Goal: Information Seeking & Learning: Find contact information

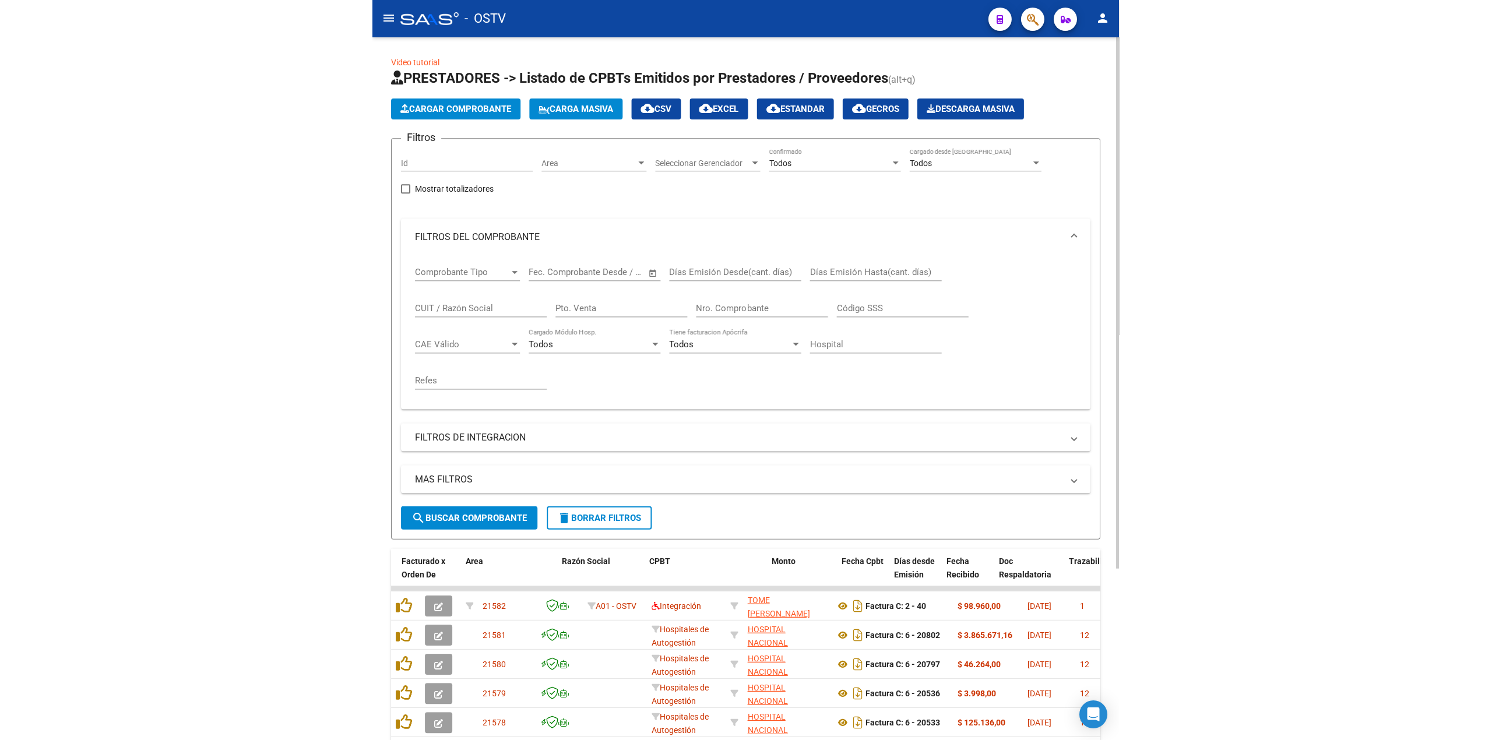
scroll to position [219, 0]
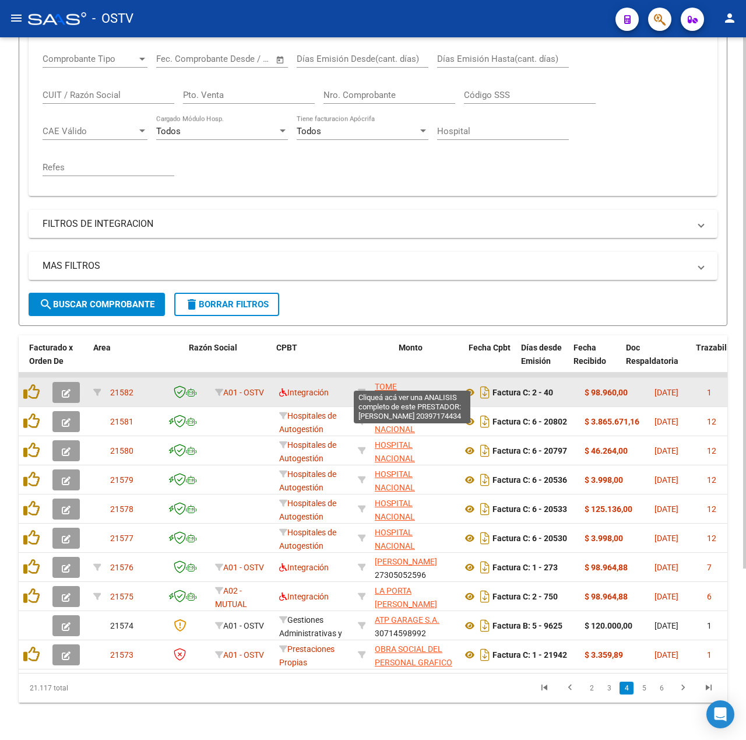
click at [437, 383] on span "TOME [PERSON_NAME]" at bounding box center [406, 393] width 62 height 23
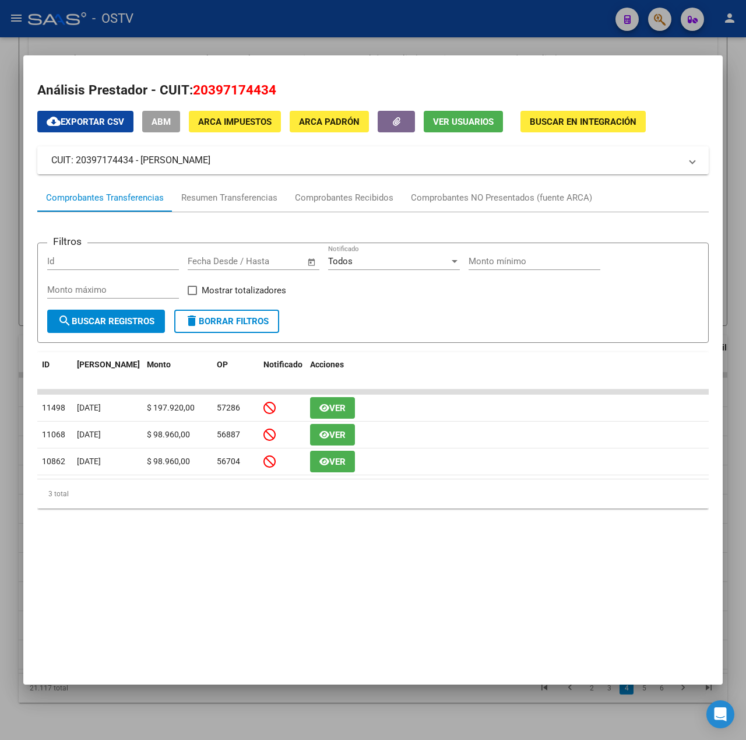
drag, startPoint x: 270, startPoint y: 164, endPoint x: 141, endPoint y: 154, distance: 129.8
click at [141, 154] on mat-panel-title "CUIT: 20397174434 - [PERSON_NAME]" at bounding box center [366, 160] width 630 height 14
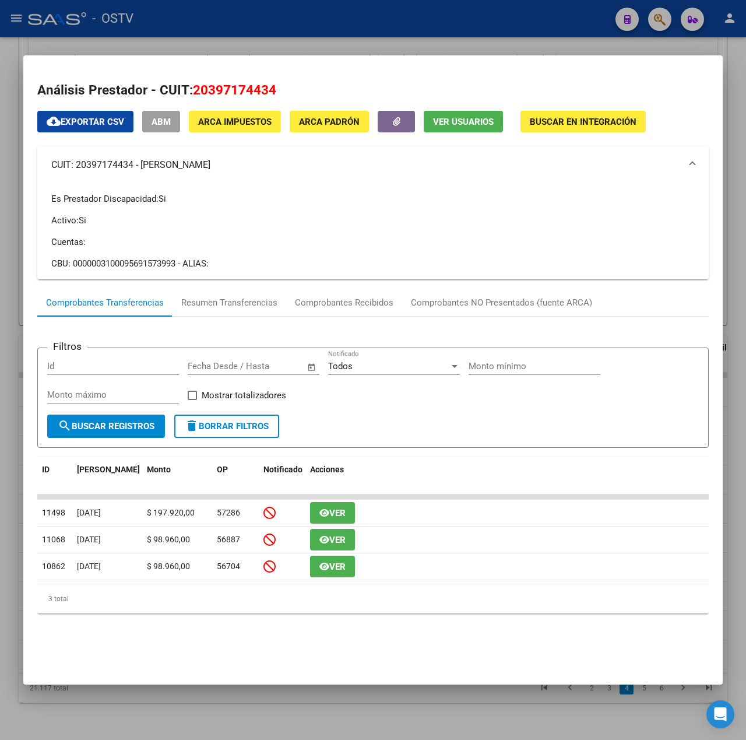
copy mat-panel-title "TOME [PERSON_NAME]"
click at [286, 15] on div at bounding box center [373, 370] width 746 height 740
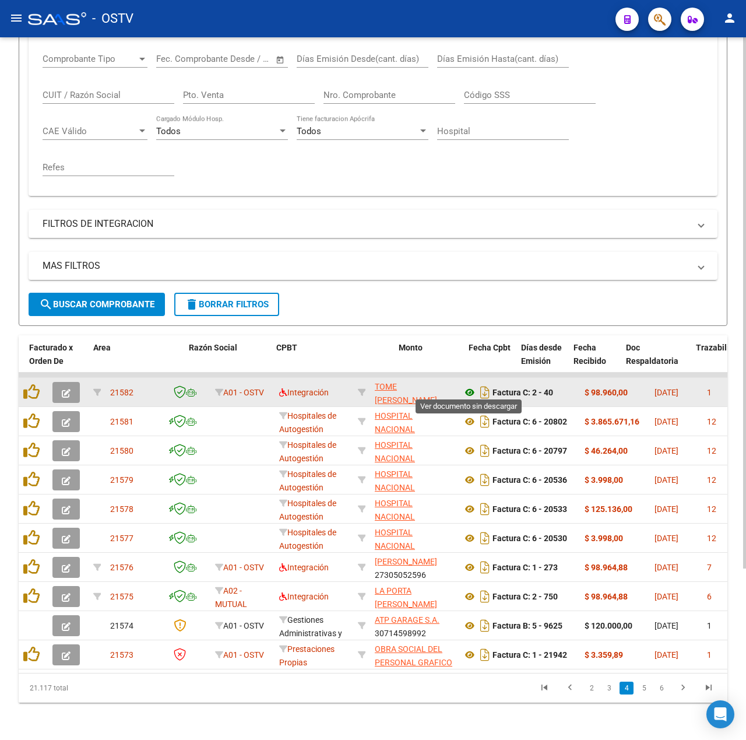
click at [470, 388] on icon at bounding box center [469, 392] width 15 height 14
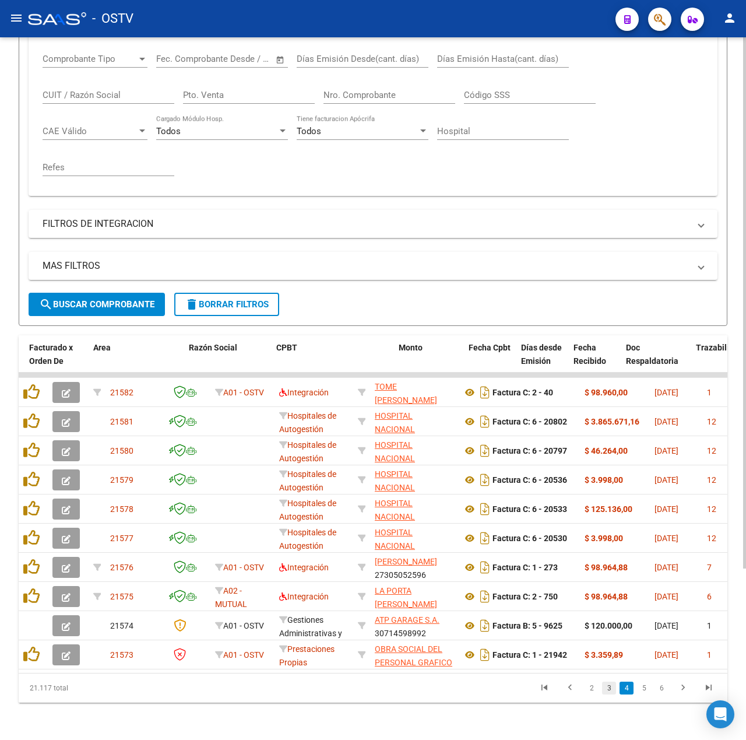
click at [612, 693] on link "3" at bounding box center [609, 687] width 14 height 13
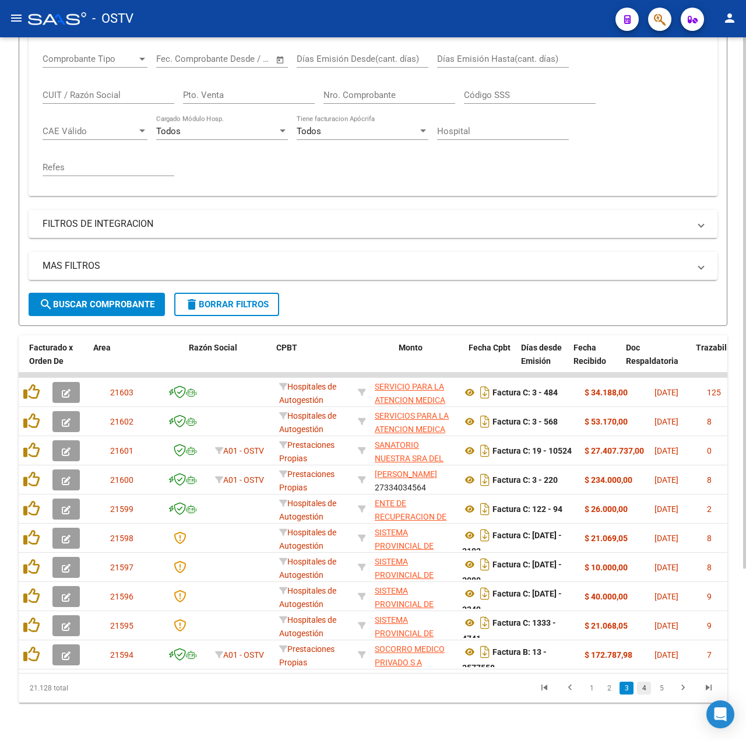
click at [641, 694] on link "4" at bounding box center [644, 687] width 14 height 13
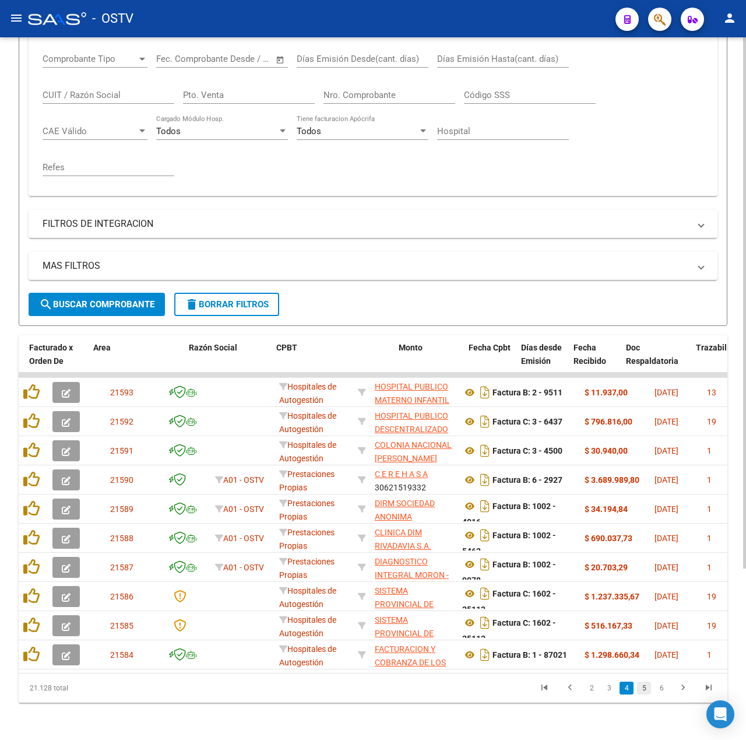
click at [644, 693] on link "5" at bounding box center [644, 687] width 14 height 13
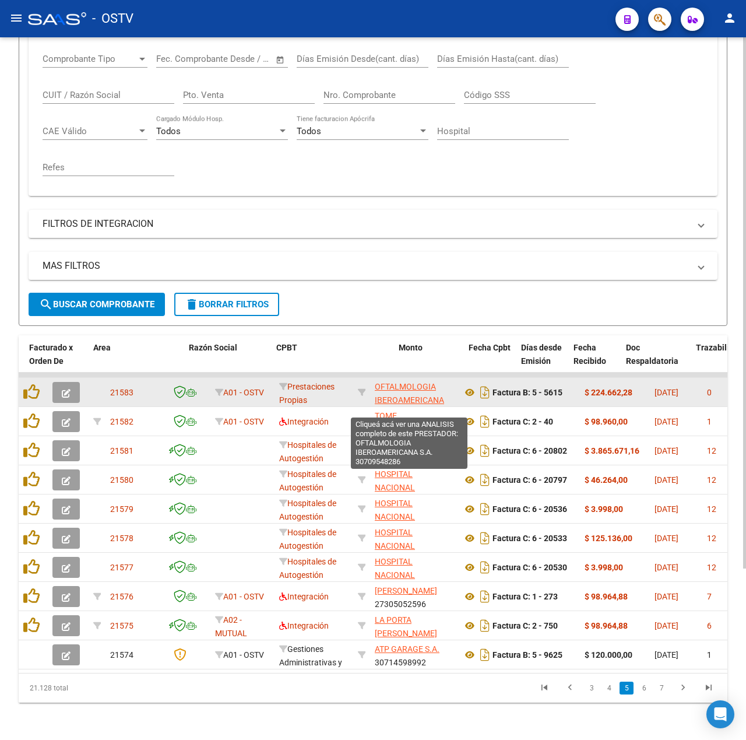
click at [404, 383] on span "OFTALMOLOGIA IBEROAMERICANA S.A." at bounding box center [409, 400] width 69 height 36
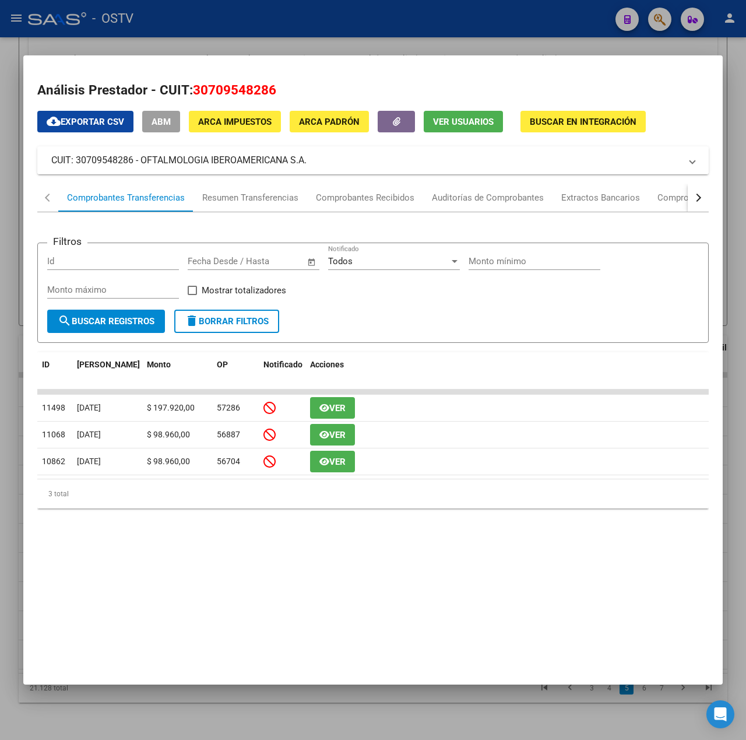
drag, startPoint x: 311, startPoint y: 163, endPoint x: 142, endPoint y: 157, distance: 169.2
click at [142, 157] on mat-panel-title "CUIT: 30709548286 - OFTALMOLOGIA IBEROAMERICANA S.A." at bounding box center [366, 160] width 630 height 14
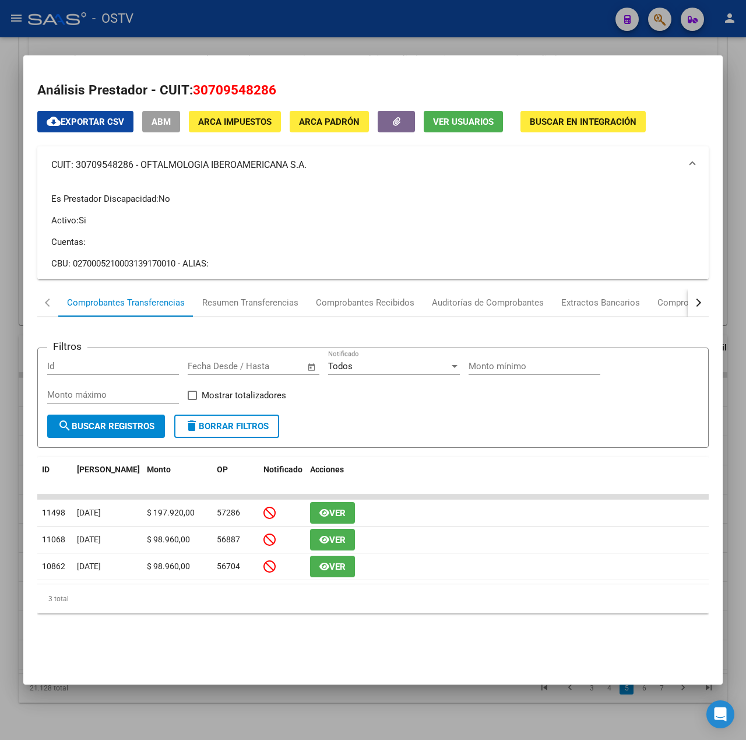
copy mat-panel-title "OFTALMOLOGIA IBEROAMERICANA S.A."
click at [253, 38] on div at bounding box center [373, 370] width 746 height 740
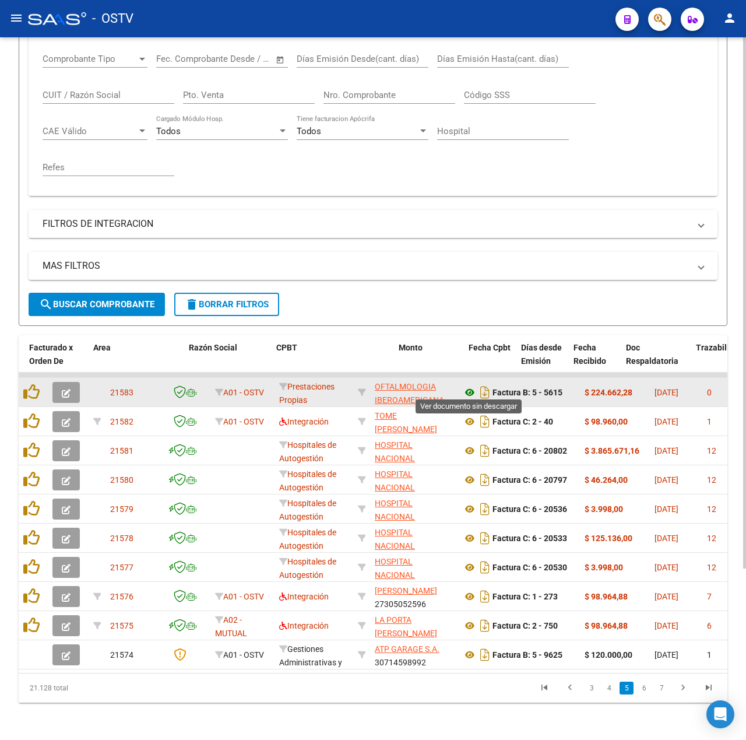
click at [467, 385] on icon at bounding box center [469, 392] width 15 height 14
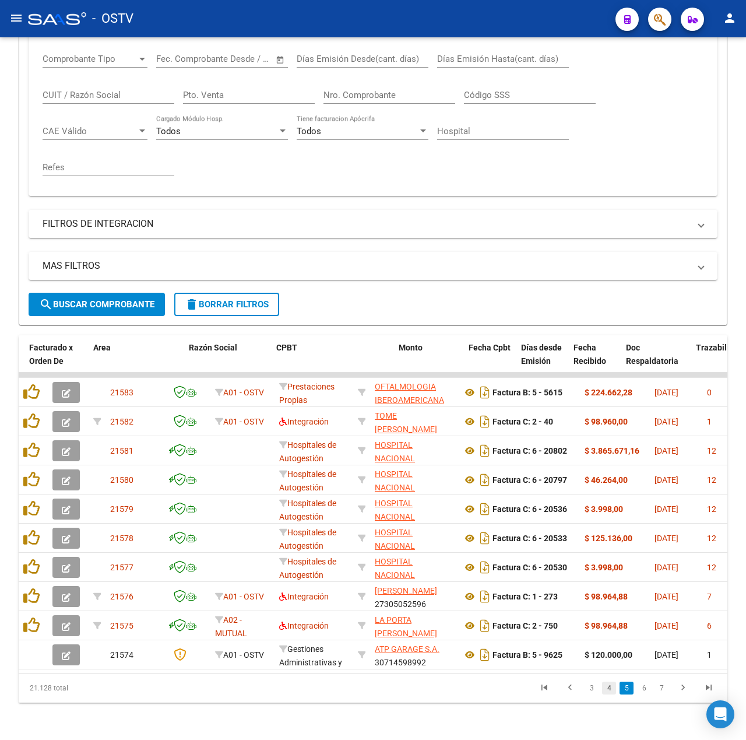
click at [609, 694] on link "4" at bounding box center [609, 687] width 14 height 13
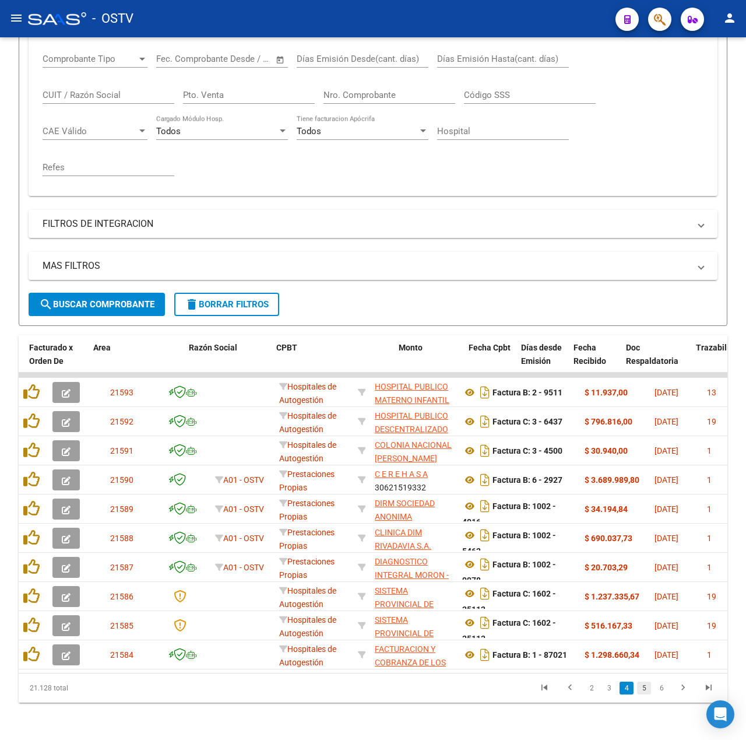
click at [642, 694] on link "5" at bounding box center [644, 687] width 14 height 13
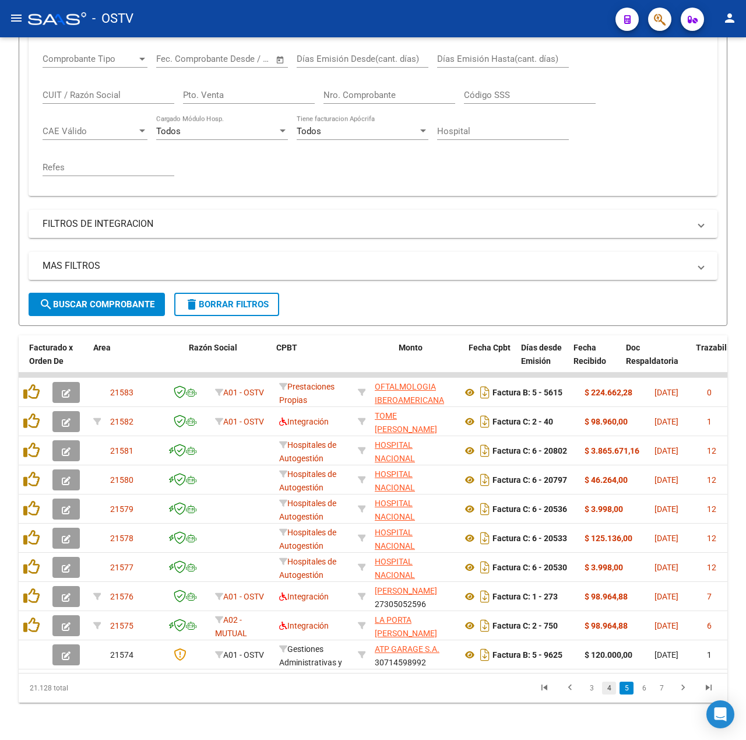
click at [612, 694] on link "4" at bounding box center [609, 687] width 14 height 13
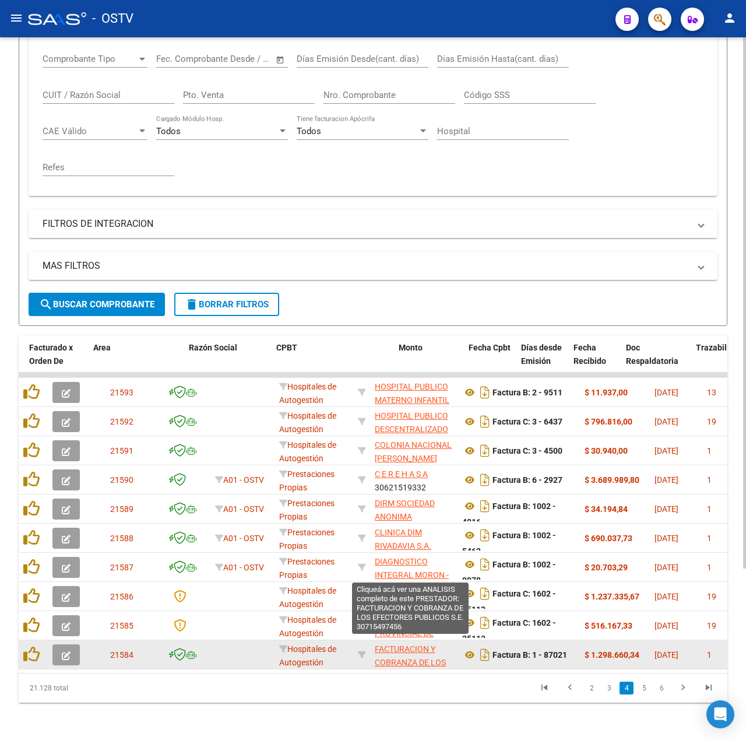
click at [421, 659] on span "FACTURACION Y COBRANZA DE LOS EFECTORES PUBLICOS S.E." at bounding box center [410, 668] width 71 height 49
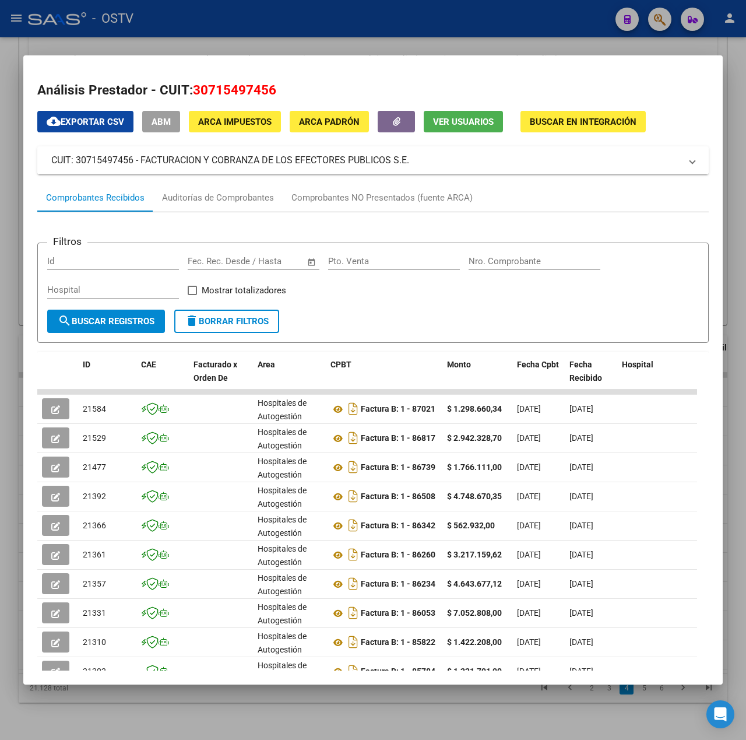
drag, startPoint x: 414, startPoint y: 167, endPoint x: 141, endPoint y: 156, distance: 273.0
click at [141, 156] on mat-panel-title "CUIT: 30715497456 - FACTURACION Y COBRANZA DE LOS EFECTORES PUBLICOS S.E." at bounding box center [366, 160] width 630 height 14
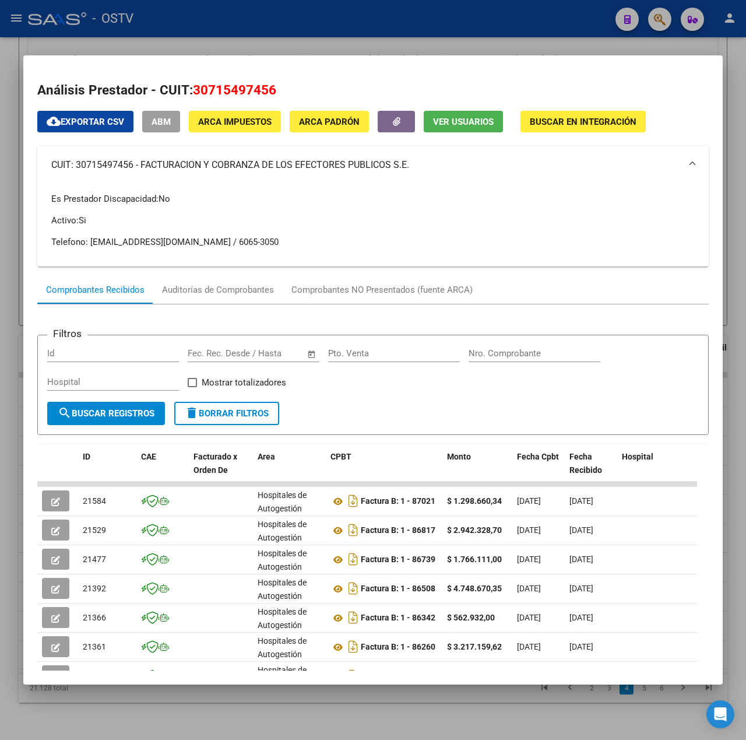
copy mat-panel-title "FACTURACION Y COBRANZA DE LOS EFECTORES PUBLICOS S.E."
click at [420, 38] on div at bounding box center [373, 370] width 746 height 740
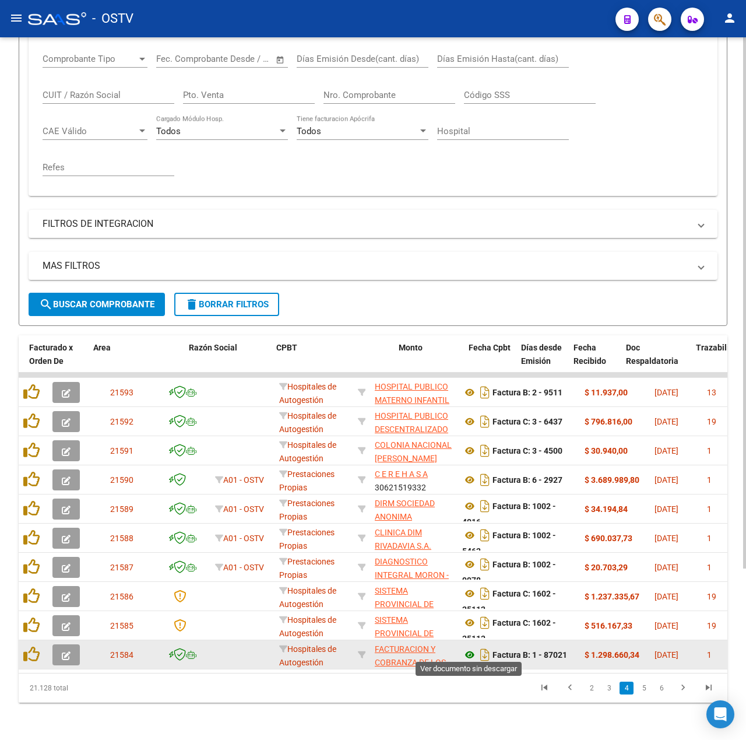
click at [469, 648] on icon at bounding box center [469, 655] width 15 height 14
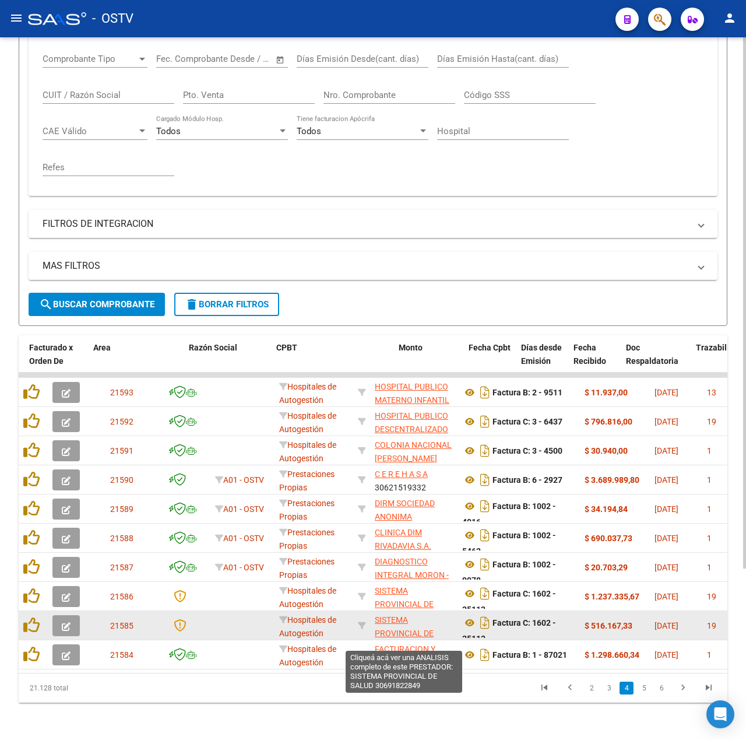
click at [413, 625] on span "SISTEMA PROVINCIAL DE SALUD" at bounding box center [404, 633] width 59 height 36
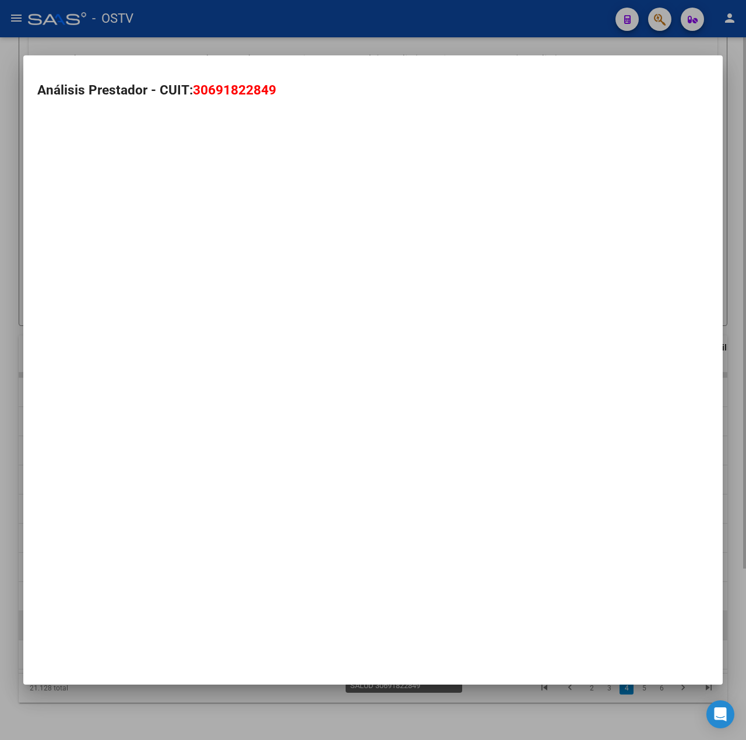
type textarea "30691822849"
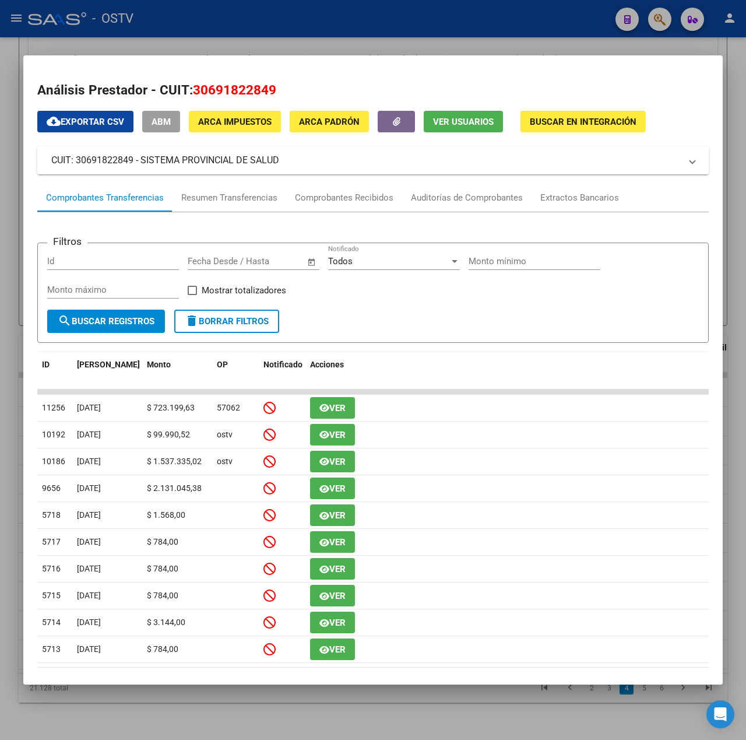
drag, startPoint x: 280, startPoint y: 159, endPoint x: 142, endPoint y: 166, distance: 138.4
click at [142, 166] on mat-panel-title "CUIT: 30691822849 - SISTEMA PROVINCIAL DE SALUD" at bounding box center [366, 160] width 630 height 14
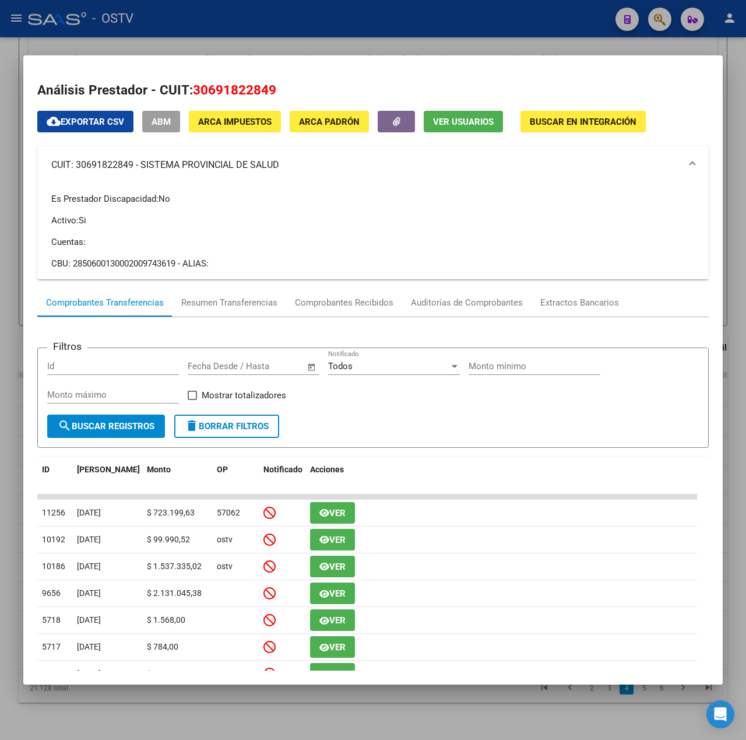
copy mat-panel-title "SISTEMA PROVINCIAL DE SALUD"
click at [346, 28] on div at bounding box center [373, 370] width 746 height 740
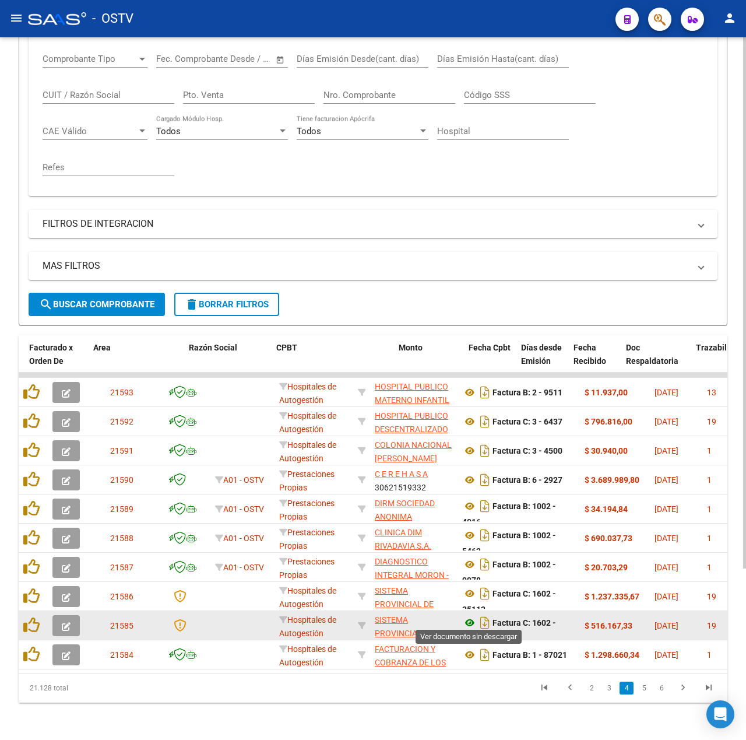
click at [465, 621] on icon at bounding box center [469, 623] width 15 height 14
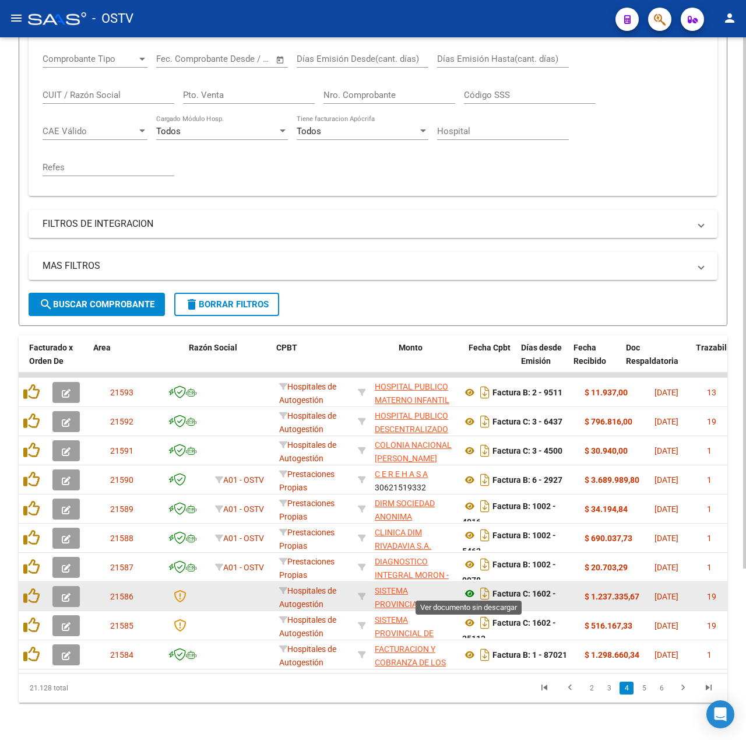
click at [471, 588] on icon at bounding box center [469, 593] width 15 height 14
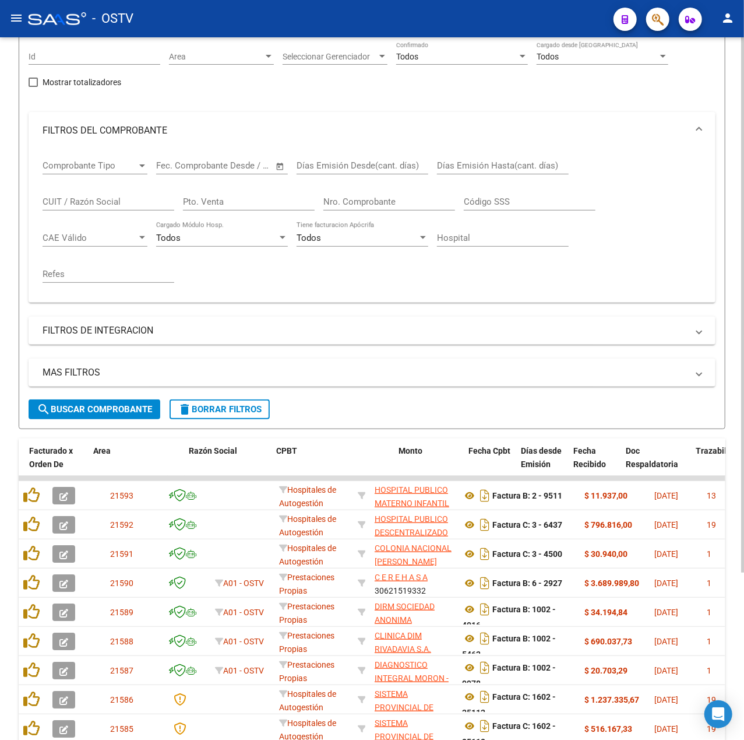
scroll to position [61, 0]
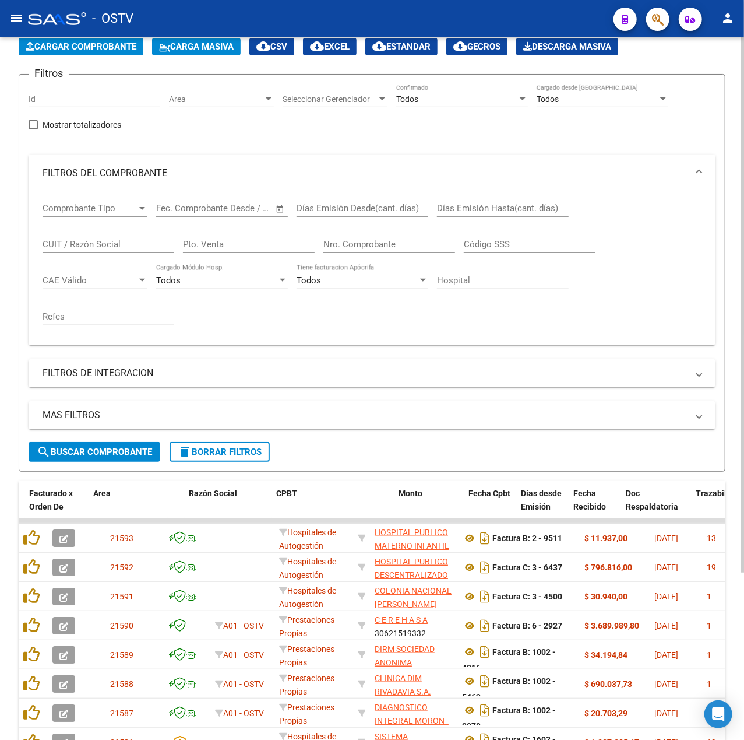
click at [369, 241] on input "Nro. Comprobante" at bounding box center [390, 244] width 132 height 10
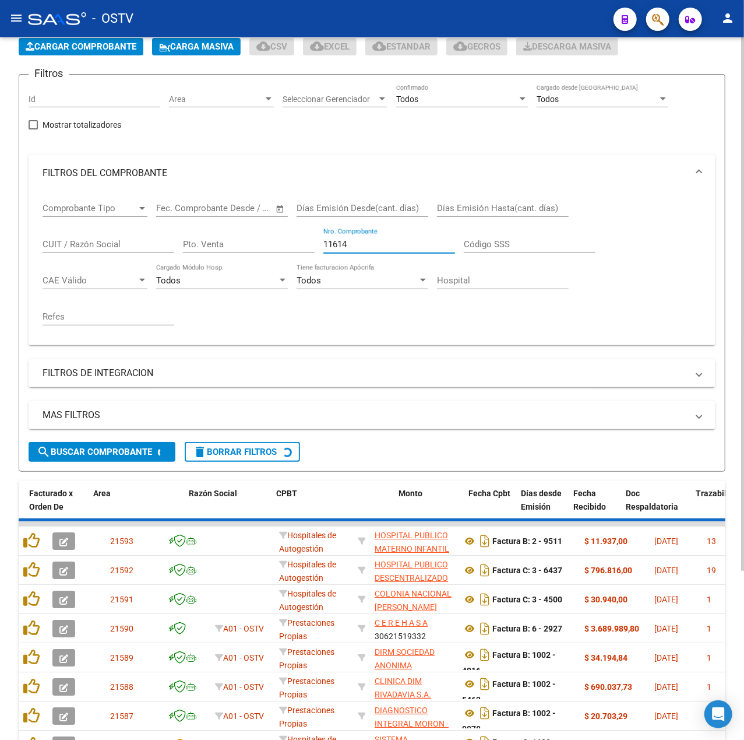
scroll to position [0, 0]
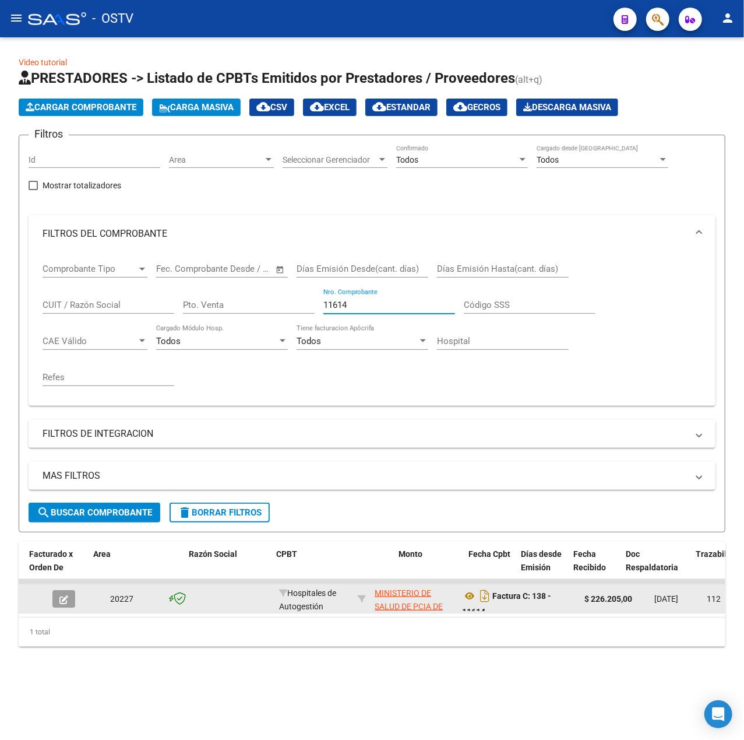
type input "11614"
click at [64, 605] on button "button" at bounding box center [63, 598] width 23 height 17
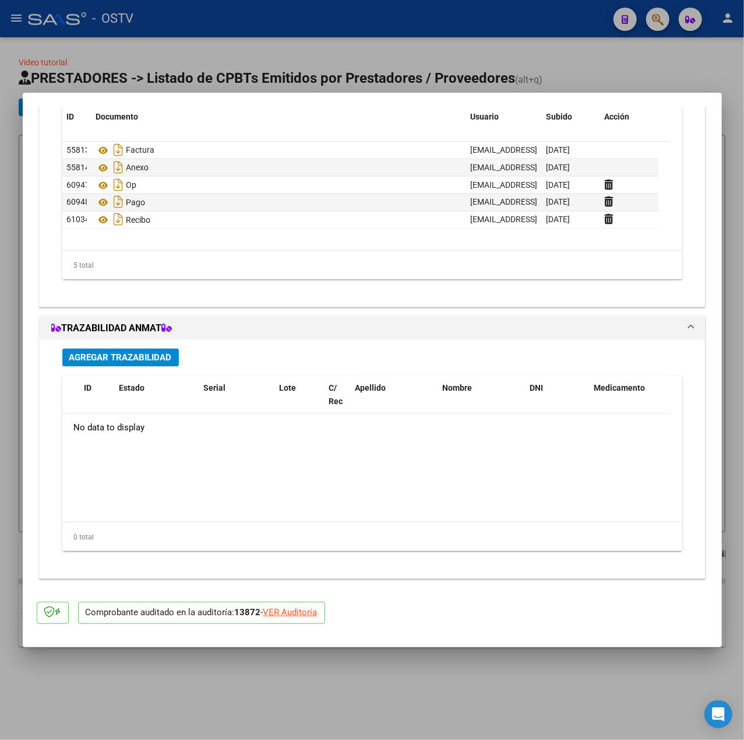
scroll to position [787, 0]
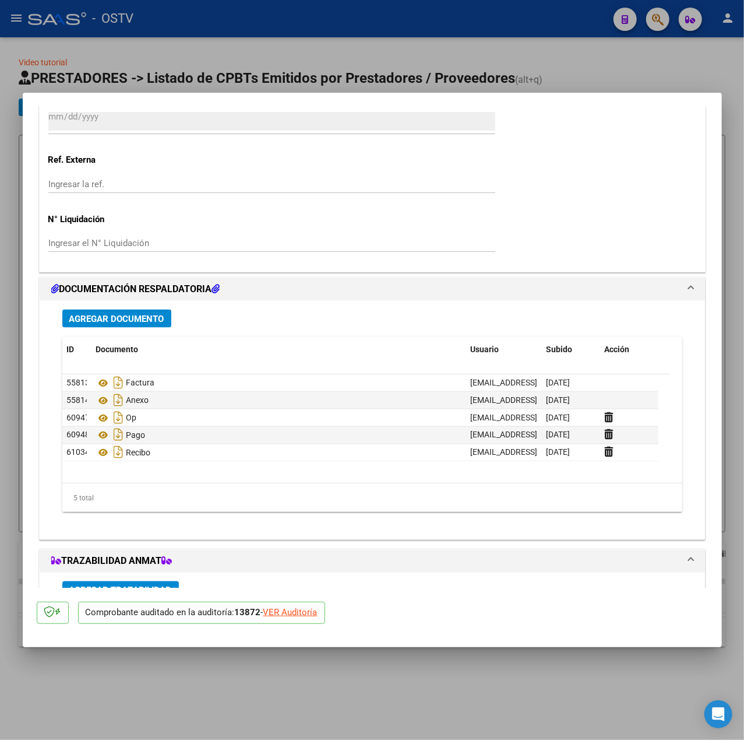
click at [413, 59] on div at bounding box center [372, 370] width 744 height 740
type input "$ 0,00"
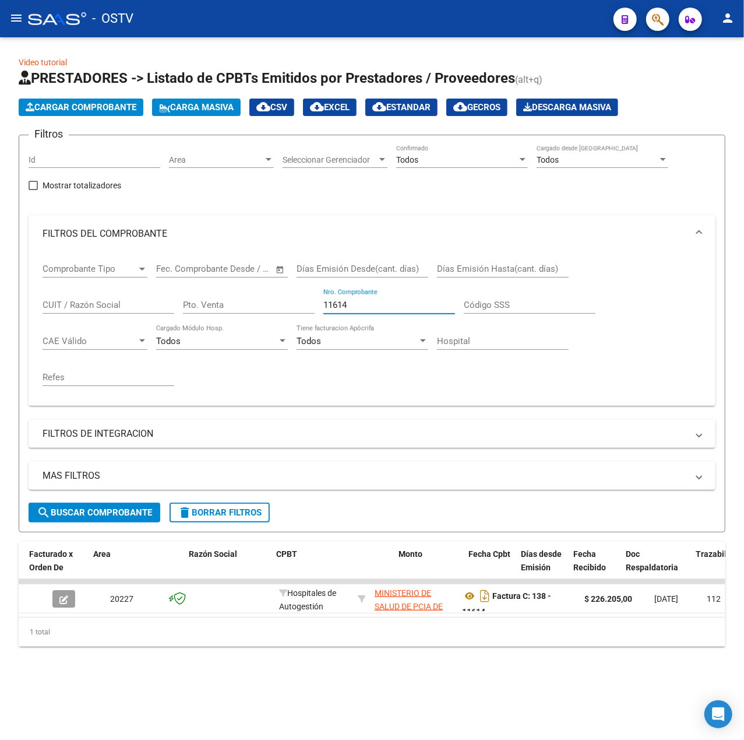
click at [399, 308] on input "11614" at bounding box center [390, 305] width 132 height 10
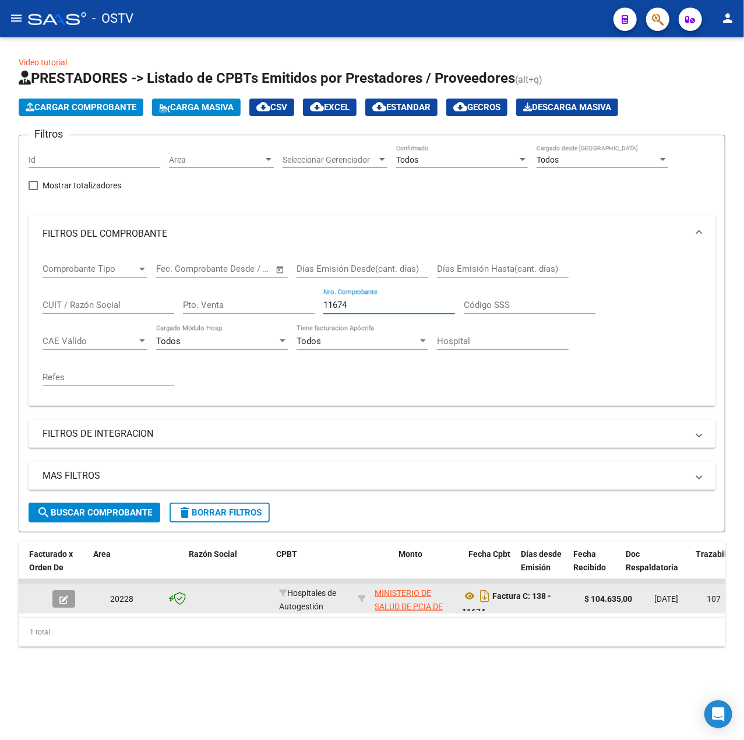
type input "11674"
click at [73, 598] on button "button" at bounding box center [63, 598] width 23 height 17
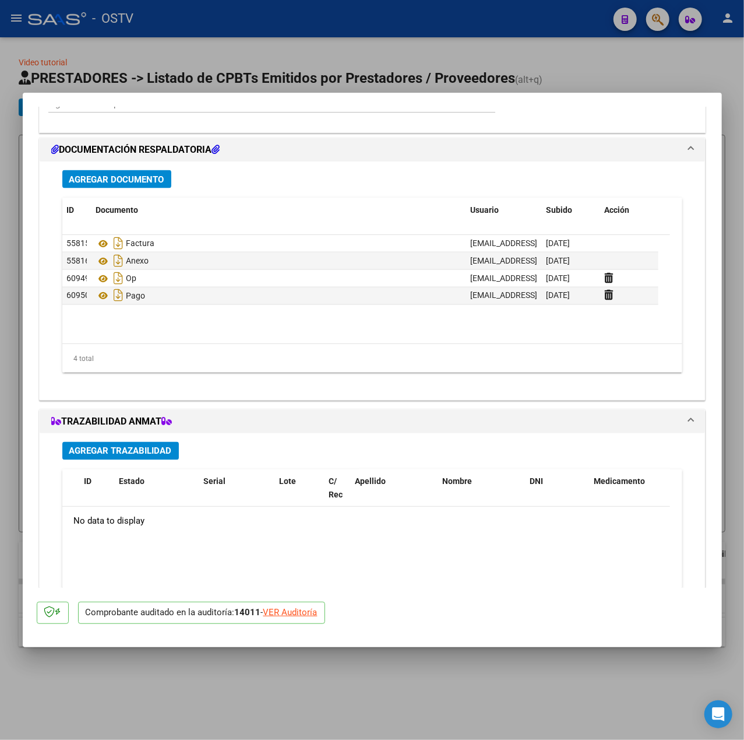
scroll to position [933, 0]
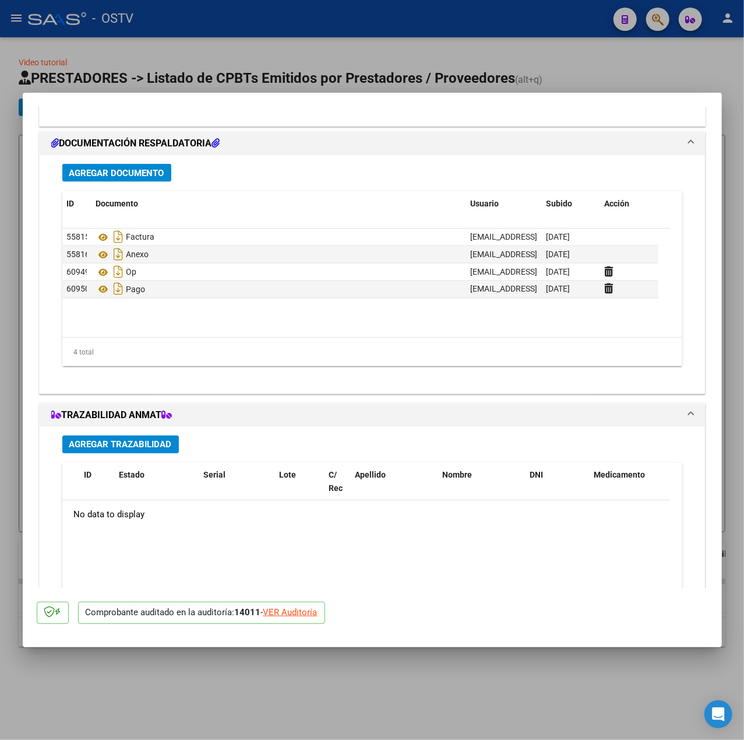
click at [120, 178] on span "Agregar Documento" at bounding box center [116, 173] width 95 height 10
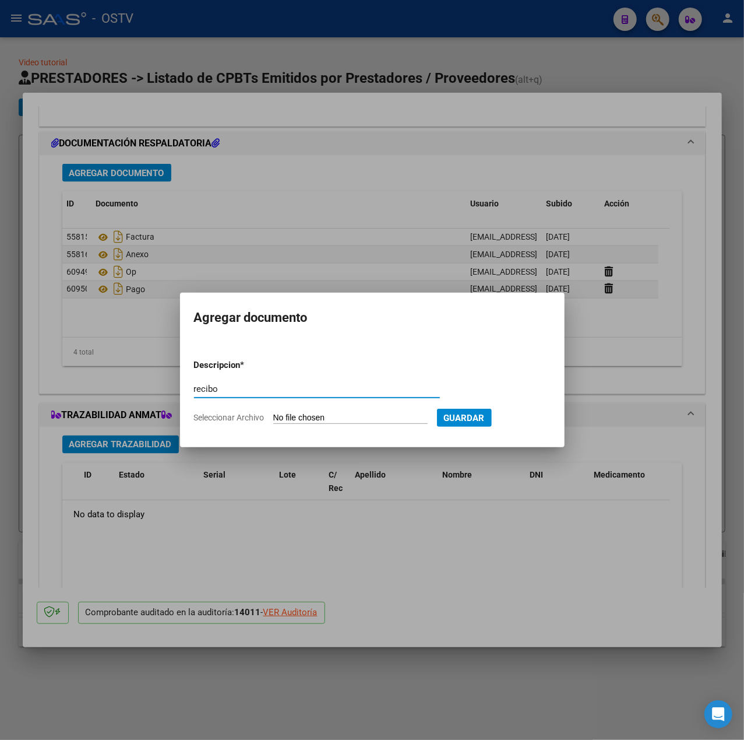
type input "recibo"
click at [342, 421] on input "Seleccionar Archivo" at bounding box center [350, 418] width 154 height 11
type input "C:\fakepath\3985.pdf"
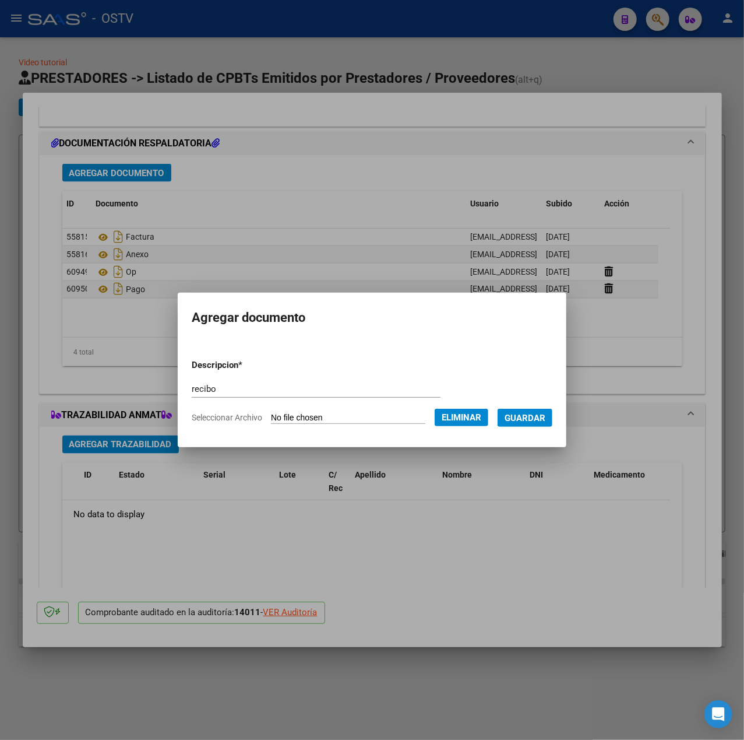
click at [530, 420] on span "Guardar" at bounding box center [525, 418] width 41 height 10
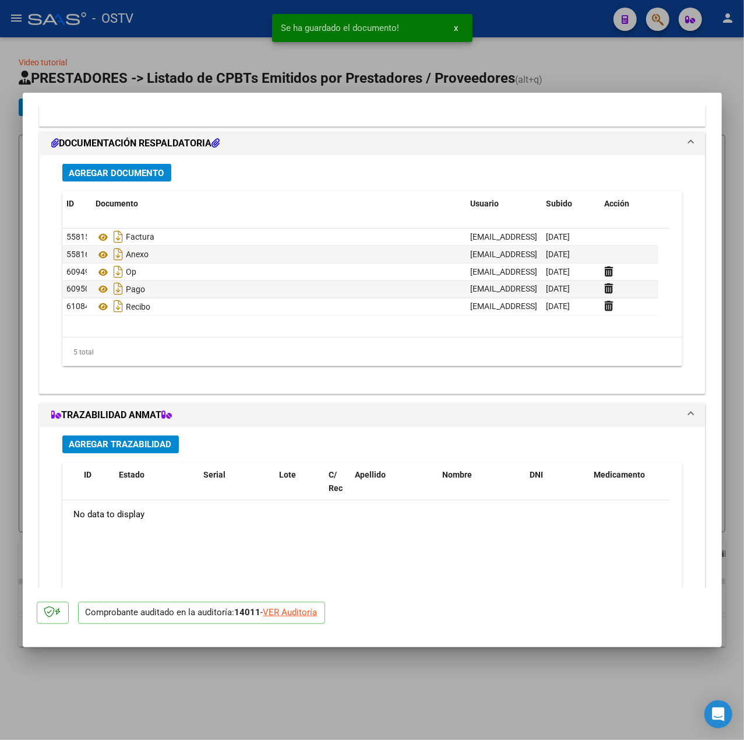
click at [307, 59] on div at bounding box center [372, 370] width 744 height 740
type input "$ 0,00"
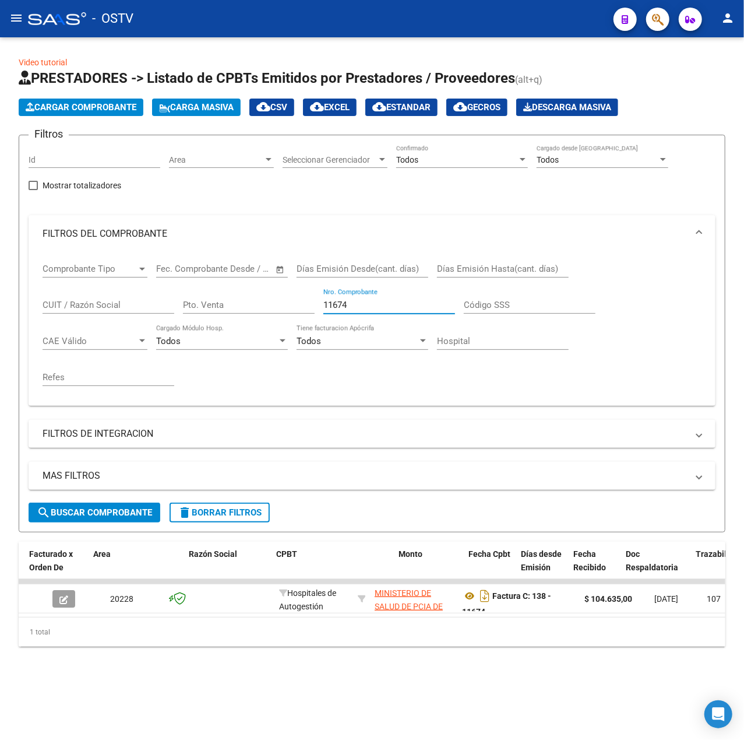
drag, startPoint x: 392, startPoint y: 304, endPoint x: 54, endPoint y: 311, distance: 337.6
click at [54, 311] on div "Comprobante Tipo Comprobante Tipo Fecha inicio – Fecha fin Fec. Comprobante Des…" at bounding box center [372, 324] width 659 height 144
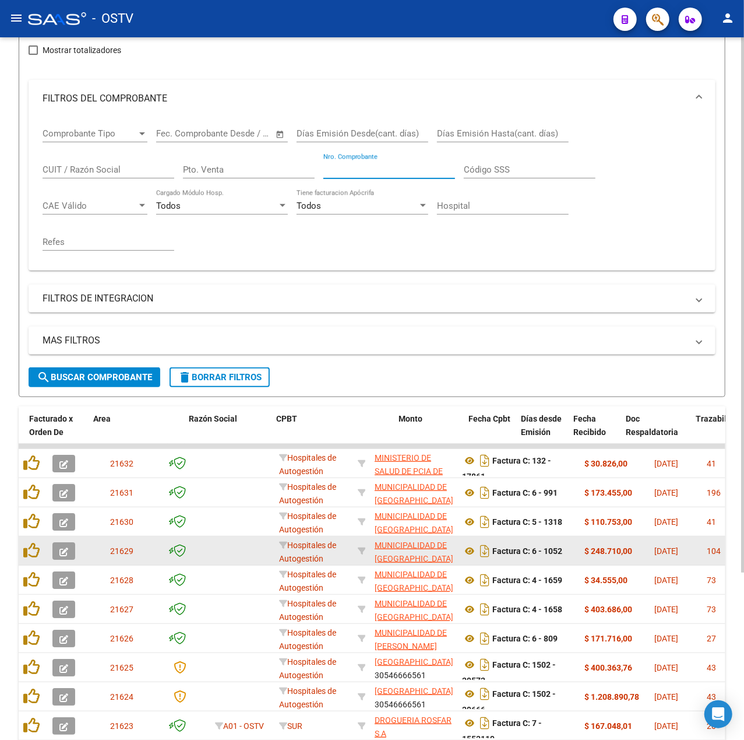
scroll to position [219, 0]
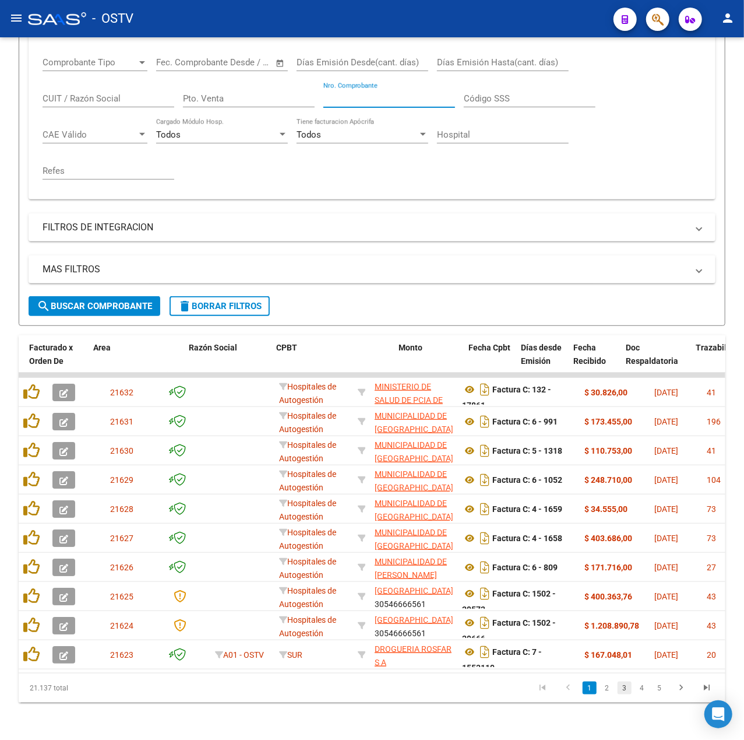
click at [627, 689] on link "3" at bounding box center [625, 687] width 14 height 13
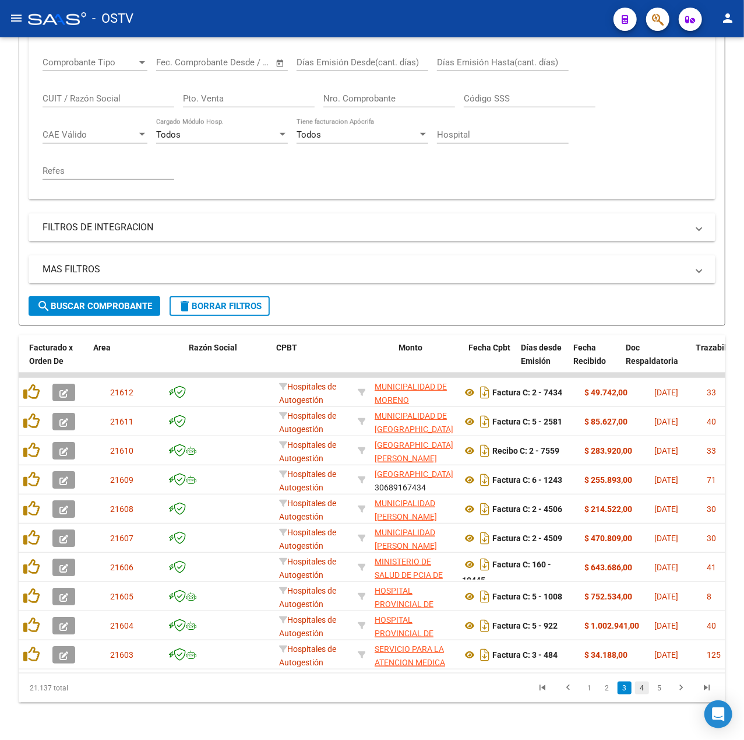
click at [638, 689] on link "4" at bounding box center [642, 687] width 14 height 13
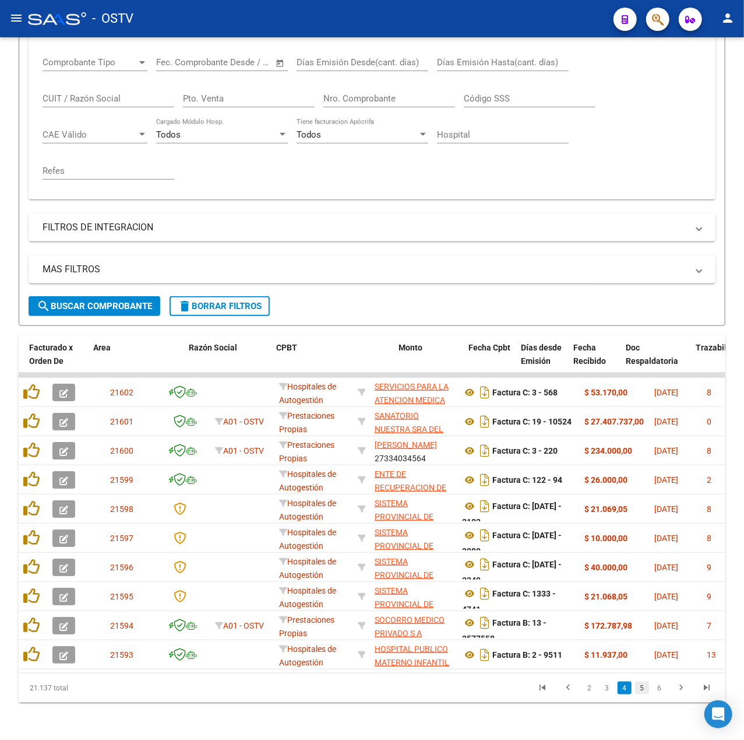
click at [644, 691] on link "5" at bounding box center [642, 687] width 14 height 13
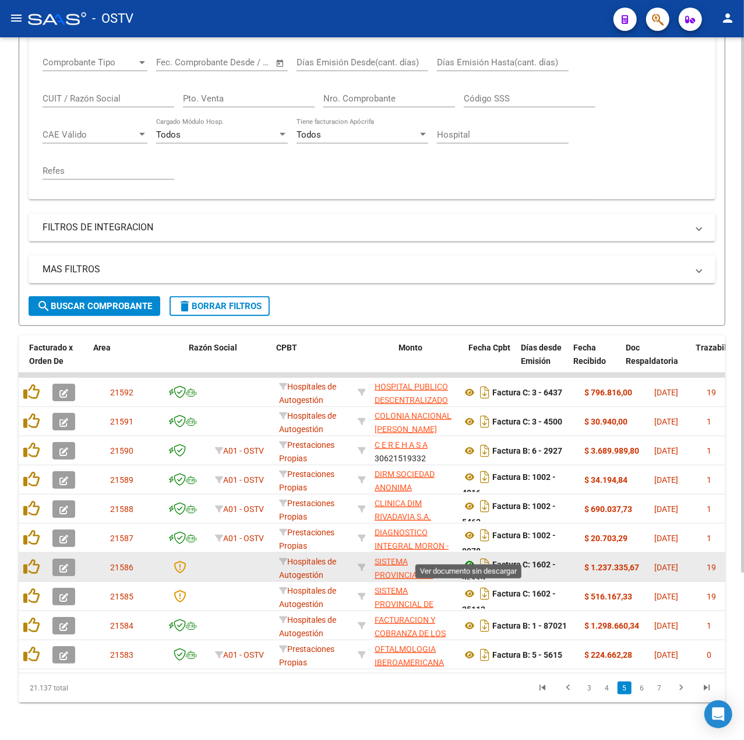
click at [472, 557] on icon at bounding box center [469, 564] width 15 height 14
click at [62, 564] on icon "button" at bounding box center [63, 568] width 9 height 9
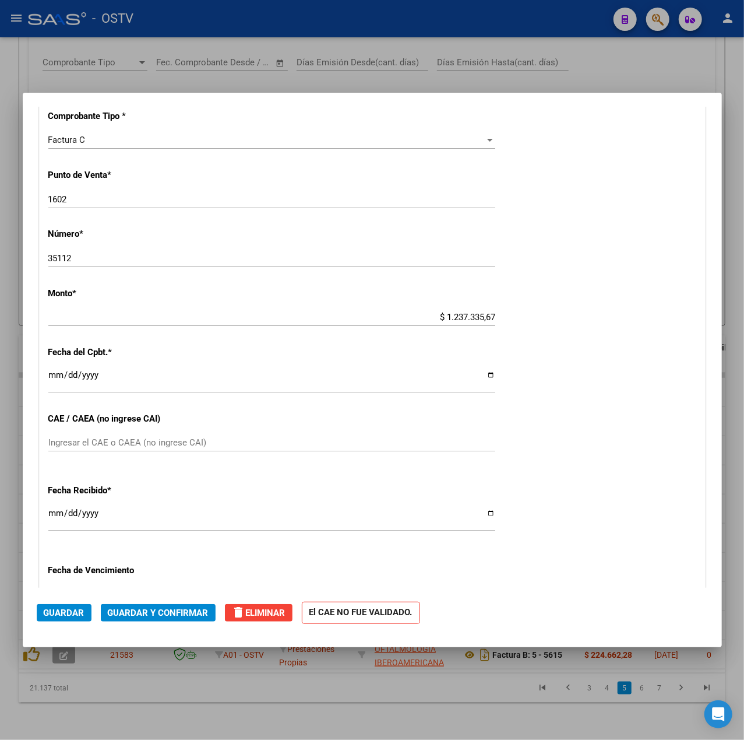
scroll to position [388, 0]
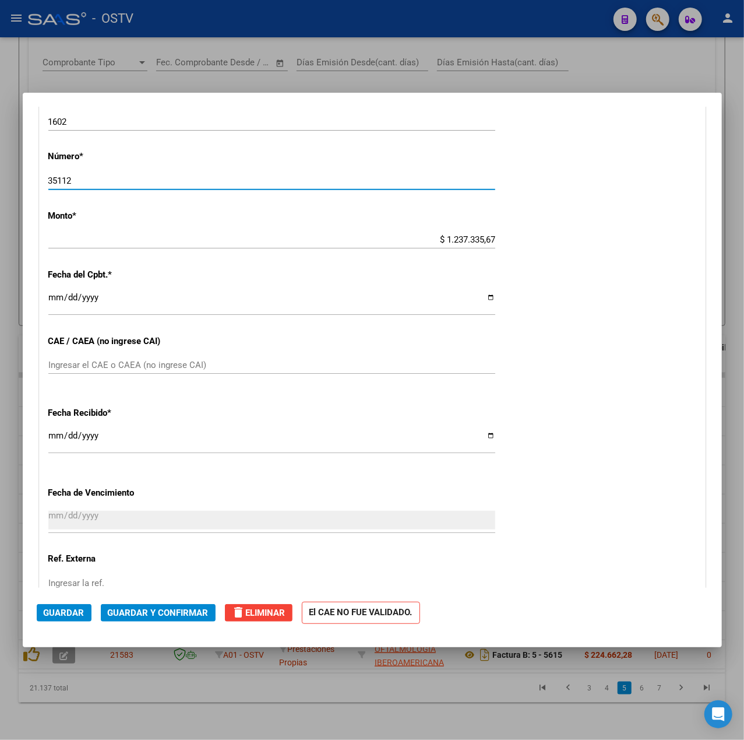
click at [136, 180] on input "35112" at bounding box center [271, 180] width 447 height 10
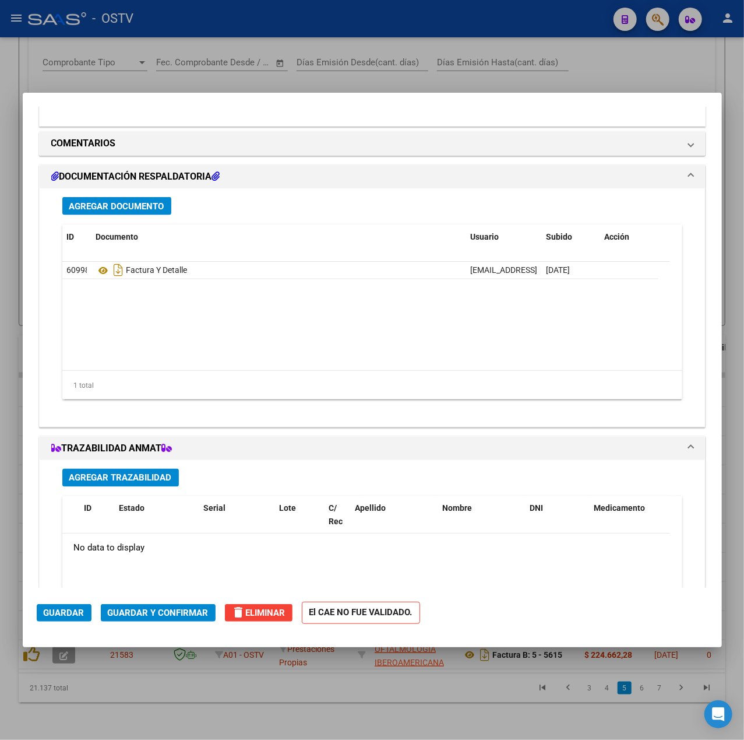
scroll to position [1055, 0]
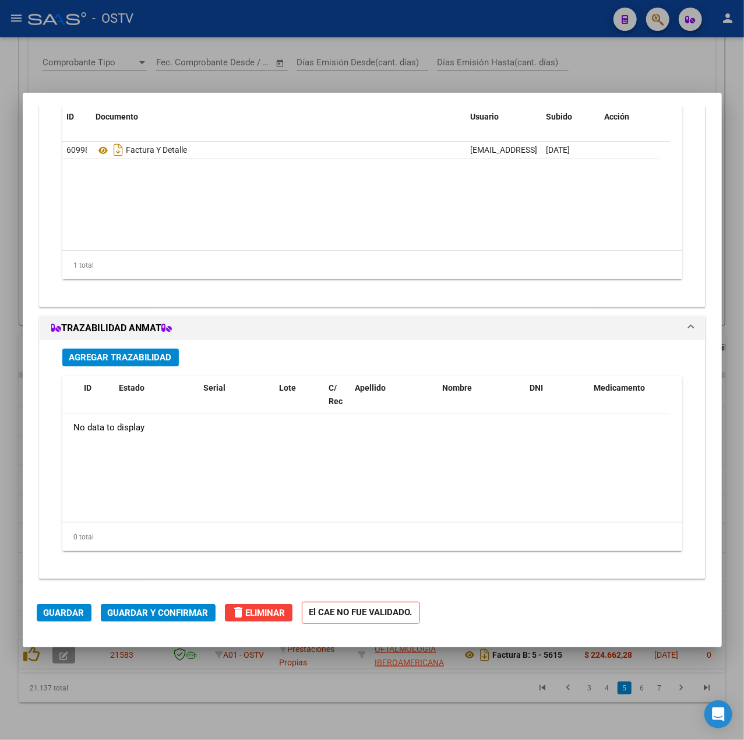
type input "35122"
click at [80, 612] on span "Guardar" at bounding box center [64, 612] width 41 height 10
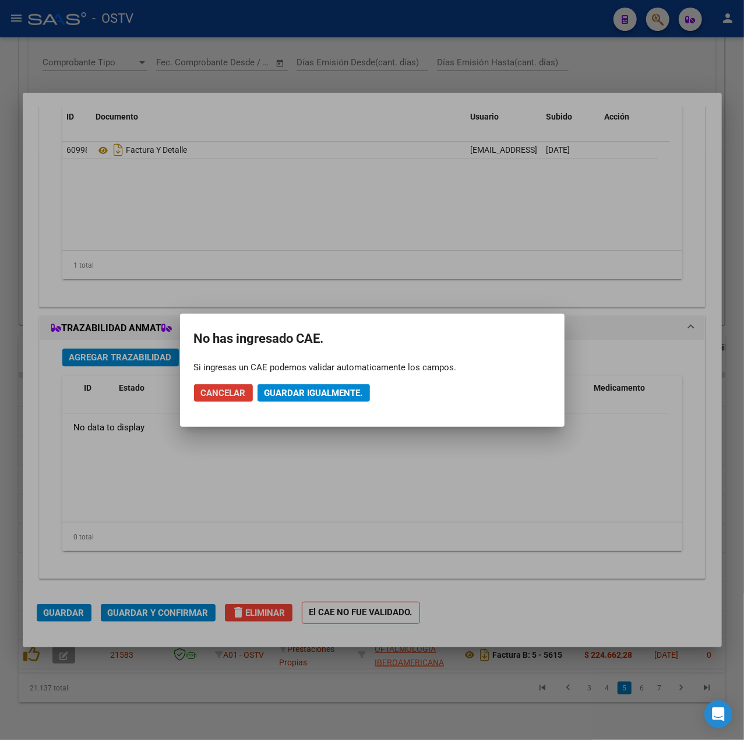
click at [350, 393] on span "Guardar igualmente." at bounding box center [314, 393] width 99 height 10
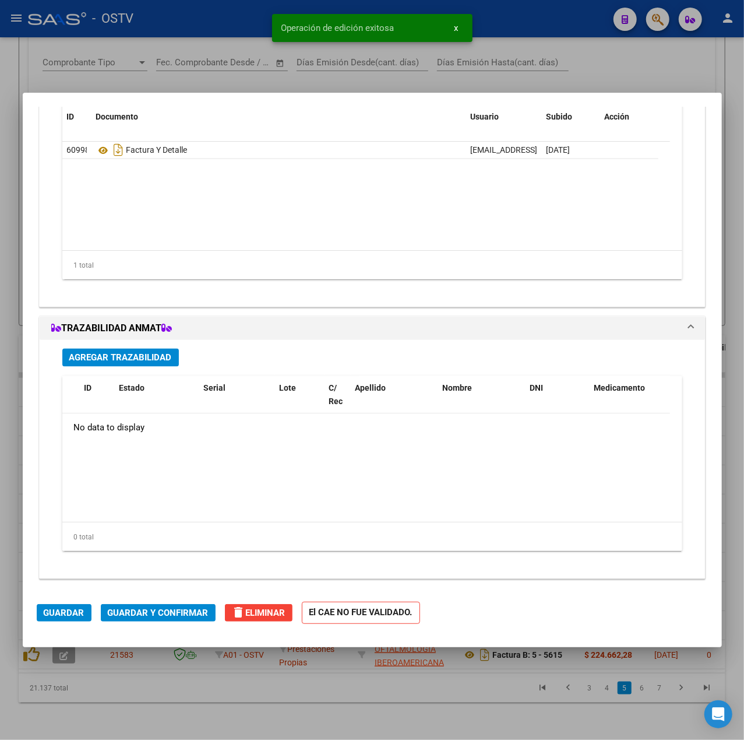
click at [461, 693] on div at bounding box center [372, 370] width 744 height 740
type input "$ 0,00"
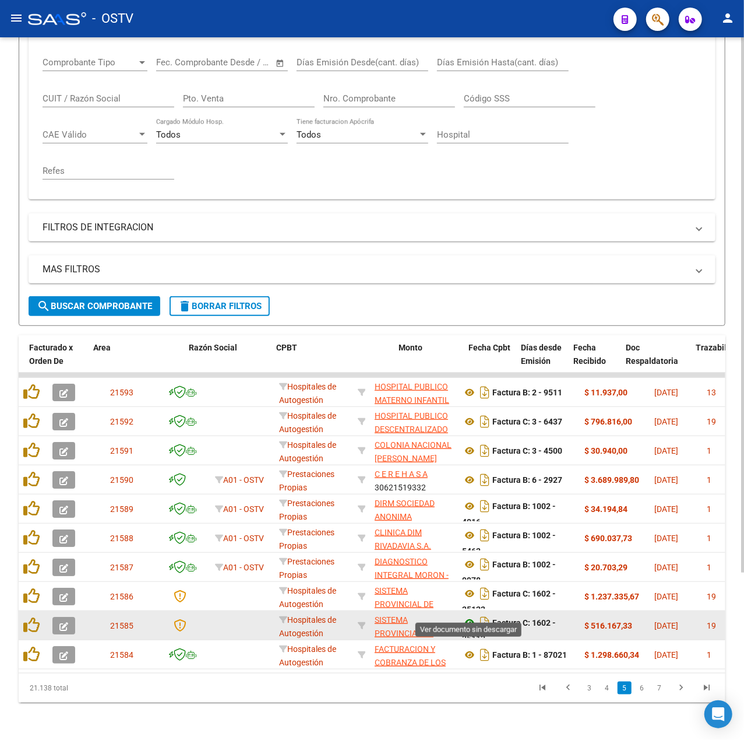
click at [474, 616] on icon at bounding box center [469, 623] width 15 height 14
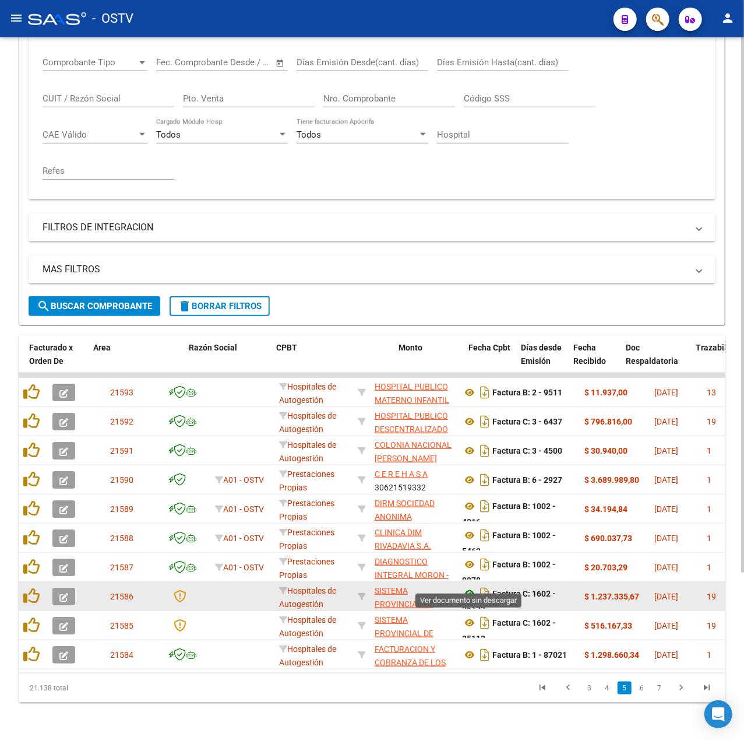
click at [472, 586] on icon at bounding box center [469, 593] width 15 height 14
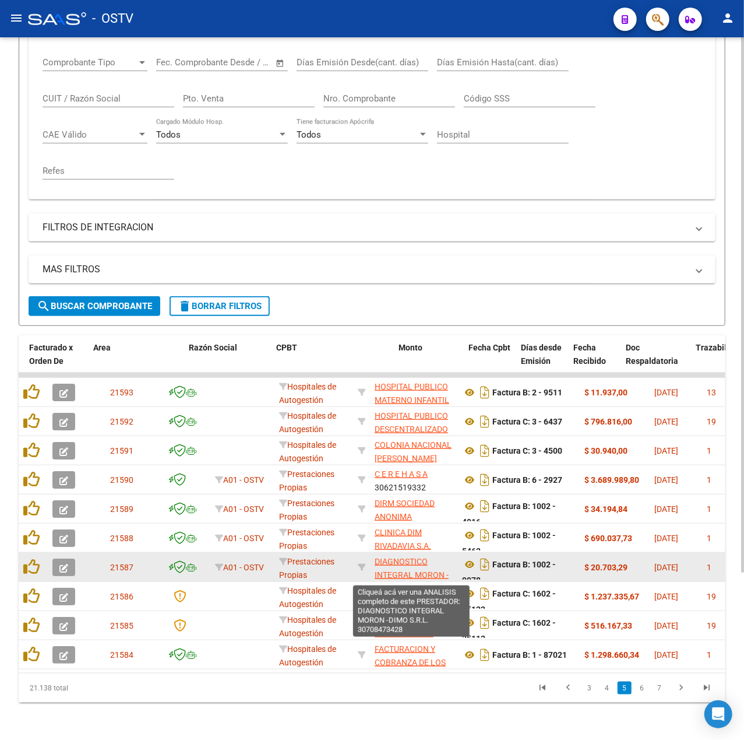
click at [415, 563] on span "DIAGNOSTICO INTEGRAL MORON -DIMO S.R.L." at bounding box center [412, 575] width 74 height 36
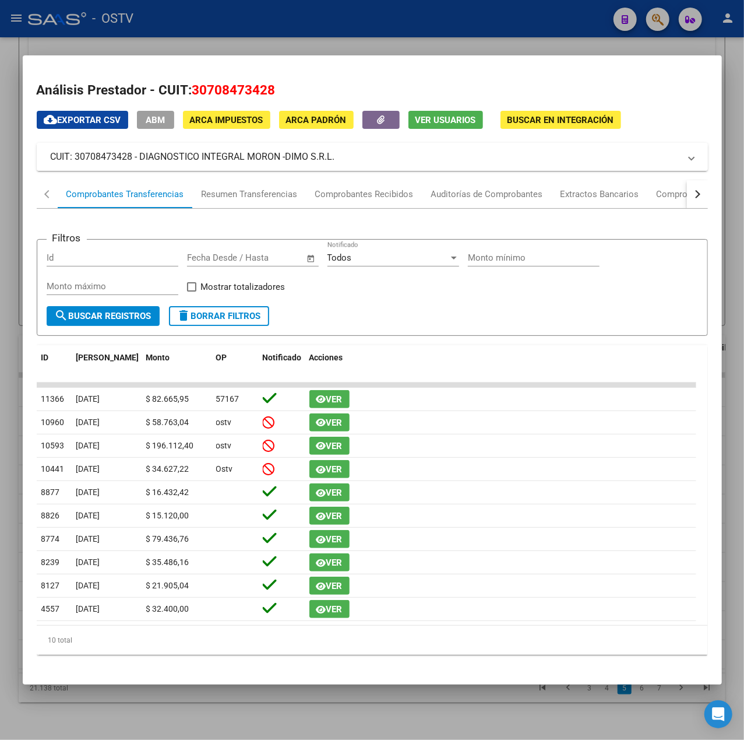
drag, startPoint x: 357, startPoint y: 159, endPoint x: 140, endPoint y: 161, distance: 216.9
click at [140, 161] on mat-panel-title "CUIT: 30708473428 - DIAGNOSTICO INTEGRAL MORON -DIMO S.R.L." at bounding box center [366, 157] width 630 height 14
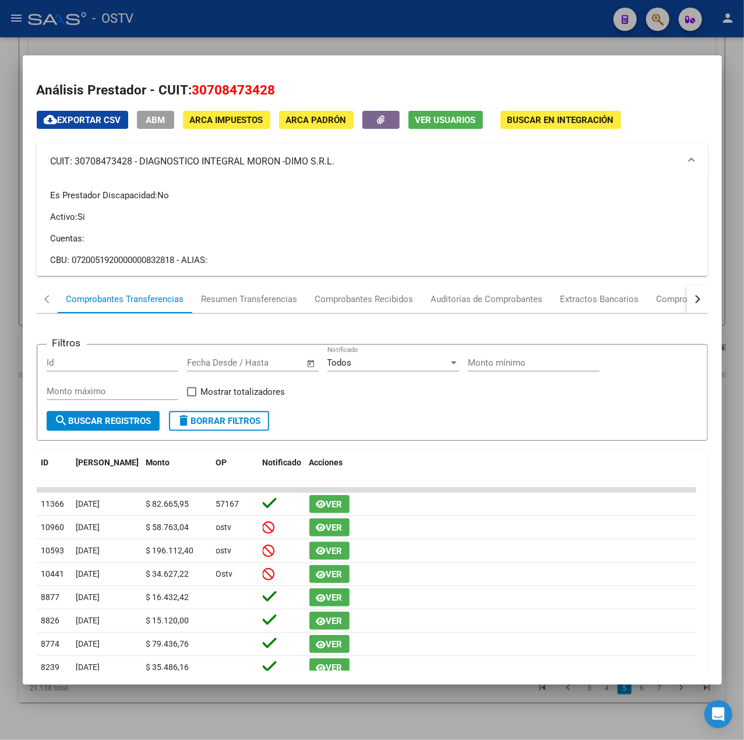
copy mat-panel-title "DIAGNOSTICO INTEGRAL MORON -DIMO S.R.L."
click at [307, 47] on div at bounding box center [372, 370] width 744 height 740
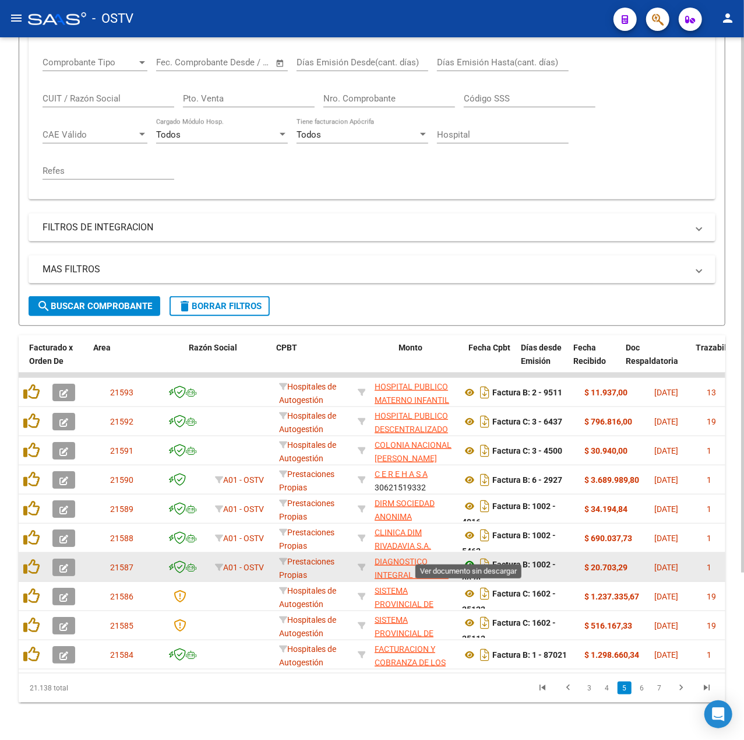
click at [465, 557] on icon at bounding box center [469, 564] width 15 height 14
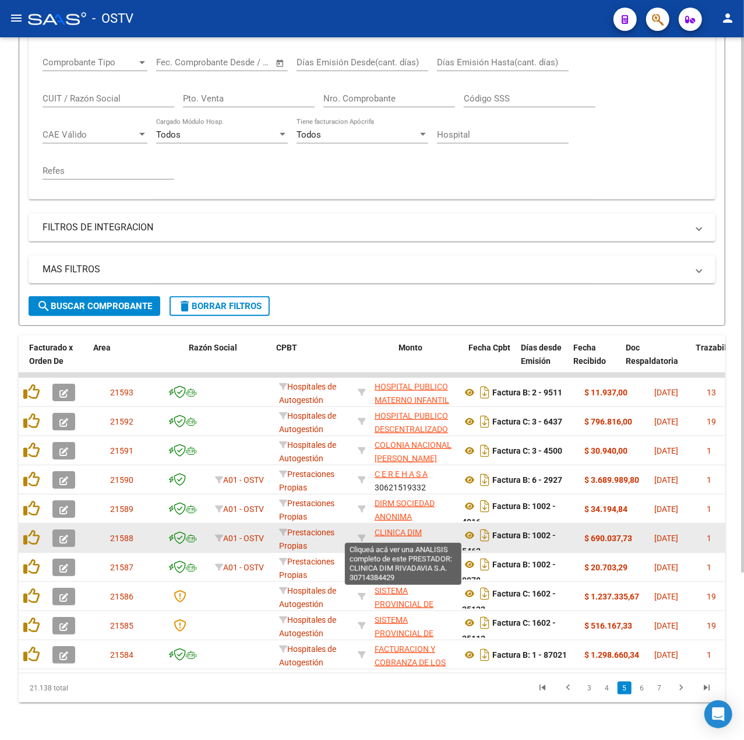
click at [421, 528] on span "CLINICA DIM RIVADAVIA S.A." at bounding box center [403, 539] width 57 height 23
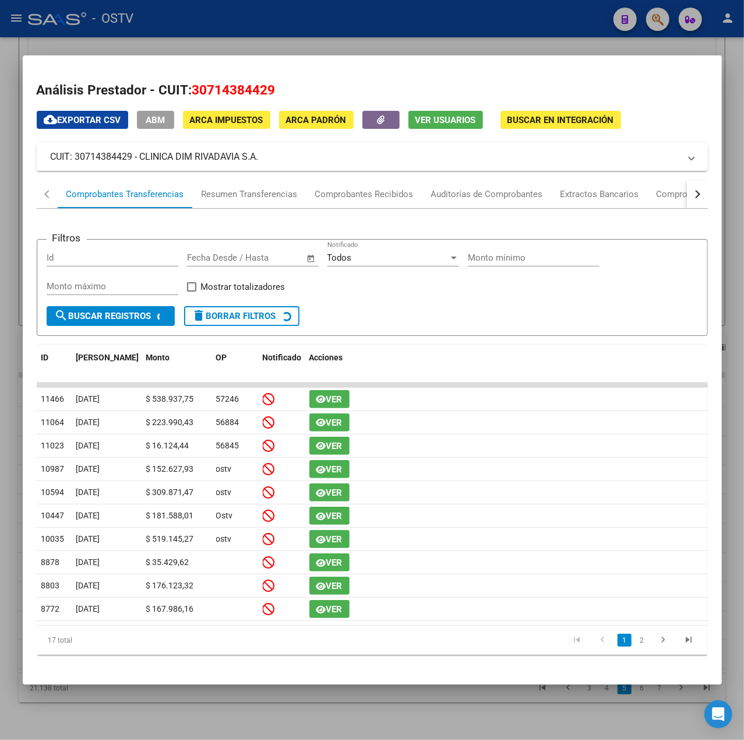
drag, startPoint x: 265, startPoint y: 156, endPoint x: 140, endPoint y: 159, distance: 124.2
click at [140, 159] on mat-panel-title "CUIT: 30714384429 - CLINICA DIM RIVADAVIA S.A." at bounding box center [366, 157] width 630 height 14
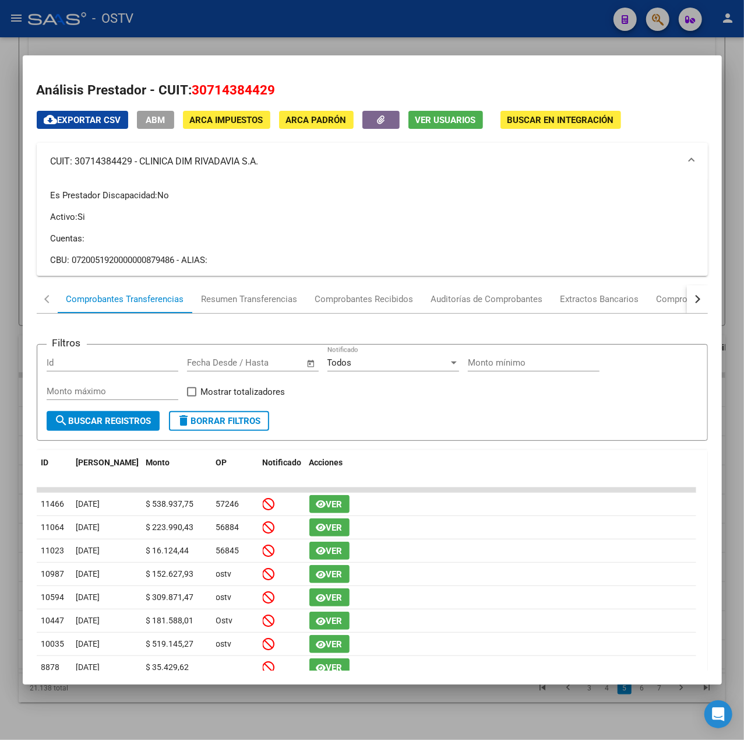
copy mat-panel-title "CLINICA DIM RIVADAVIA S.A."
click at [297, 29] on div at bounding box center [372, 370] width 744 height 740
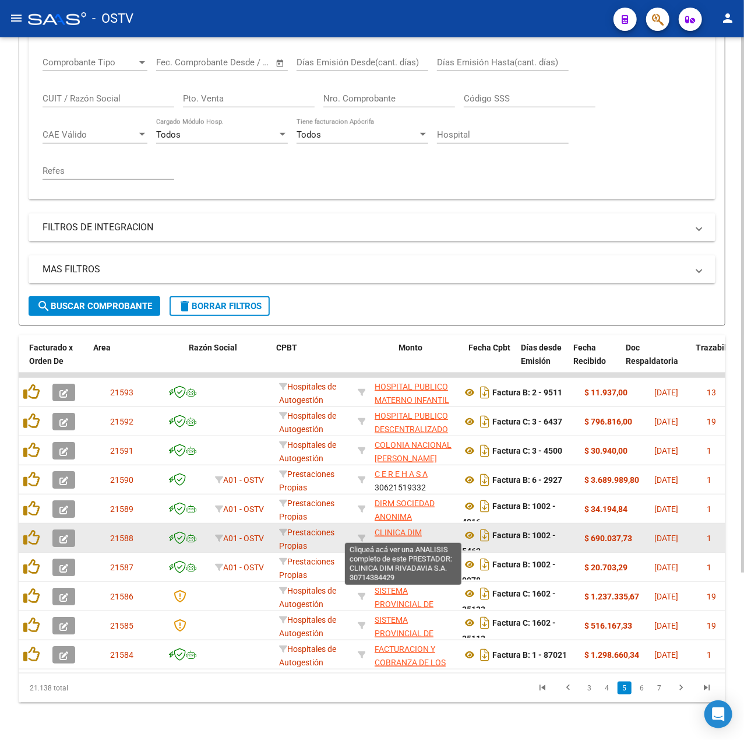
click at [402, 528] on span "CLINICA DIM RIVADAVIA S.A." at bounding box center [403, 539] width 57 height 23
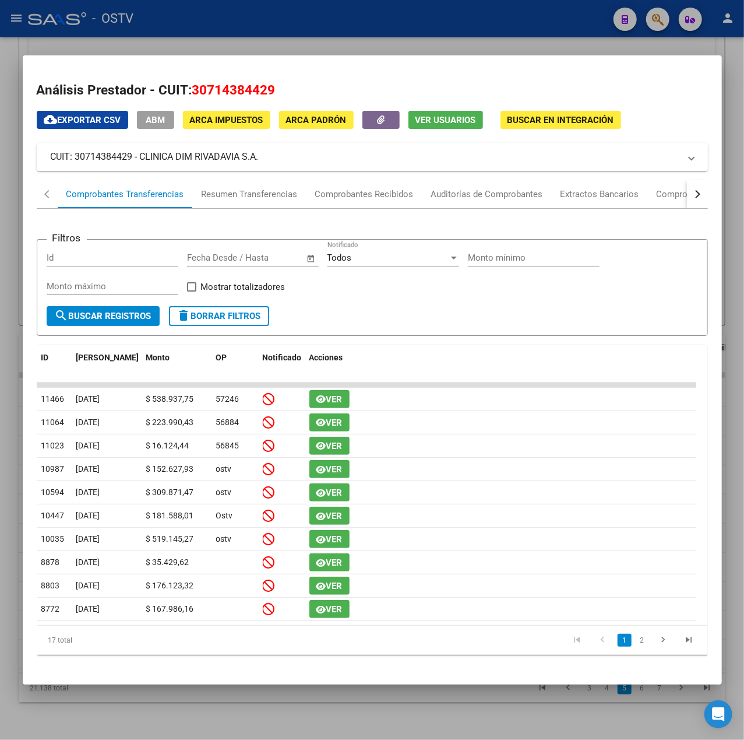
drag, startPoint x: 246, startPoint y: 164, endPoint x: 142, endPoint y: 153, distance: 104.4
click at [142, 153] on mat-expansion-panel-header "CUIT: 30714384429 - CLINICA DIM RIVADAVIA S.A." at bounding box center [373, 157] width 672 height 28
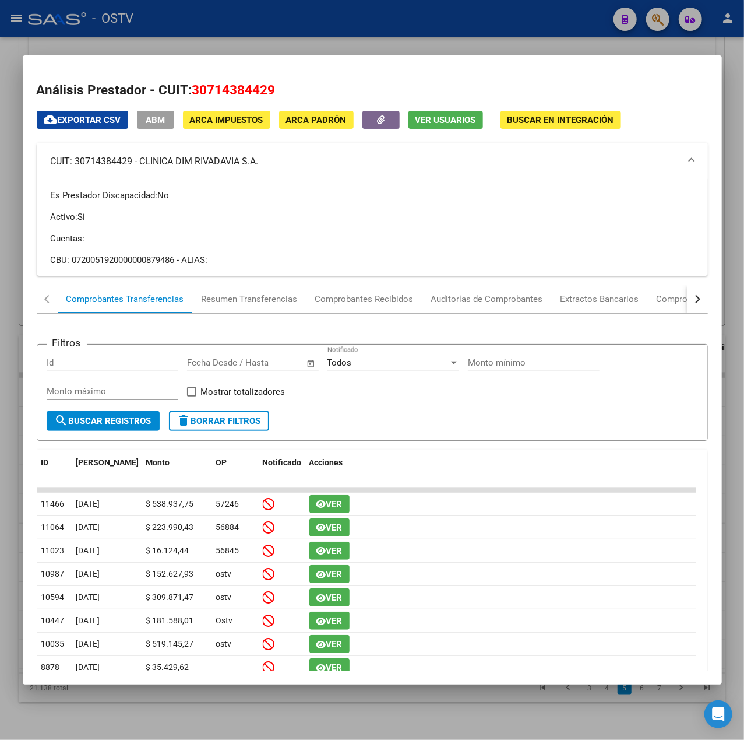
copy mat-panel-title "CLINICA DIM RIVADAVIA S.A."
click at [465, 15] on div at bounding box center [372, 370] width 744 height 740
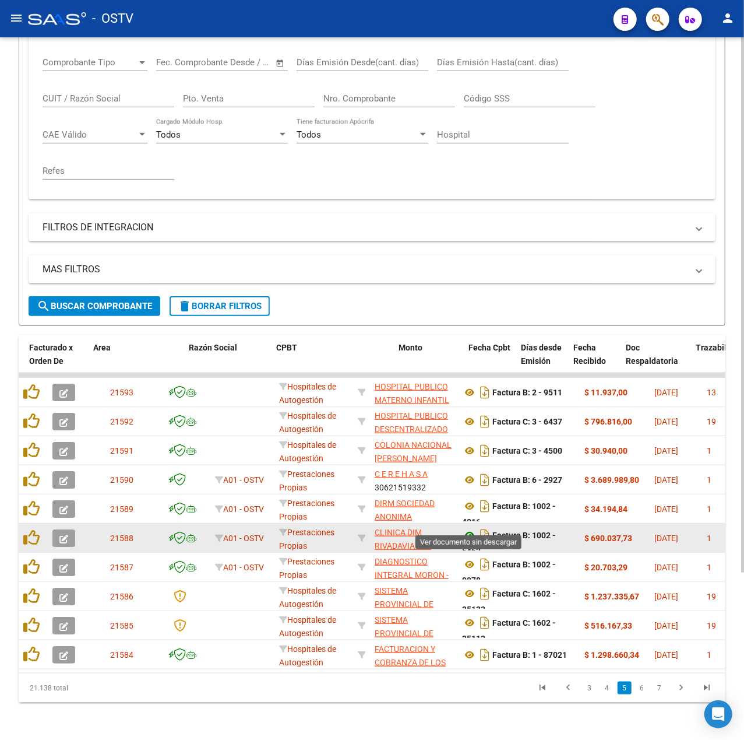
click at [476, 528] on icon at bounding box center [469, 535] width 15 height 14
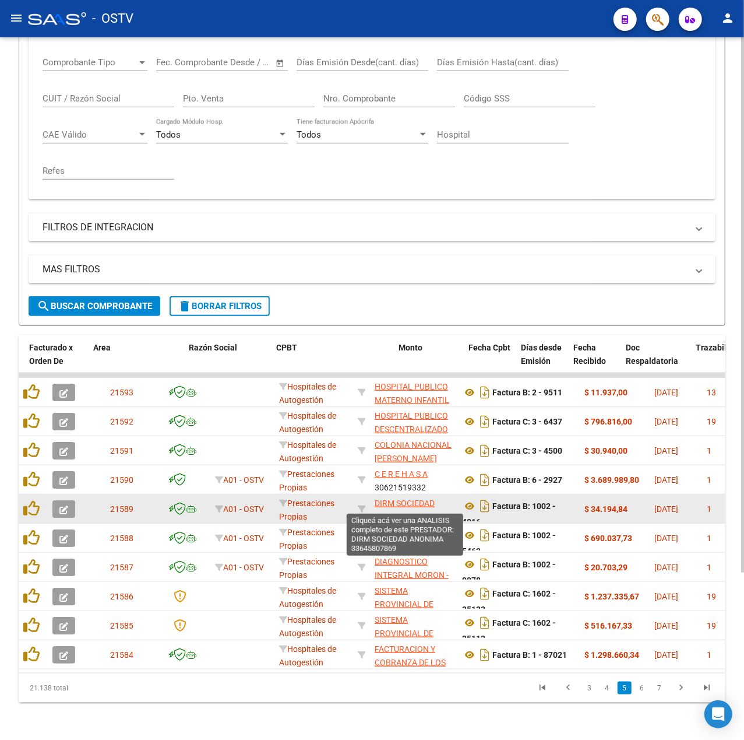
click at [406, 505] on span "DIRM SOCIEDAD ANONIMA" at bounding box center [405, 509] width 60 height 23
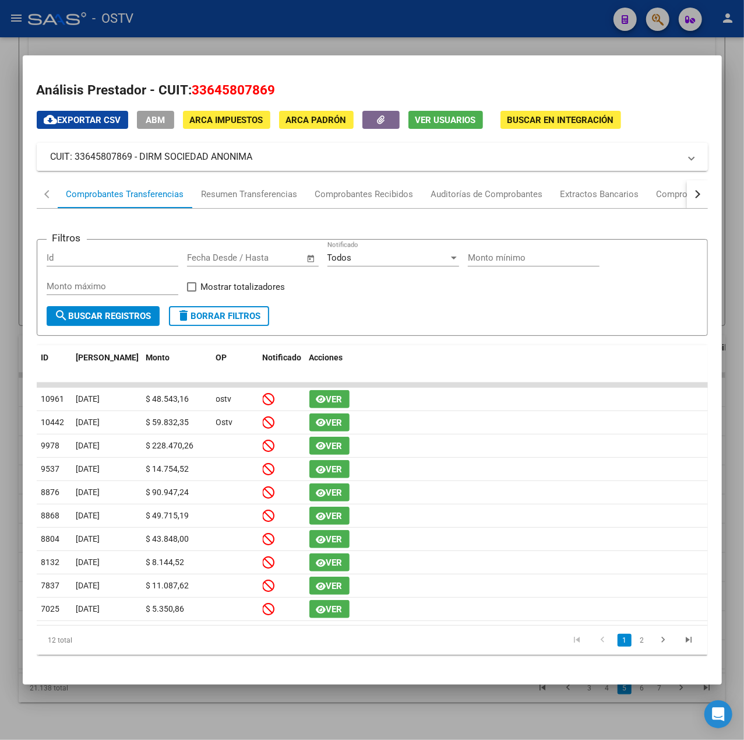
drag, startPoint x: 258, startPoint y: 157, endPoint x: 140, endPoint y: 160, distance: 117.8
click at [140, 160] on mat-panel-title "CUIT: 33645807869 - DIRM SOCIEDAD ANONIMA" at bounding box center [366, 157] width 630 height 14
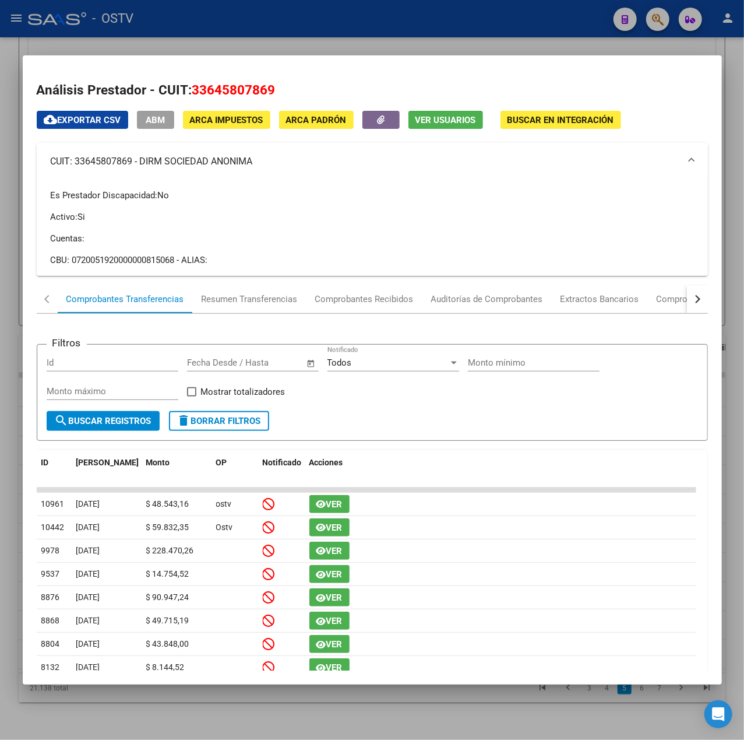
copy mat-panel-title "DIRM SOCIEDAD ANONIMA"
click at [356, 27] on div at bounding box center [372, 370] width 744 height 740
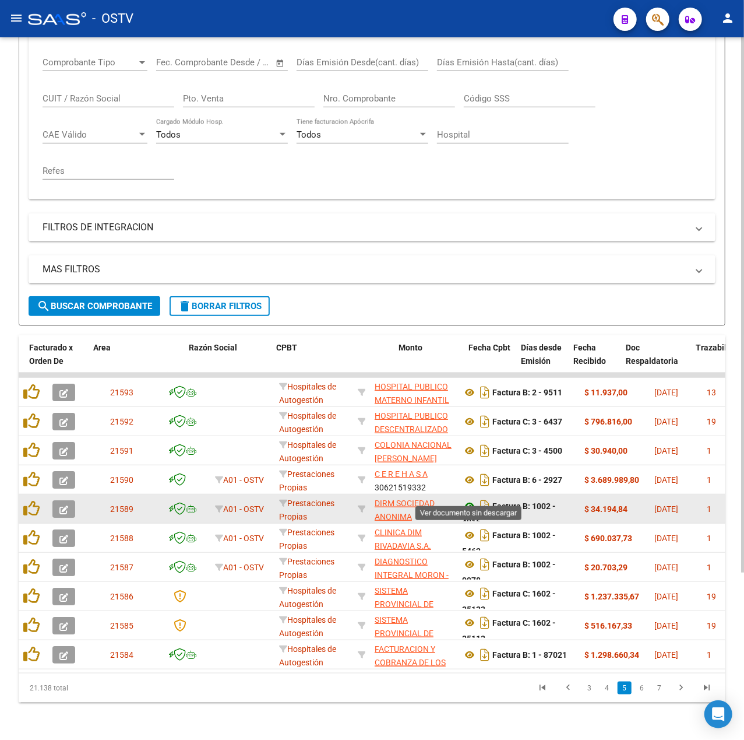
click at [467, 499] on icon at bounding box center [469, 506] width 15 height 14
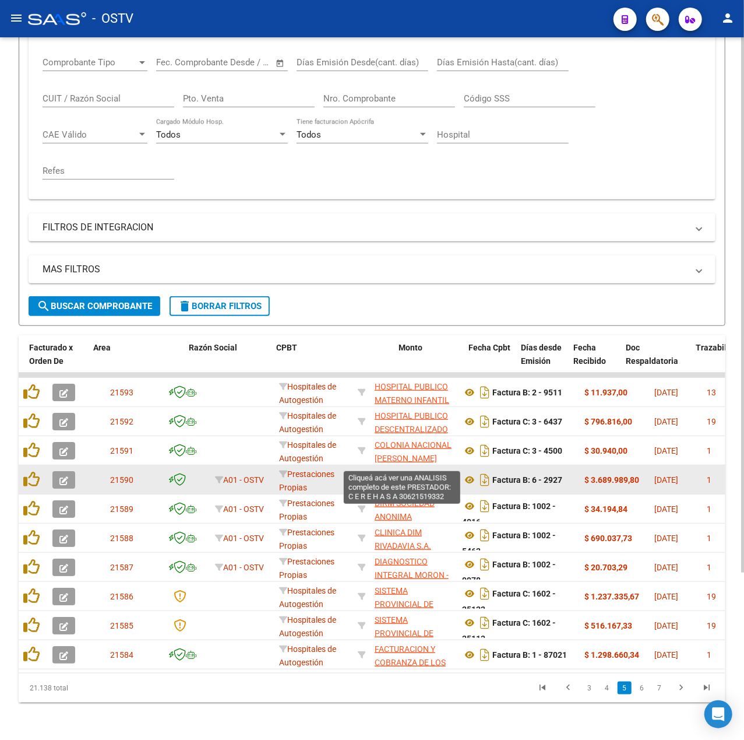
click at [420, 469] on span "C E R E H A S A" at bounding box center [401, 473] width 53 height 9
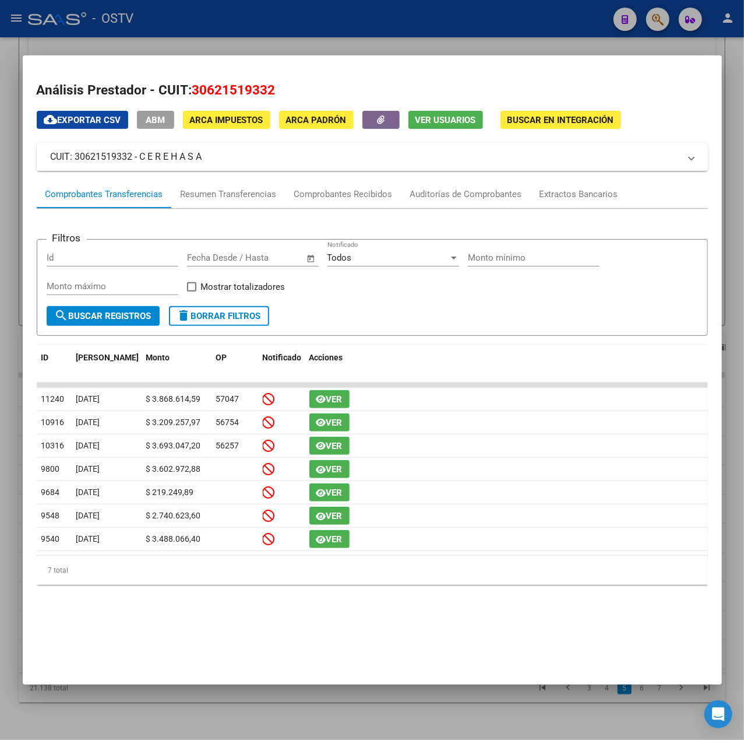
drag, startPoint x: 234, startPoint y: 166, endPoint x: 140, endPoint y: 154, distance: 94.6
click at [140, 154] on mat-expansion-panel-header "CUIT: 30621519332 - C E R E H A S A" at bounding box center [373, 157] width 672 height 28
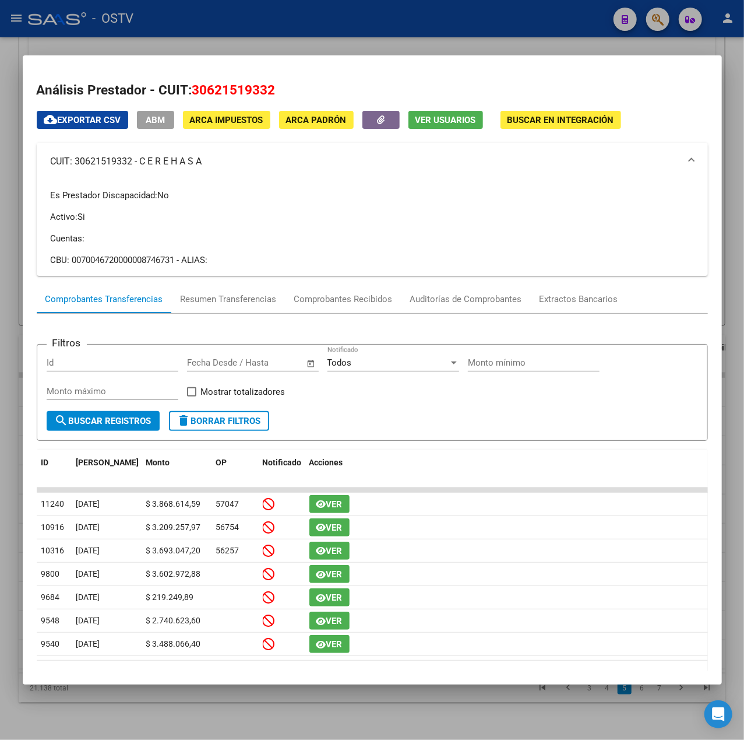
click at [314, 54] on div at bounding box center [372, 370] width 744 height 740
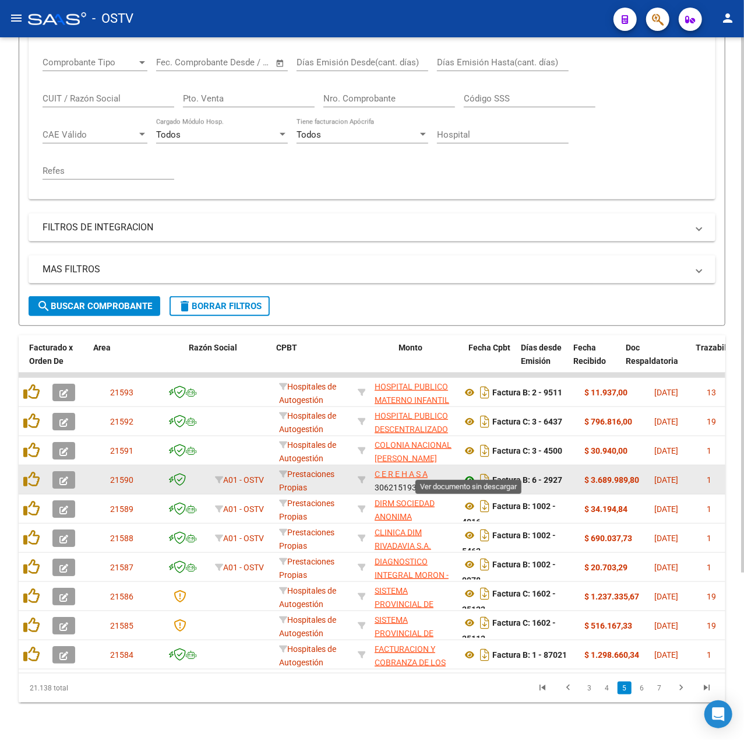
click at [468, 473] on icon at bounding box center [469, 480] width 15 height 14
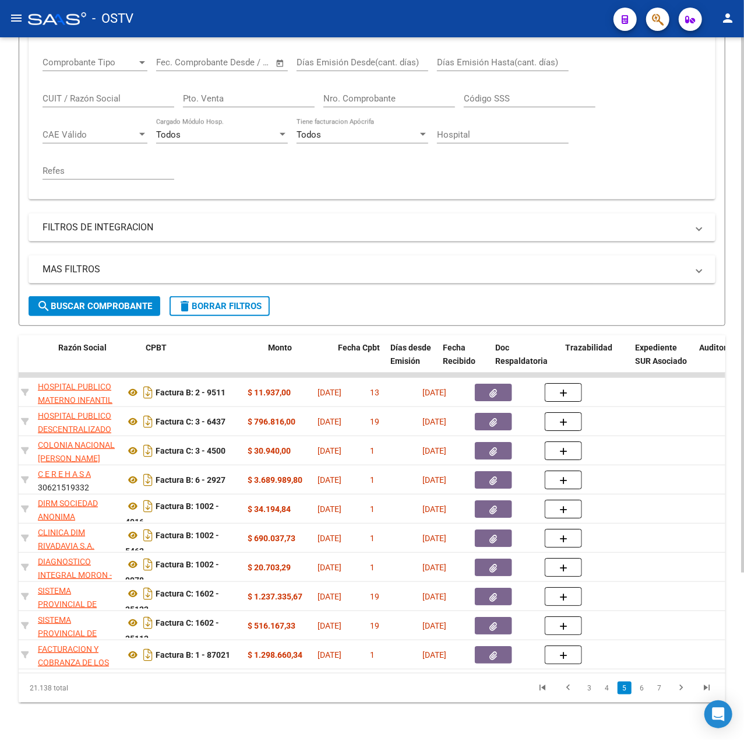
scroll to position [0, 316]
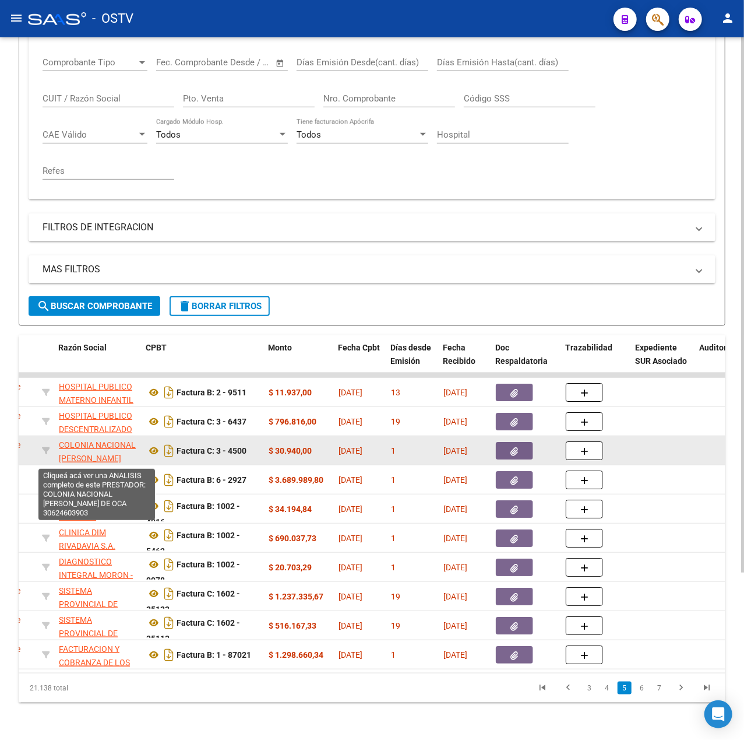
click at [114, 440] on span "COLONIA NACIONAL [PERSON_NAME]" at bounding box center [97, 451] width 77 height 23
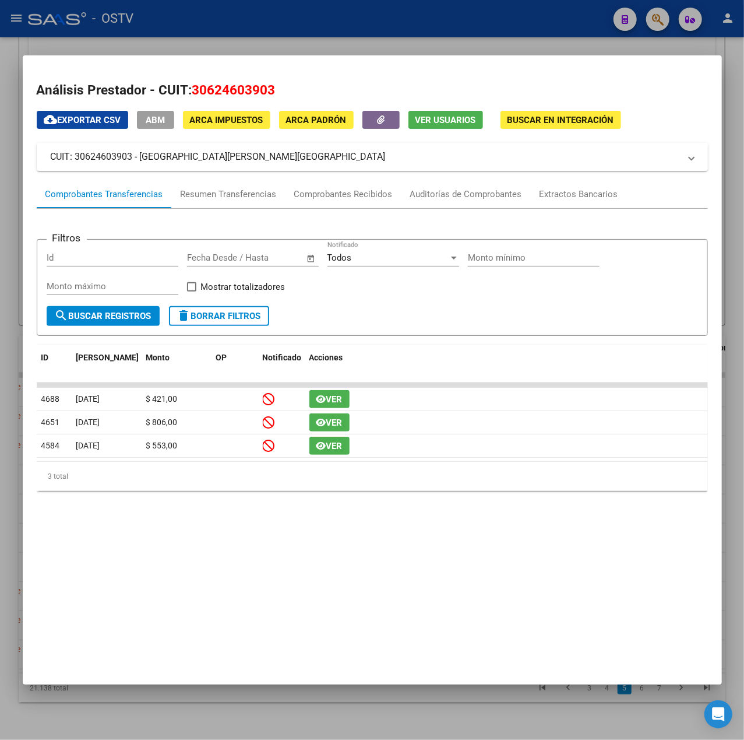
drag, startPoint x: 374, startPoint y: 156, endPoint x: 143, endPoint y: 161, distance: 231.5
click at [143, 161] on mat-panel-title "CUIT: 30624603903 - [GEOGRAPHIC_DATA][PERSON_NAME][GEOGRAPHIC_DATA]" at bounding box center [366, 157] width 630 height 14
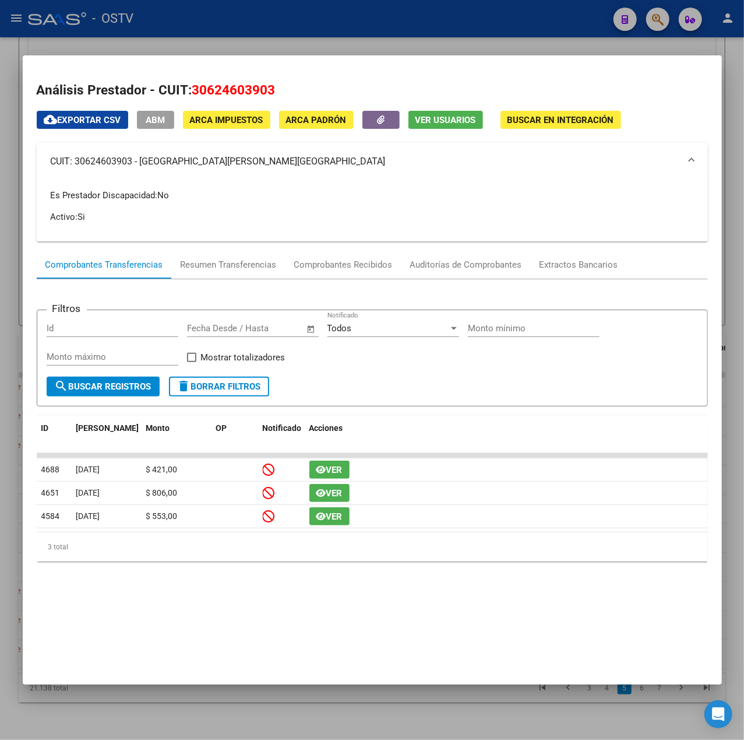
copy mat-panel-title "COLONIA NACIONAL [PERSON_NAME]"
click at [238, 43] on div at bounding box center [372, 370] width 744 height 740
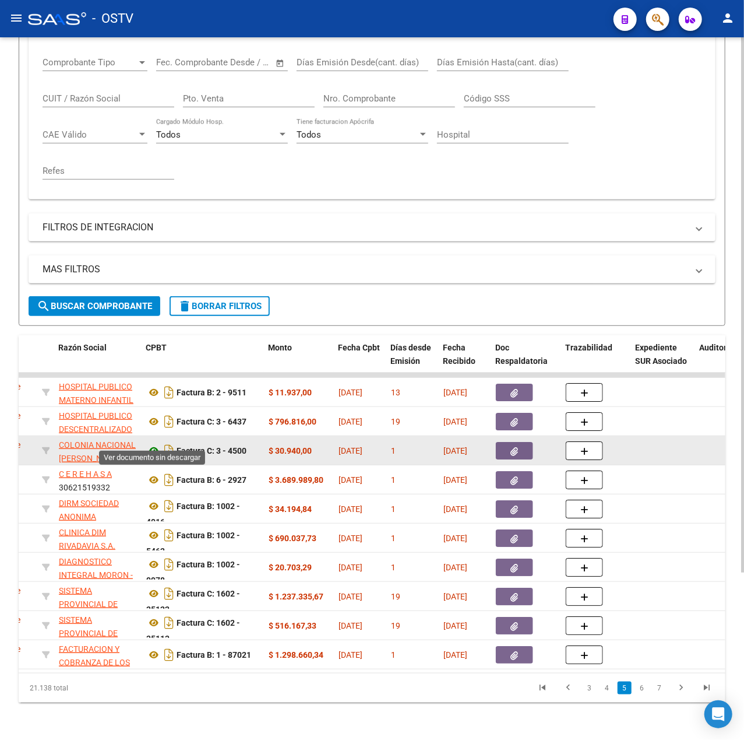
click at [153, 444] on icon at bounding box center [153, 451] width 15 height 14
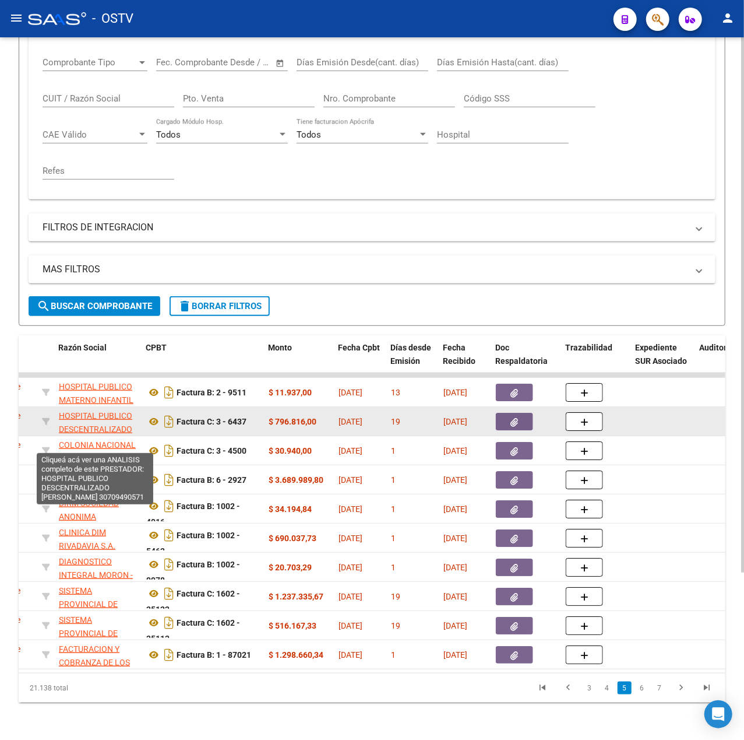
click at [117, 413] on span "HOSPITAL PUBLICO DESCENTRALIZADO [PERSON_NAME]" at bounding box center [95, 429] width 73 height 36
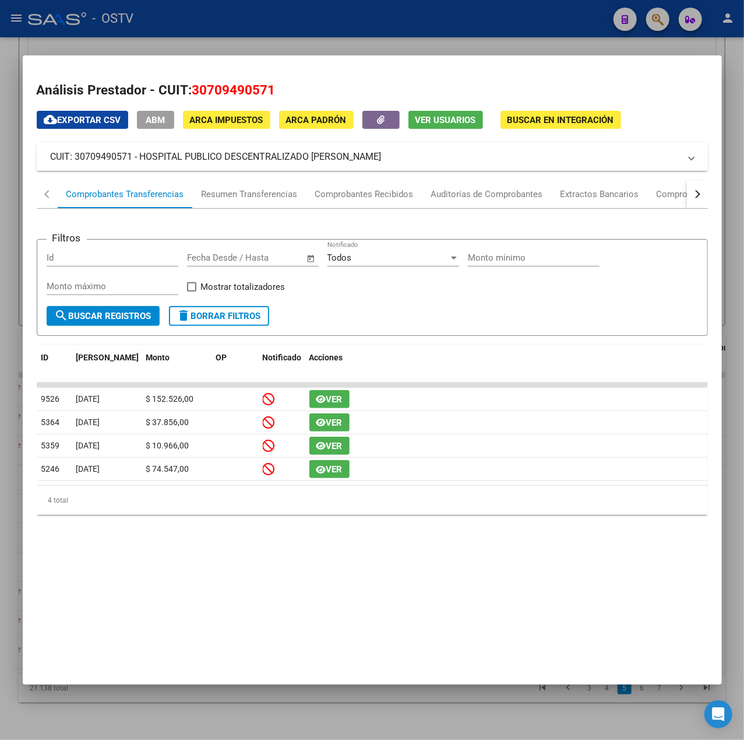
drag, startPoint x: 420, startPoint y: 159, endPoint x: 142, endPoint y: 161, distance: 277.5
click at [142, 161] on mat-panel-title "CUIT: 30709490571 - HOSPITAL PUBLICO DESCENTRALIZADO [PERSON_NAME]" at bounding box center [366, 157] width 630 height 14
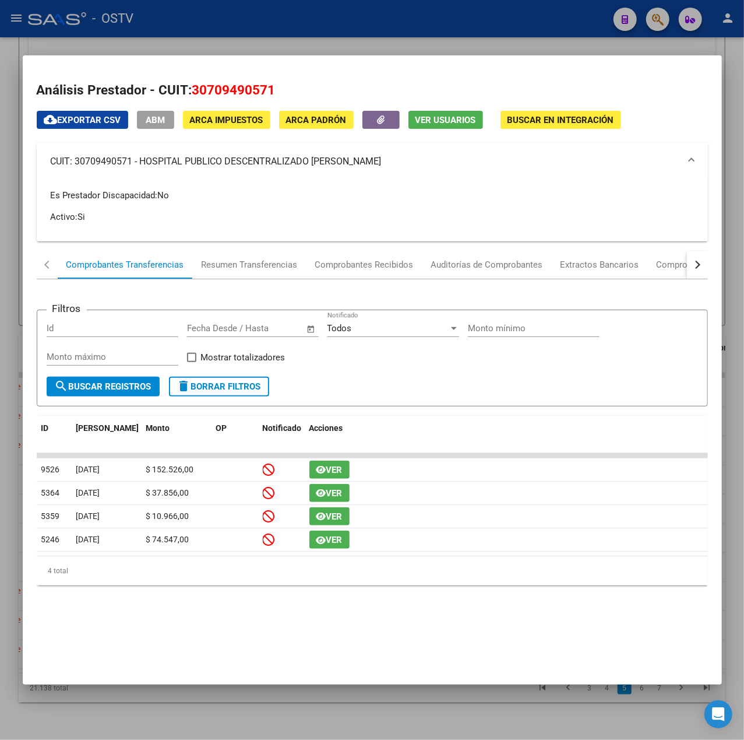
copy mat-panel-title "HOSPITAL PUBLICO DESCENTRALIZADO [PERSON_NAME]"
click at [280, 31] on div at bounding box center [372, 370] width 744 height 740
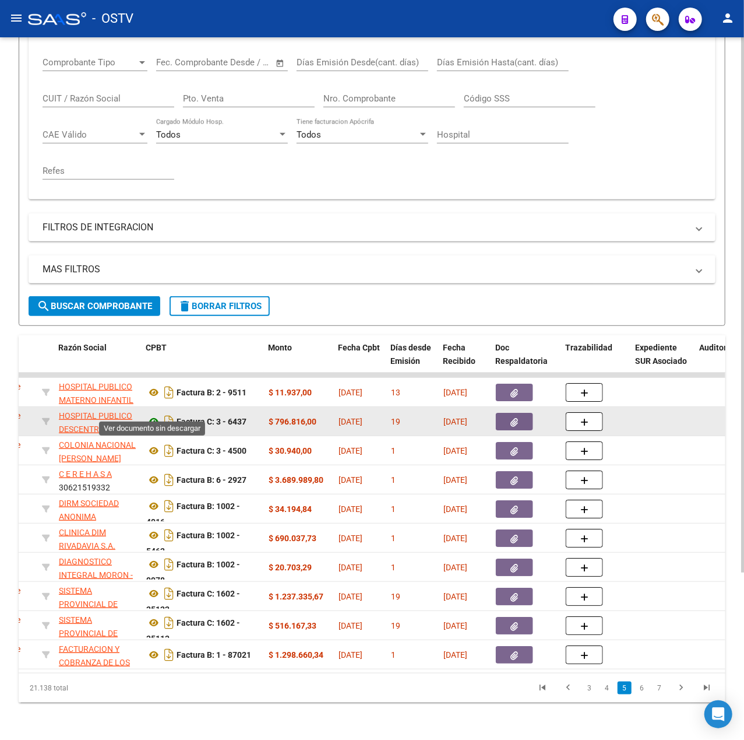
click at [154, 414] on icon at bounding box center [153, 421] width 15 height 14
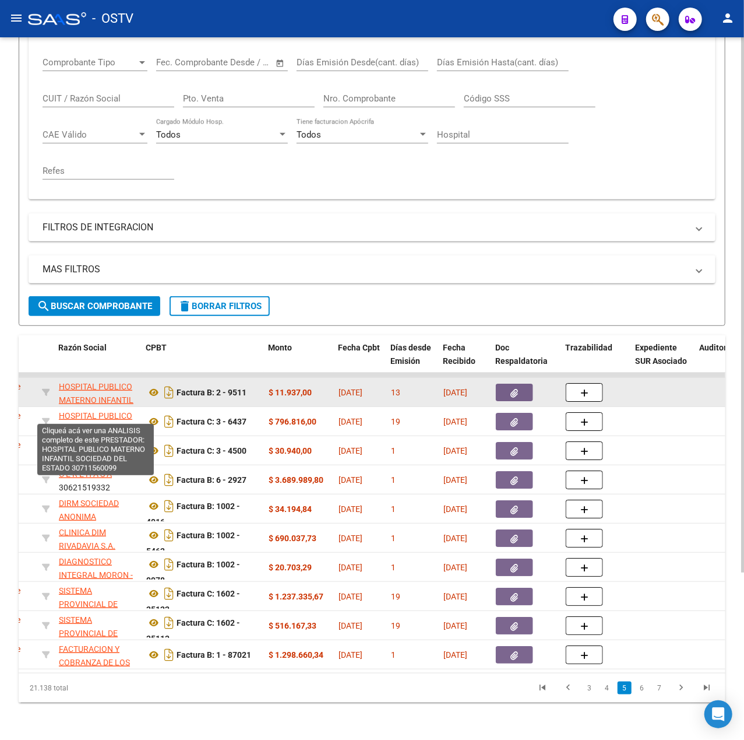
click at [94, 382] on span "HOSPITAL PUBLICO MATERNO INFANTIL SOCIEDAD DEL ESTADO" at bounding box center [96, 406] width 75 height 49
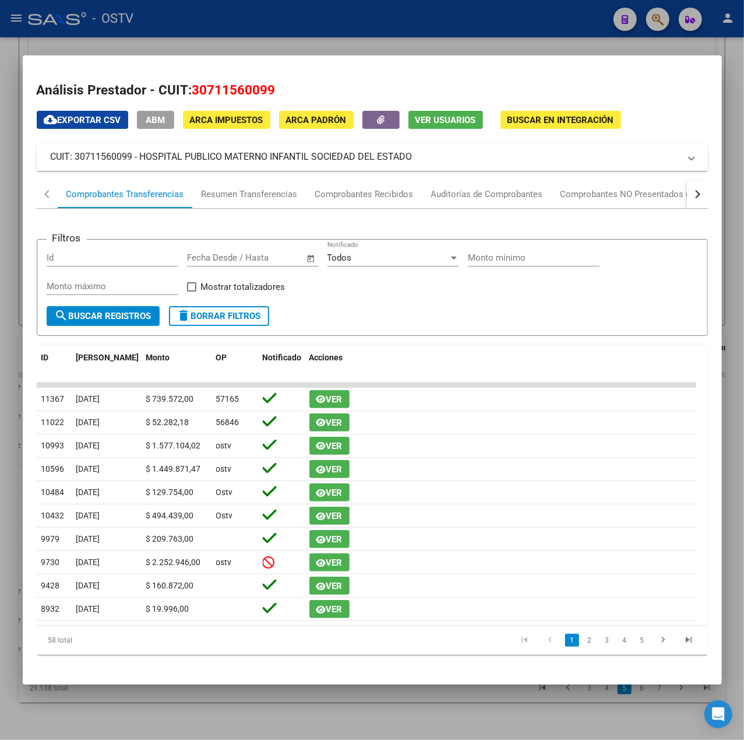
drag, startPoint x: 434, startPoint y: 155, endPoint x: 140, endPoint y: 161, distance: 294.5
click at [140, 161] on mat-panel-title "CUIT: 30711560099 - HOSPITAL PUBLICO MATERNO INFANTIL SOCIEDAD DEL ESTADO" at bounding box center [366, 157] width 630 height 14
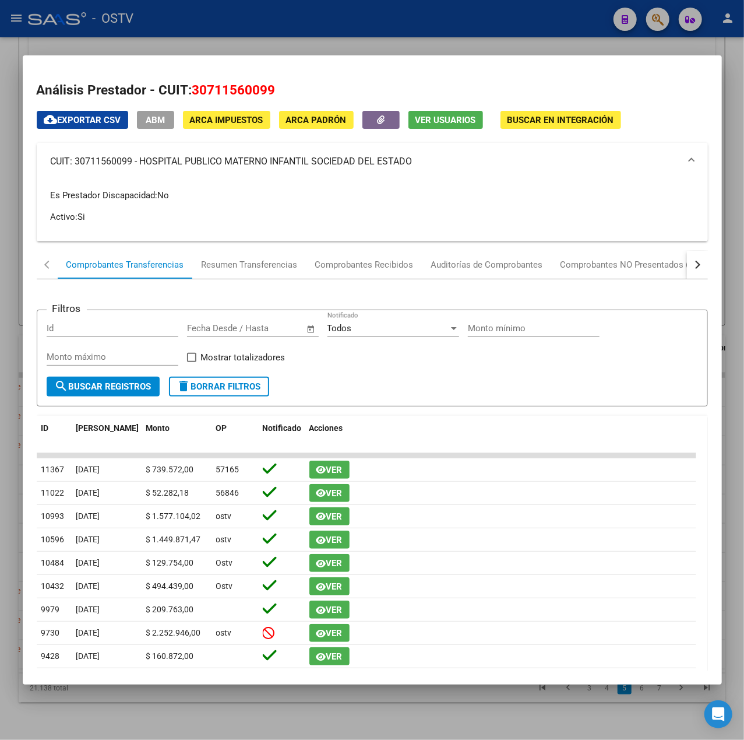
click at [234, 41] on div at bounding box center [372, 370] width 744 height 740
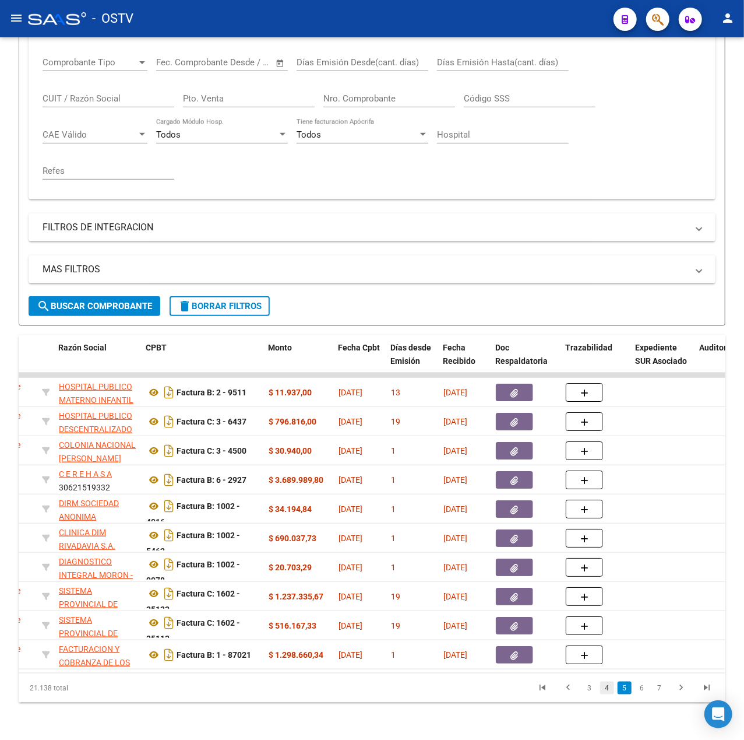
click at [611, 689] on link "4" at bounding box center [607, 687] width 14 height 13
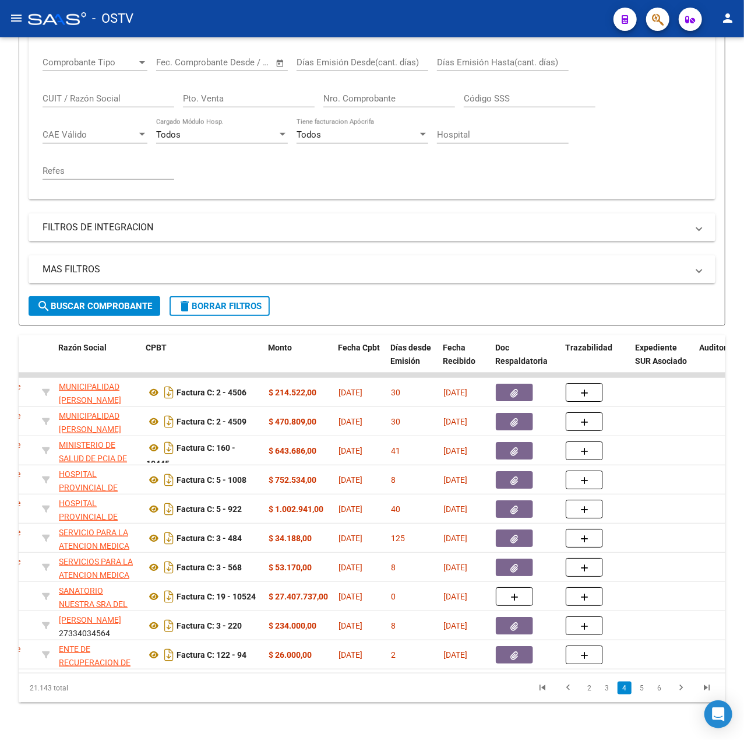
click at [644, 693] on link "5" at bounding box center [642, 687] width 14 height 13
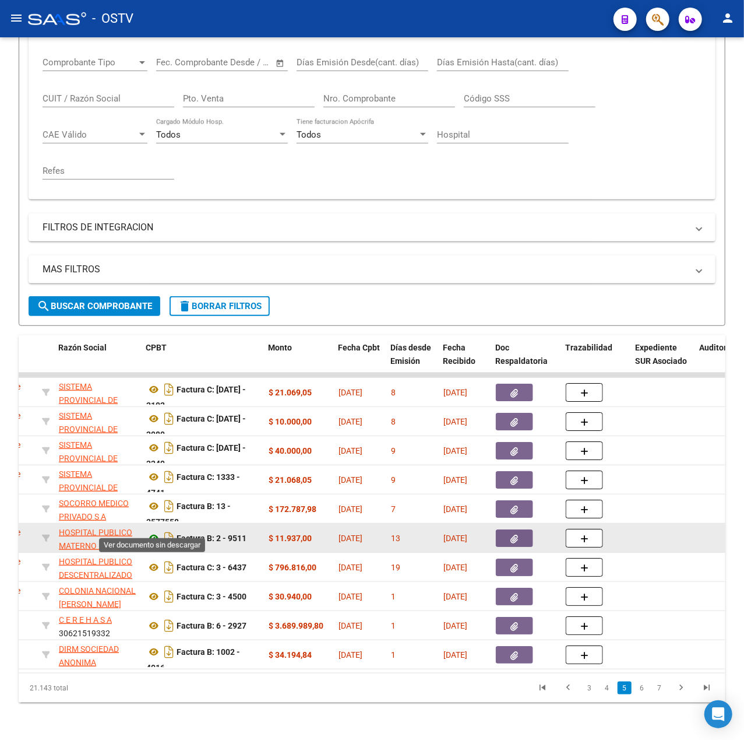
click at [154, 532] on icon at bounding box center [153, 538] width 15 height 14
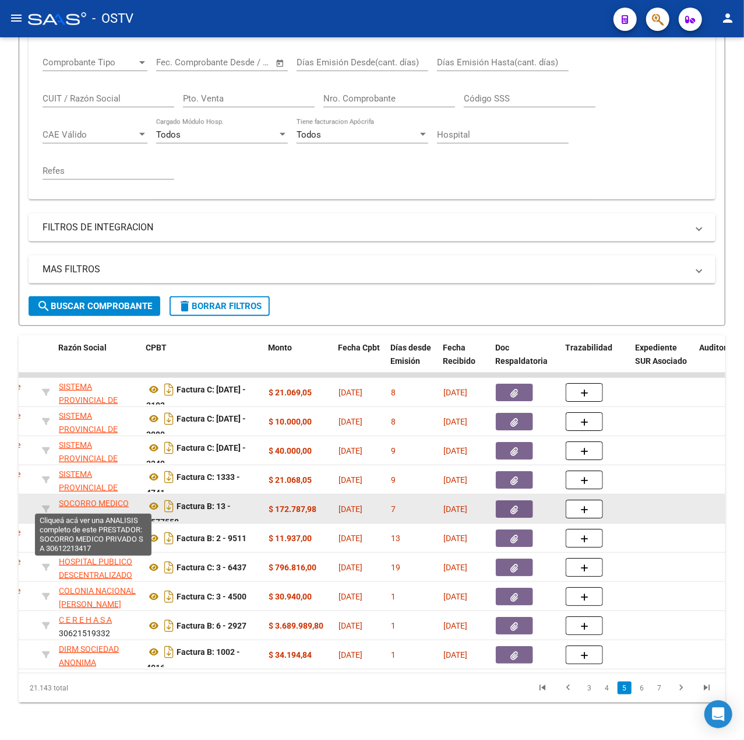
click at [98, 498] on span "SOCORRO MEDICO PRIVADO S A" at bounding box center [94, 509] width 70 height 23
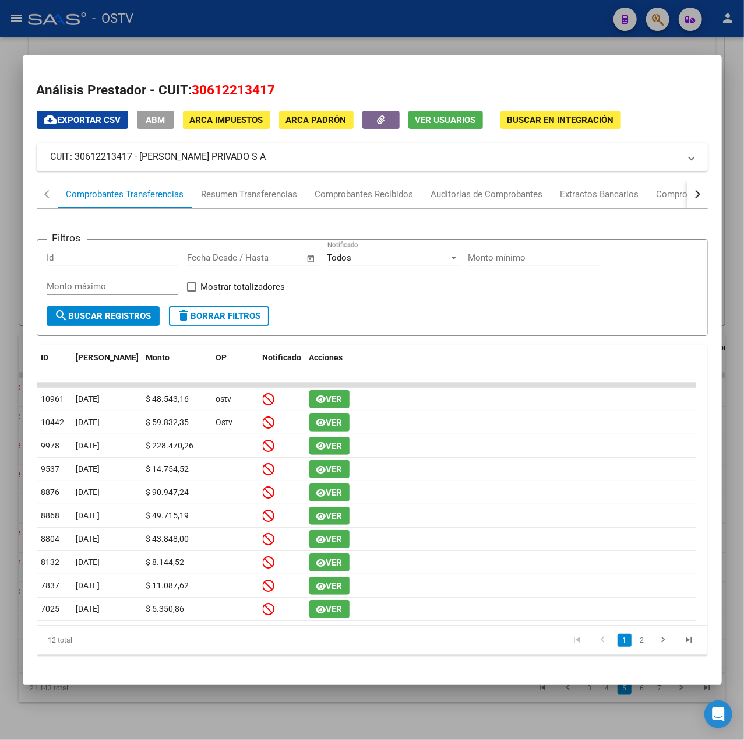
drag, startPoint x: 288, startPoint y: 159, endPoint x: 138, endPoint y: 164, distance: 149.9
click at [138, 164] on mat-expansion-panel-header "CUIT: 30612213417 - [PERSON_NAME] PRIVADO S A" at bounding box center [373, 157] width 672 height 28
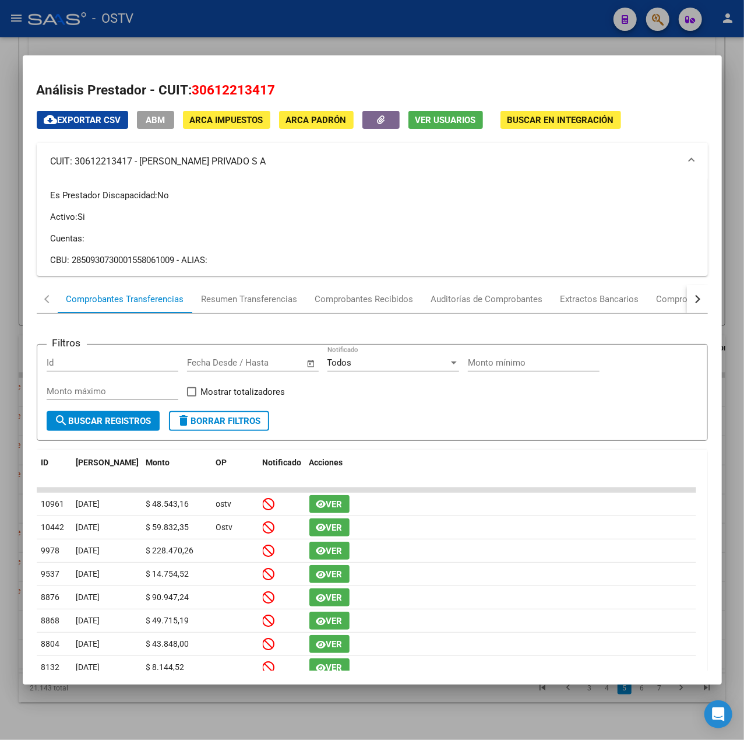
click at [293, 162] on mat-panel-title "CUIT: 30612213417 - [PERSON_NAME] PRIVADO S A" at bounding box center [366, 161] width 630 height 14
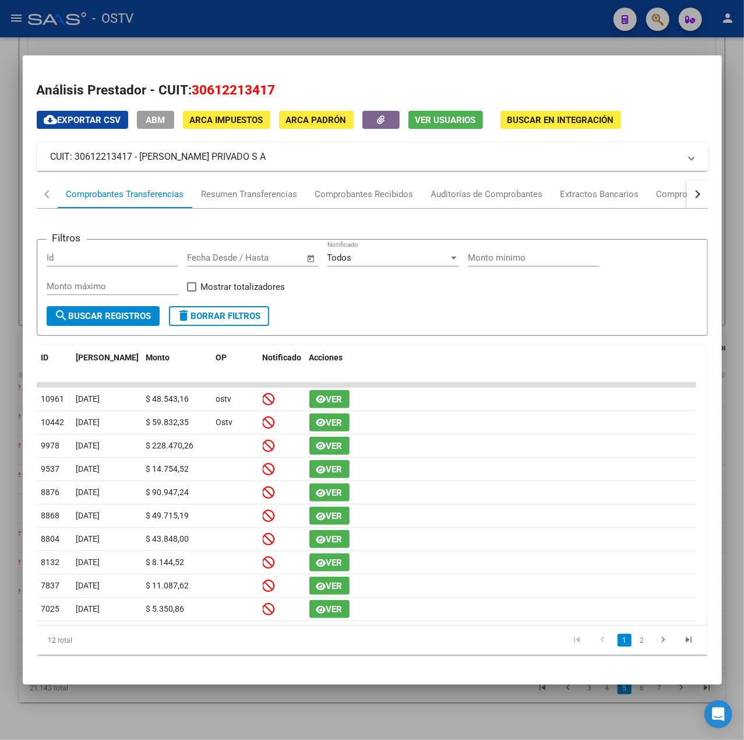
drag, startPoint x: 295, startPoint y: 161, endPoint x: 140, endPoint y: 152, distance: 154.8
click at [140, 152] on mat-panel-title "CUIT: 30612213417 - [PERSON_NAME] PRIVADO S A" at bounding box center [366, 157] width 630 height 14
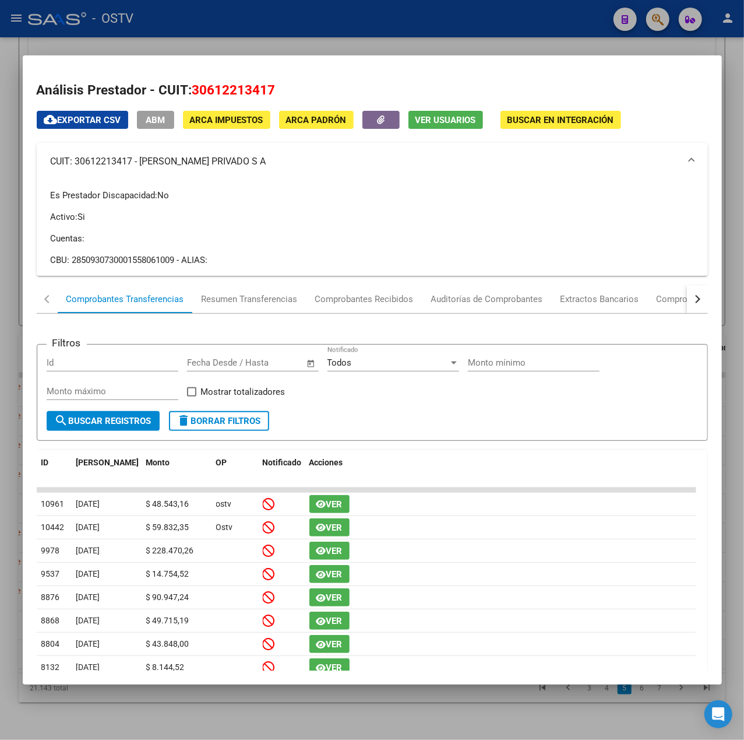
click at [206, 48] on div at bounding box center [372, 370] width 744 height 740
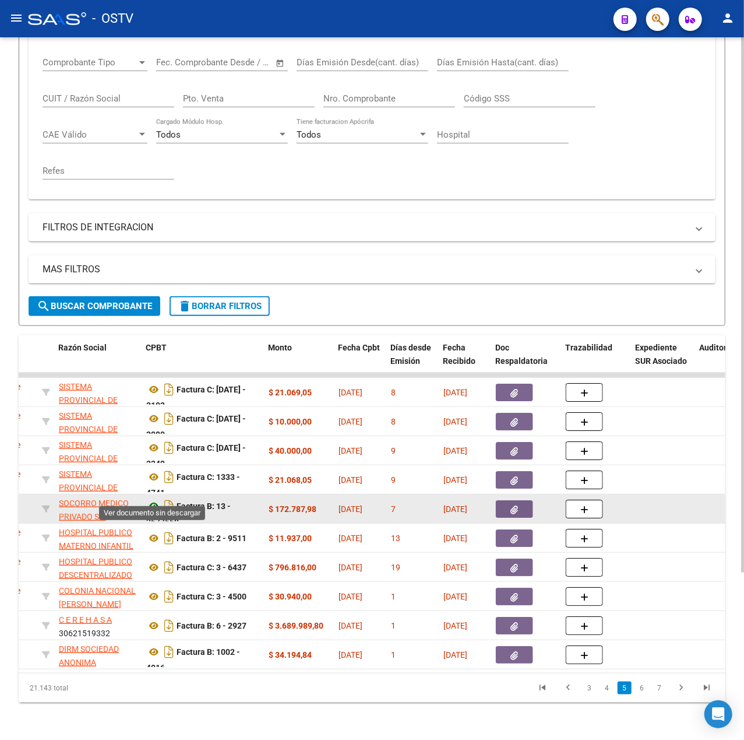
click at [149, 499] on icon at bounding box center [153, 506] width 15 height 14
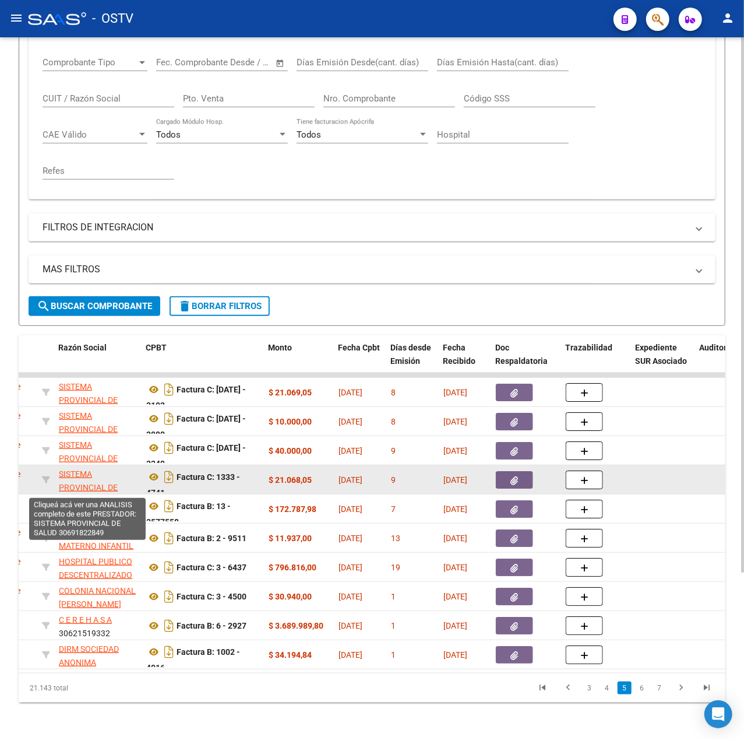
click at [73, 469] on span "SISTEMA PROVINCIAL DE SALUD" at bounding box center [88, 487] width 59 height 36
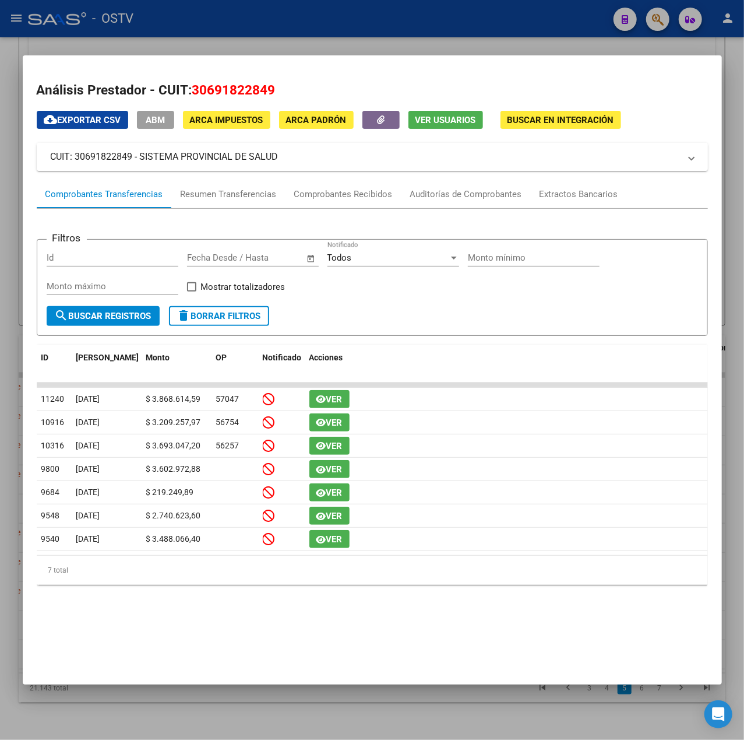
drag, startPoint x: 289, startPoint y: 157, endPoint x: 140, endPoint y: 161, distance: 149.3
click at [140, 161] on mat-panel-title "CUIT: 30691822849 - SISTEMA PROVINCIAL DE SALUD" at bounding box center [366, 157] width 630 height 14
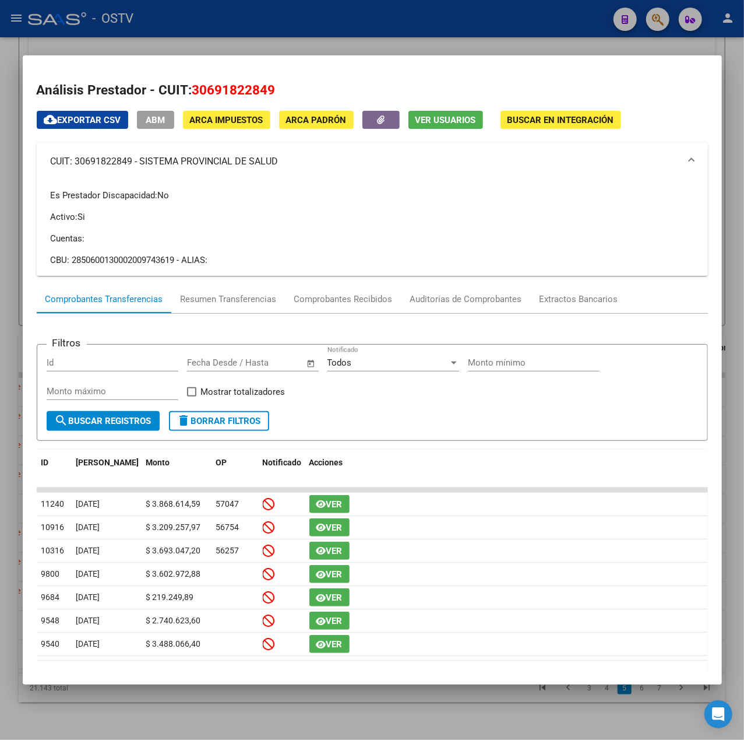
click at [234, 31] on div at bounding box center [372, 370] width 744 height 740
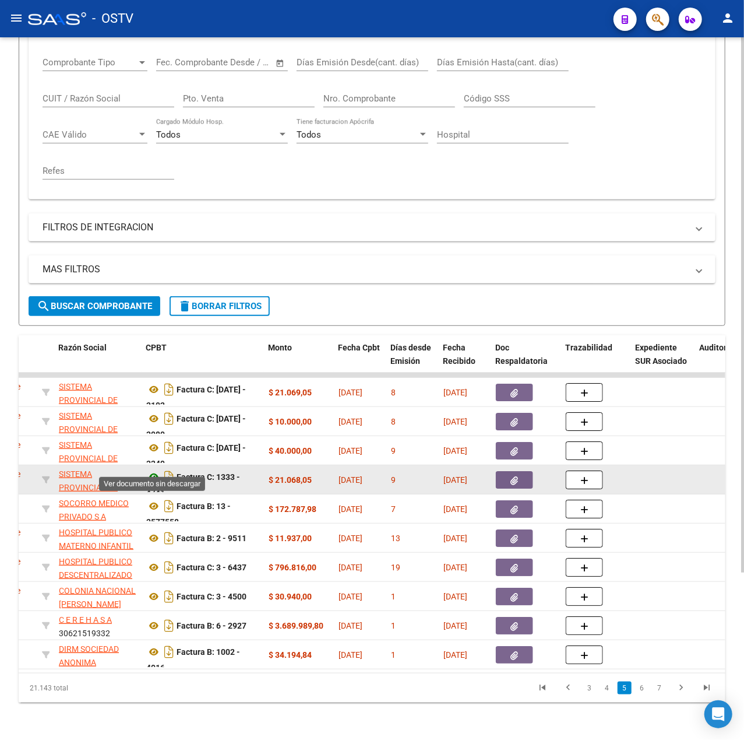
click at [153, 470] on icon at bounding box center [153, 477] width 15 height 14
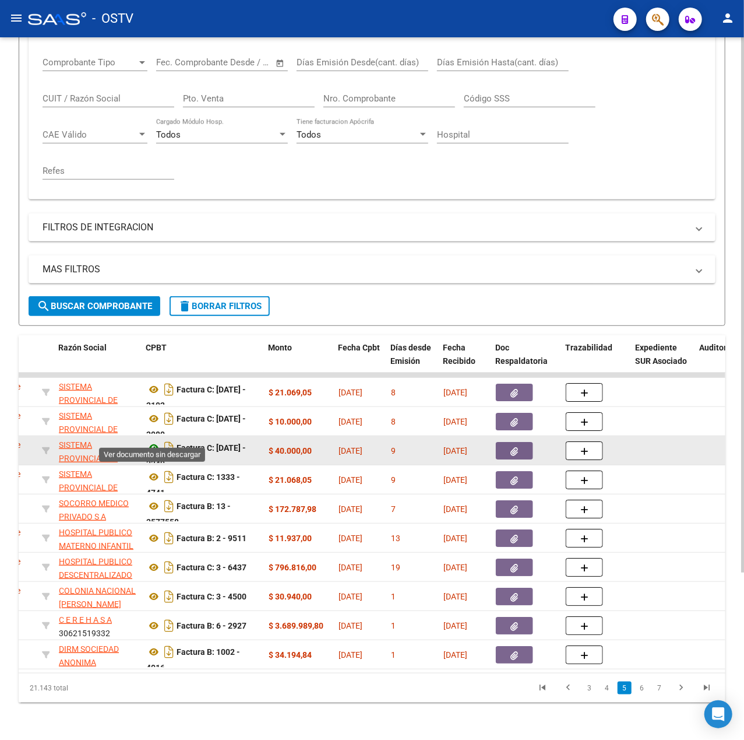
click at [157, 441] on icon at bounding box center [153, 448] width 15 height 14
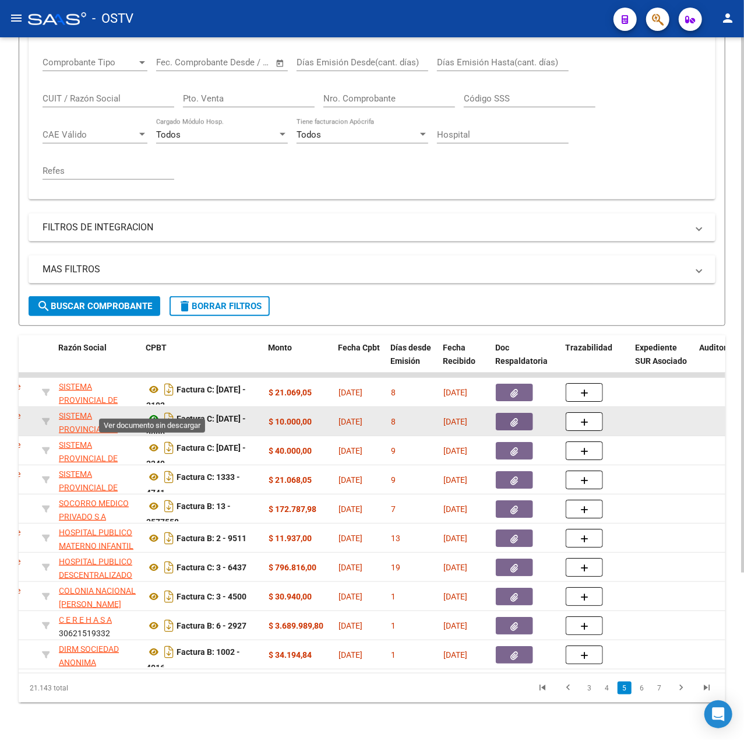
click at [154, 412] on icon at bounding box center [153, 419] width 15 height 14
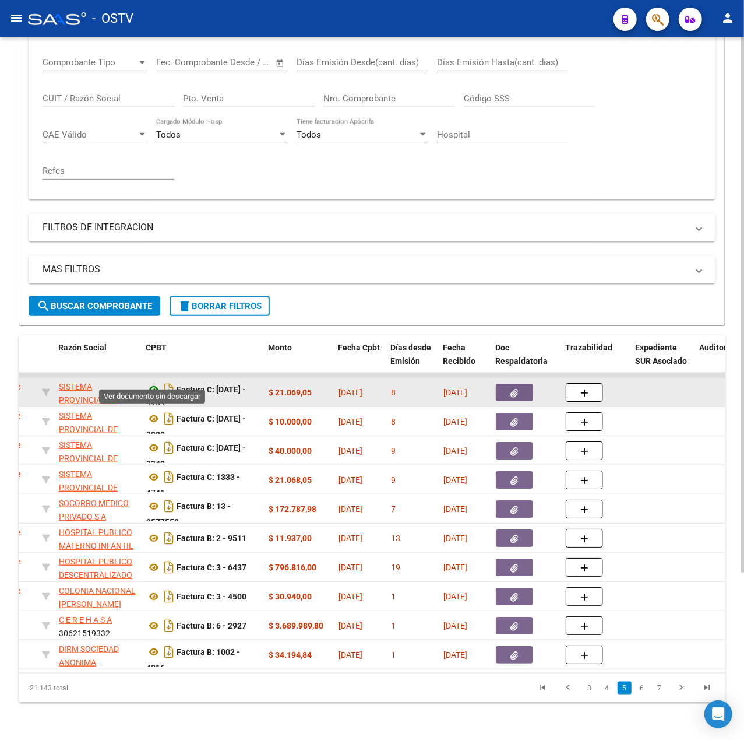
click at [152, 382] on icon at bounding box center [153, 389] width 15 height 14
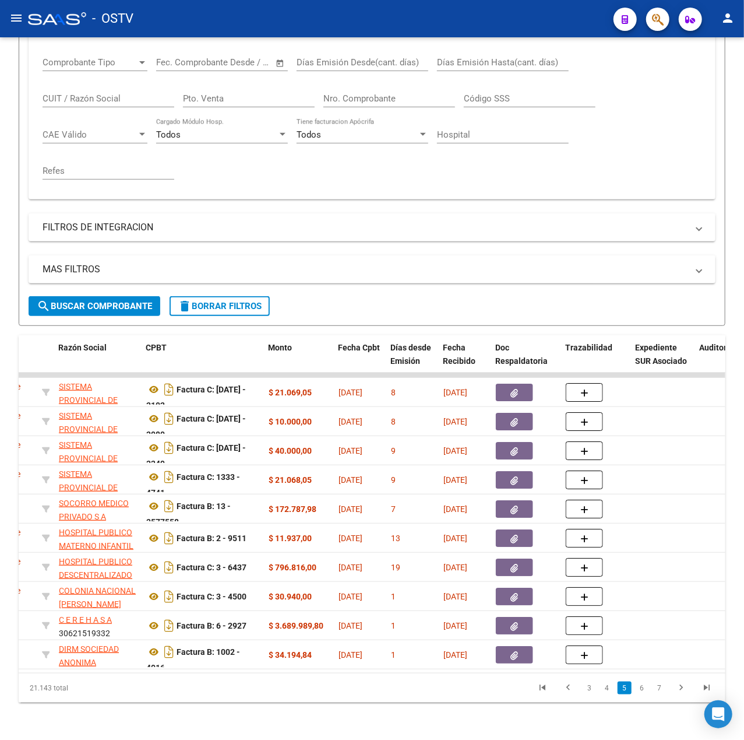
click at [617, 693] on li "5" at bounding box center [624, 688] width 17 height 20
click at [614, 690] on link "4" at bounding box center [607, 687] width 14 height 13
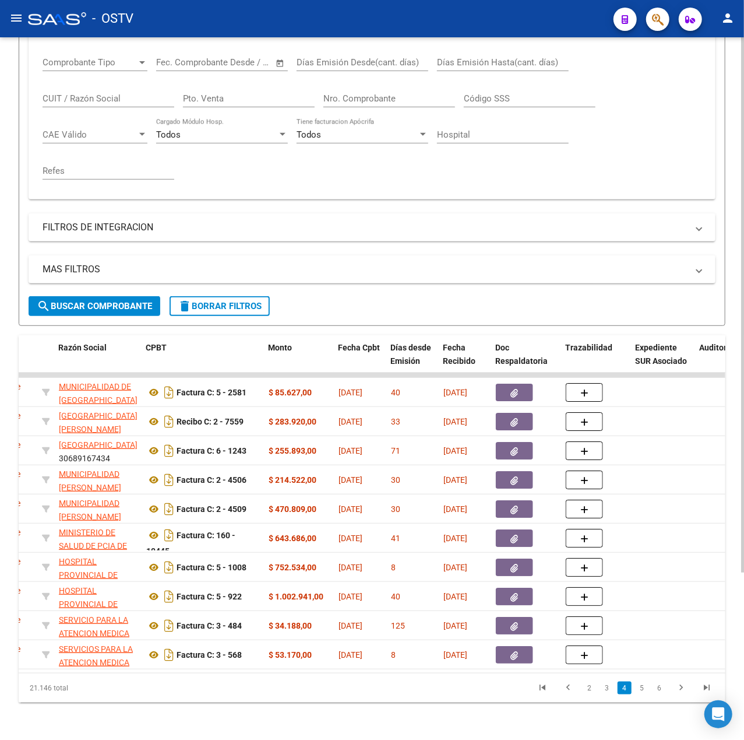
click at [642, 693] on link "5" at bounding box center [642, 687] width 14 height 13
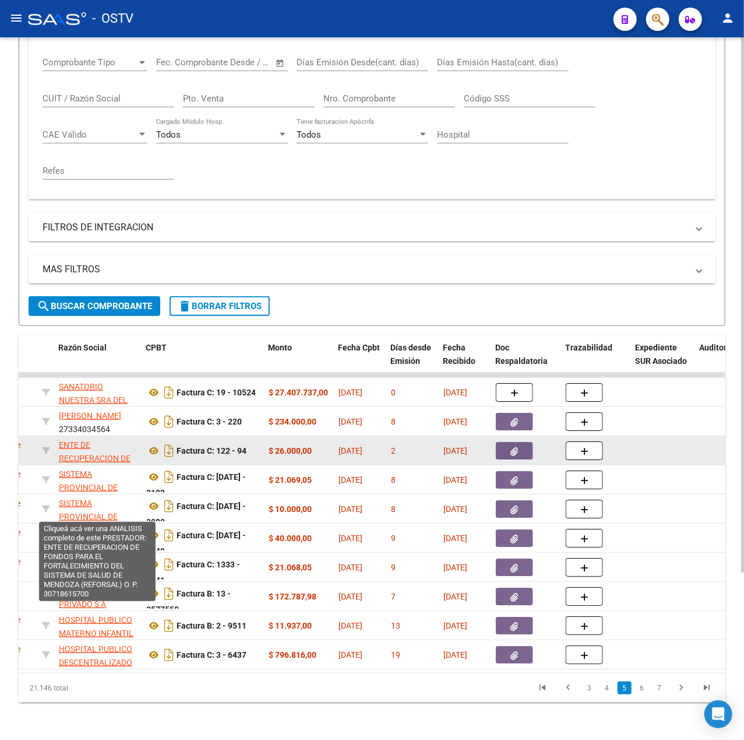
click at [82, 441] on span "ENTE DE RECUPERACION DE FONDOS PARA EL FORTALECIMIENTO DEL SISTEMA DE SALUD DE …" at bounding box center [97, 484] width 77 height 89
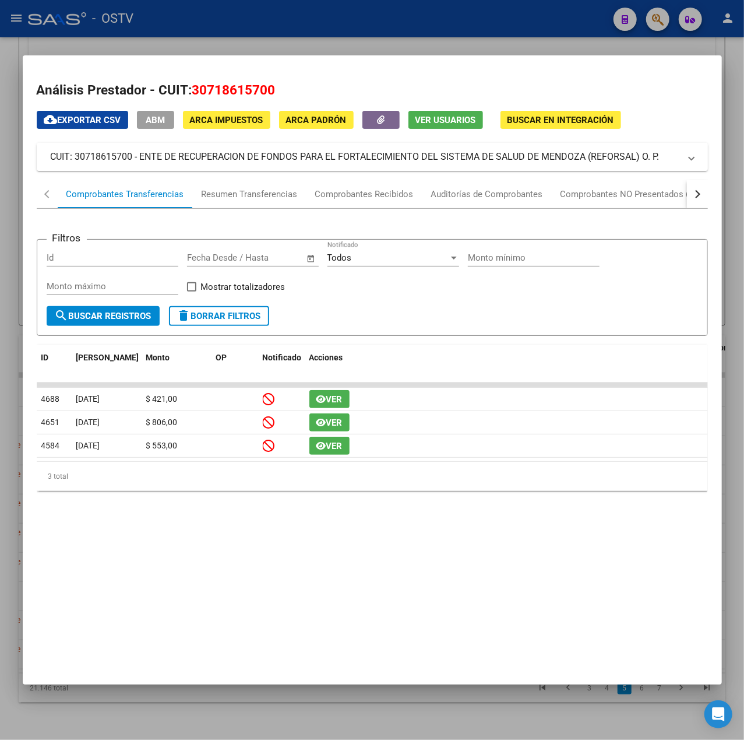
drag, startPoint x: 663, startPoint y: 159, endPoint x: 142, endPoint y: 162, distance: 521.2
click at [142, 162] on mat-panel-title "CUIT: 30718615700 - ENTE DE RECUPERACION DE FONDOS PARA EL FORTALECIMIENTO DEL …" at bounding box center [366, 157] width 630 height 14
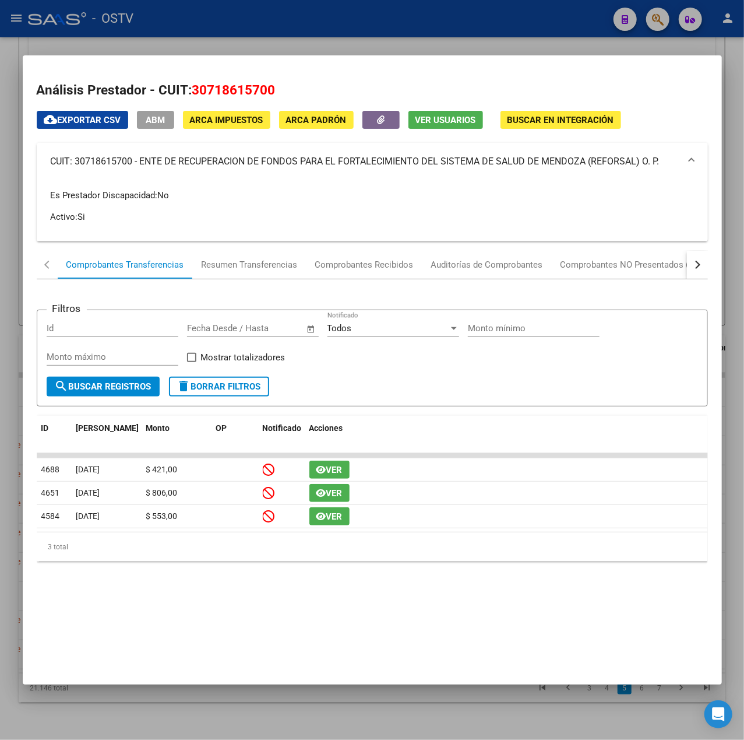
click at [283, 37] on div at bounding box center [372, 370] width 744 height 740
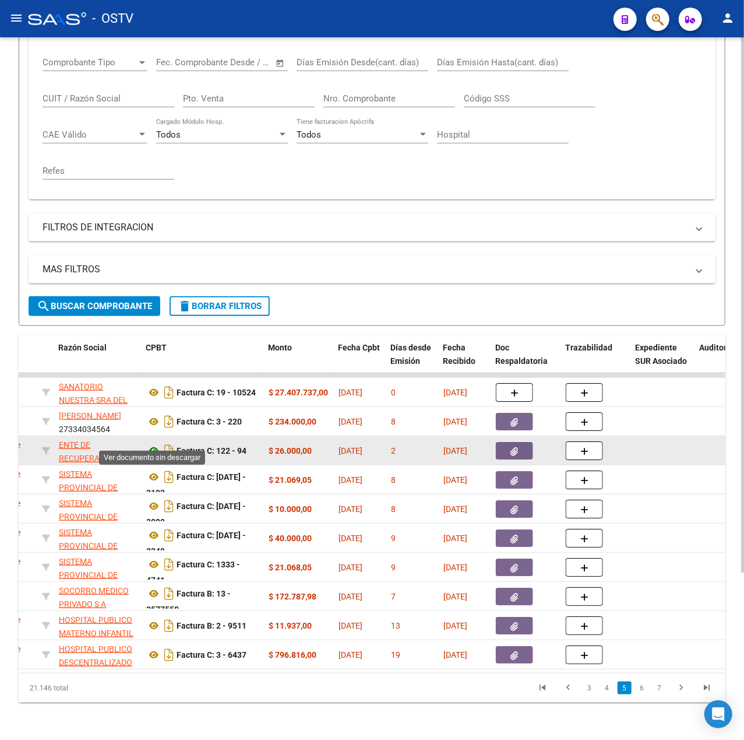
click at [150, 444] on icon at bounding box center [153, 451] width 15 height 14
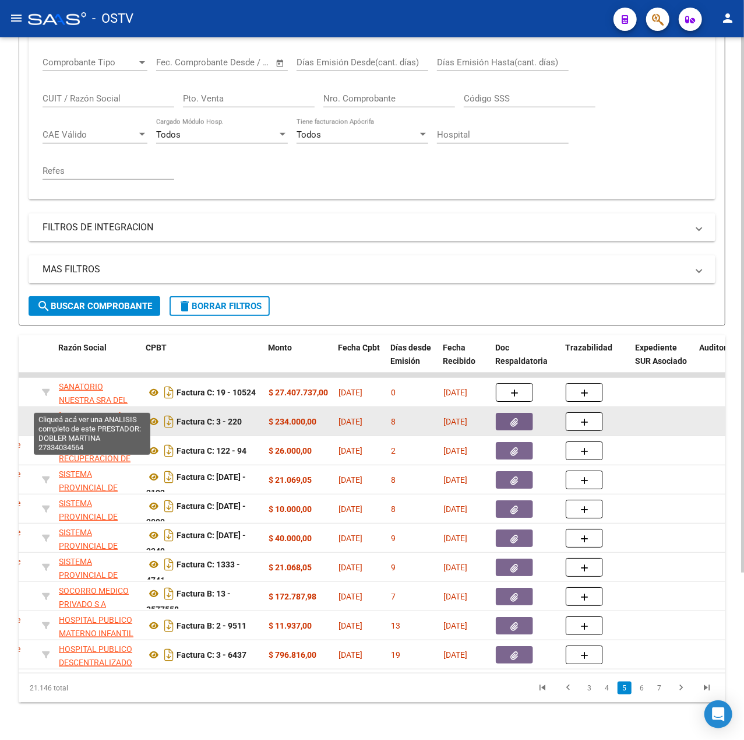
click at [113, 411] on span "[PERSON_NAME]" at bounding box center [90, 415] width 62 height 9
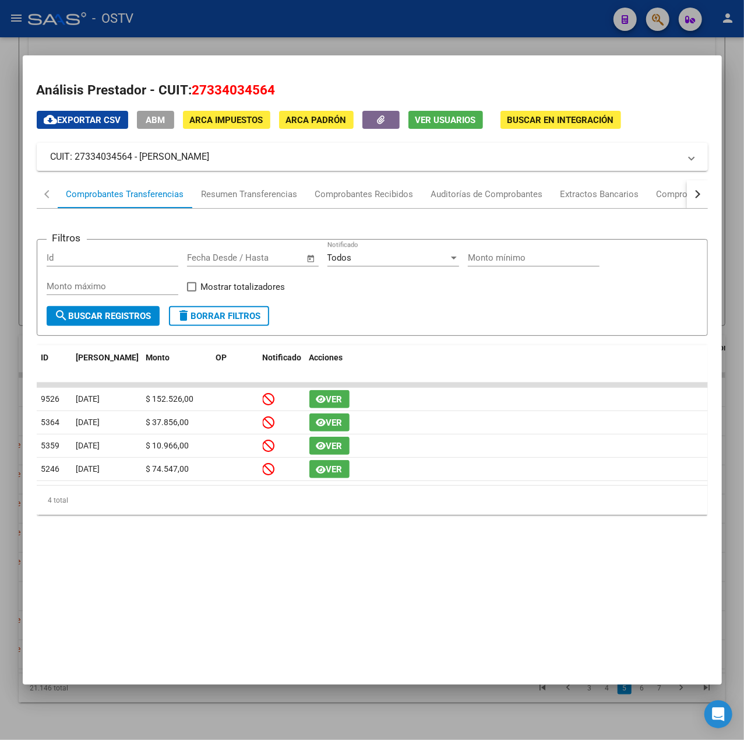
drag, startPoint x: 281, startPoint y: 171, endPoint x: 185, endPoint y: 173, distance: 96.2
click at [185, 173] on div "cloud_download Exportar CSV ABM ARCA Impuestos ARCA Padrón Ver Usuarios Buscar …" at bounding box center [373, 317] width 672 height 413
drag, startPoint x: 234, startPoint y: 147, endPoint x: 139, endPoint y: 152, distance: 95.7
click at [139, 152] on mat-expansion-panel-header "CUIT: 27334034564 - [PERSON_NAME]" at bounding box center [373, 157] width 672 height 28
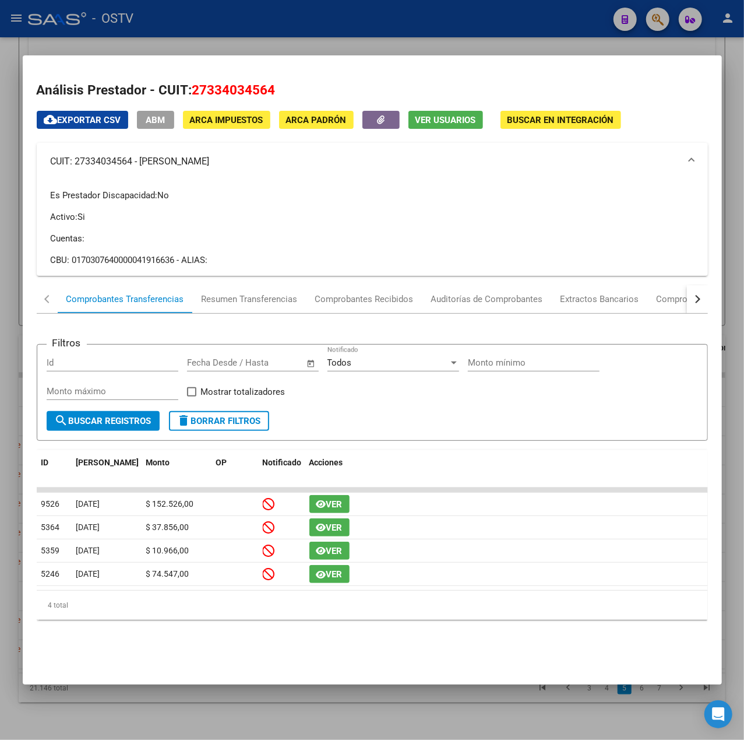
click at [413, 40] on div at bounding box center [372, 370] width 744 height 740
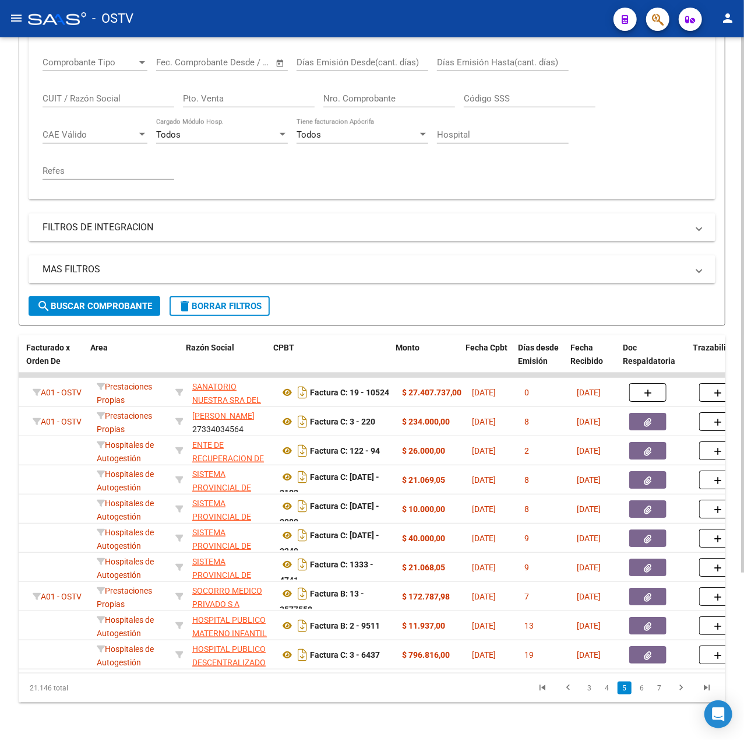
scroll to position [0, 213]
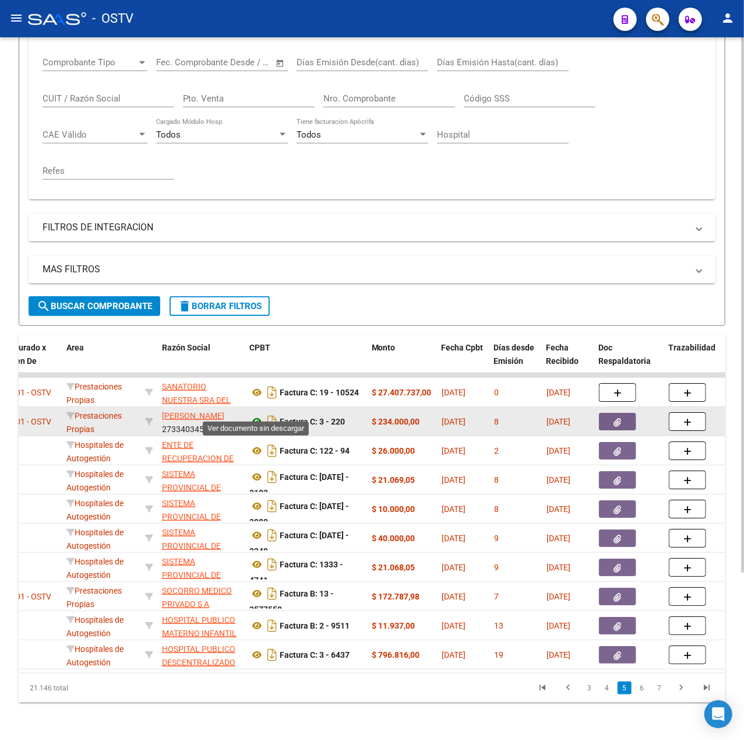
click at [260, 414] on icon at bounding box center [257, 421] width 15 height 14
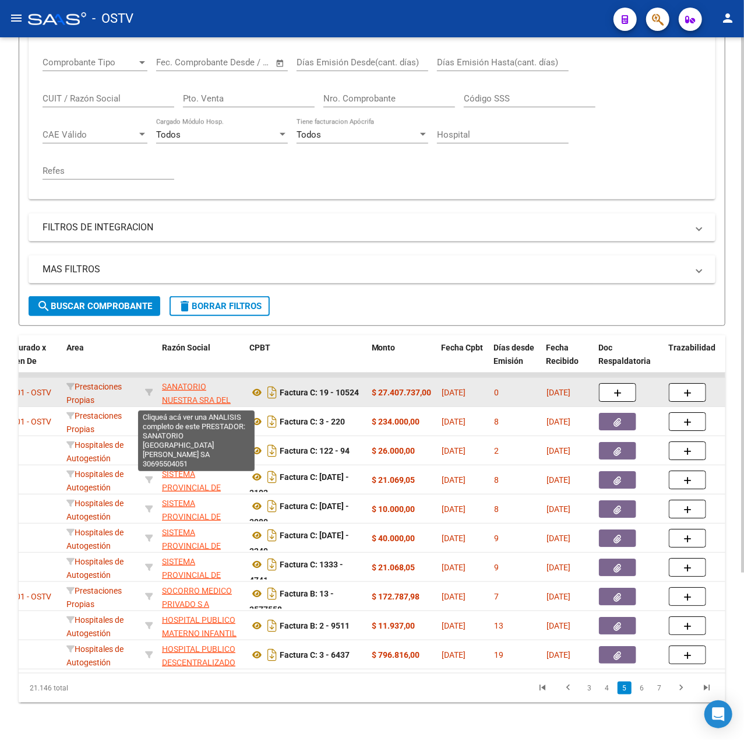
click at [206, 388] on span "SANATORIO NUESTRA SRA DEL PILAR SA" at bounding box center [196, 400] width 69 height 36
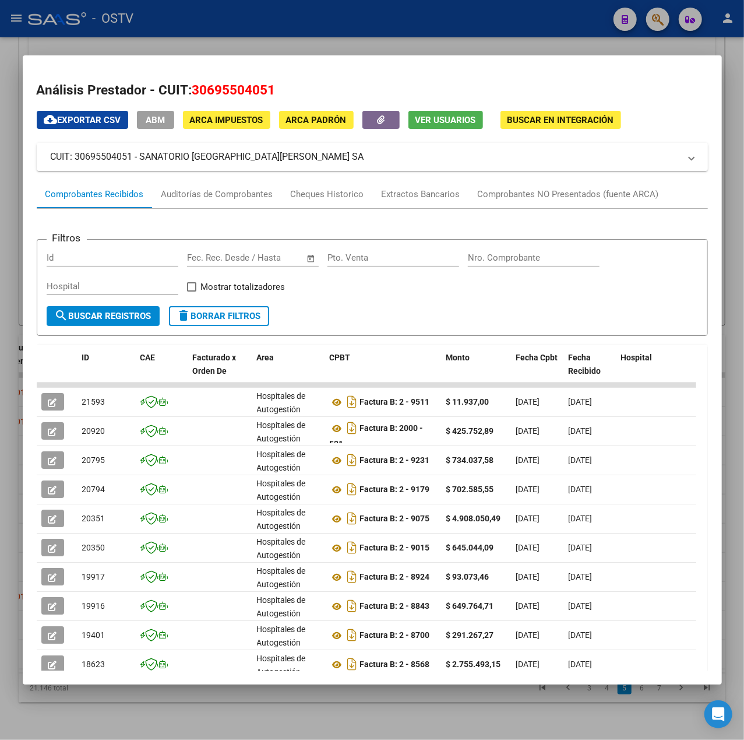
drag, startPoint x: 229, startPoint y: 160, endPoint x: 142, endPoint y: 164, distance: 87.0
click at [142, 164] on mat-expansion-panel-header "CUIT: 30695504051 - SANATORIO [GEOGRAPHIC_DATA][PERSON_NAME] SA" at bounding box center [373, 157] width 672 height 28
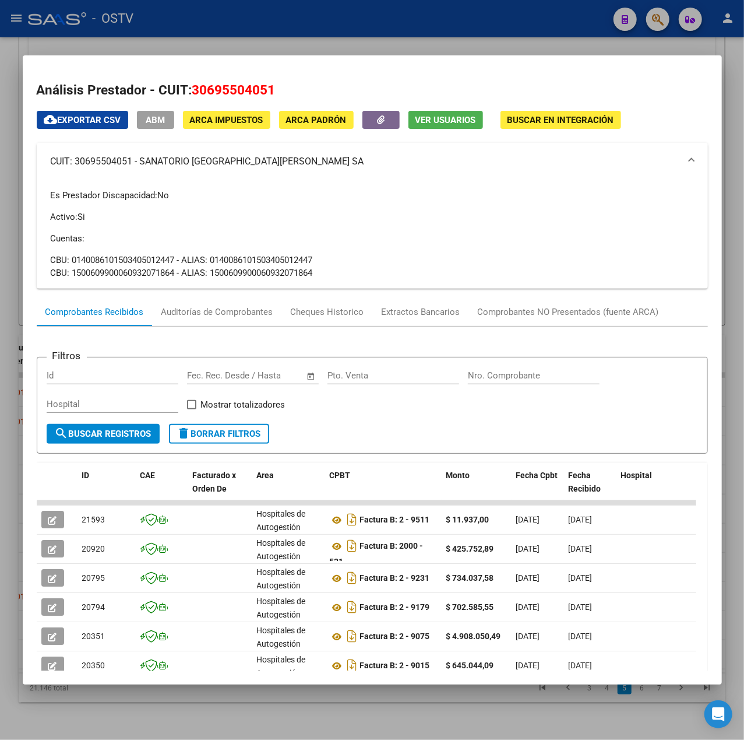
click at [363, 30] on div at bounding box center [372, 370] width 744 height 740
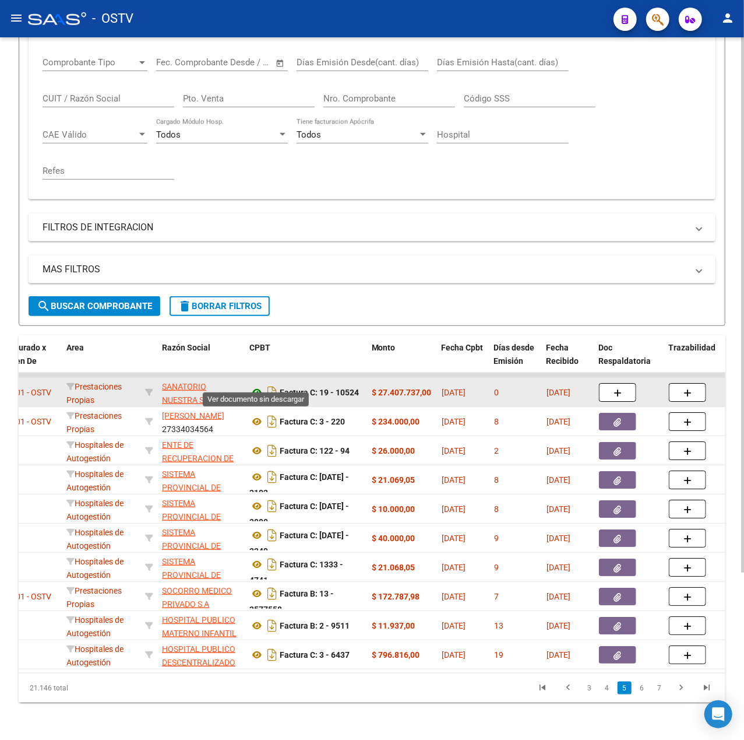
click at [261, 385] on icon at bounding box center [257, 392] width 15 height 14
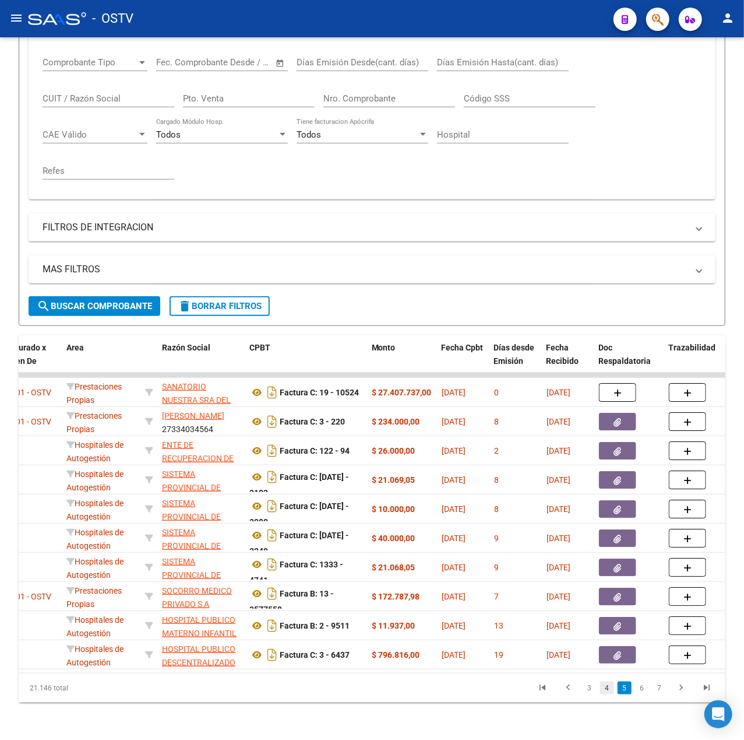
click at [612, 693] on link "4" at bounding box center [607, 687] width 14 height 13
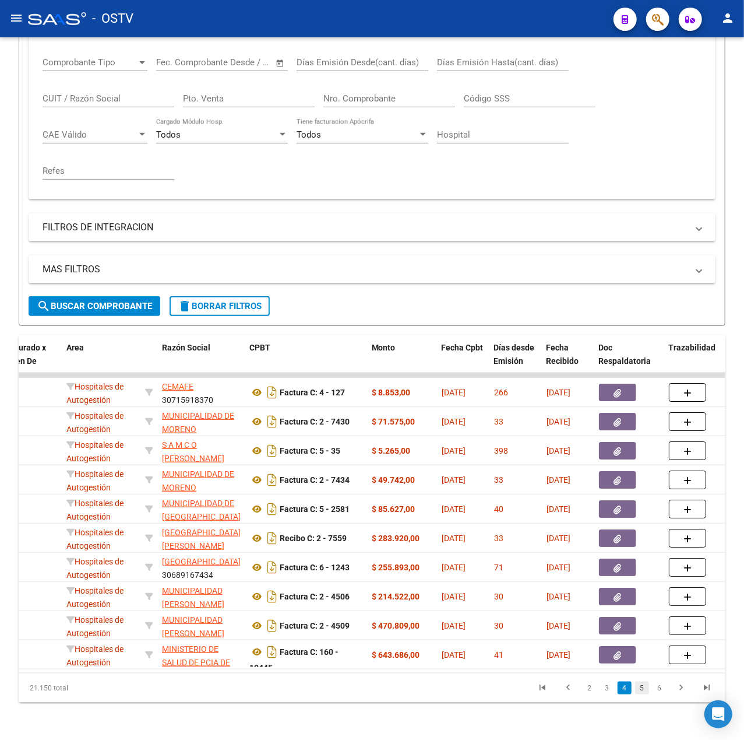
click at [641, 690] on link "5" at bounding box center [642, 687] width 14 height 13
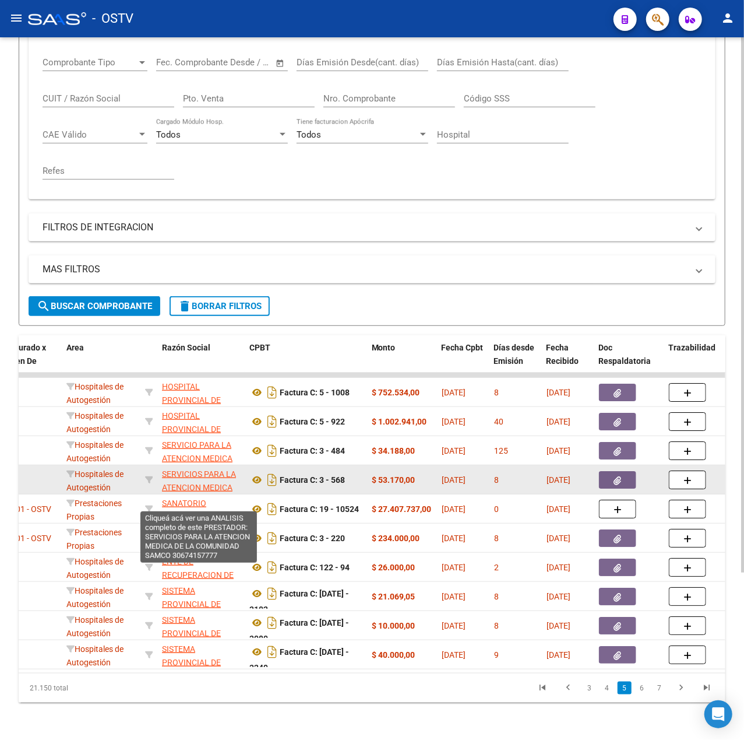
click at [208, 478] on span "SERVICIOS PARA LA ATENCION MEDICA DE LA COMUNIDAD SAMCO" at bounding box center [199, 493] width 74 height 49
type textarea "30674157777"
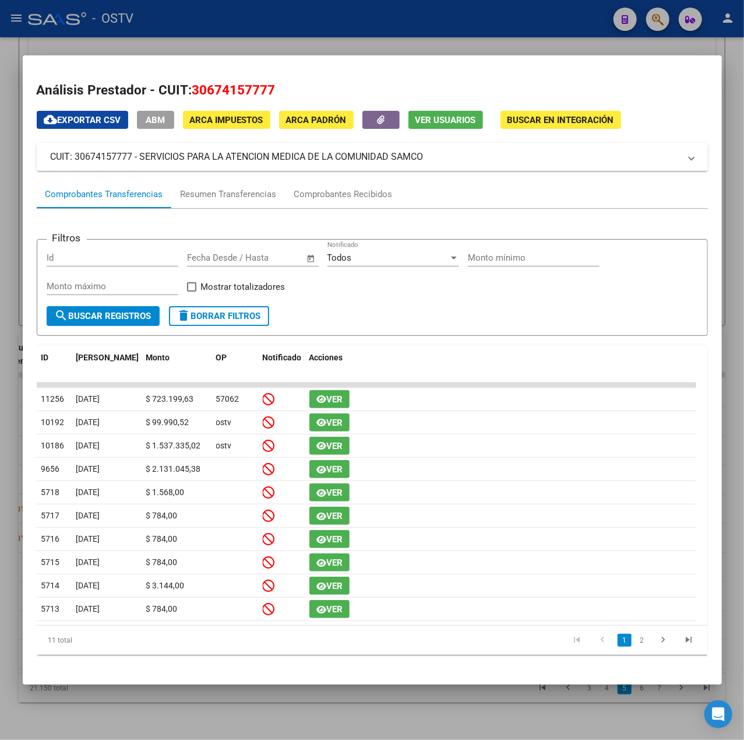
drag, startPoint x: 434, startPoint y: 157, endPoint x: 142, endPoint y: 154, distance: 291.5
click at [142, 154] on mat-panel-title "CUIT: 30674157777 - SERVICIOS PARA LA ATENCION MEDICA DE LA COMUNIDAD SAMCO" at bounding box center [366, 157] width 630 height 14
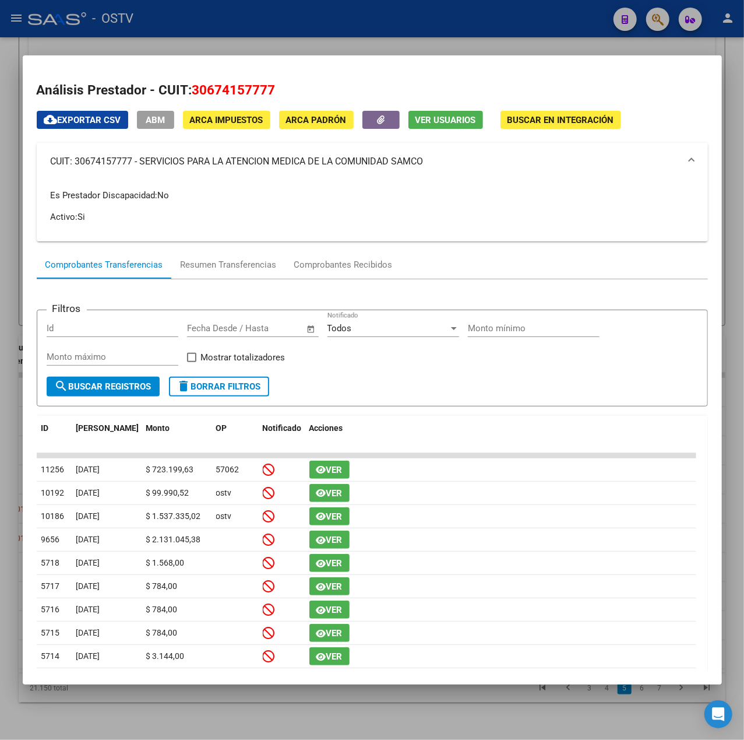
click at [266, 35] on div at bounding box center [372, 370] width 744 height 740
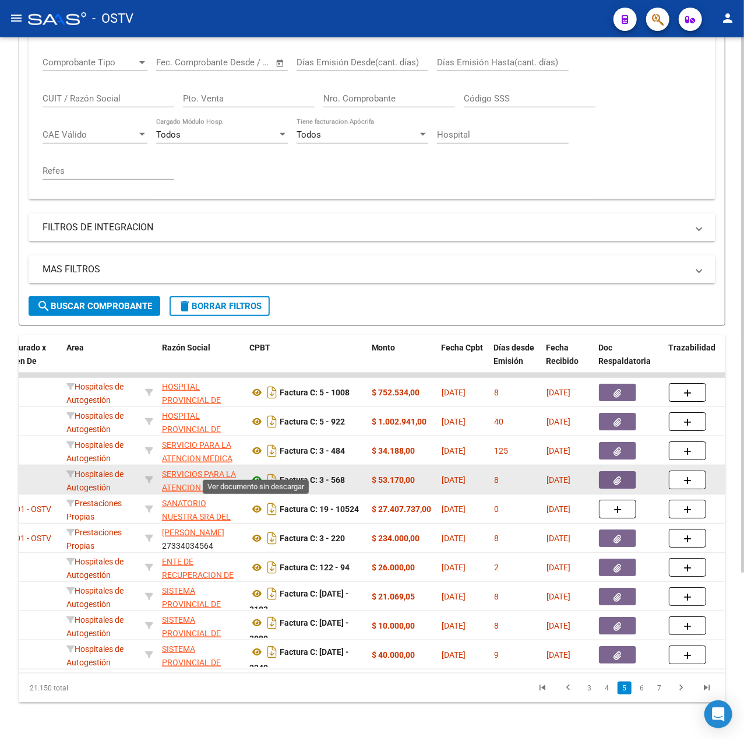
click at [262, 473] on icon at bounding box center [257, 480] width 15 height 14
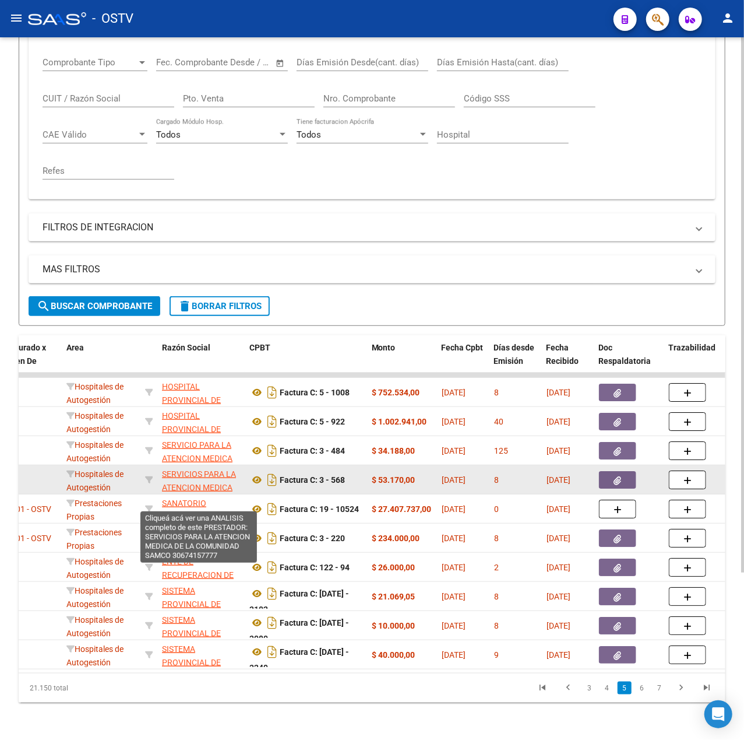
click at [215, 472] on span "SERVICIOS PARA LA ATENCION MEDICA DE LA COMUNIDAD SAMCO" at bounding box center [199, 493] width 74 height 49
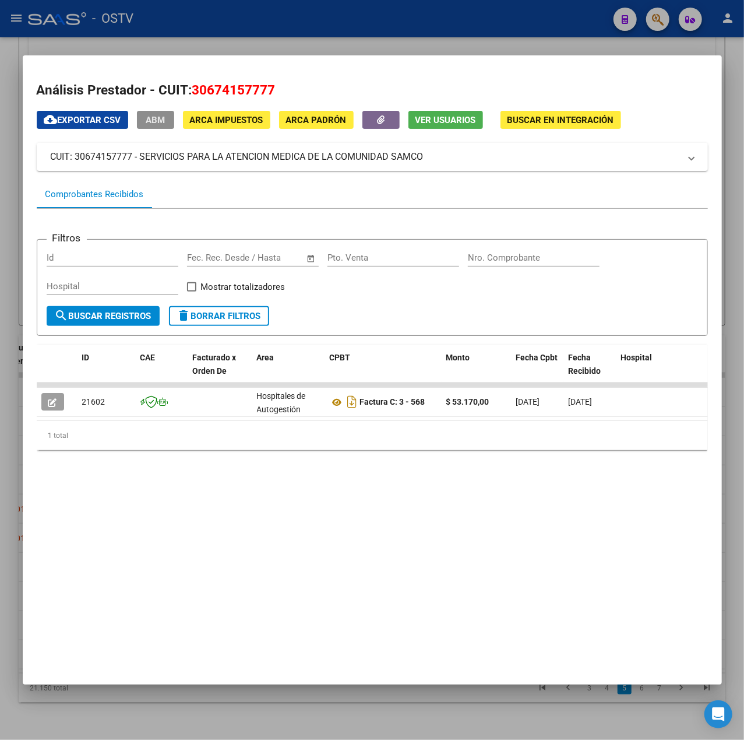
click at [165, 118] on span "ABM" at bounding box center [155, 120] width 19 height 10
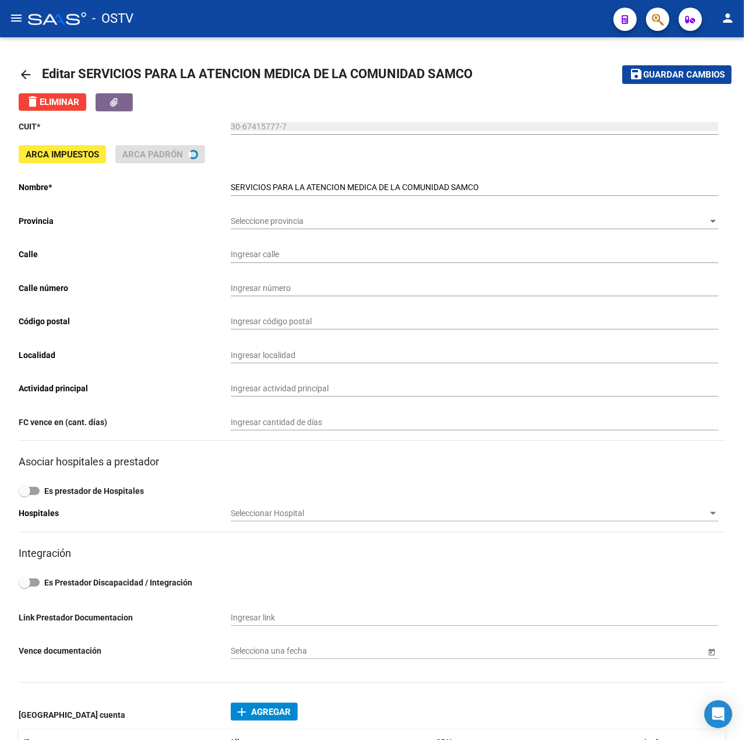
type input "BV [PERSON_NAME]"
type input "84"
type input "2208"
type input "[PERSON_NAME]"
type input "869090"
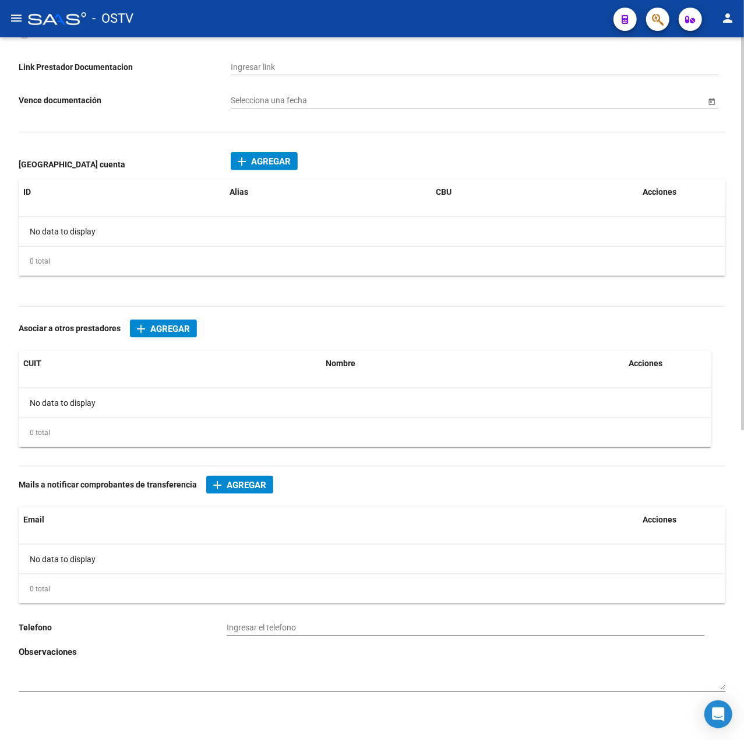
scroll to position [553, 0]
click at [693, 371] on datatable-header-cell "Acciones" at bounding box center [667, 363] width 87 height 25
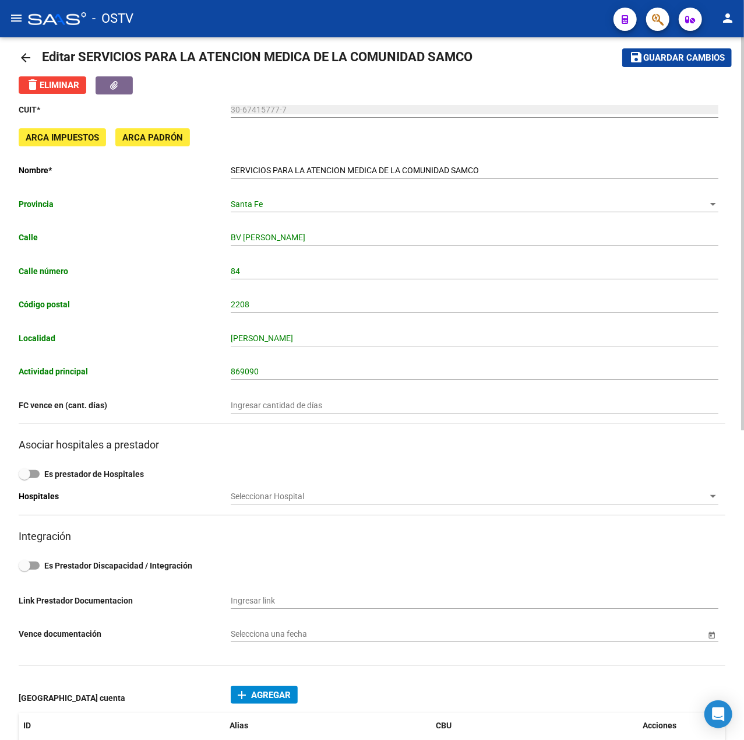
scroll to position [0, 0]
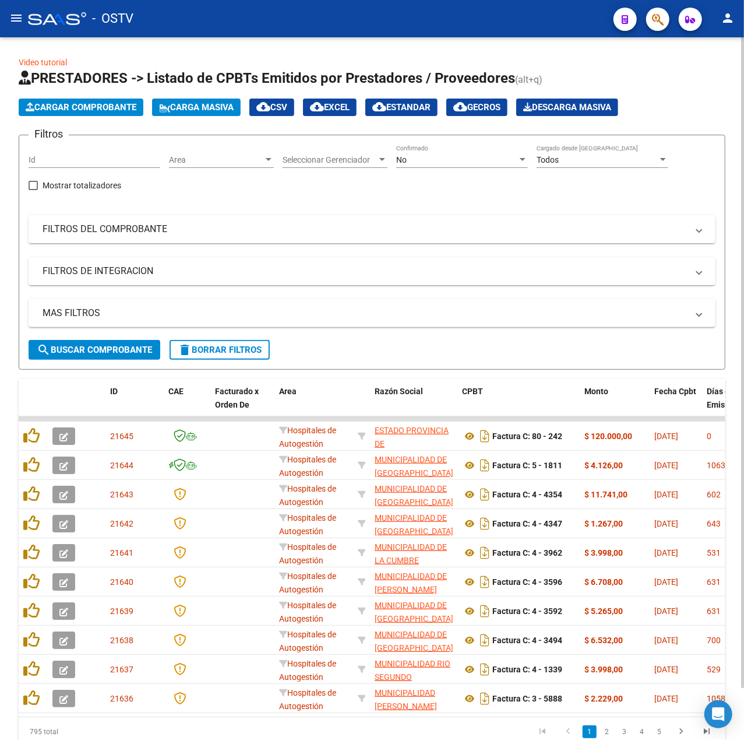
click at [459, 159] on div "No" at bounding box center [456, 160] width 121 height 10
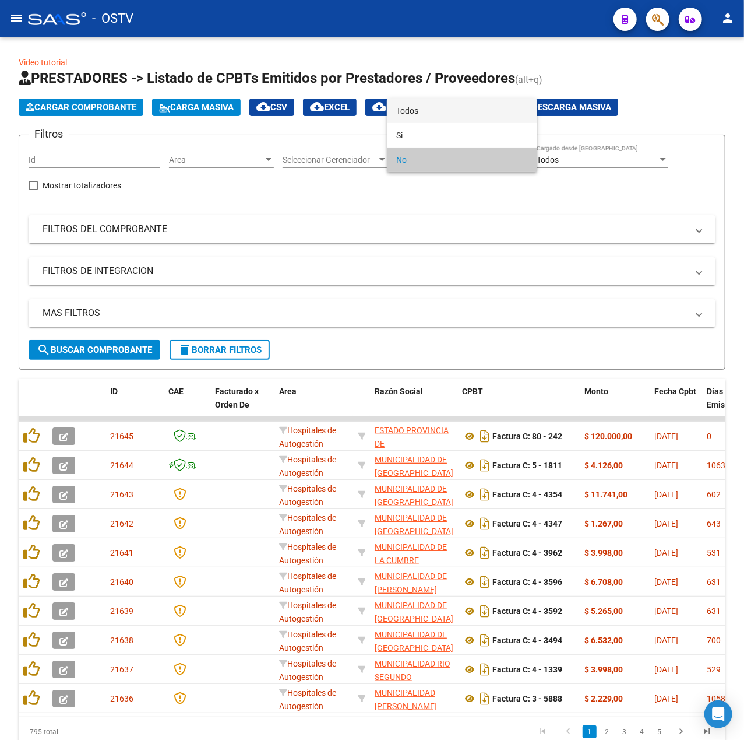
click at [412, 113] on span "Todos" at bounding box center [462, 111] width 132 height 24
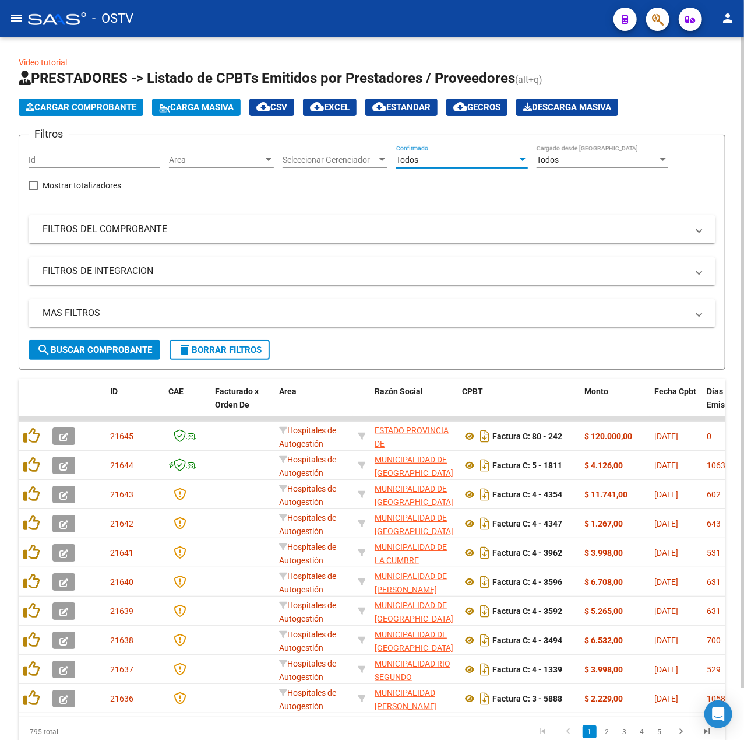
click at [136, 346] on span "search Buscar Comprobante" at bounding box center [94, 350] width 115 height 10
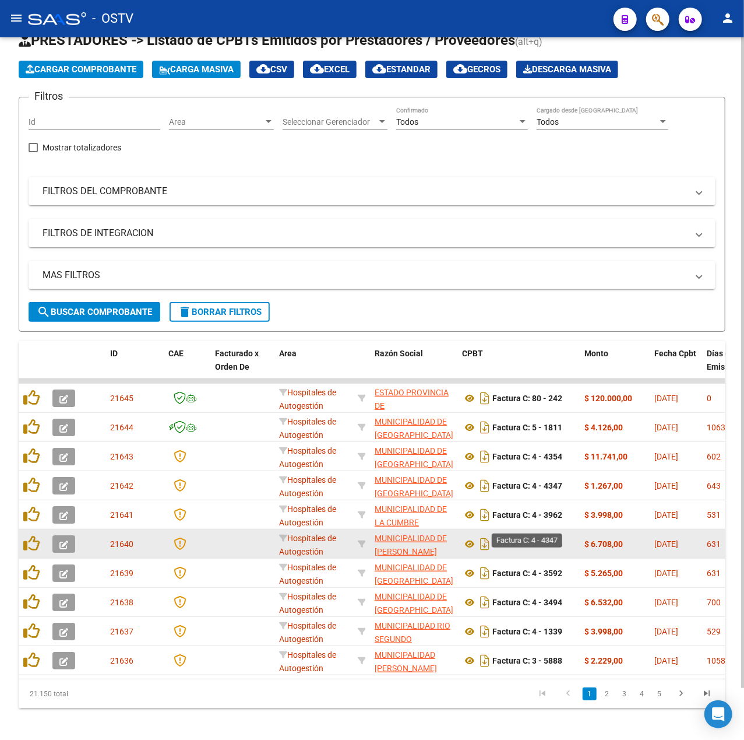
scroll to position [56, 0]
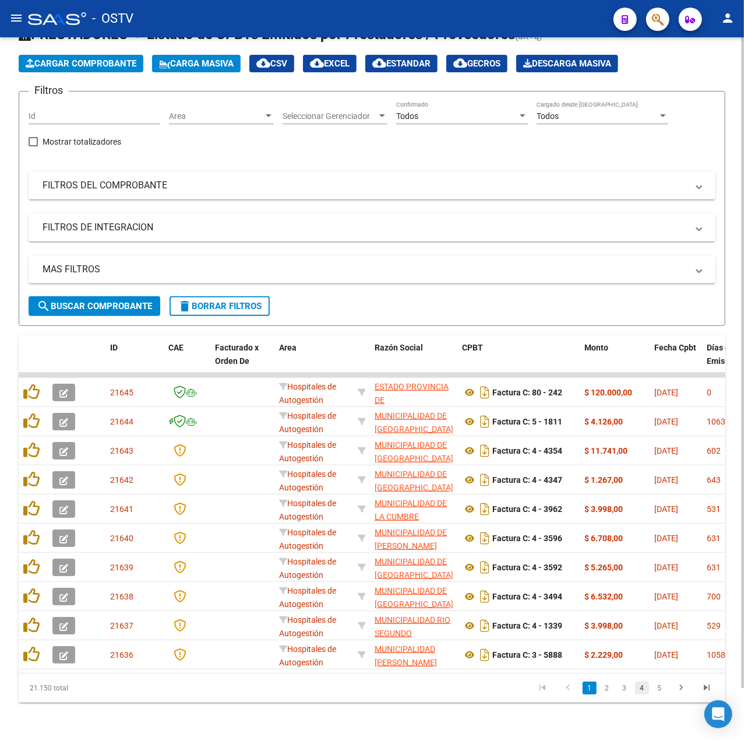
click at [649, 694] on link "4" at bounding box center [642, 687] width 14 height 13
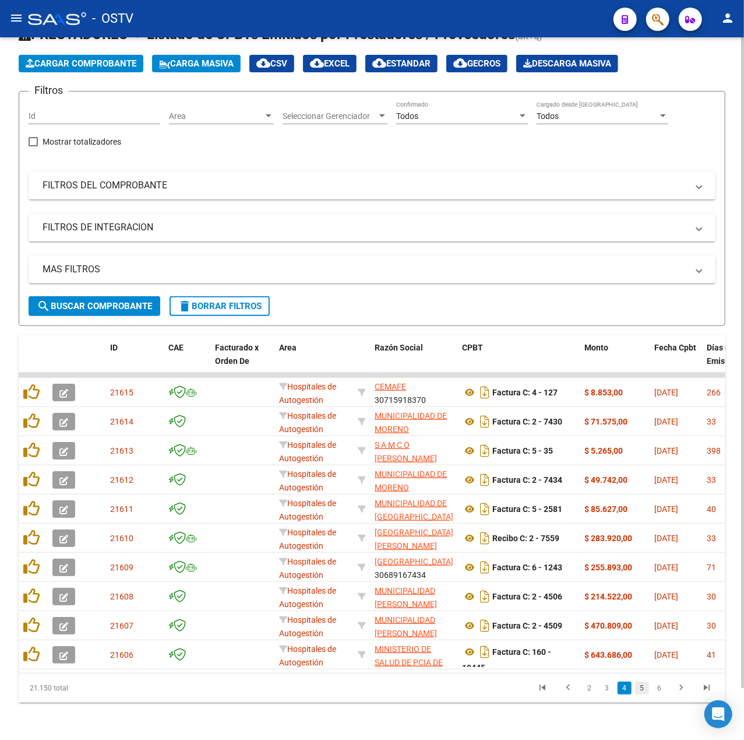
click at [644, 683] on link "5" at bounding box center [642, 687] width 14 height 13
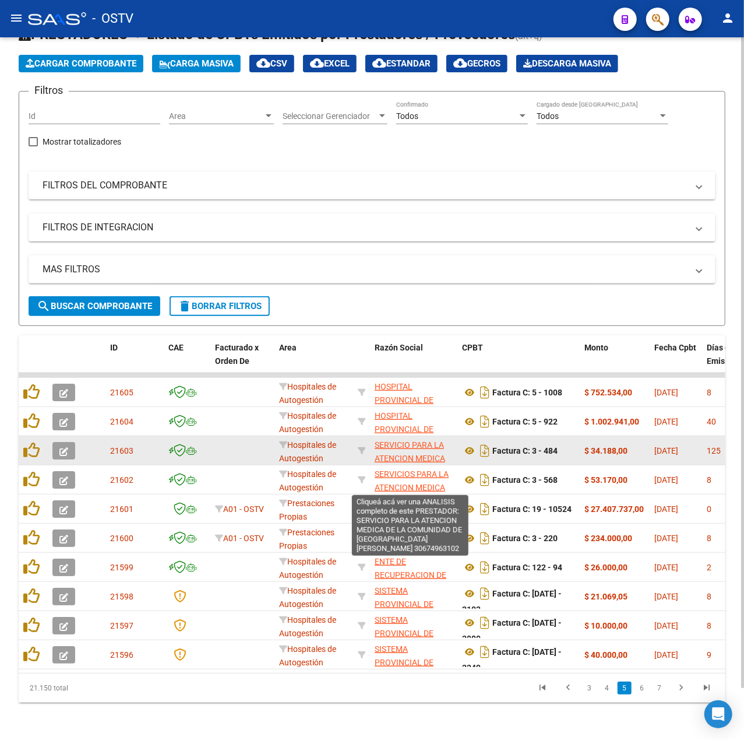
click at [423, 442] on span "SERVICIO PARA LA ATENCION MEDICA DE LA COMUNIDAD DE [GEOGRAPHIC_DATA] [PERSON_N…" at bounding box center [414, 478] width 79 height 76
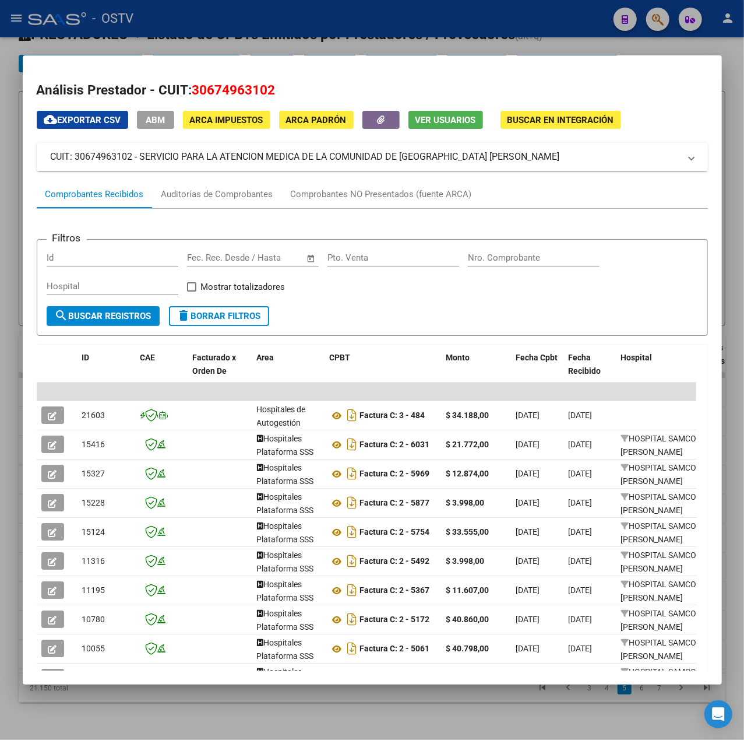
drag, startPoint x: 504, startPoint y: 166, endPoint x: 140, endPoint y: 164, distance: 364.4
click at [140, 164] on mat-expansion-panel-header "CUIT: 30674963102 - SERVICIO PARA LA ATENCION MEDICA DE LA COMUNIDAD DE [GEOGRA…" at bounding box center [373, 157] width 672 height 28
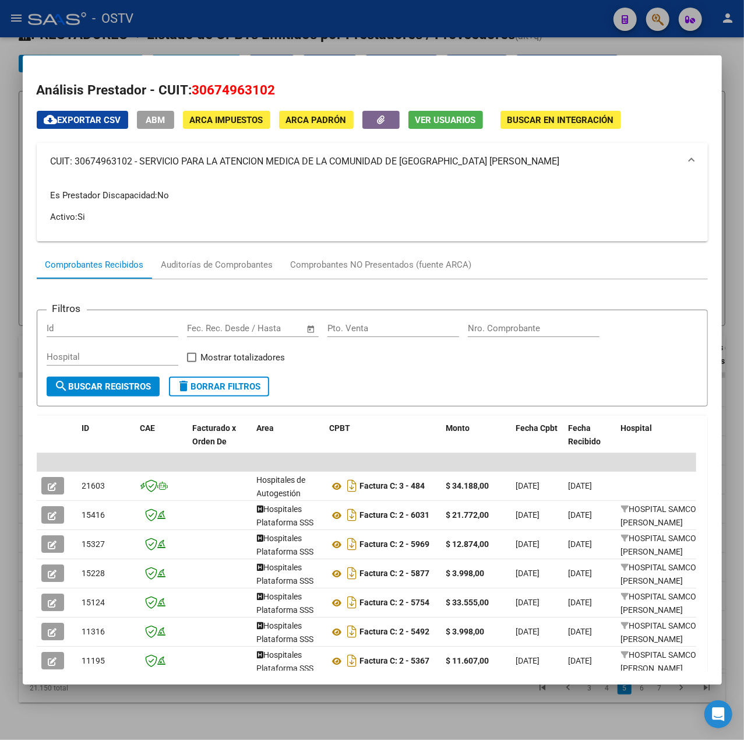
click at [465, 23] on div at bounding box center [372, 370] width 744 height 740
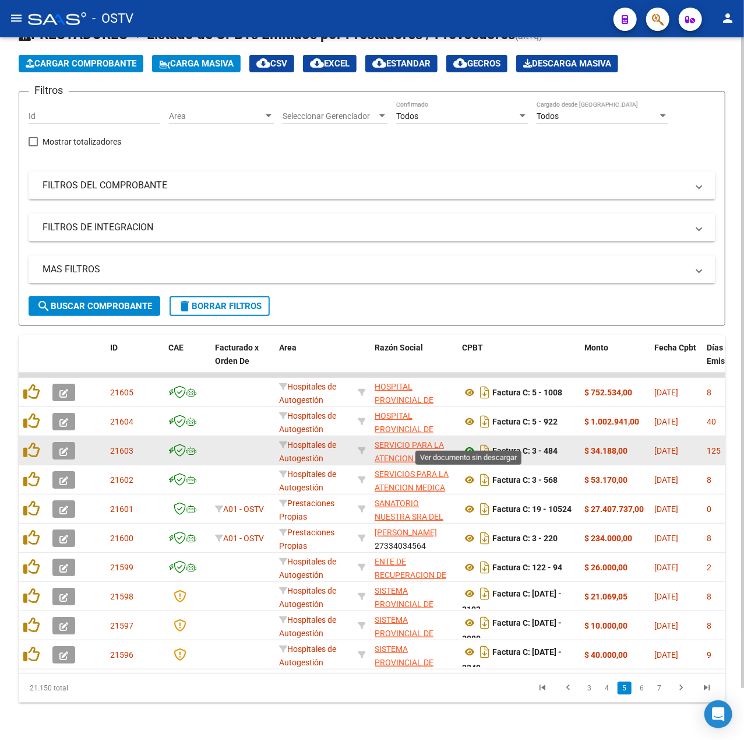
click at [462, 444] on icon at bounding box center [469, 451] width 15 height 14
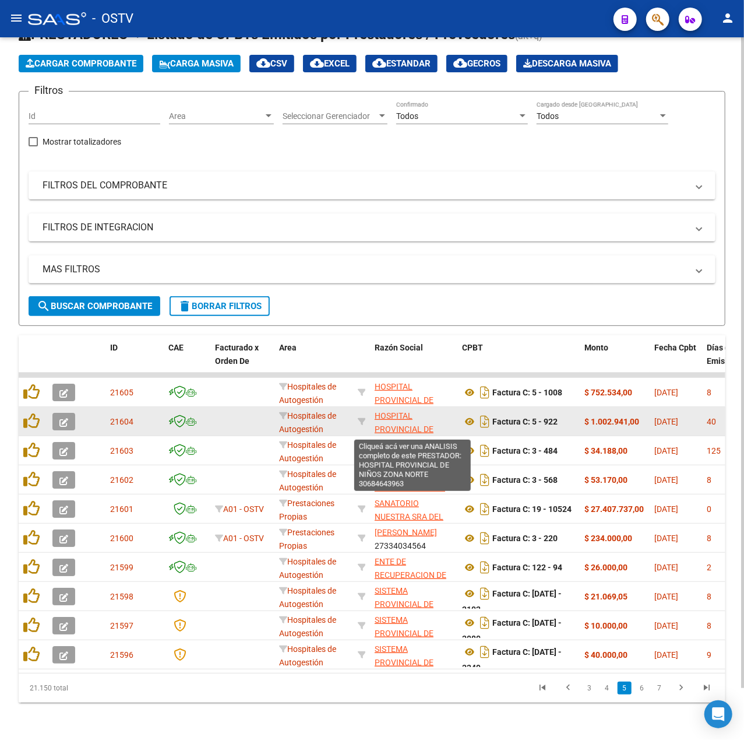
click at [395, 411] on span "HOSPITAL PROVINCIAL DE NIÑOS ZONA NORTE" at bounding box center [412, 429] width 75 height 36
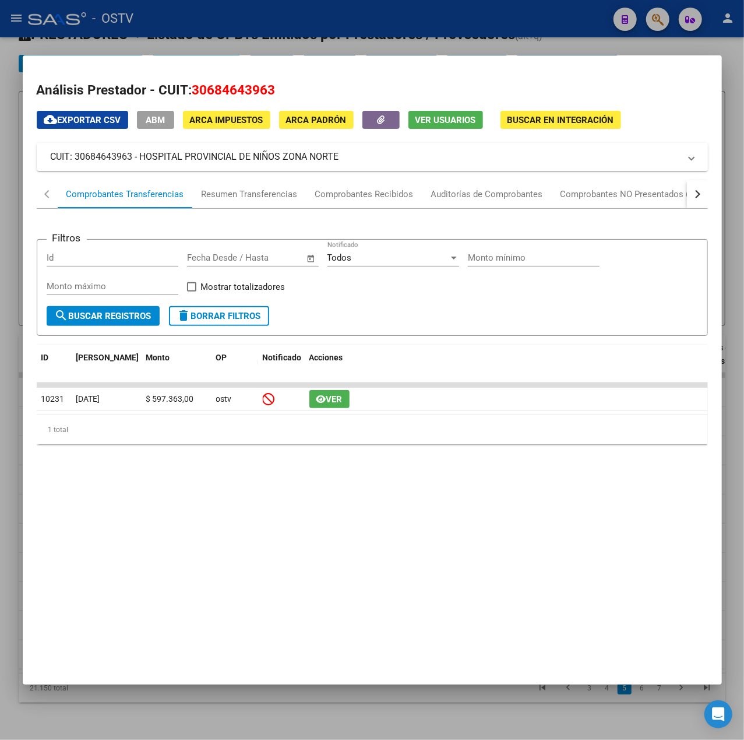
drag, startPoint x: 348, startPoint y: 159, endPoint x: 141, endPoint y: 155, distance: 207.0
click at [141, 155] on mat-panel-title "CUIT: 30684643963 - HOSPITAL PROVINCIAL DE NIÑOS ZONA NORTE" at bounding box center [366, 157] width 630 height 14
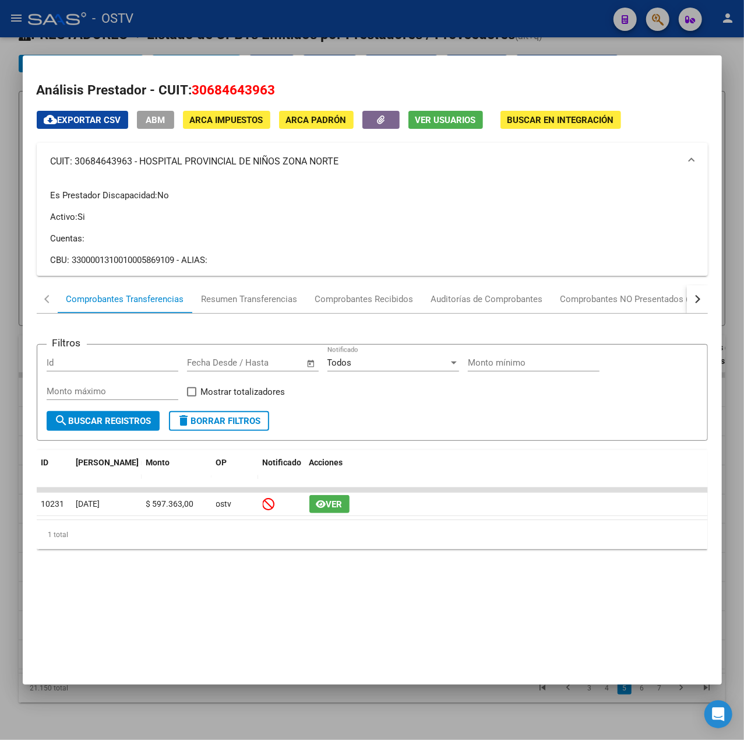
click at [420, 40] on div at bounding box center [372, 370] width 744 height 740
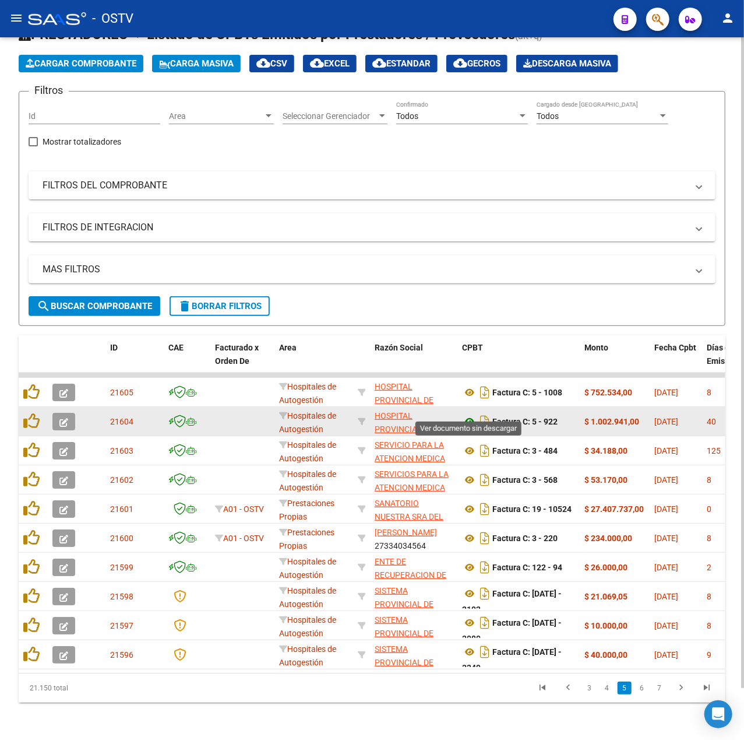
click at [465, 414] on icon at bounding box center [469, 421] width 15 height 14
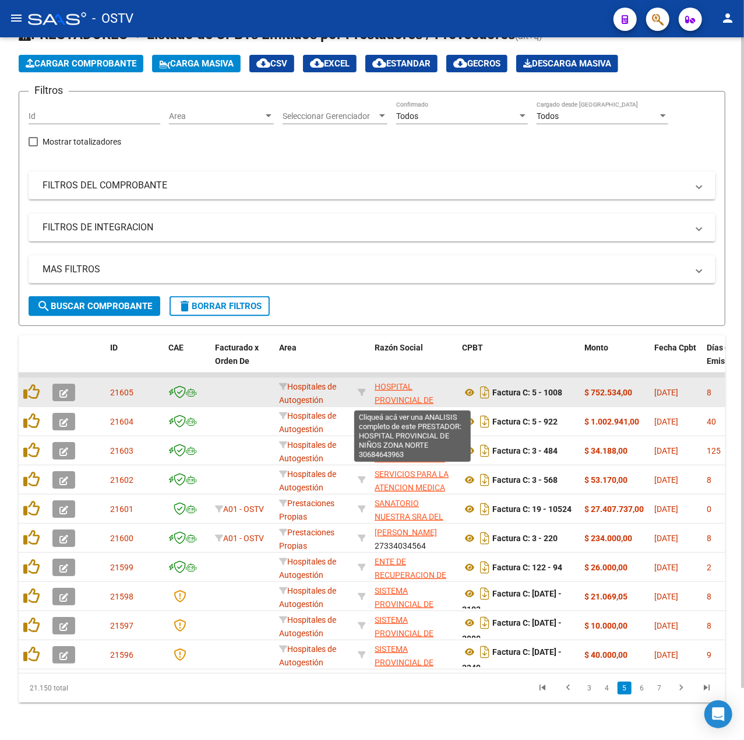
click at [407, 390] on span "HOSPITAL PROVINCIAL DE NIÑOS ZONA NORTE" at bounding box center [412, 400] width 75 height 36
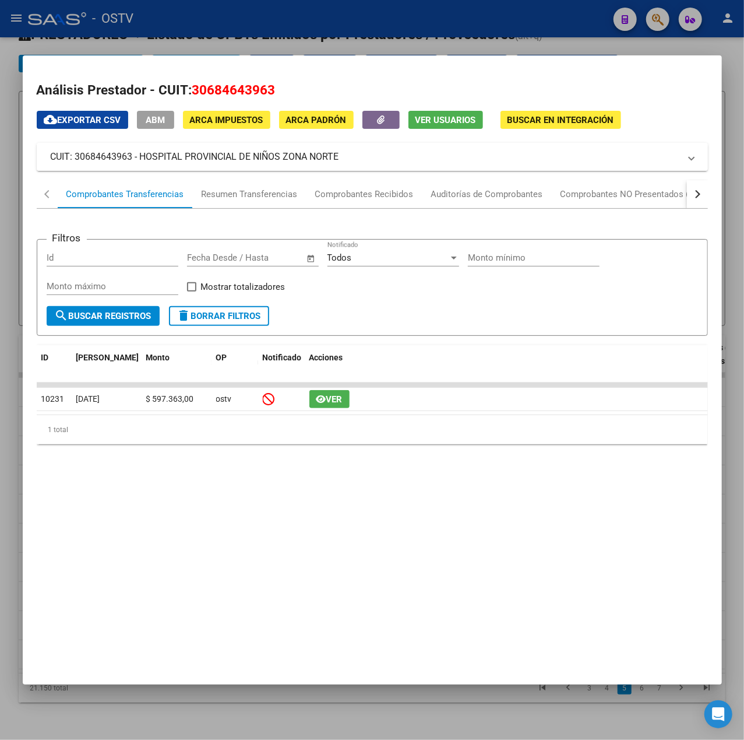
drag, startPoint x: 357, startPoint y: 156, endPoint x: 140, endPoint y: 164, distance: 217.0
click at [140, 164] on mat-expansion-panel-header "CUIT: 30684643963 - HOSPITAL PROVINCIAL DE NIÑOS ZONA NORTE" at bounding box center [373, 157] width 672 height 28
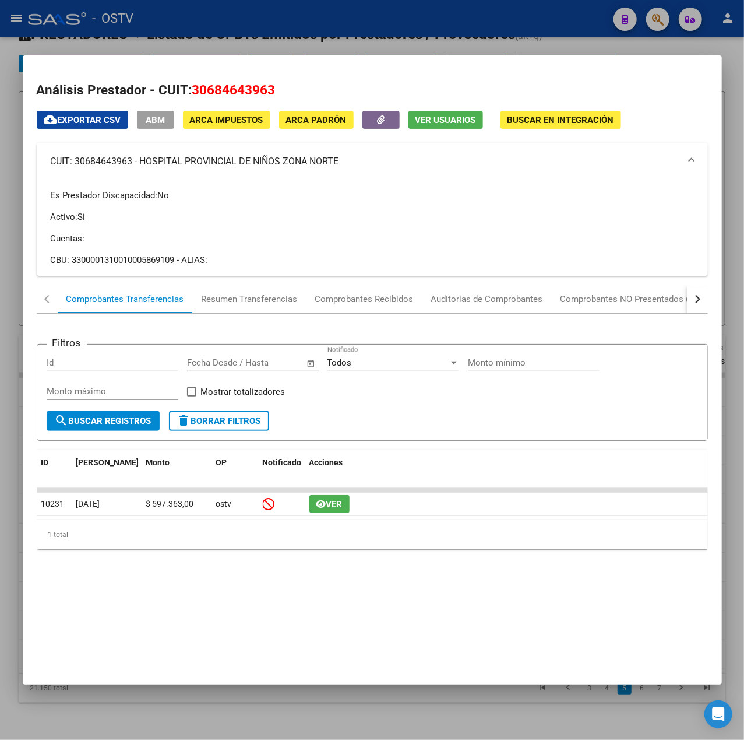
click at [486, 19] on div at bounding box center [372, 370] width 744 height 740
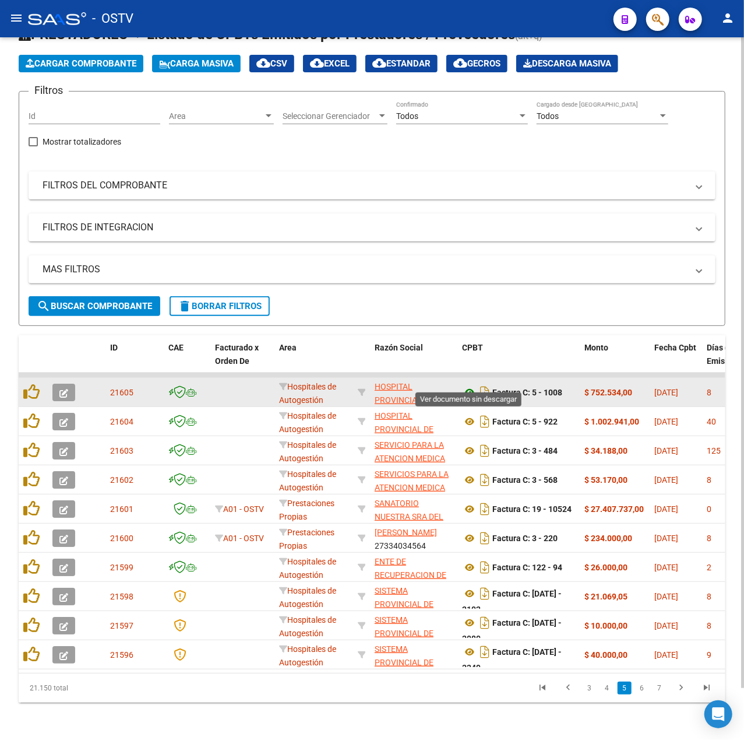
click at [468, 385] on icon at bounding box center [469, 392] width 15 height 14
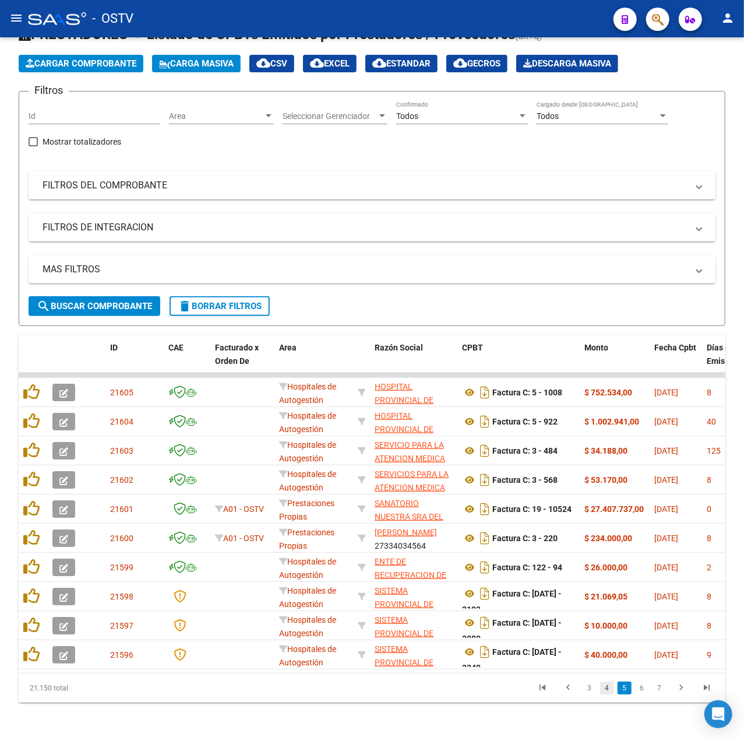
click at [605, 690] on link "4" at bounding box center [607, 687] width 14 height 13
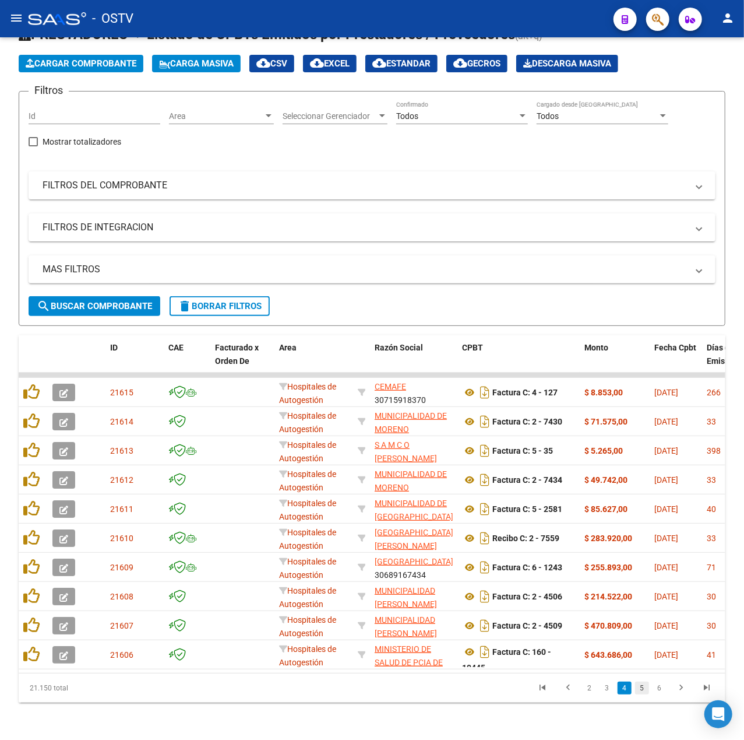
click at [638, 687] on link "5" at bounding box center [642, 687] width 14 height 13
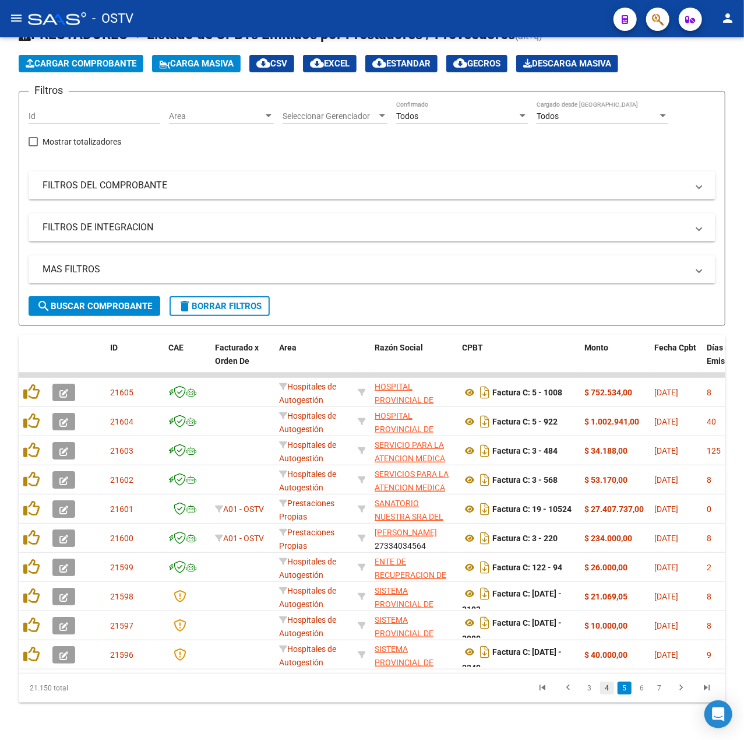
click at [613, 693] on link "4" at bounding box center [607, 687] width 14 height 13
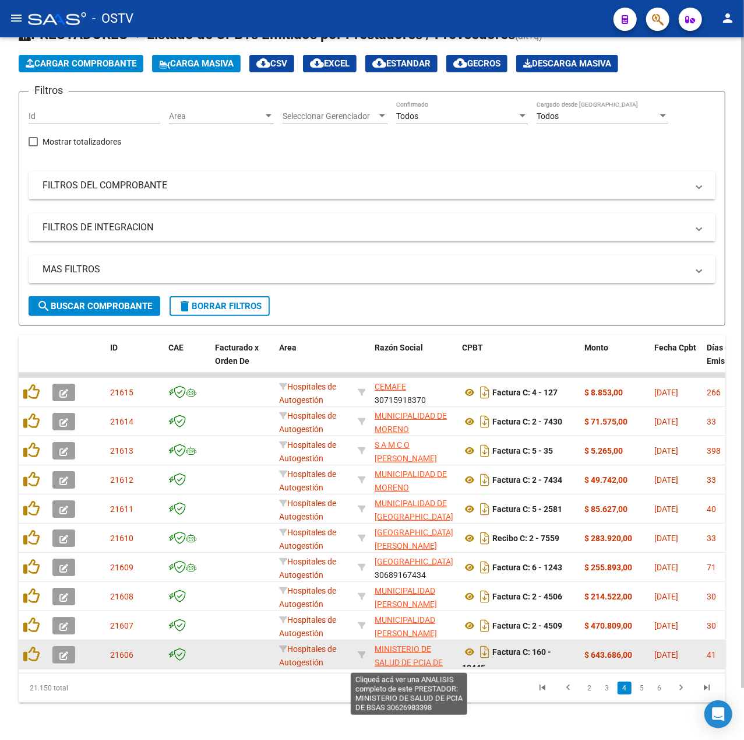
click at [415, 644] on span "MINISTERIO DE SALUD DE PCIA DE BSAS" at bounding box center [409, 662] width 68 height 36
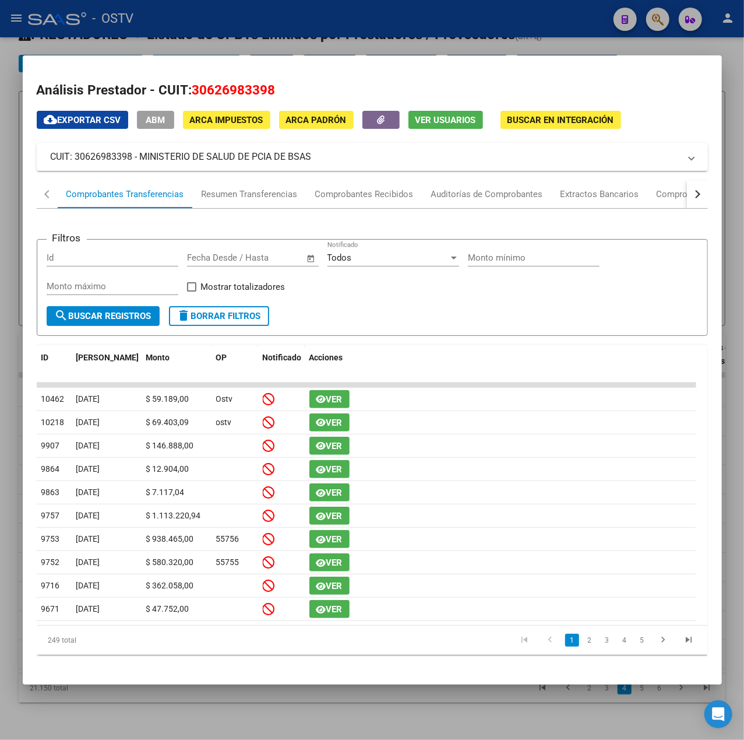
drag, startPoint x: 315, startPoint y: 159, endPoint x: 140, endPoint y: 161, distance: 175.5
click at [140, 161] on mat-panel-title "CUIT: 30626983398 - MINISTERIO DE SALUD DE PCIA DE BSAS" at bounding box center [366, 157] width 630 height 14
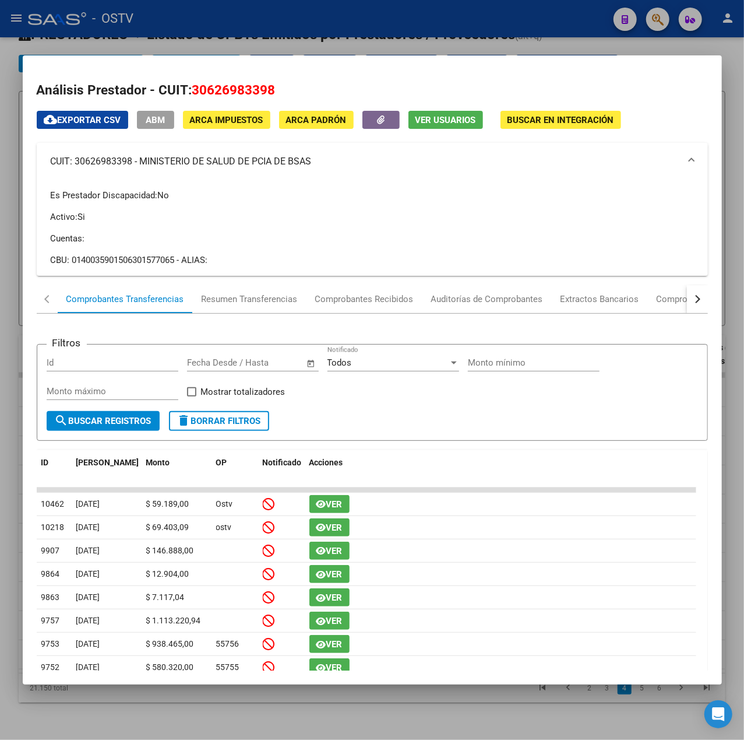
click at [287, 34] on div at bounding box center [372, 370] width 744 height 740
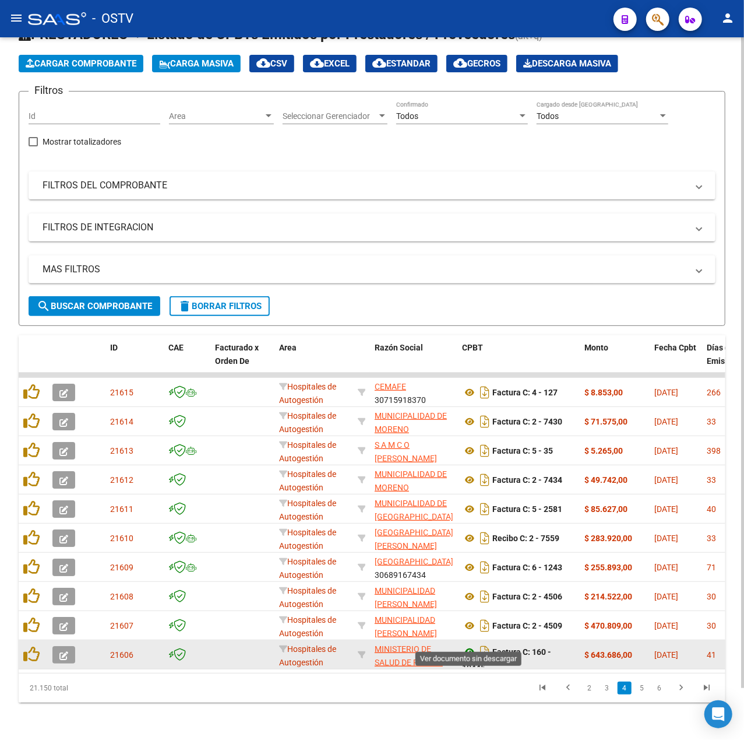
click at [475, 645] on icon at bounding box center [469, 652] width 15 height 14
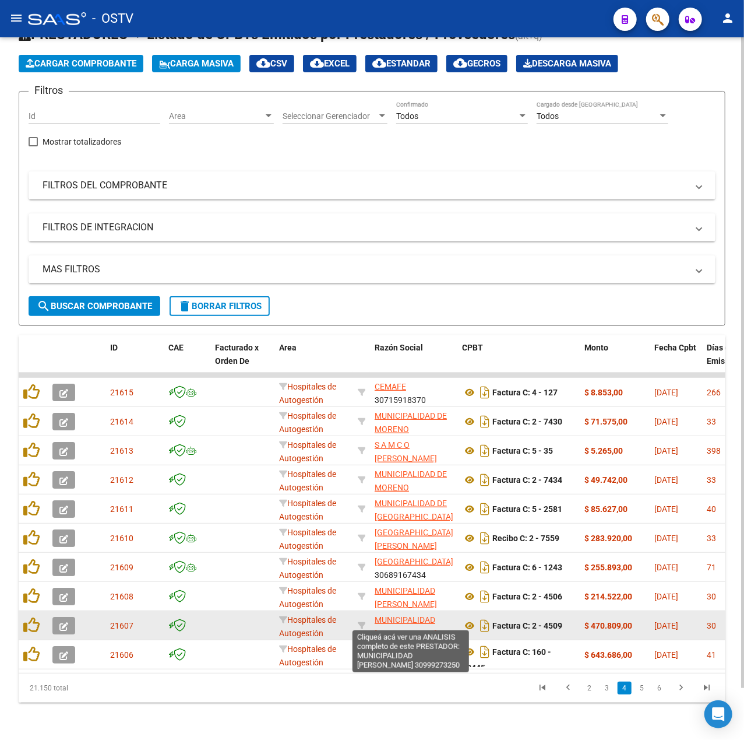
click at [408, 615] on span "MUNICIPALIDAD [PERSON_NAME][GEOGRAPHIC_DATA]" at bounding box center [414, 633] width 79 height 36
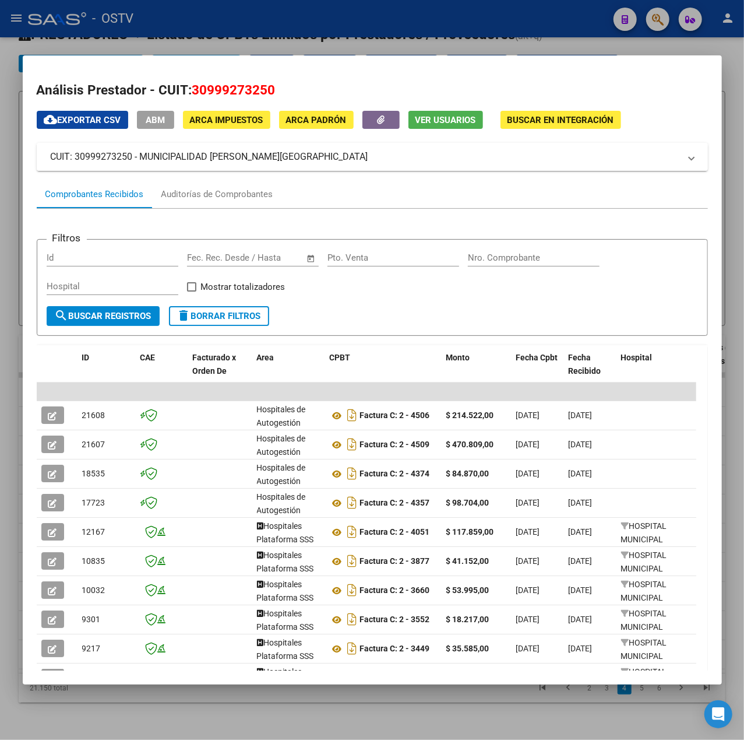
drag, startPoint x: 279, startPoint y: 154, endPoint x: 143, endPoint y: 159, distance: 135.9
click at [143, 159] on mat-panel-title "CUIT: 30999273250 - MUNICIPALIDAD [PERSON_NAME][GEOGRAPHIC_DATA]" at bounding box center [366, 157] width 630 height 14
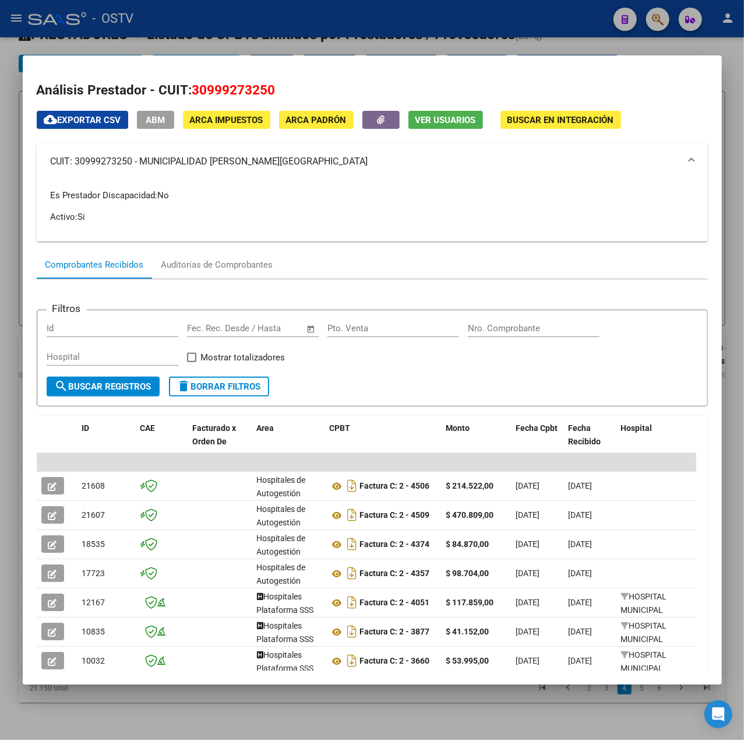
click at [374, 19] on div at bounding box center [372, 370] width 744 height 740
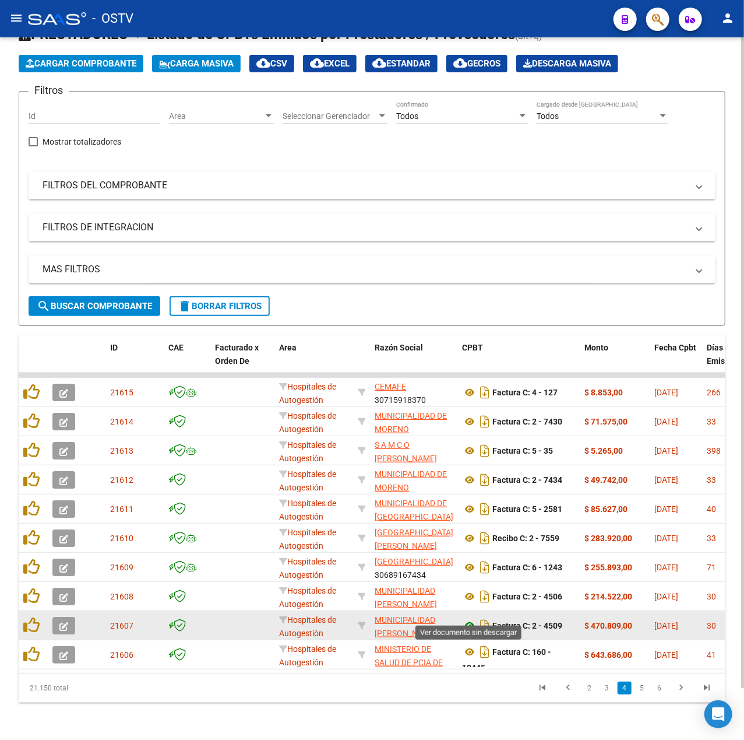
click at [465, 619] on icon at bounding box center [469, 626] width 15 height 14
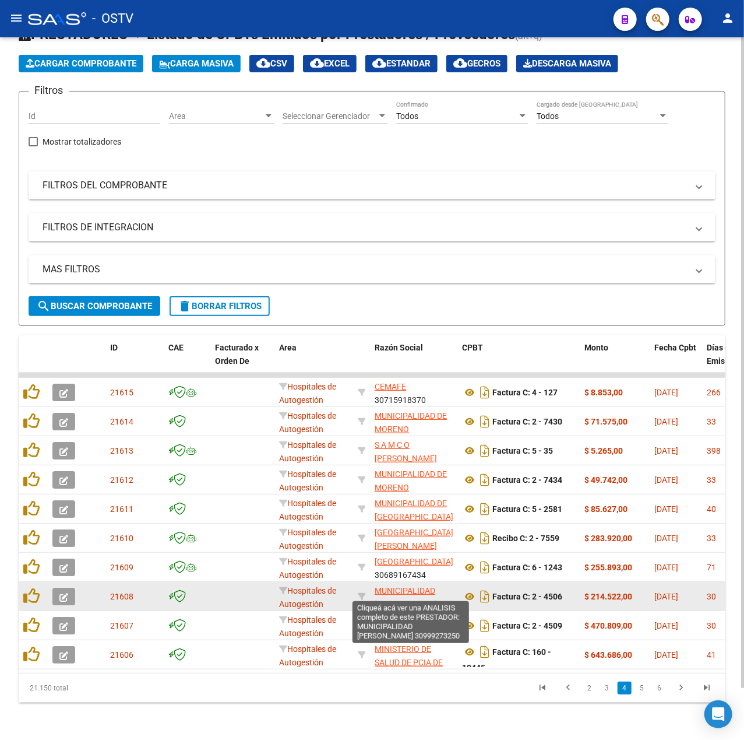
click at [408, 586] on span "MUNICIPALIDAD [PERSON_NAME][GEOGRAPHIC_DATA]" at bounding box center [414, 604] width 79 height 36
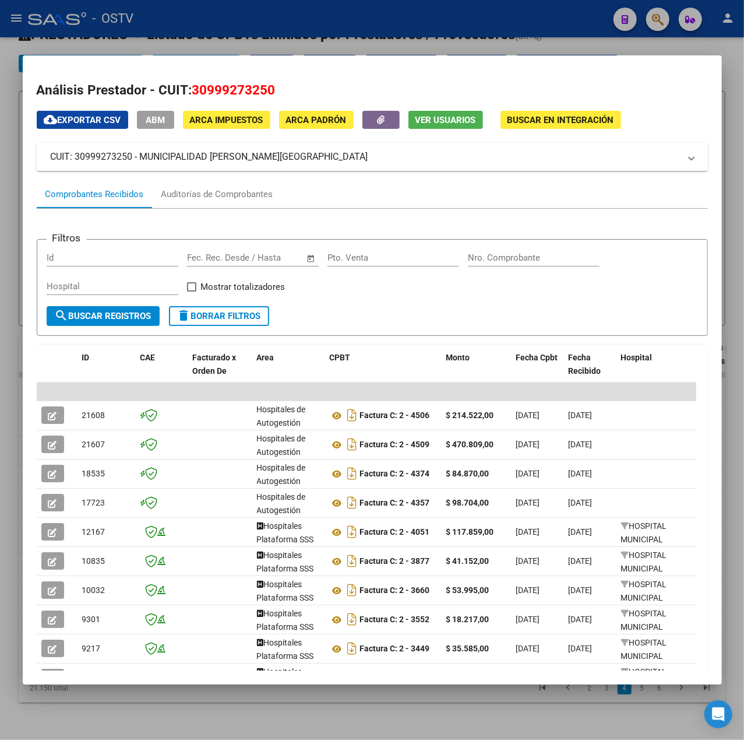
drag, startPoint x: 284, startPoint y: 157, endPoint x: 140, endPoint y: 161, distance: 144.6
click at [140, 161] on mat-panel-title "CUIT: 30999273250 - MUNICIPALIDAD [PERSON_NAME][GEOGRAPHIC_DATA]" at bounding box center [366, 157] width 630 height 14
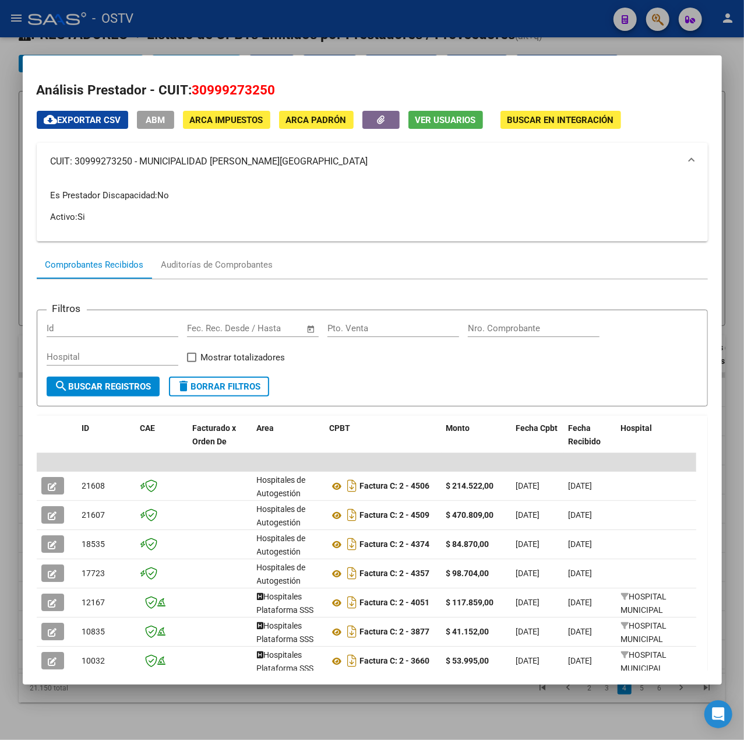
click at [357, 22] on div at bounding box center [372, 370] width 744 height 740
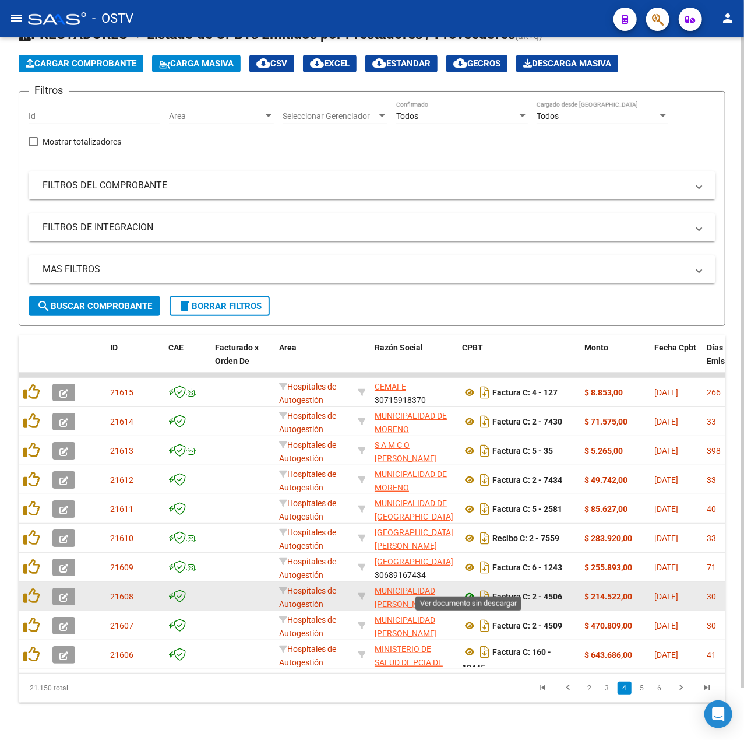
click at [470, 589] on icon at bounding box center [469, 596] width 15 height 14
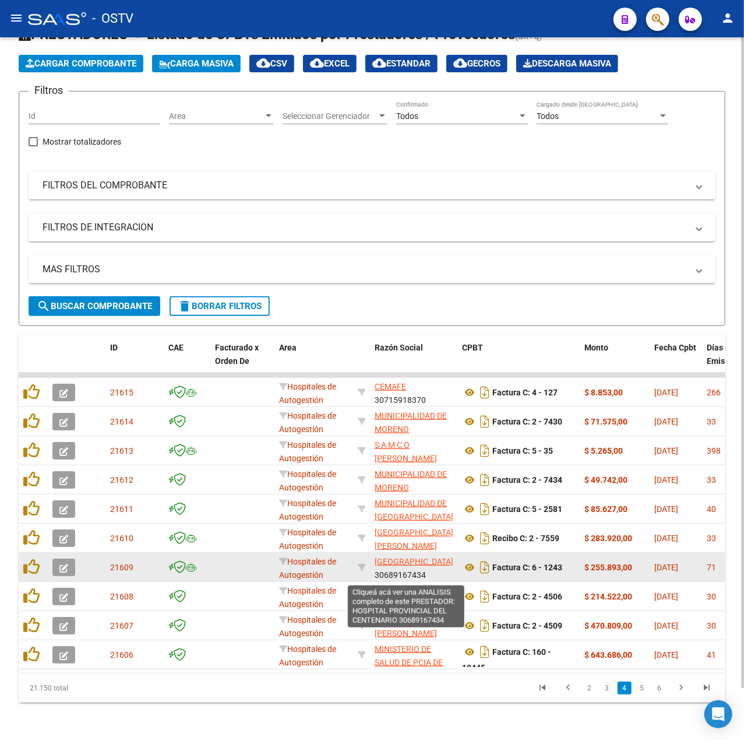
click at [398, 557] on span "[GEOGRAPHIC_DATA]" at bounding box center [414, 561] width 79 height 9
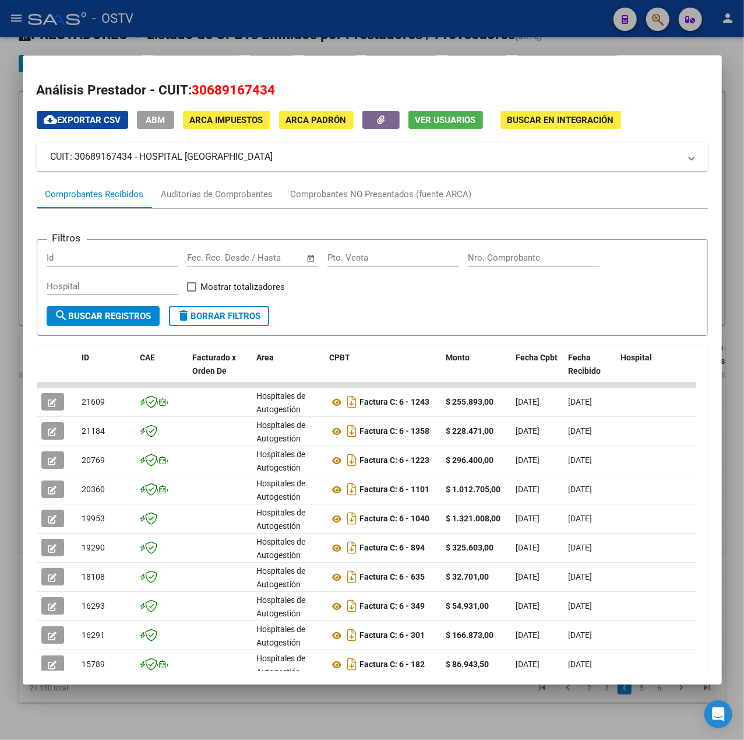
drag, startPoint x: 328, startPoint y: 150, endPoint x: 140, endPoint y: 157, distance: 187.9
click at [140, 157] on mat-panel-title "CUIT: 30689167434 - HOSPITAL [GEOGRAPHIC_DATA]" at bounding box center [366, 157] width 630 height 14
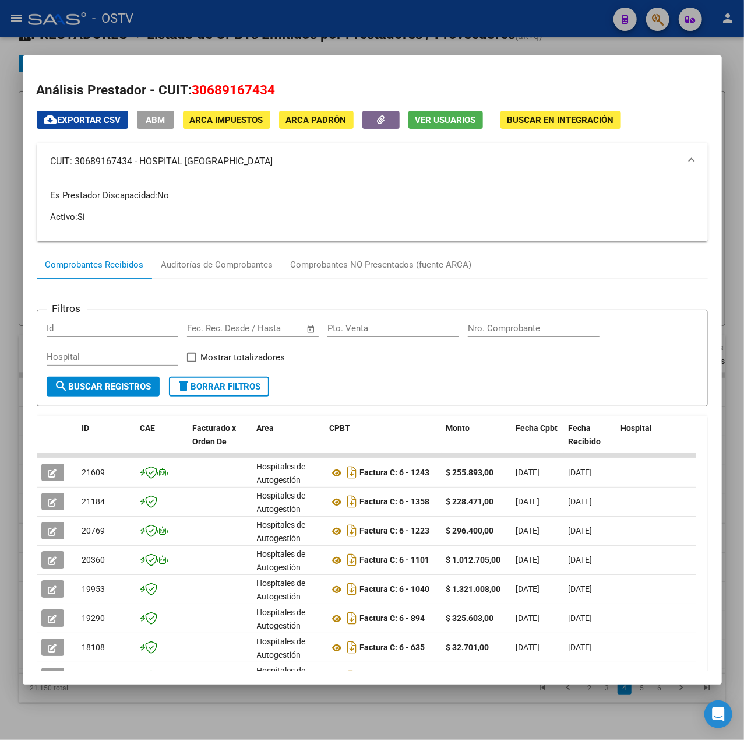
click at [381, 23] on div at bounding box center [372, 370] width 744 height 740
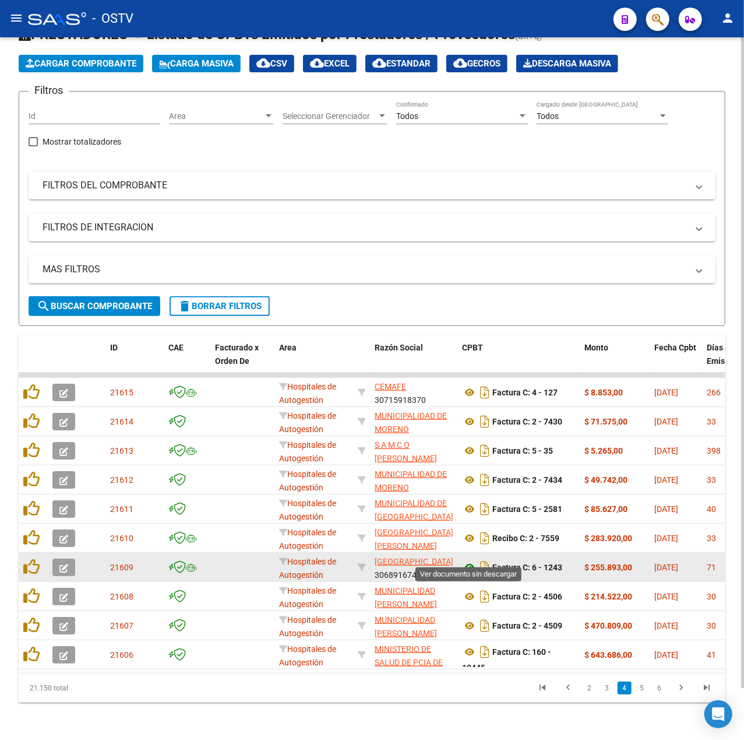
click at [470, 560] on icon at bounding box center [469, 567] width 15 height 14
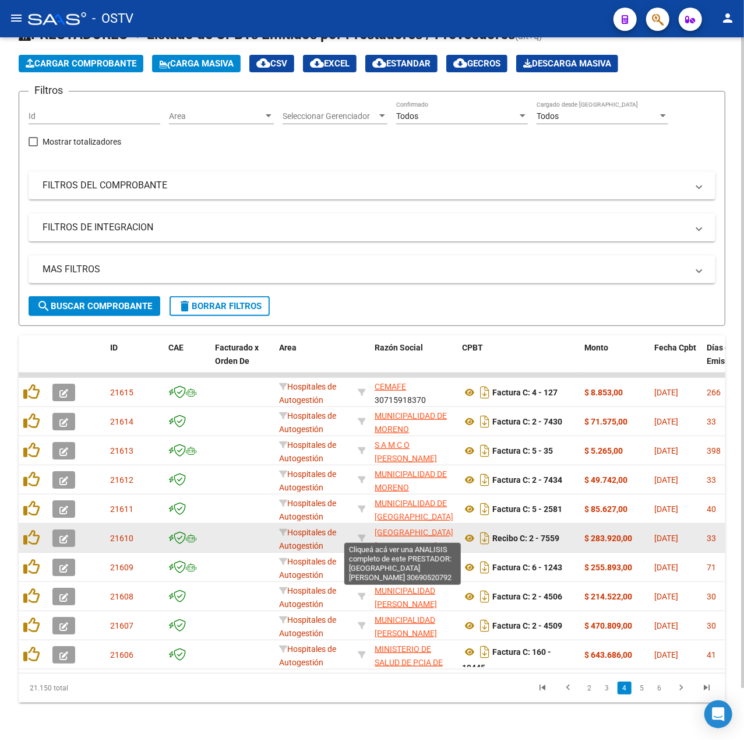
click at [411, 528] on span "[GEOGRAPHIC_DATA][PERSON_NAME]" at bounding box center [414, 539] width 79 height 23
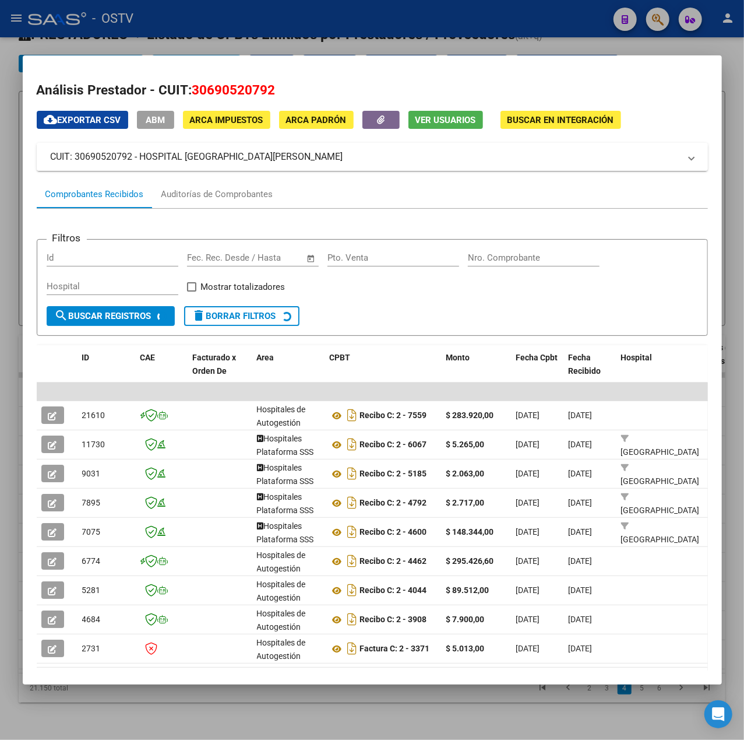
drag, startPoint x: 295, startPoint y: 155, endPoint x: 139, endPoint y: 166, distance: 156.6
click at [139, 166] on mat-expansion-panel-header "CUIT: 30690520792 - HOSPITAL [GEOGRAPHIC_DATA][PERSON_NAME]" at bounding box center [373, 157] width 672 height 28
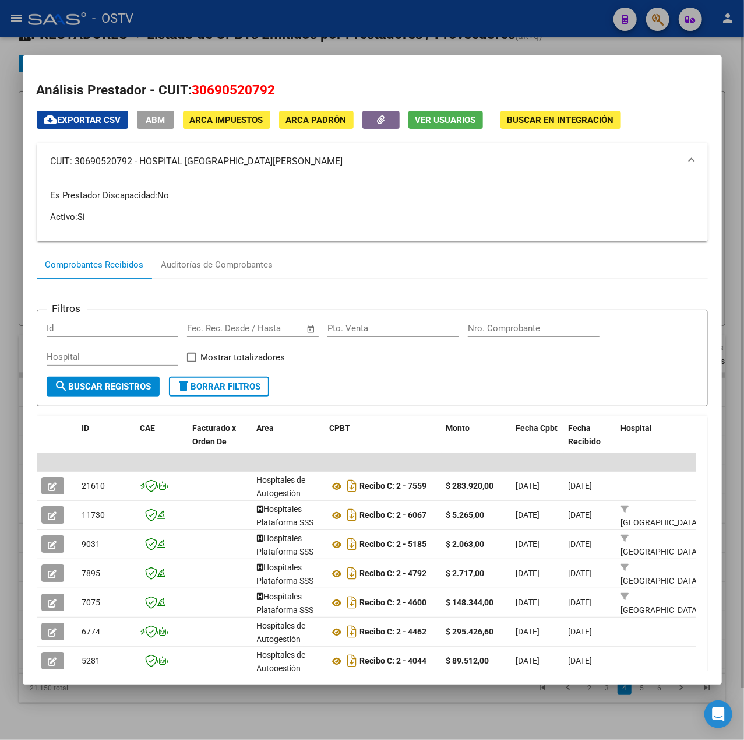
click at [361, 45] on div at bounding box center [372, 370] width 744 height 740
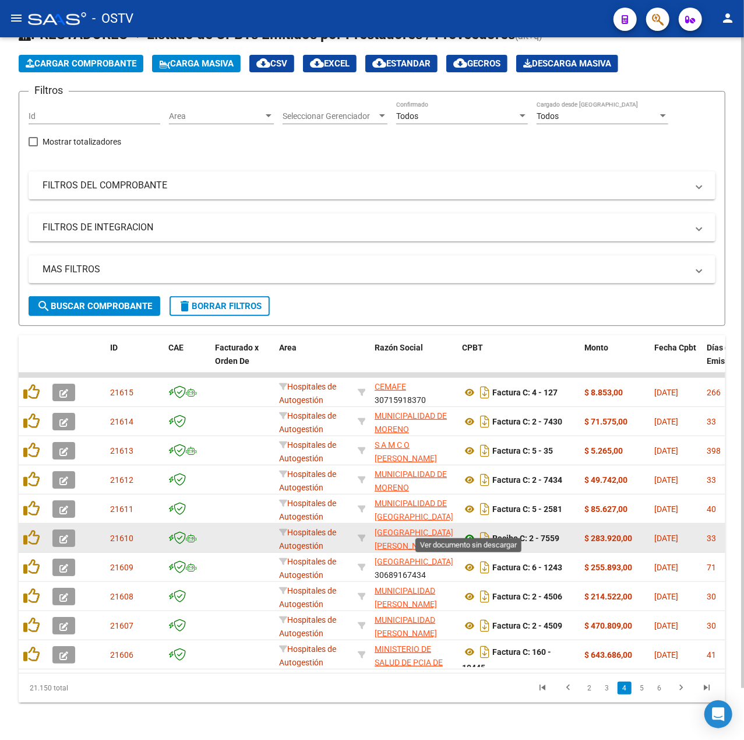
click at [468, 531] on icon at bounding box center [469, 538] width 15 height 14
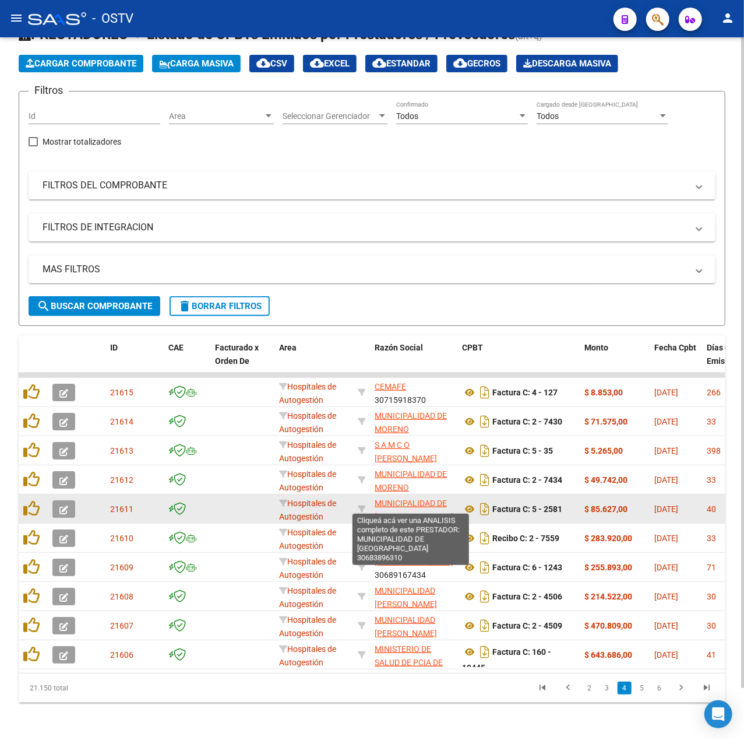
click at [420, 498] on span "MUNICIPALIDAD DE [GEOGRAPHIC_DATA]" at bounding box center [414, 509] width 79 height 23
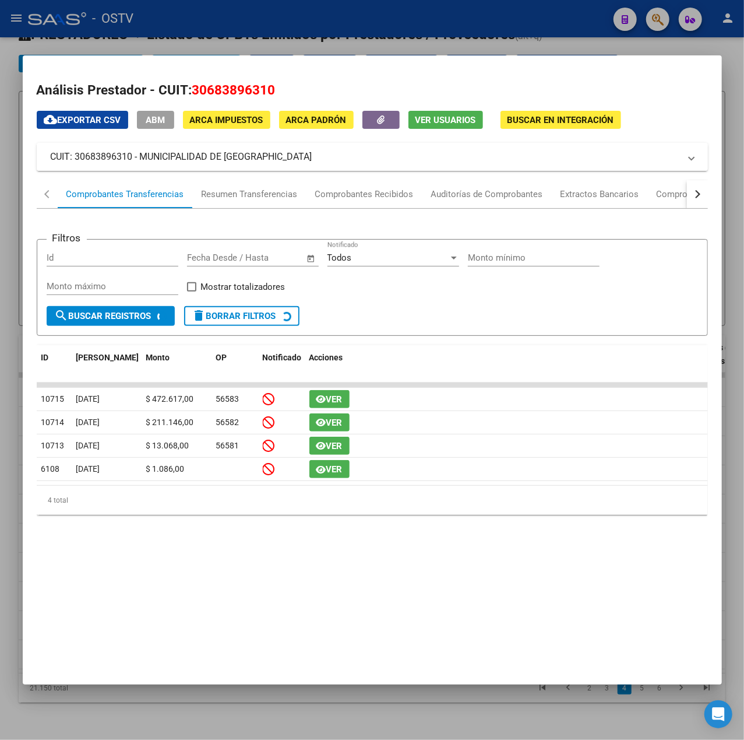
drag, startPoint x: 344, startPoint y: 153, endPoint x: 140, endPoint y: 155, distance: 203.5
click at [140, 155] on mat-panel-title "CUIT: 30683896310 - MUNICIPALIDAD DE [GEOGRAPHIC_DATA]" at bounding box center [366, 157] width 630 height 14
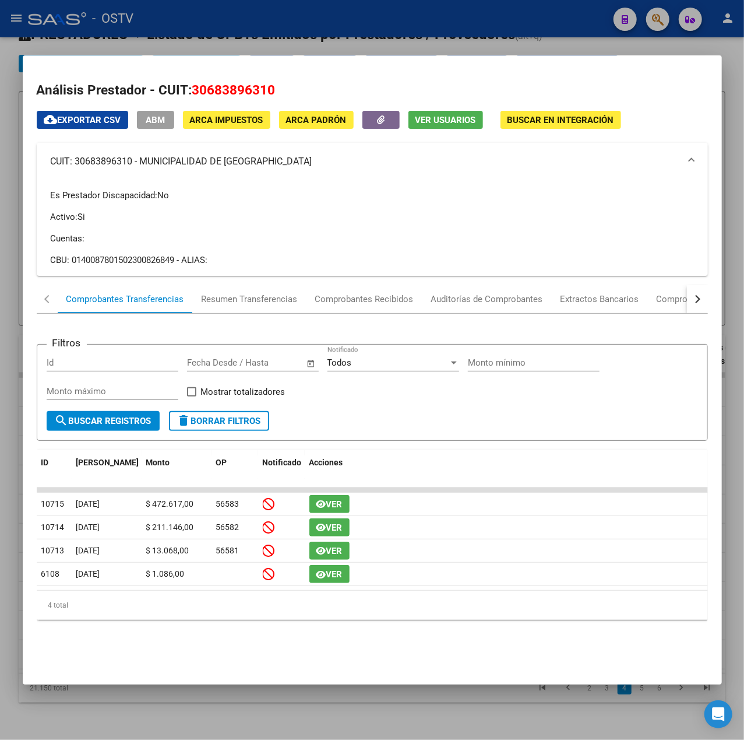
click at [374, 54] on div at bounding box center [372, 370] width 744 height 740
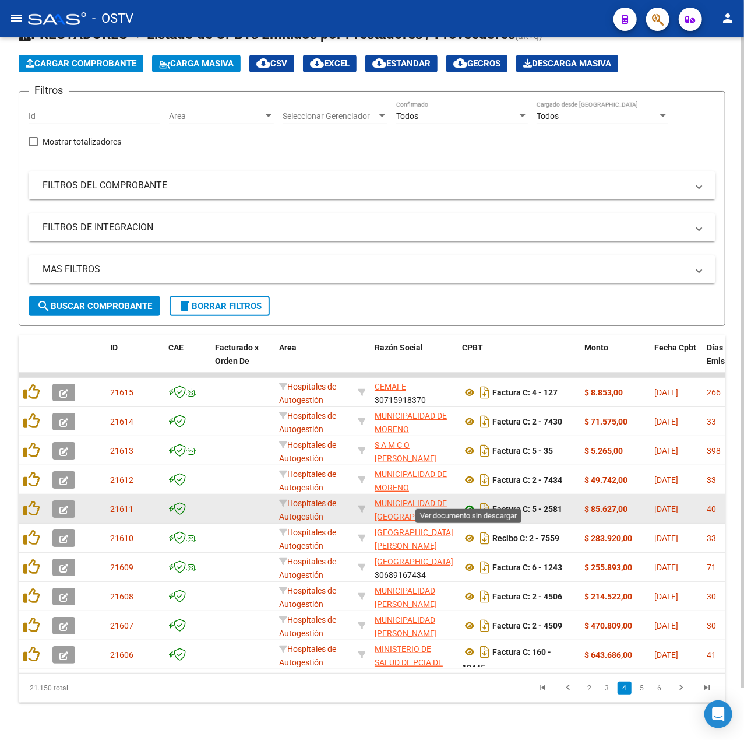
click at [467, 502] on icon at bounding box center [469, 509] width 15 height 14
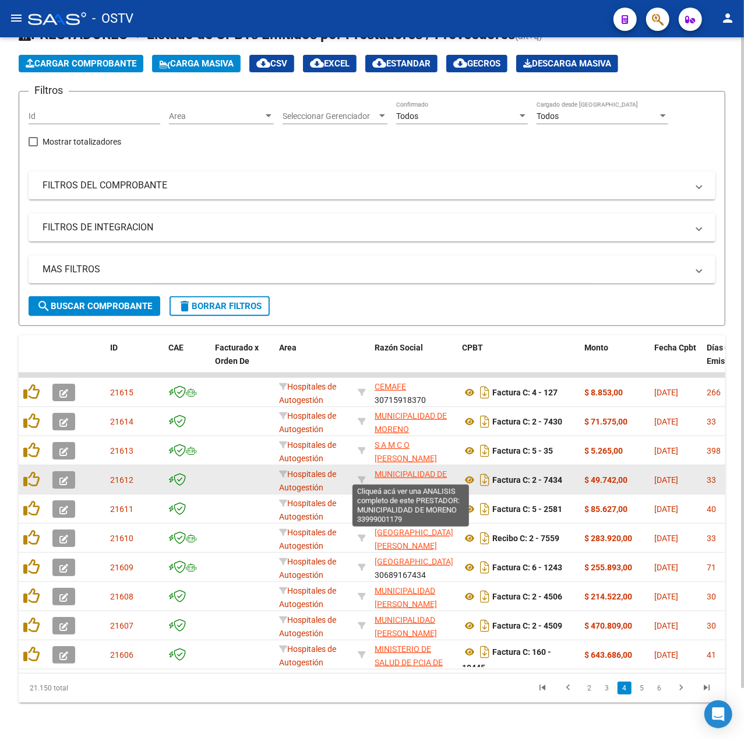
click at [407, 469] on app-link-go-to "MUNICIPALIDAD DE MORENO" at bounding box center [414, 481] width 78 height 27
click at [405, 469] on span "MUNICIPALIDAD DE MORENO" at bounding box center [411, 480] width 72 height 23
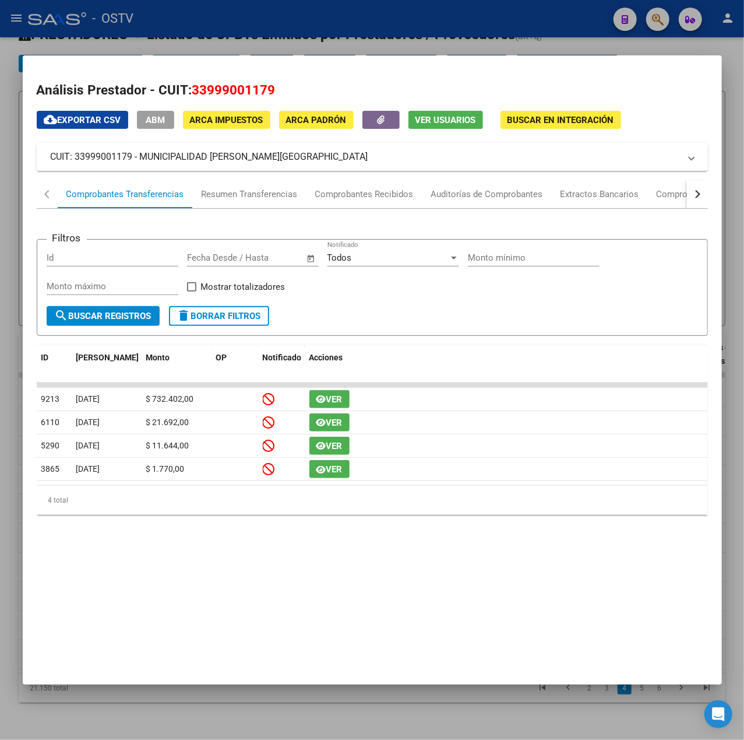
drag, startPoint x: 287, startPoint y: 161, endPoint x: 141, endPoint y: 161, distance: 145.7
click at [141, 161] on mat-panel-title "CUIT: 33999001179 - MUNICIPALIDAD [PERSON_NAME][GEOGRAPHIC_DATA]" at bounding box center [366, 157] width 630 height 14
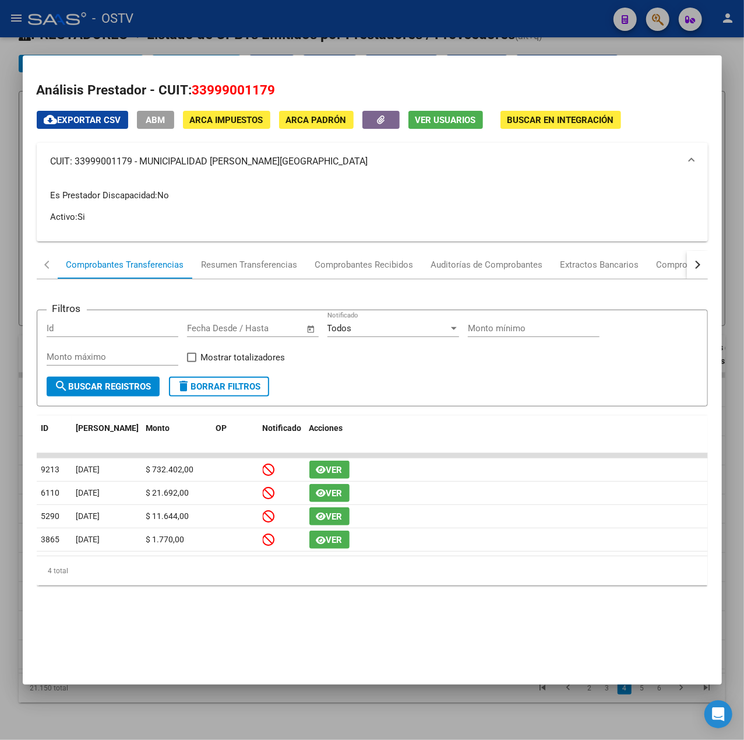
click at [333, 10] on div at bounding box center [372, 370] width 744 height 740
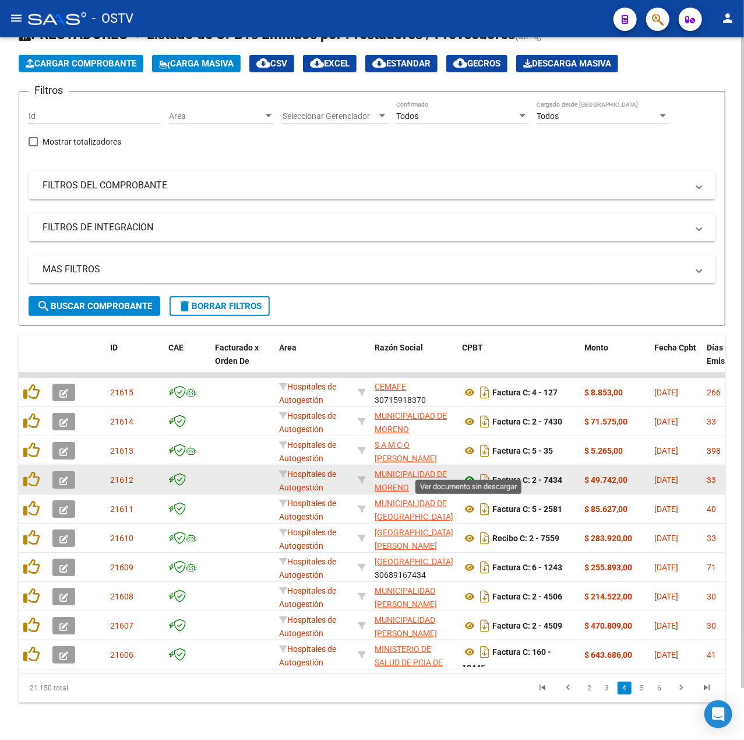
click at [468, 473] on icon at bounding box center [469, 480] width 15 height 14
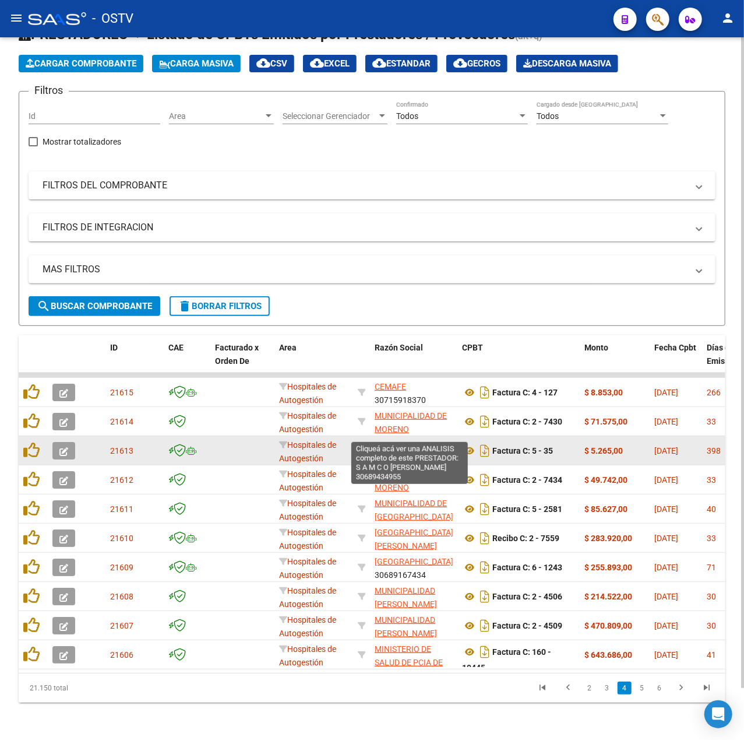
click at [383, 440] on span "S A M C O [PERSON_NAME]" at bounding box center [406, 451] width 62 height 23
type textarea "30689434955"
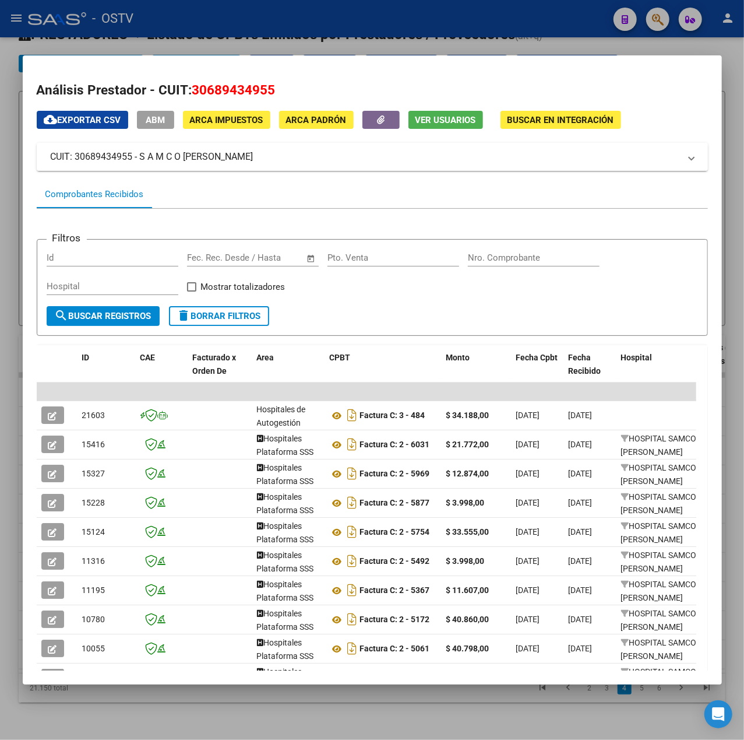
drag, startPoint x: 238, startPoint y: 159, endPoint x: 142, endPoint y: 159, distance: 96.2
click at [142, 159] on mat-panel-title "CUIT: 30689434955 - S A M C O [PERSON_NAME]" at bounding box center [366, 157] width 630 height 14
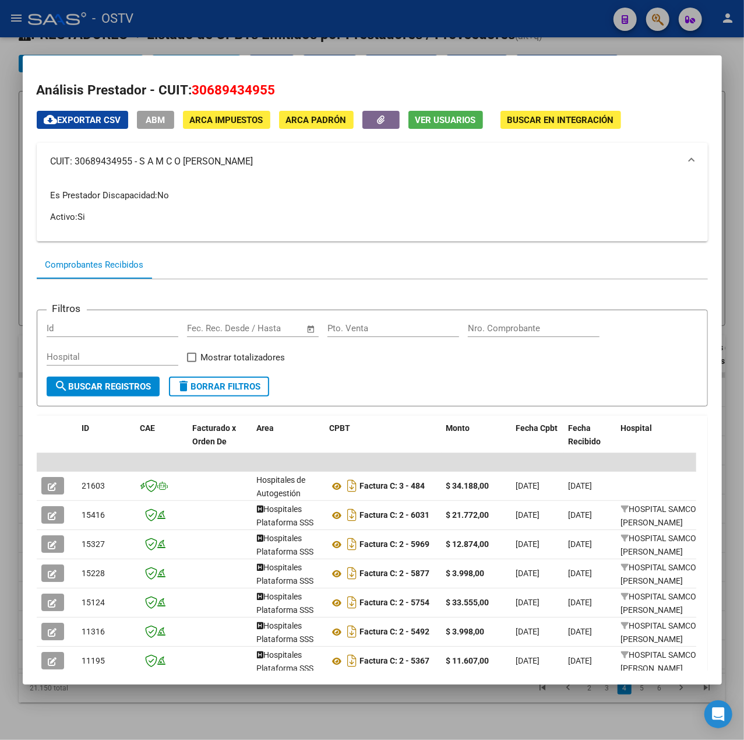
click at [210, 43] on div at bounding box center [372, 370] width 744 height 740
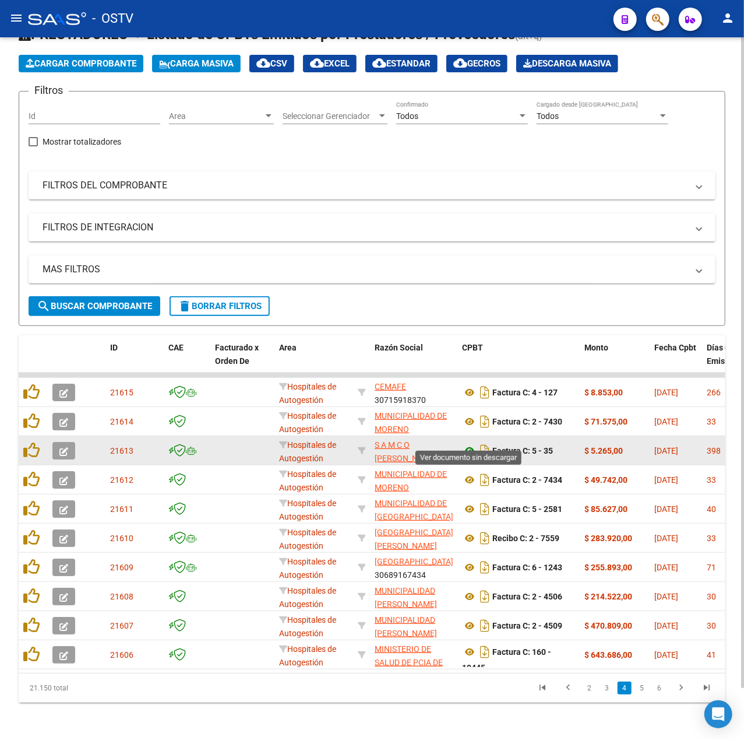
click at [469, 444] on icon at bounding box center [469, 451] width 15 height 14
click at [424, 440] on span "S A M C O [PERSON_NAME]" at bounding box center [406, 451] width 62 height 23
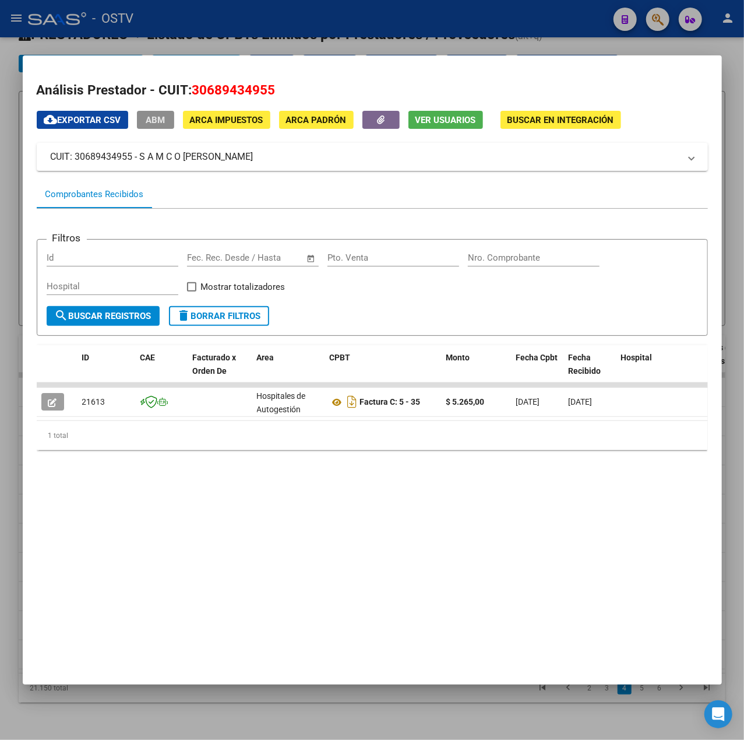
click at [155, 121] on span "ABM" at bounding box center [155, 120] width 19 height 10
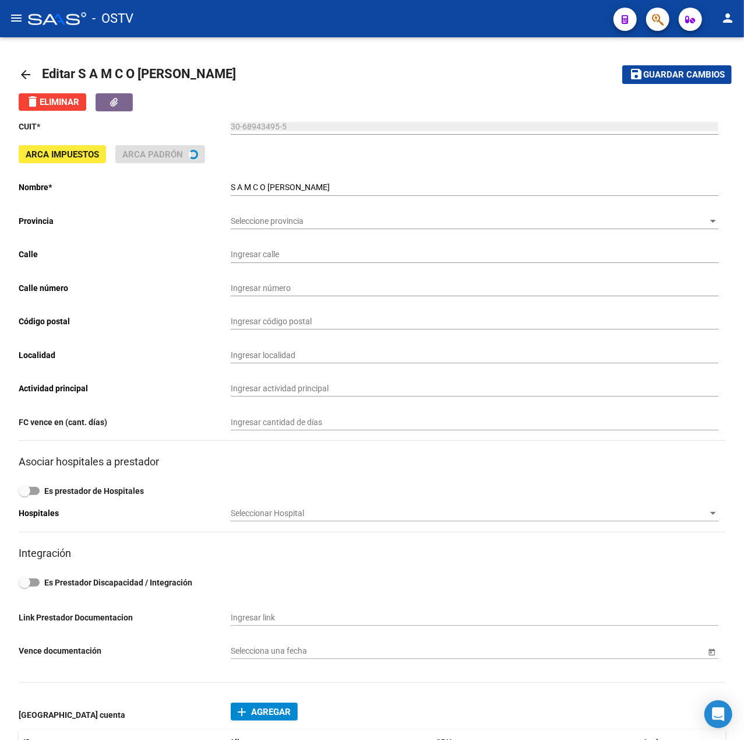
type input "LAPRIDA Y RIVADAVIA"
type input "2725"
type input "[PERSON_NAME]"
type input "869090"
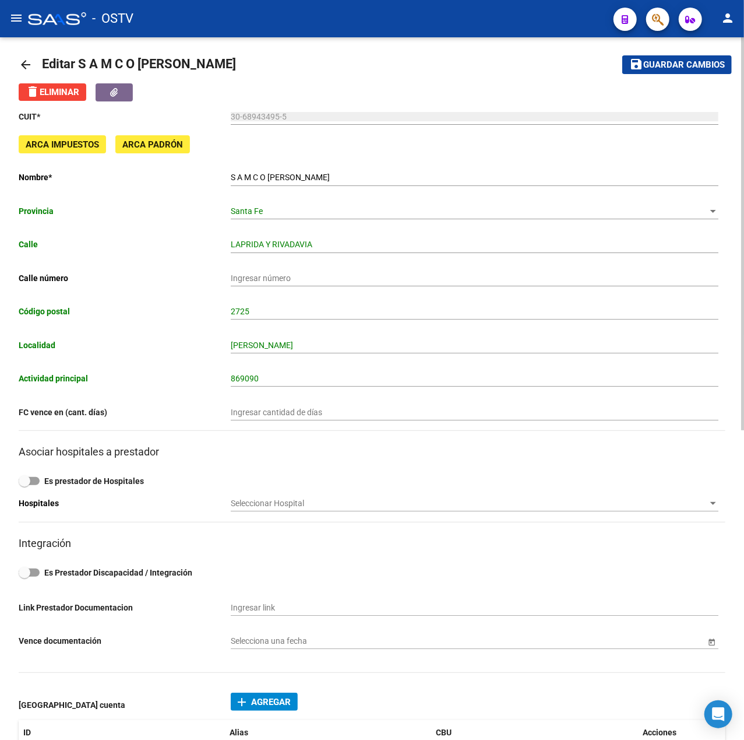
scroll to position [8, 0]
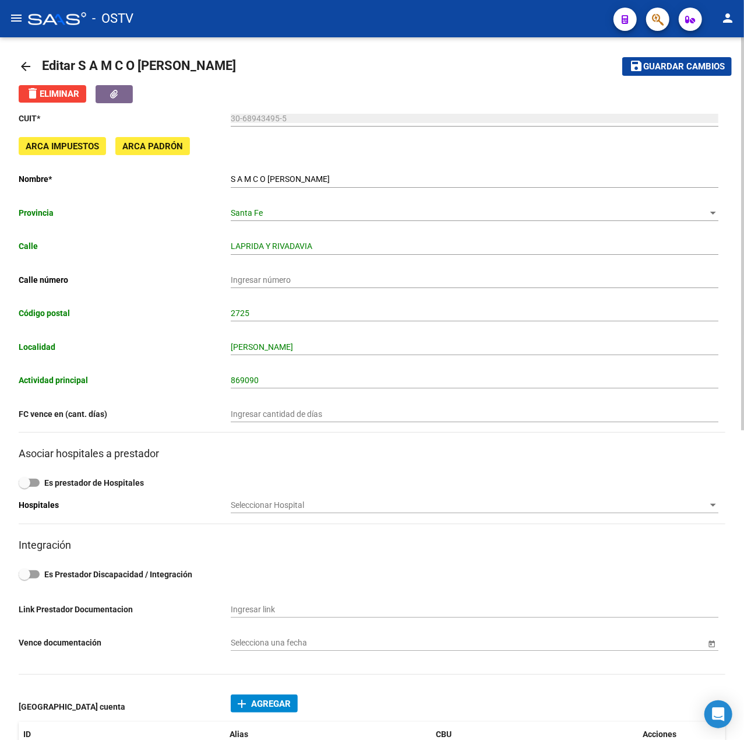
click at [299, 244] on input "LAPRIDA Y RIVADAVIA" at bounding box center [475, 246] width 488 height 10
click at [315, 245] on input "LAPRIDA Y RIVADAVIA" at bounding box center [475, 246] width 488 height 10
drag, startPoint x: 312, startPoint y: 180, endPoint x: 224, endPoint y: 180, distance: 88.6
click at [224, 180] on app-form-text-field "Nombre * S A M C O [PERSON_NAME] Ingresar el nombre" at bounding box center [369, 178] width 700 height 9
click at [3, 386] on div "arrow_back Editar S A M C O [PERSON_NAME] save Guardar cambios delete Eliminar …" at bounding box center [372, 655] width 744 height 1253
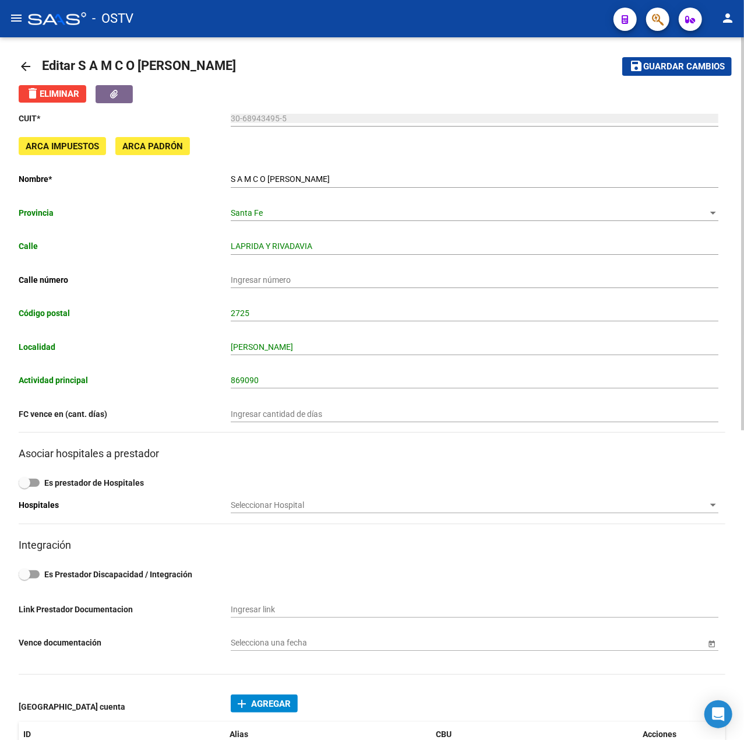
click at [429, 302] on div "2725 Ingresar código postal" at bounding box center [475, 309] width 488 height 23
drag, startPoint x: 276, startPoint y: 348, endPoint x: 220, endPoint y: 343, distance: 55.6
click at [220, 343] on app-form-text-field "Localidad [PERSON_NAME] Ingresar localidad" at bounding box center [369, 346] width 700 height 9
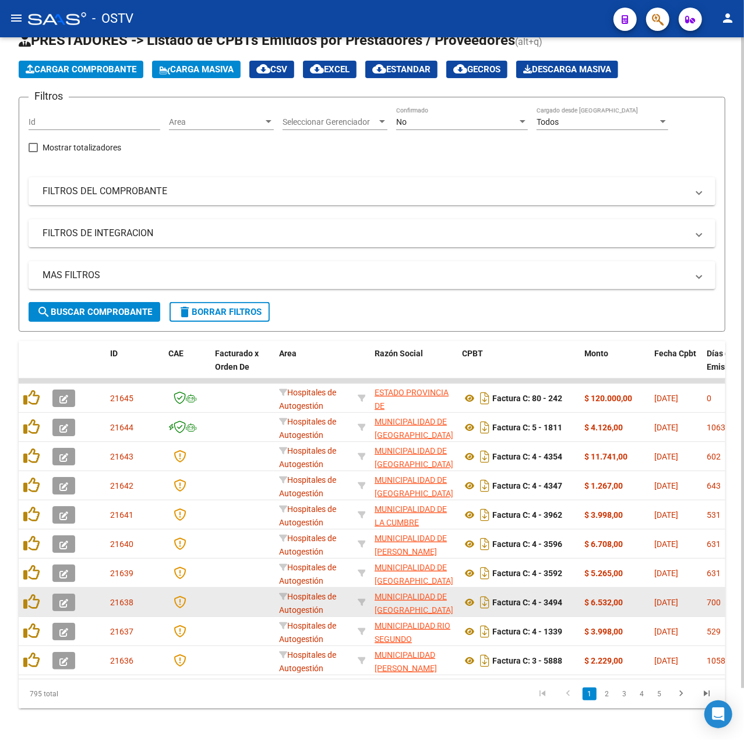
scroll to position [56, 0]
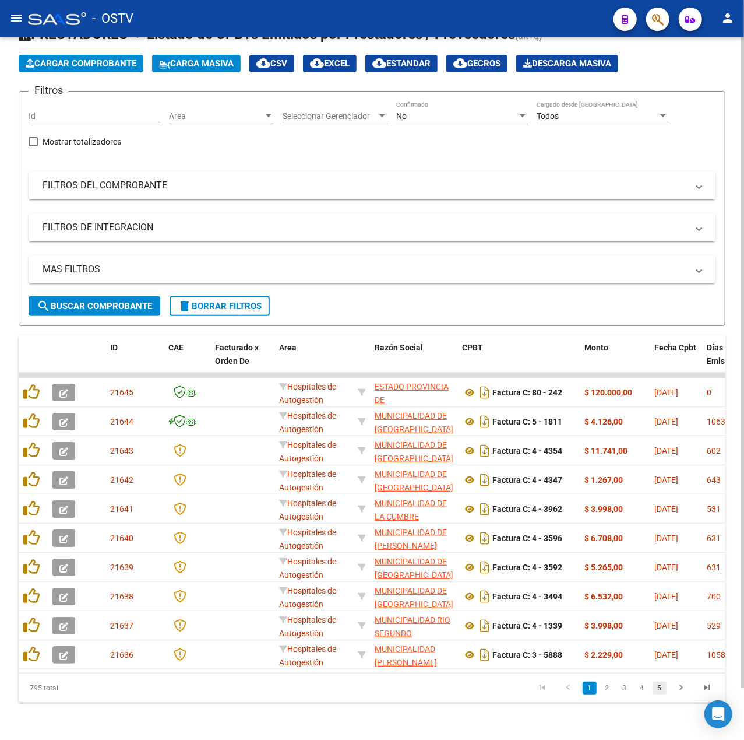
click at [656, 691] on link "5" at bounding box center [660, 687] width 14 height 13
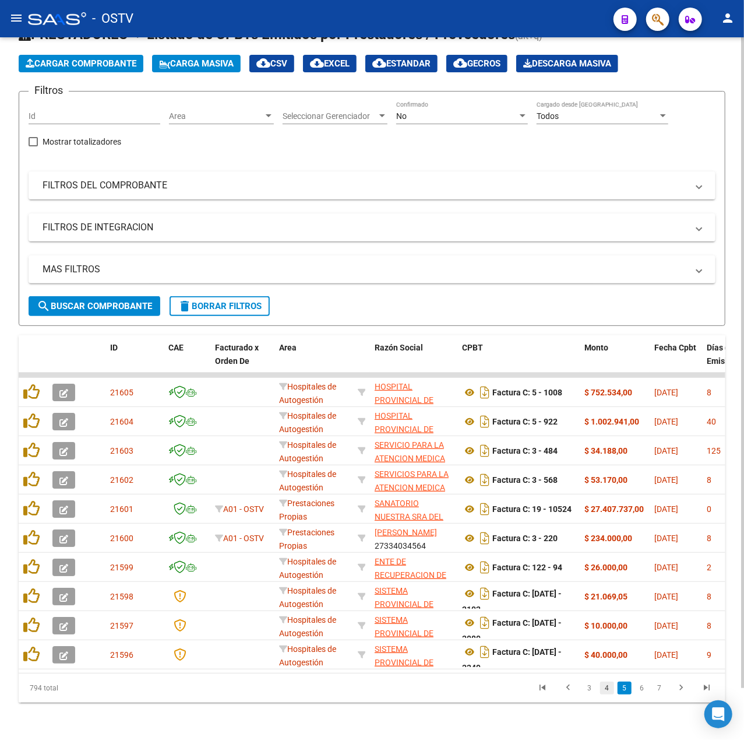
click at [611, 691] on link "4" at bounding box center [607, 687] width 14 height 13
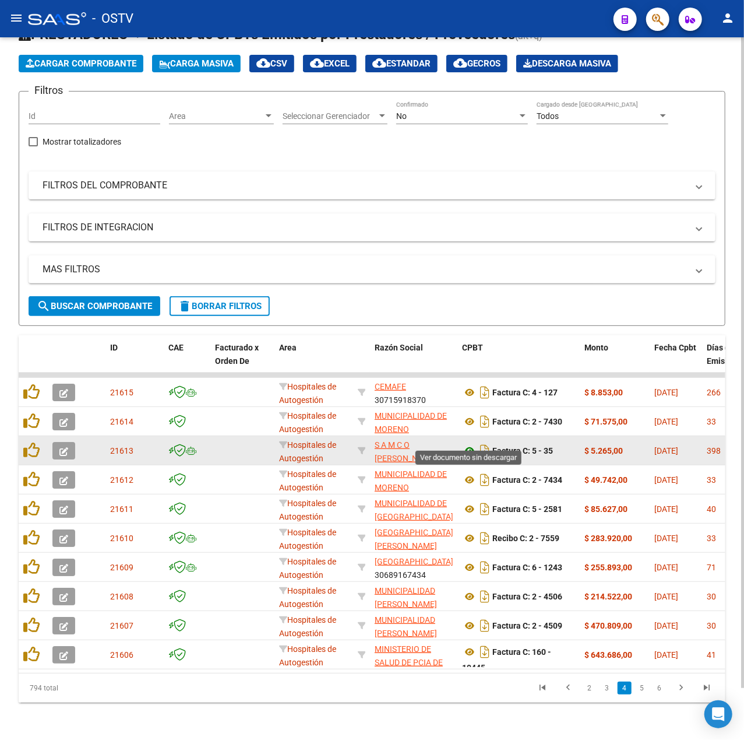
click at [472, 444] on icon at bounding box center [469, 451] width 15 height 14
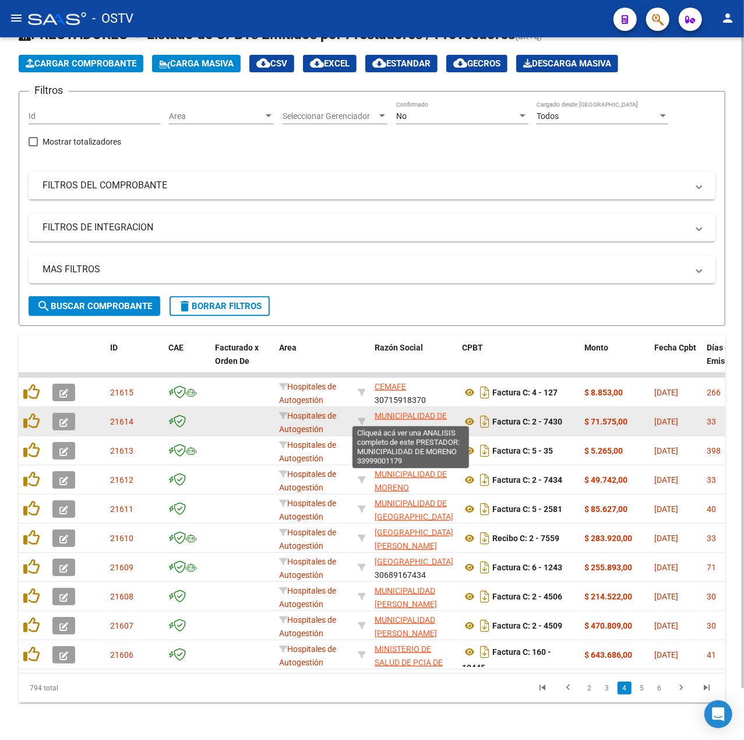
click at [402, 411] on span "MUNICIPALIDAD DE MORENO" at bounding box center [411, 422] width 72 height 23
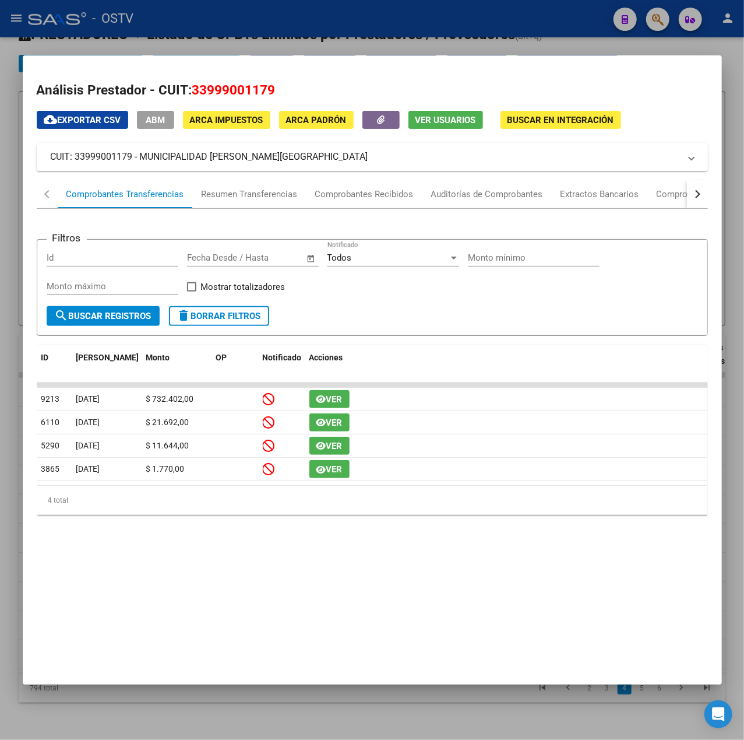
drag, startPoint x: 275, startPoint y: 163, endPoint x: 143, endPoint y: 159, distance: 132.4
click at [143, 159] on mat-panel-title "CUIT: 33999001179 - MUNICIPALIDAD [PERSON_NAME][GEOGRAPHIC_DATA]" at bounding box center [366, 157] width 630 height 14
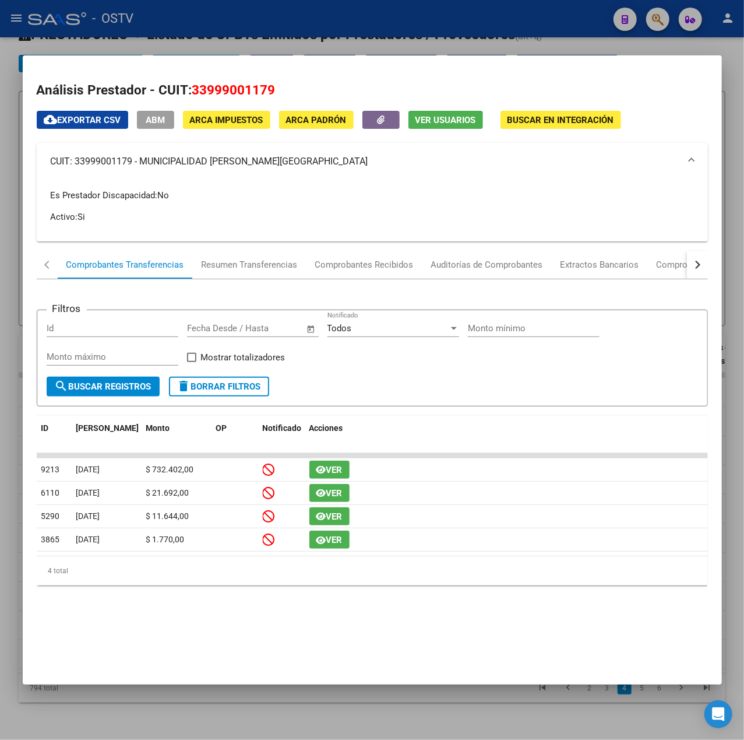
click at [357, 24] on div at bounding box center [372, 370] width 744 height 740
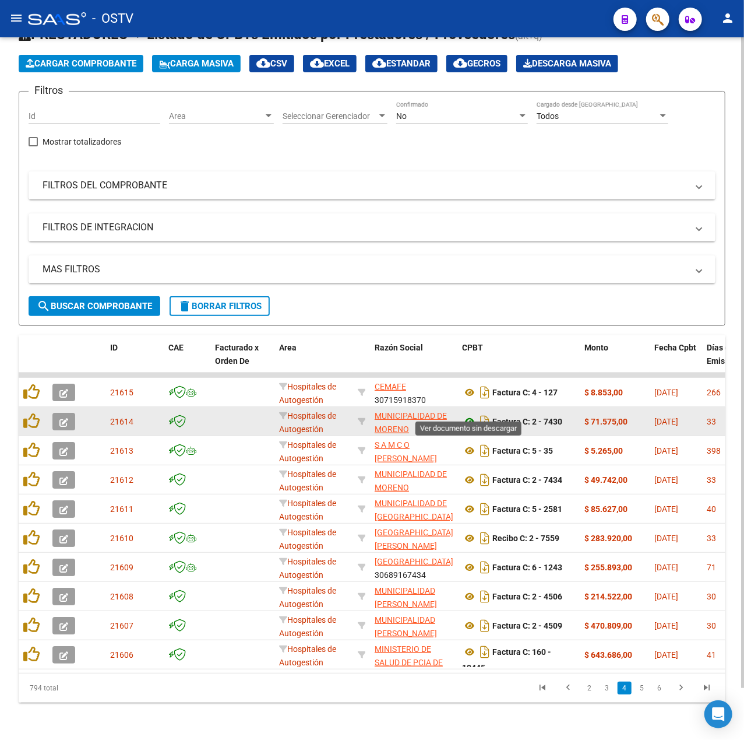
click at [469, 414] on icon at bounding box center [469, 421] width 15 height 14
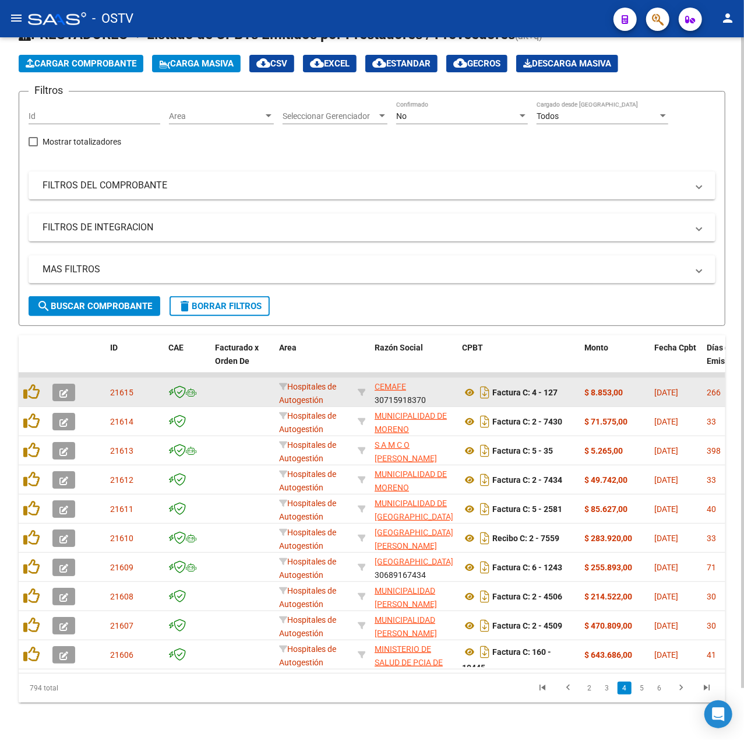
click at [406, 380] on div "CEMAFE 30715918370" at bounding box center [414, 392] width 78 height 24
click at [400, 382] on span "CEMAFE" at bounding box center [390, 386] width 31 height 9
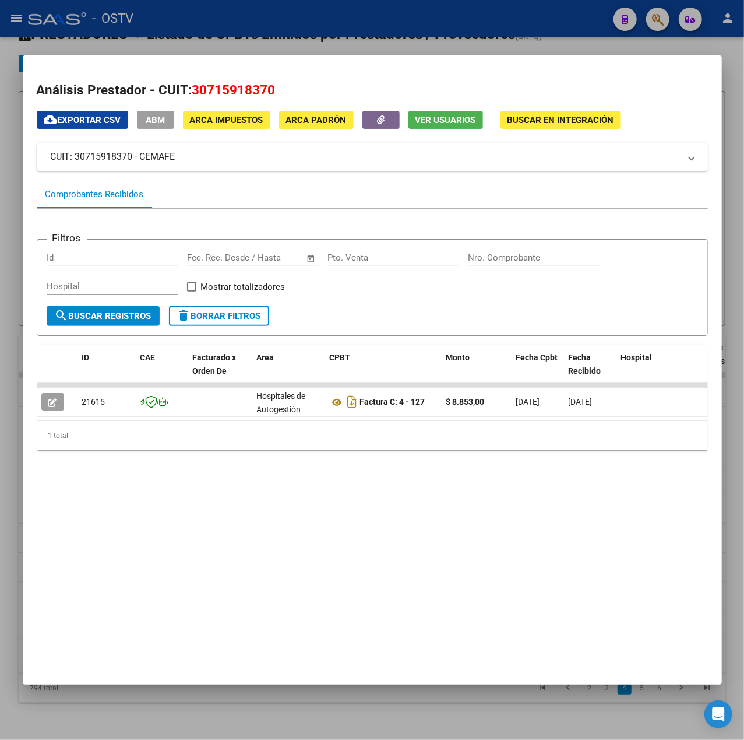
drag, startPoint x: 153, startPoint y: 152, endPoint x: 143, endPoint y: 156, distance: 10.2
click at [143, 156] on mat-panel-title "CUIT: 30715918370 - CEMAFE" at bounding box center [366, 157] width 630 height 14
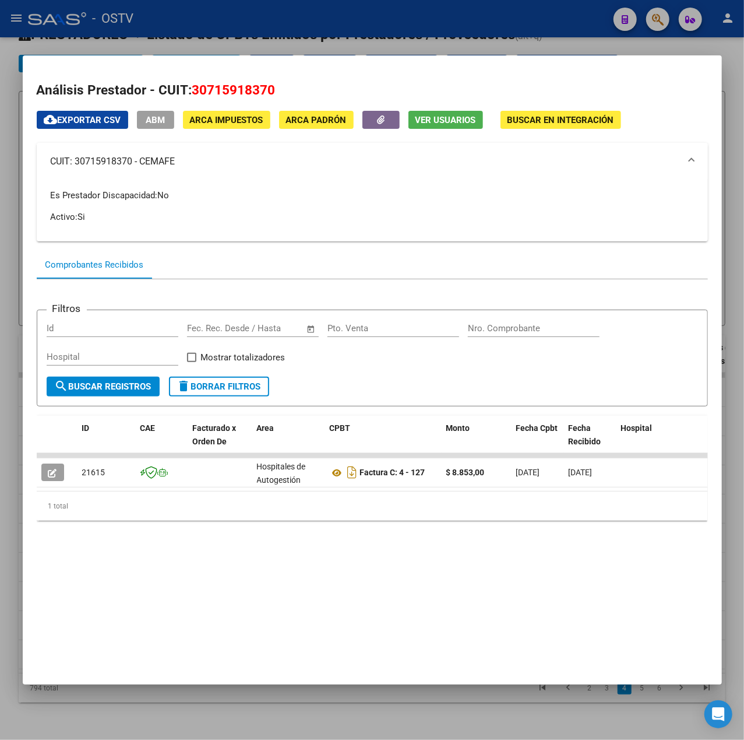
drag, startPoint x: 147, startPoint y: 161, endPoint x: 185, endPoint y: 161, distance: 37.9
click at [185, 161] on mat-panel-title "CUIT: 30715918370 - CEMAFE" at bounding box center [366, 161] width 630 height 14
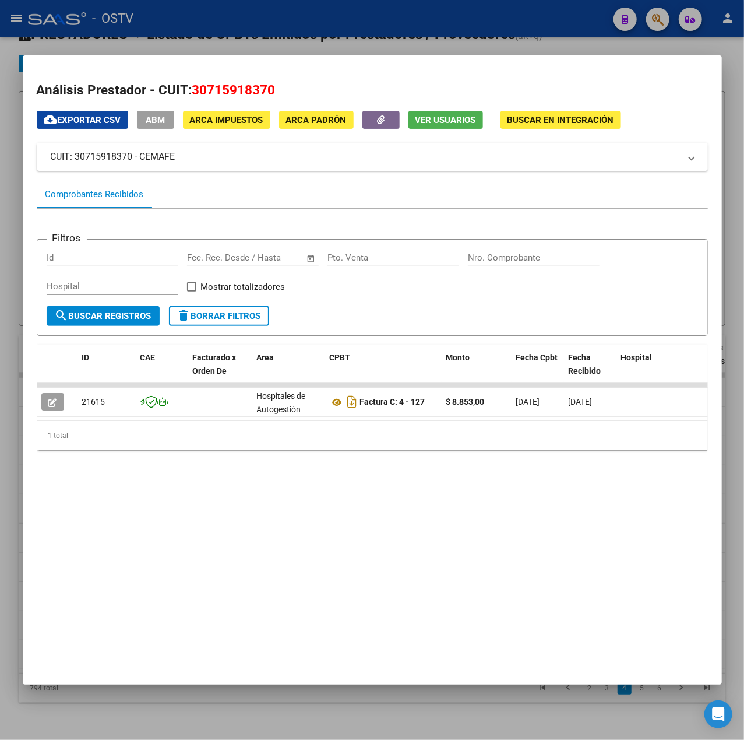
click at [308, 45] on div at bounding box center [372, 370] width 744 height 740
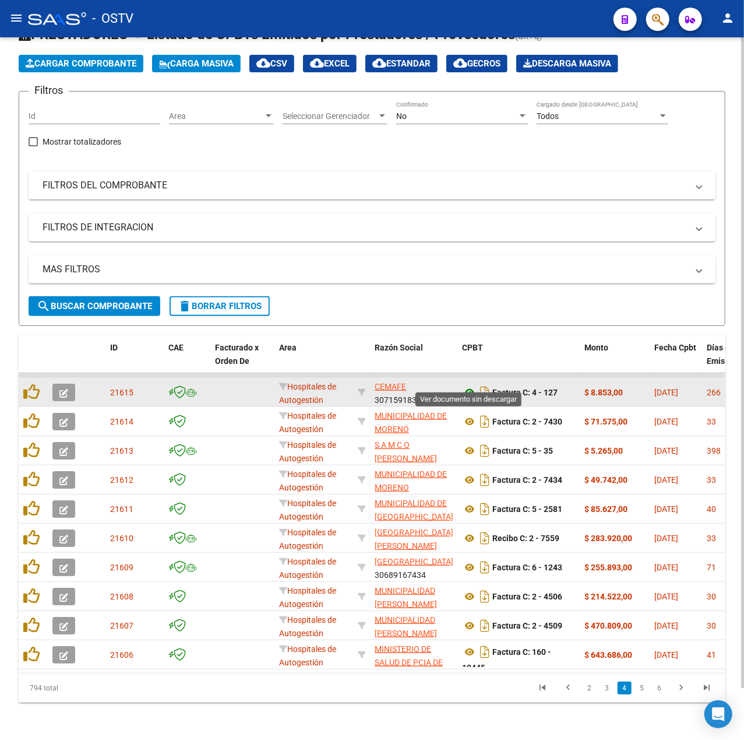
click at [466, 385] on icon at bounding box center [469, 392] width 15 height 14
drag, startPoint x: 414, startPoint y: 403, endPoint x: 395, endPoint y: 376, distance: 33.5
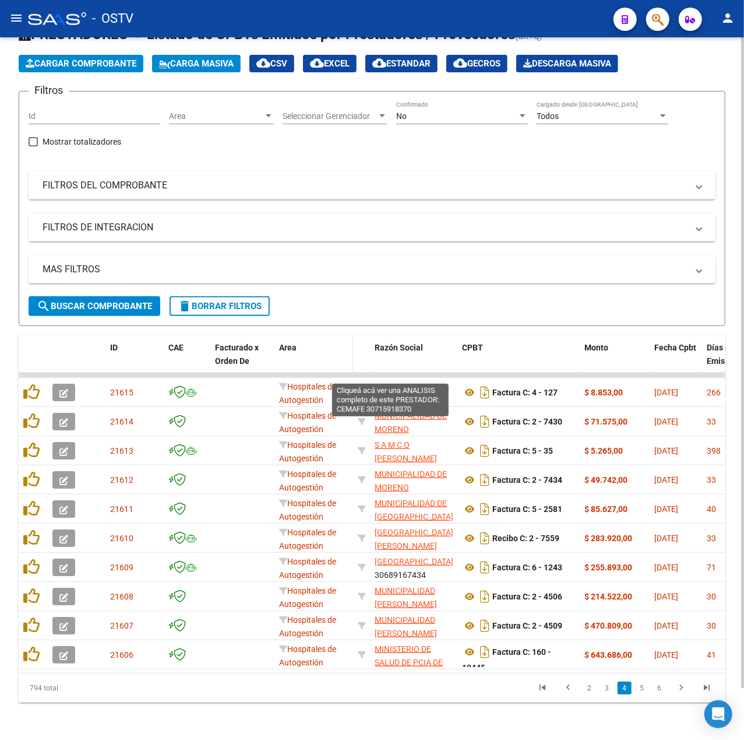
drag, startPoint x: 395, startPoint y: 376, endPoint x: 331, endPoint y: 325, distance: 81.3
click at [331, 335] on datatable-header-cell "Area" at bounding box center [314, 360] width 79 height 51
drag, startPoint x: 395, startPoint y: 374, endPoint x: 374, endPoint y: 346, distance: 35.1
click at [367, 352] on div "ID CAE Facturado x Orden De Area Razón Social CPBT Monto Fecha Cpbt Días desde …" at bounding box center [372, 518] width 707 height 367
click at [353, 277] on div "MAS FILTROS Todos Con Doc. Respaldatoria Todos Con Trazabilidad Todos Asociado …" at bounding box center [372, 275] width 687 height 41
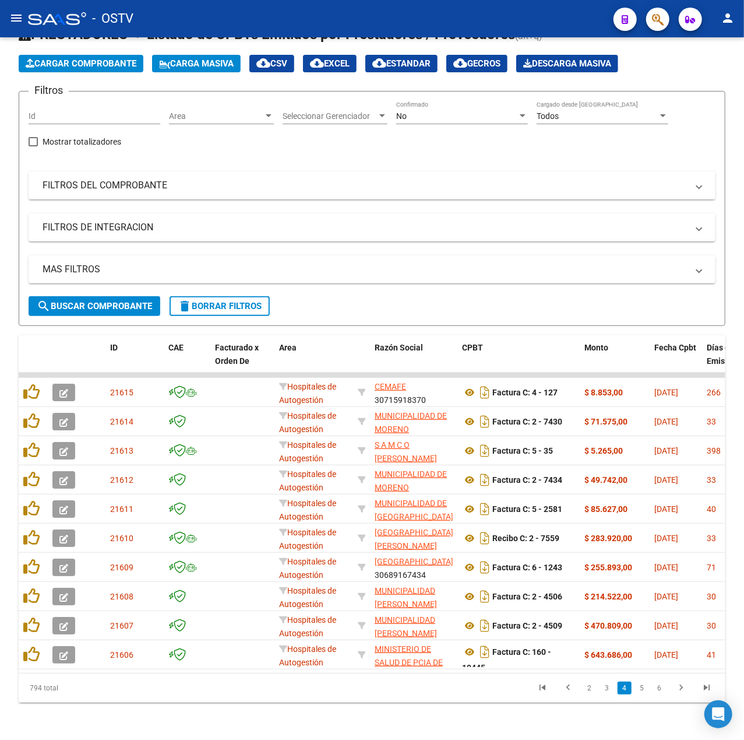
scroll to position [0, 0]
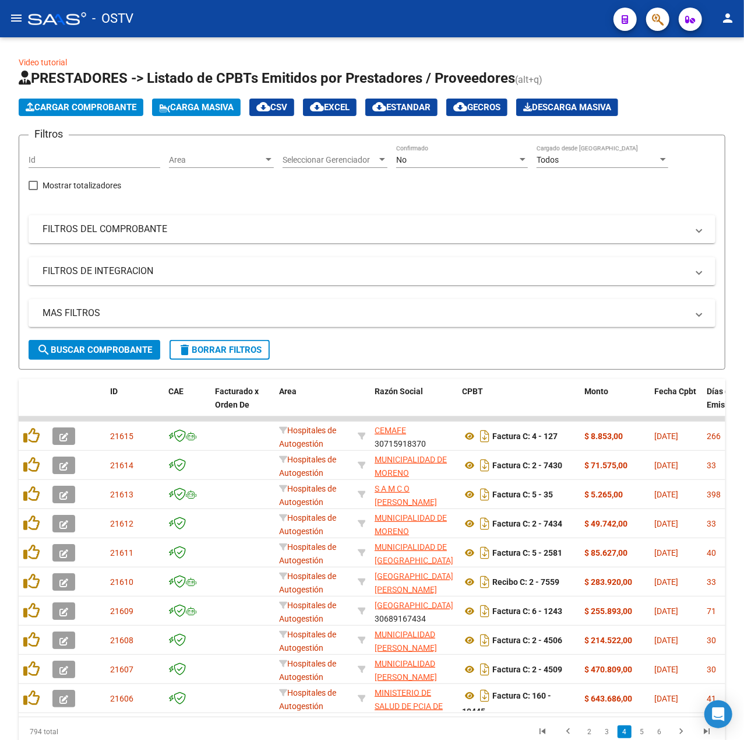
drag, startPoint x: 391, startPoint y: 371, endPoint x: 303, endPoint y: -37, distance: 417.3
click at [303, 0] on html "menu - OSTV person Firma Express Inicio Calendario SSS Instructivos Contacto OS…" at bounding box center [372, 370] width 744 height 740
click at [325, 335] on div "MAS FILTROS Todos Con Doc. Respaldatoria Todos Con Trazabilidad Todos Asociado …" at bounding box center [372, 319] width 687 height 41
click at [340, 346] on form "Filtros Id Area Area Seleccionar Gerenciador Seleccionar Gerenciador No Confirm…" at bounding box center [372, 252] width 707 height 235
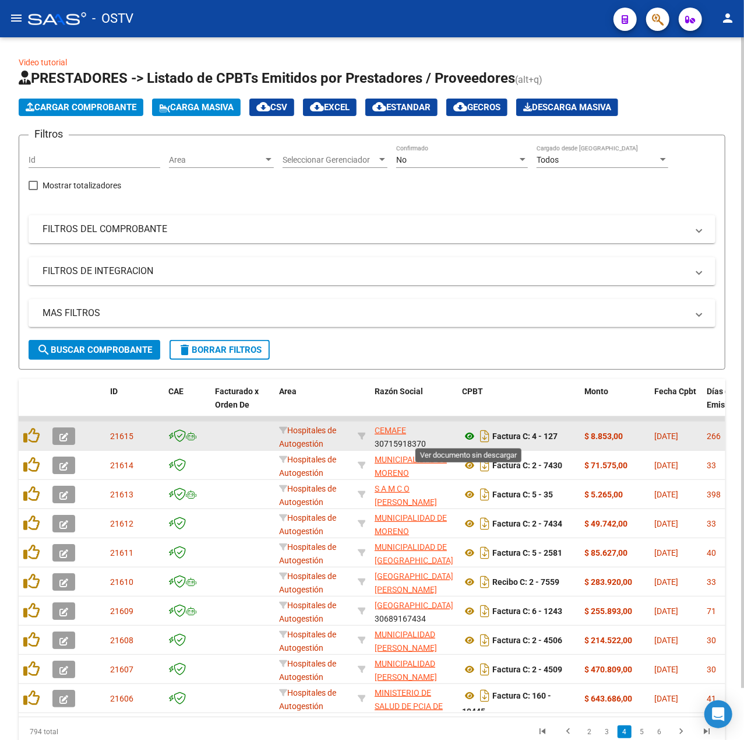
click at [470, 437] on icon at bounding box center [469, 436] width 15 height 14
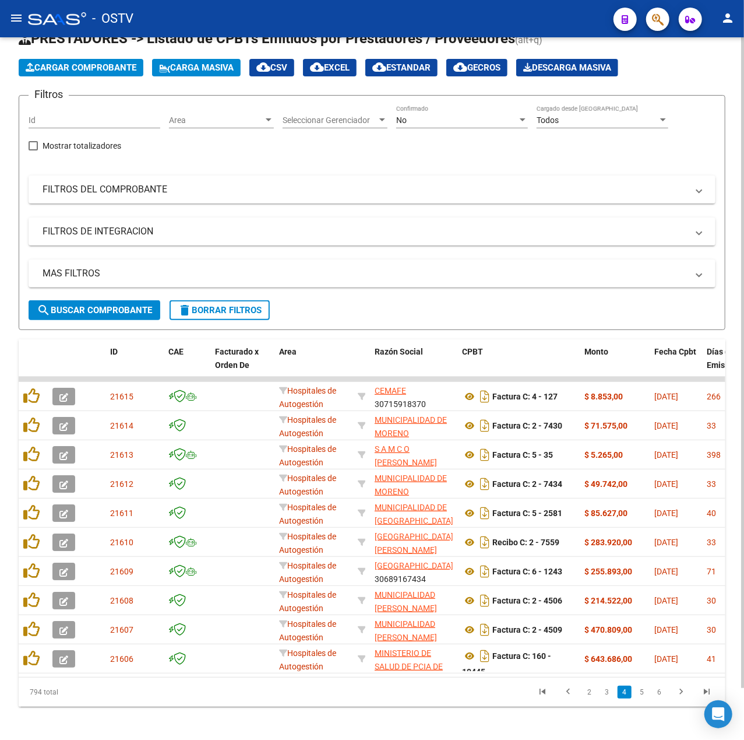
scroll to position [56, 0]
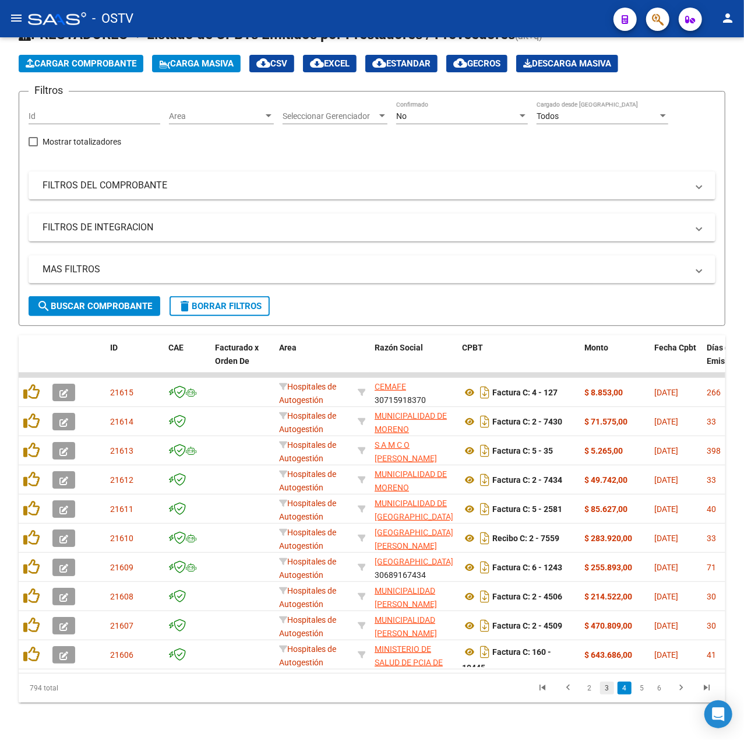
click at [610, 688] on link "3" at bounding box center [607, 687] width 14 height 13
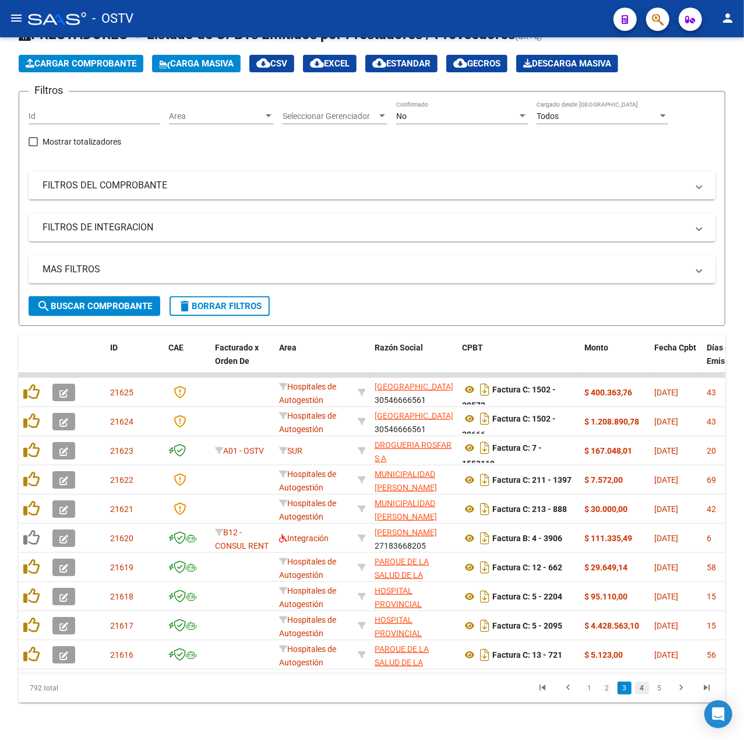
click at [642, 691] on link "4" at bounding box center [642, 687] width 14 height 13
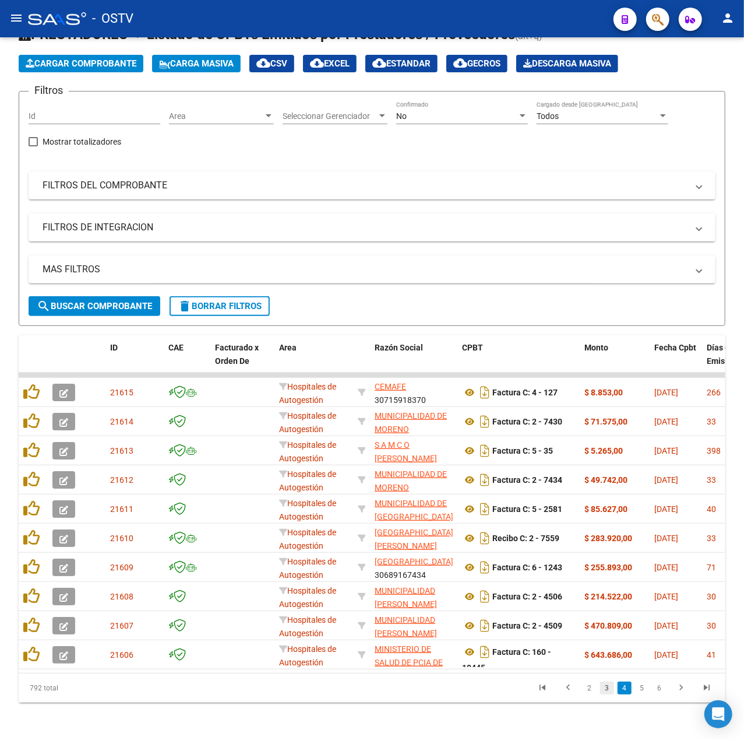
click at [602, 687] on link "3" at bounding box center [607, 687] width 14 height 13
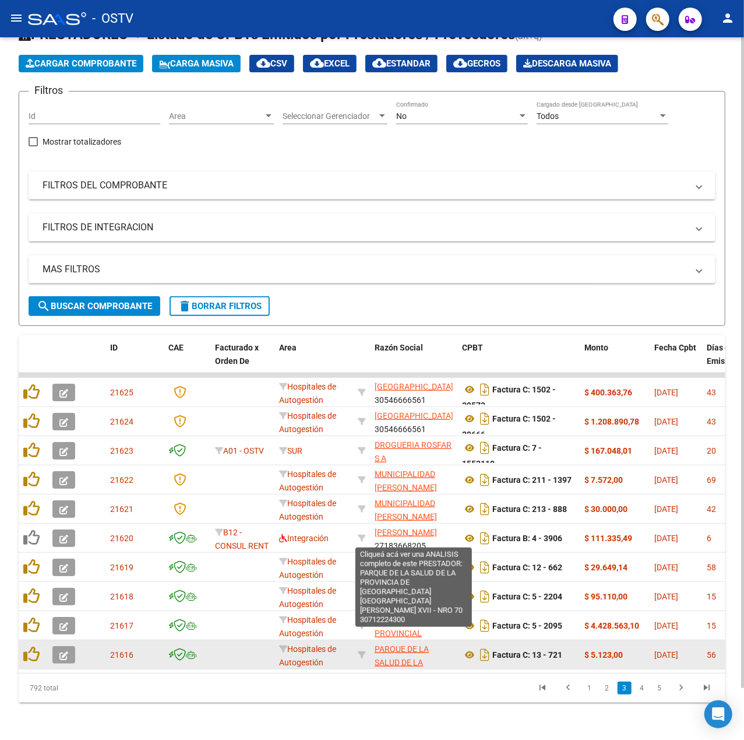
click at [402, 647] on span "PARQUE DE LA SALUD DE LA PROVINCIA DE [GEOGRAPHIC_DATA] [PERSON_NAME] XVII - NR…" at bounding box center [414, 682] width 79 height 76
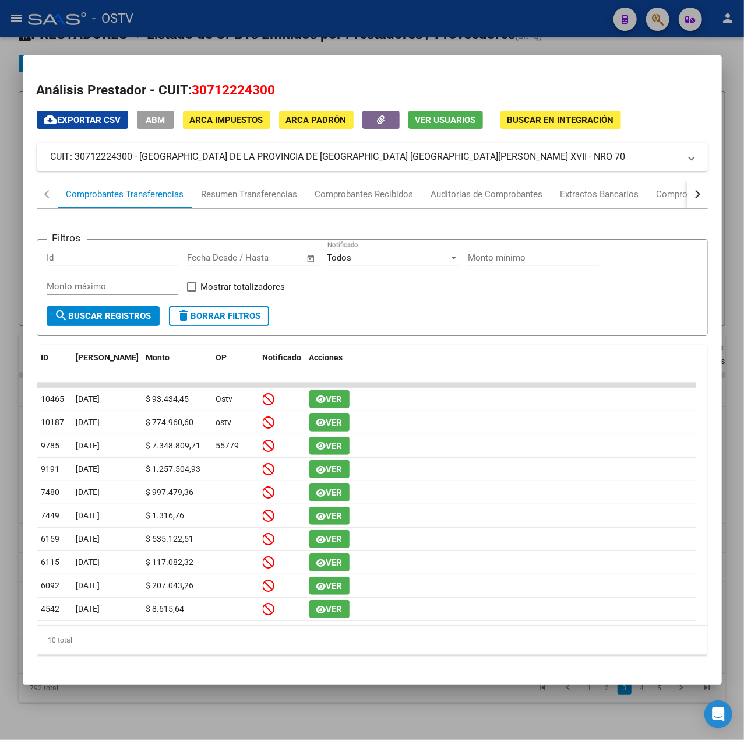
drag, startPoint x: 564, startPoint y: 159, endPoint x: 140, endPoint y: 160, distance: 423.8
click at [140, 160] on mat-panel-title "CUIT: 30712224300 - [GEOGRAPHIC_DATA] DE LA PROVINCIA DE [GEOGRAPHIC_DATA] [GEO…" at bounding box center [366, 157] width 630 height 14
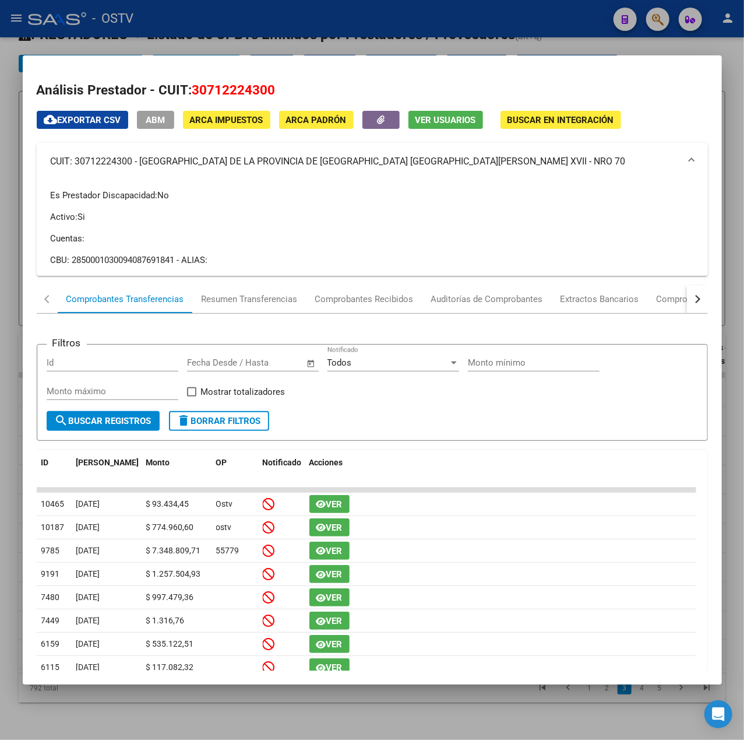
click at [215, 44] on div at bounding box center [372, 370] width 744 height 740
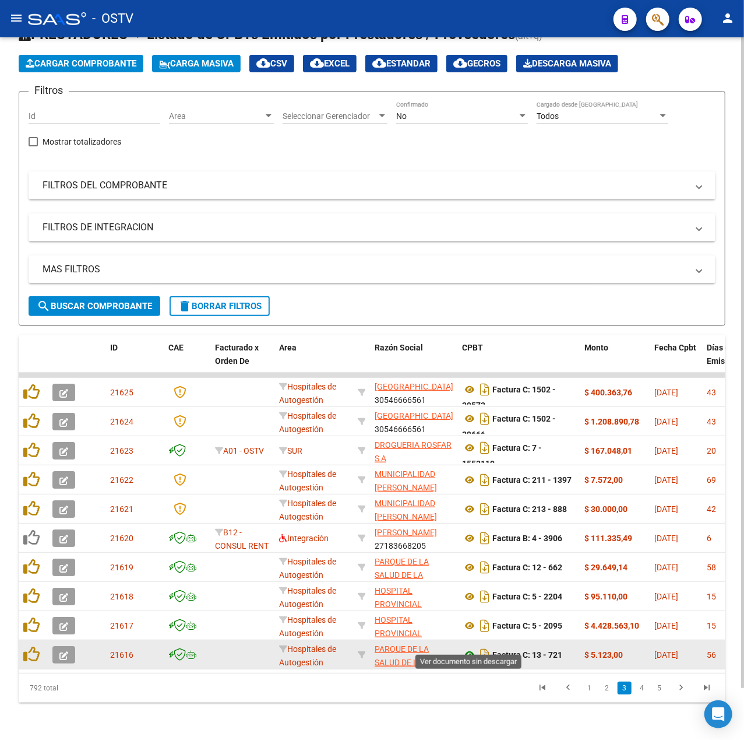
click at [465, 648] on icon at bounding box center [469, 655] width 15 height 14
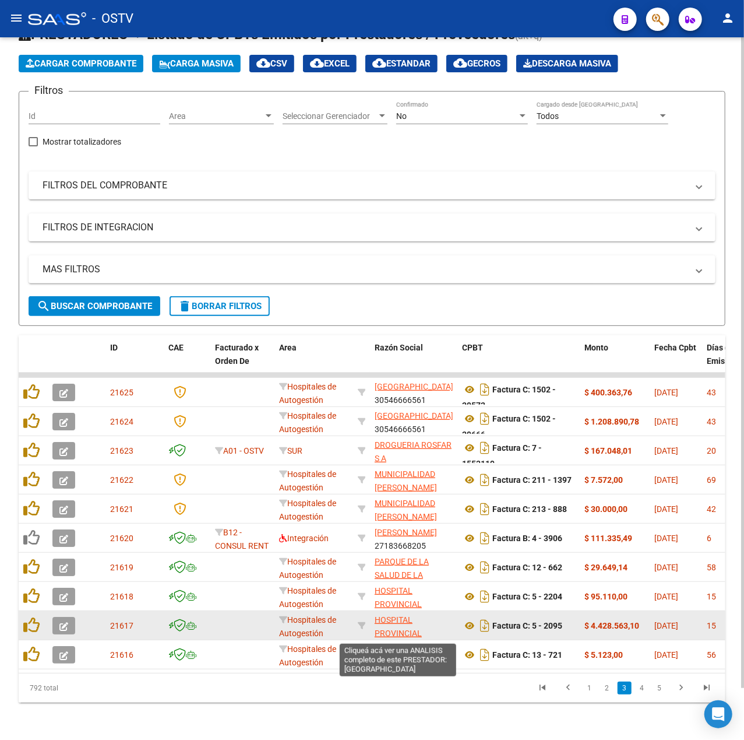
click at [397, 621] on span "HOSPITAL PROVINCIAL ROSARIO" at bounding box center [398, 633] width 47 height 36
type textarea "33685444459"
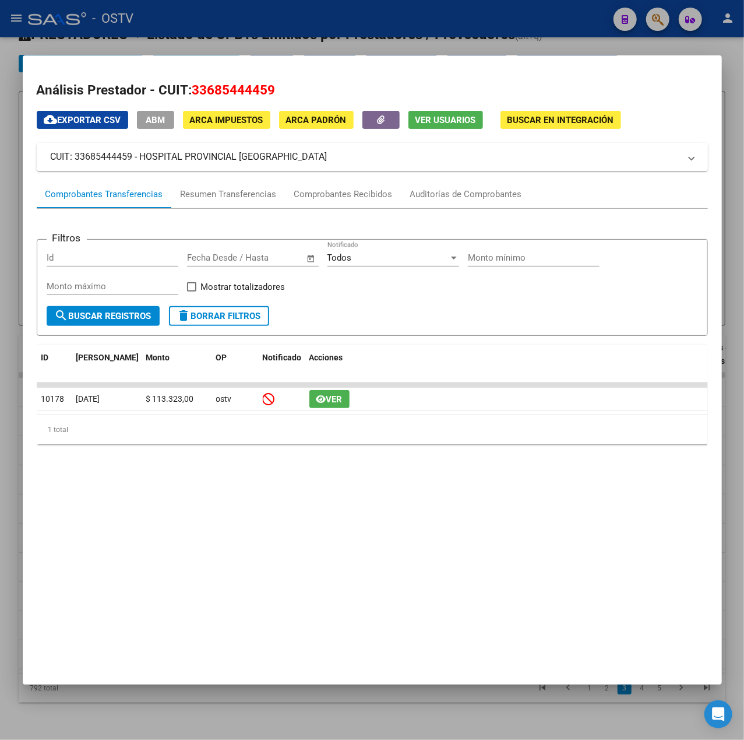
drag, startPoint x: 262, startPoint y: 159, endPoint x: 142, endPoint y: 159, distance: 120.1
click at [142, 159] on mat-panel-title "CUIT: 33685444459 - HOSPITAL PROVINCIAL [GEOGRAPHIC_DATA]" at bounding box center [366, 157] width 630 height 14
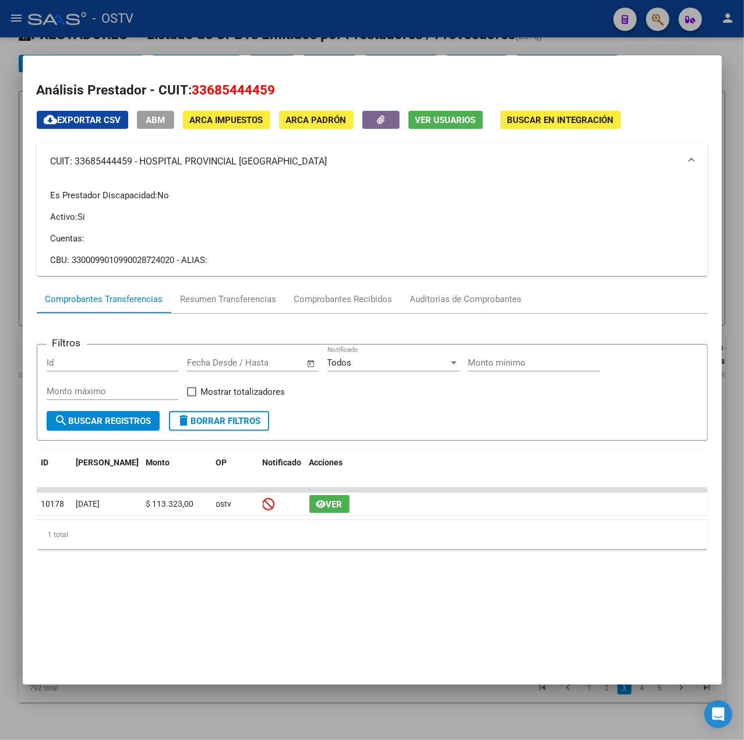
click at [268, 24] on div at bounding box center [372, 370] width 744 height 740
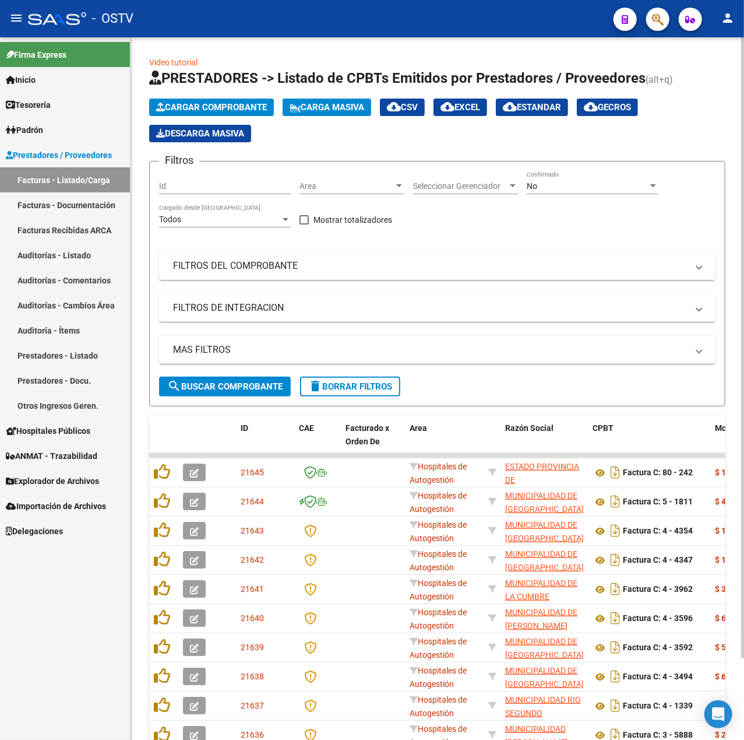
click at [390, 272] on mat-panel-title "FILTROS DEL COMPROBANTE" at bounding box center [430, 265] width 515 height 13
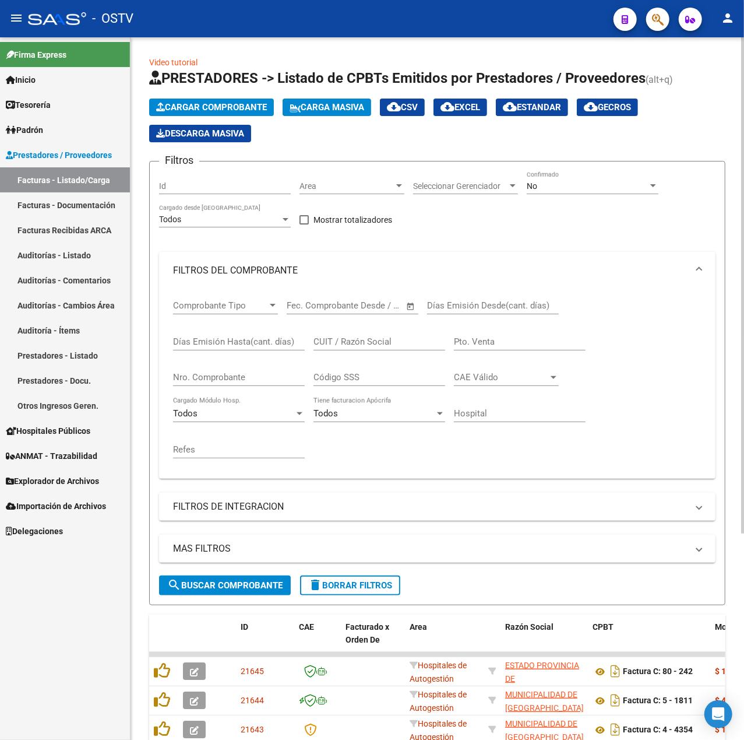
click at [362, 333] on div "CUIT / Razón Social" at bounding box center [380, 337] width 132 height 25
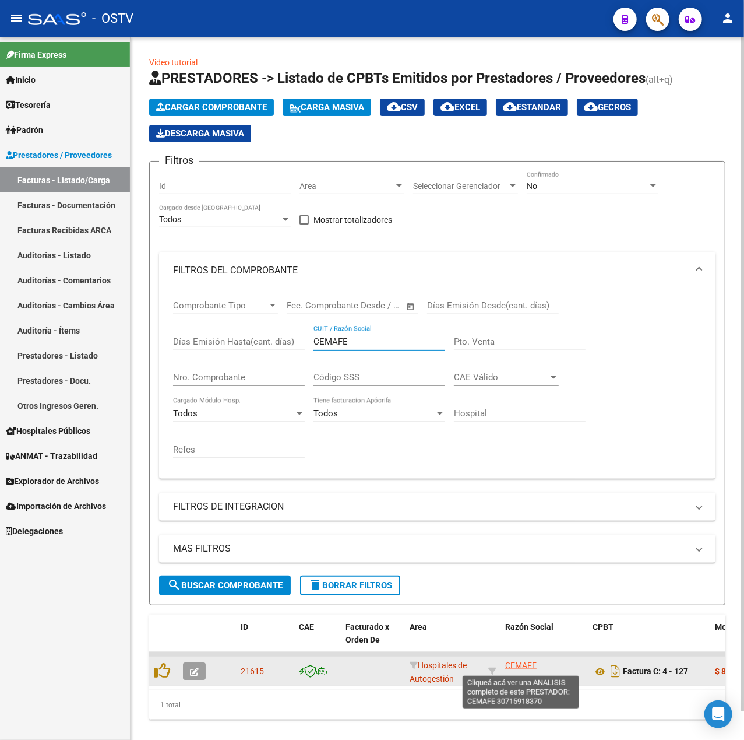
type input "CEMAFE"
click at [518, 663] on span "CEMAFE" at bounding box center [520, 664] width 31 height 9
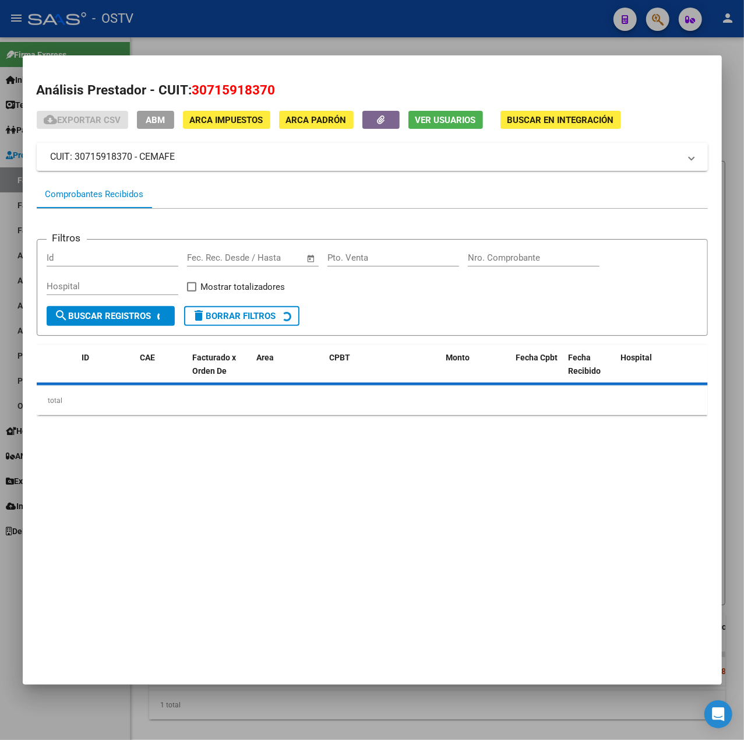
click at [157, 129] on div "cloud_download Exportar CSV ABM ARCA Impuestos ARCA Padrón Ver Usuarios Buscar …" at bounding box center [373, 268] width 672 height 314
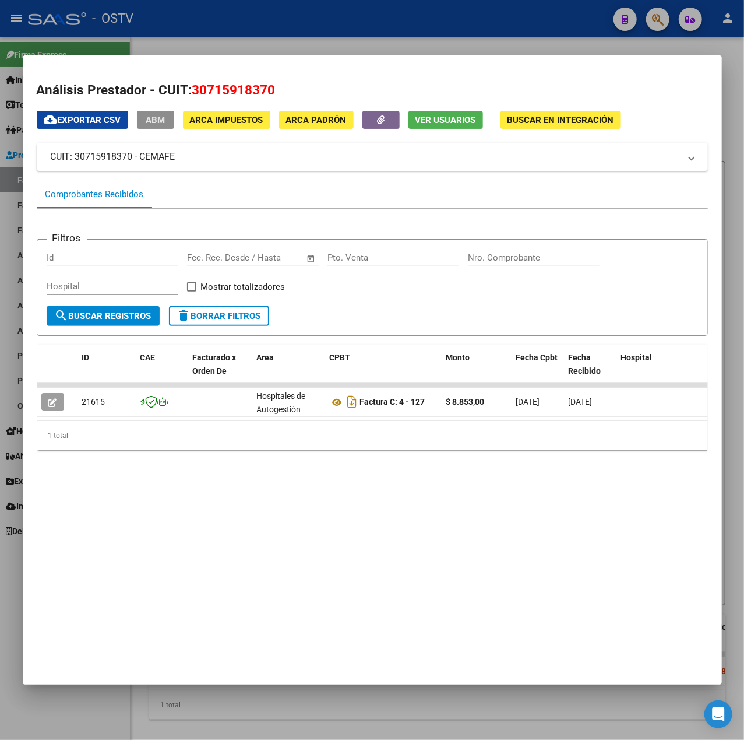
click at [164, 119] on span "ABM" at bounding box center [155, 120] width 19 height 10
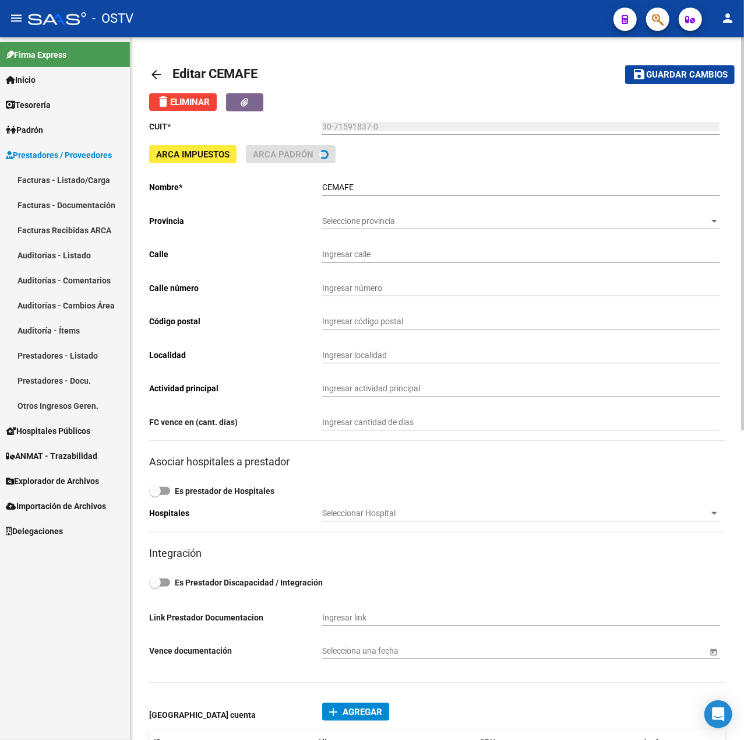
type input "MENDOZA"
type input "2419"
type input "3000"
type input "SANTA FE"
type input "869090"
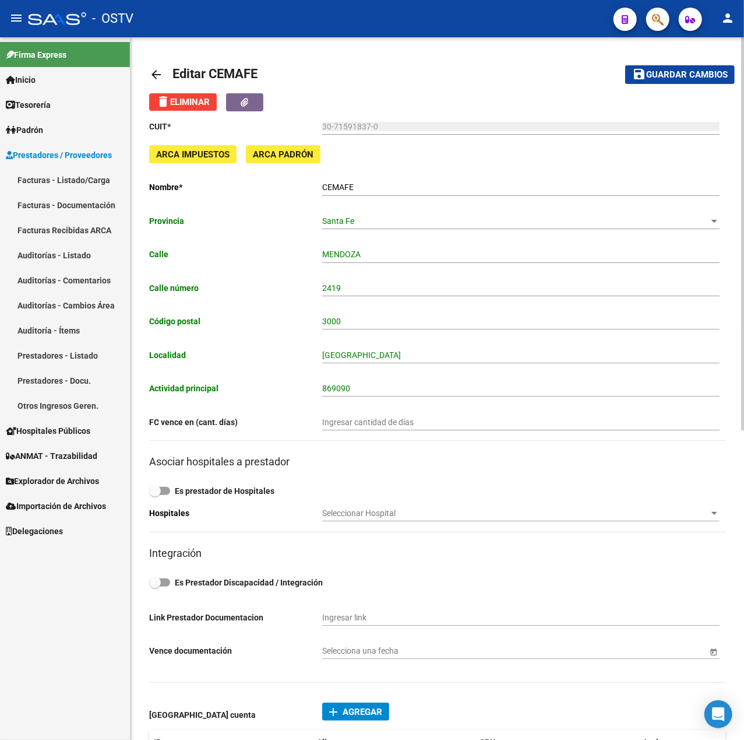
click at [508, 257] on input "MENDOZA" at bounding box center [521, 255] width 398 height 10
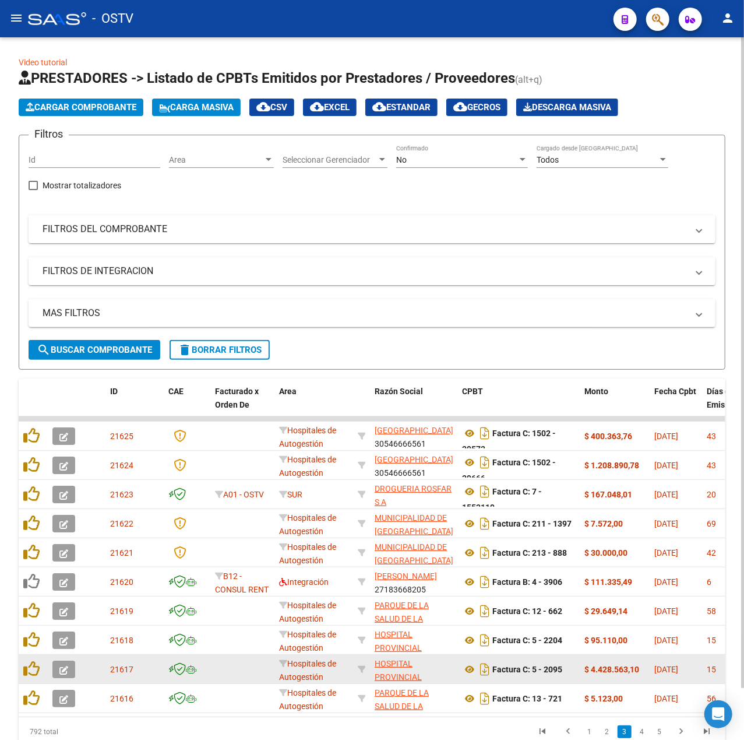
scroll to position [56, 0]
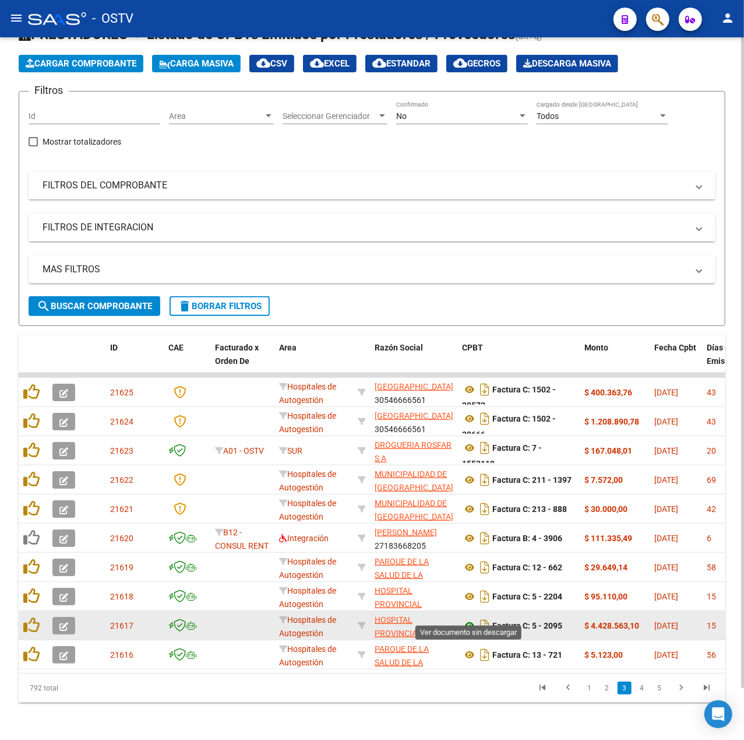
click at [475, 619] on icon at bounding box center [469, 626] width 15 height 14
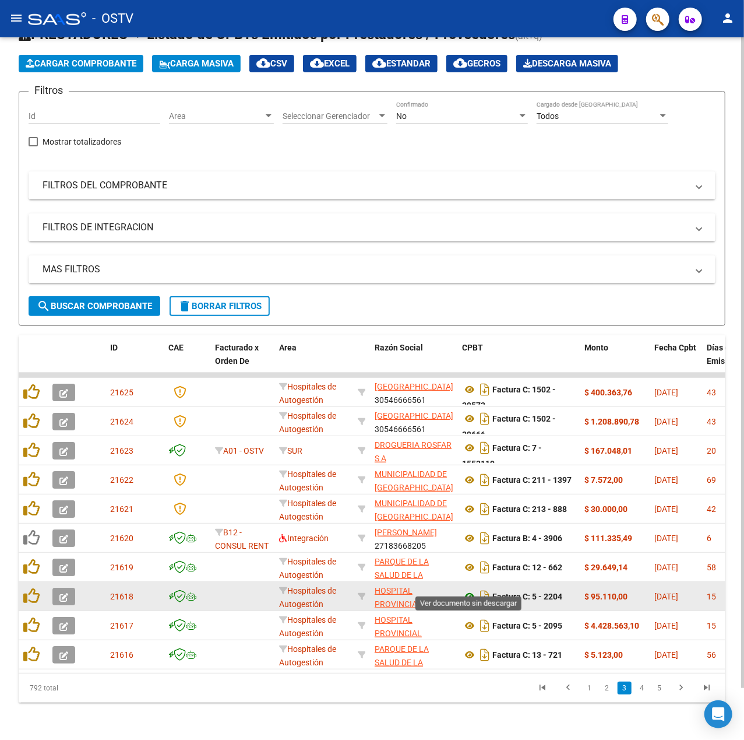
click at [465, 590] on icon at bounding box center [469, 596] width 15 height 14
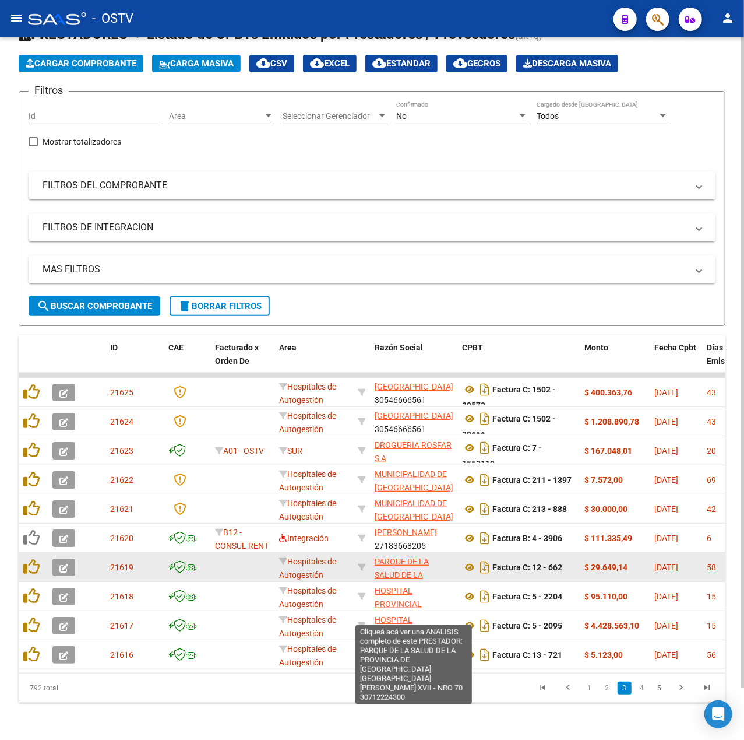
click at [400, 563] on span "PARQUE DE LA SALUD DE LA PROVINCIA DE [GEOGRAPHIC_DATA] [PERSON_NAME] XVII - NR…" at bounding box center [414, 595] width 79 height 76
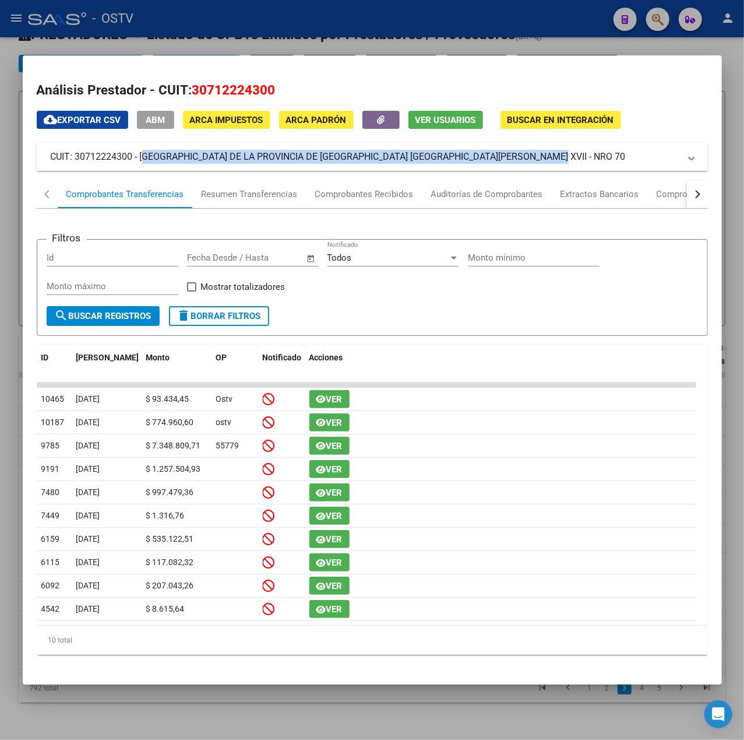
drag, startPoint x: 565, startPoint y: 160, endPoint x: 142, endPoint y: 155, distance: 423.3
click at [142, 155] on mat-panel-title "CUIT: 30712224300 - [GEOGRAPHIC_DATA] DE LA PROVINCIA DE [GEOGRAPHIC_DATA] [GEO…" at bounding box center [366, 157] width 630 height 14
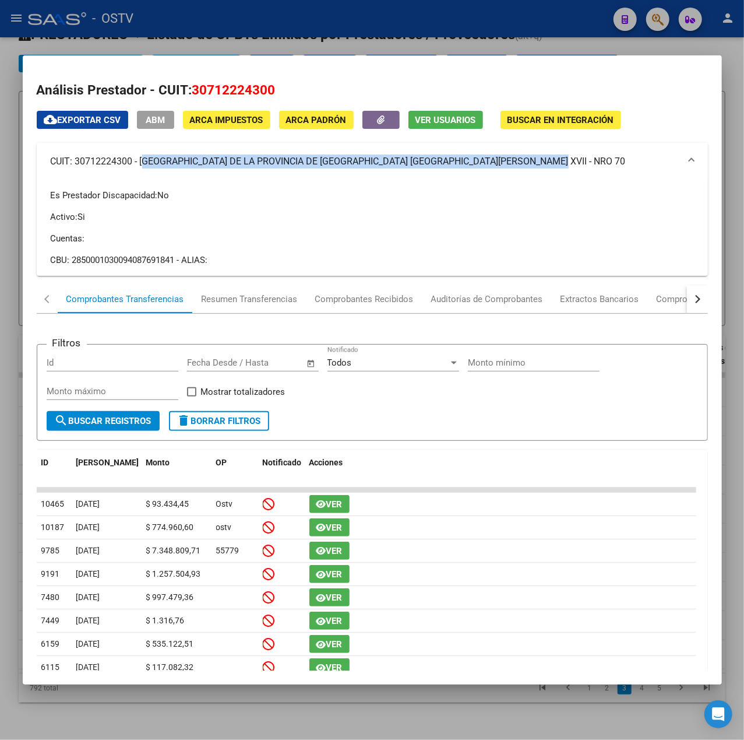
copy mat-panel-title "PARQUE DE LA SALUD DE LA PROVINCIA DE [GEOGRAPHIC_DATA] [PERSON_NAME] XVII - NR…"
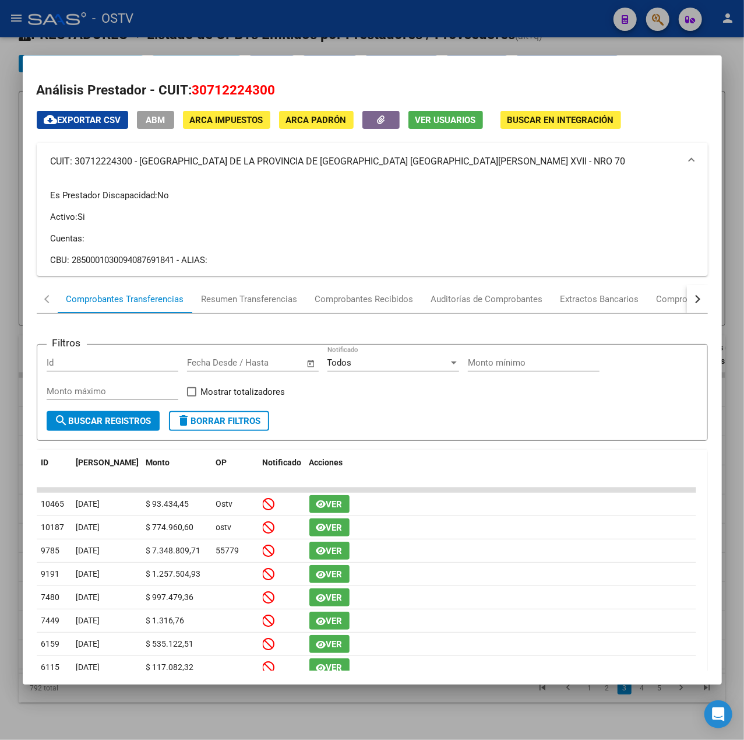
click at [316, 29] on div at bounding box center [372, 370] width 744 height 740
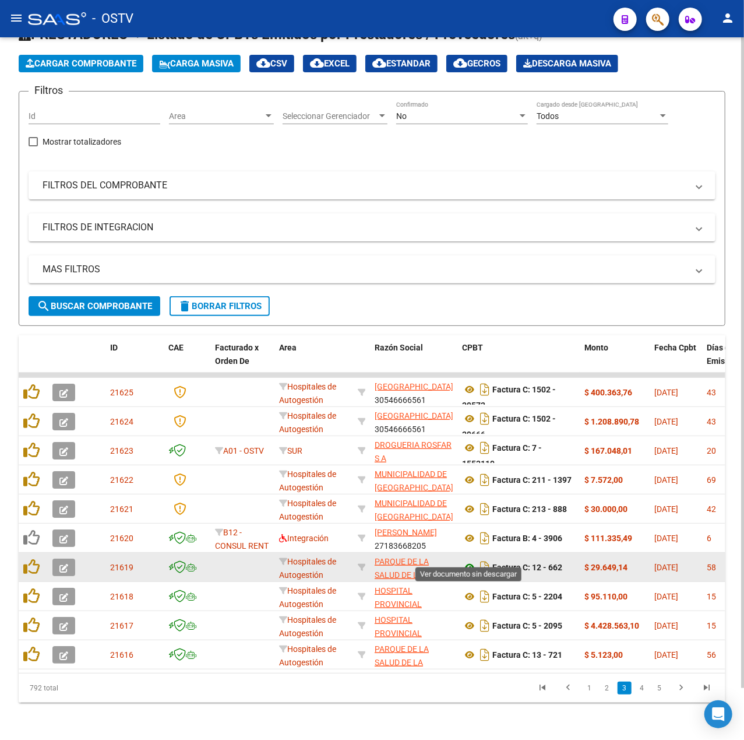
click at [466, 560] on icon at bounding box center [469, 567] width 15 height 14
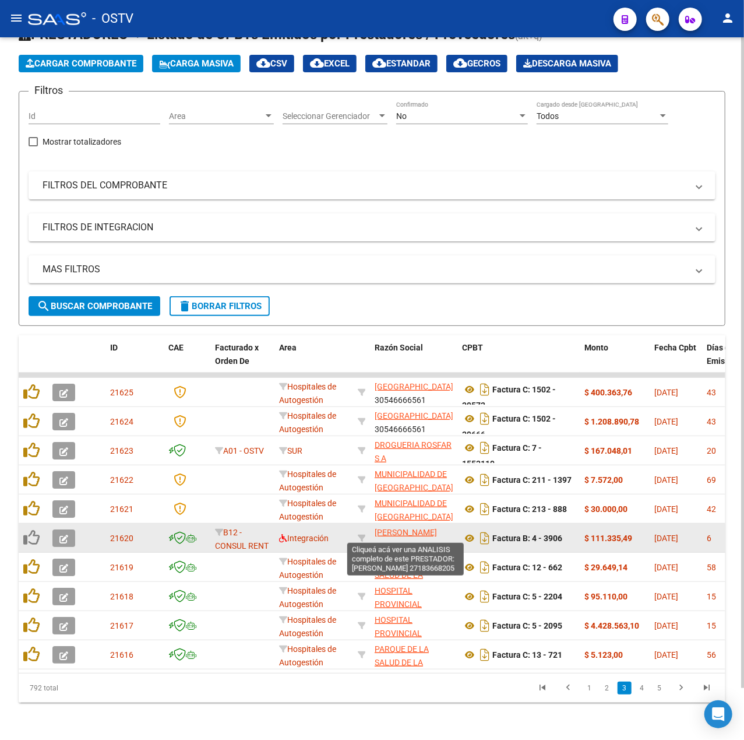
click at [396, 530] on span "[PERSON_NAME]" at bounding box center [406, 532] width 62 height 9
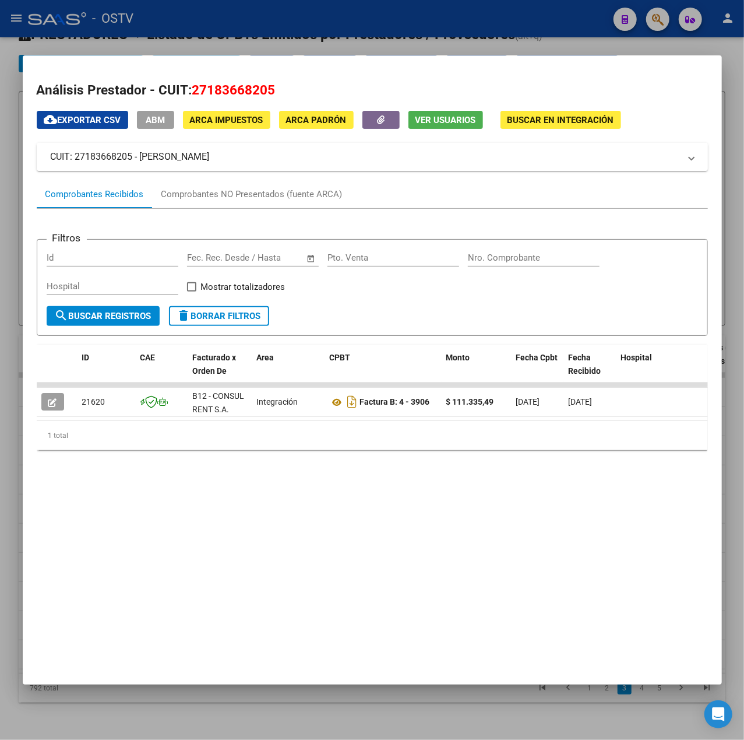
drag, startPoint x: 218, startPoint y: 149, endPoint x: 142, endPoint y: 153, distance: 75.9
click at [142, 153] on mat-expansion-panel-header "CUIT: 27183668205 - RAMIREZ MARIA EUGENIA" at bounding box center [373, 157] width 672 height 28
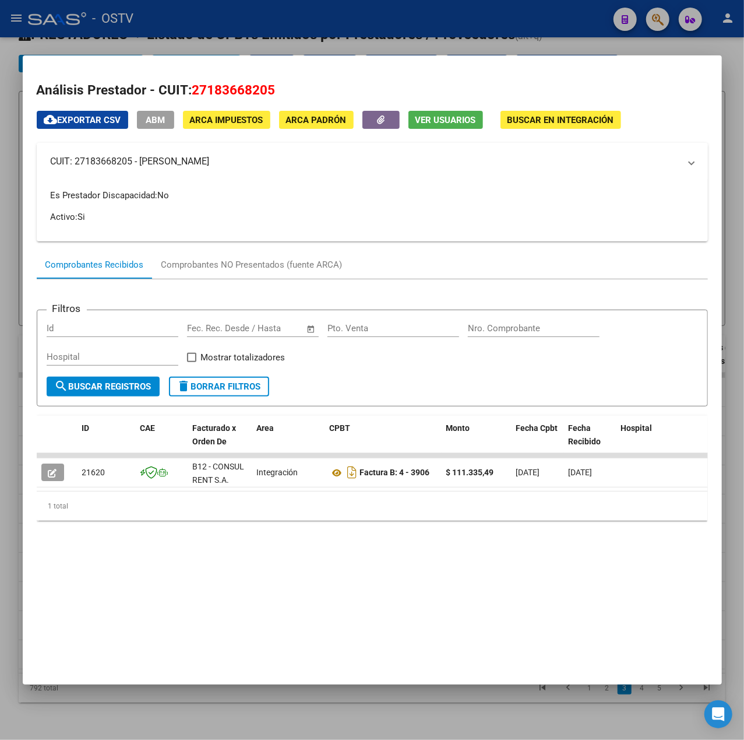
copy mat-panel-title "[PERSON_NAME]"
click at [315, 54] on div at bounding box center [372, 370] width 744 height 740
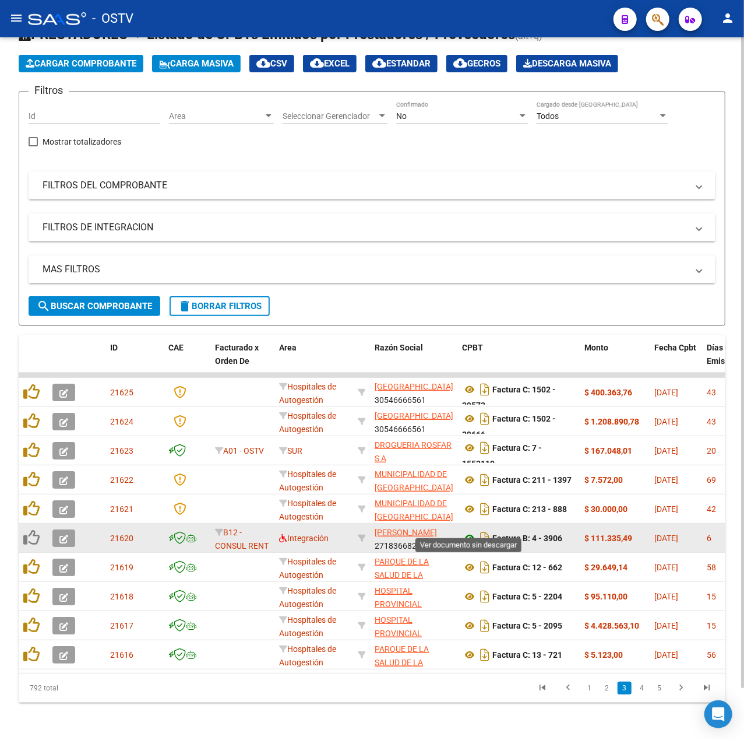
click at [473, 531] on icon at bounding box center [469, 538] width 15 height 14
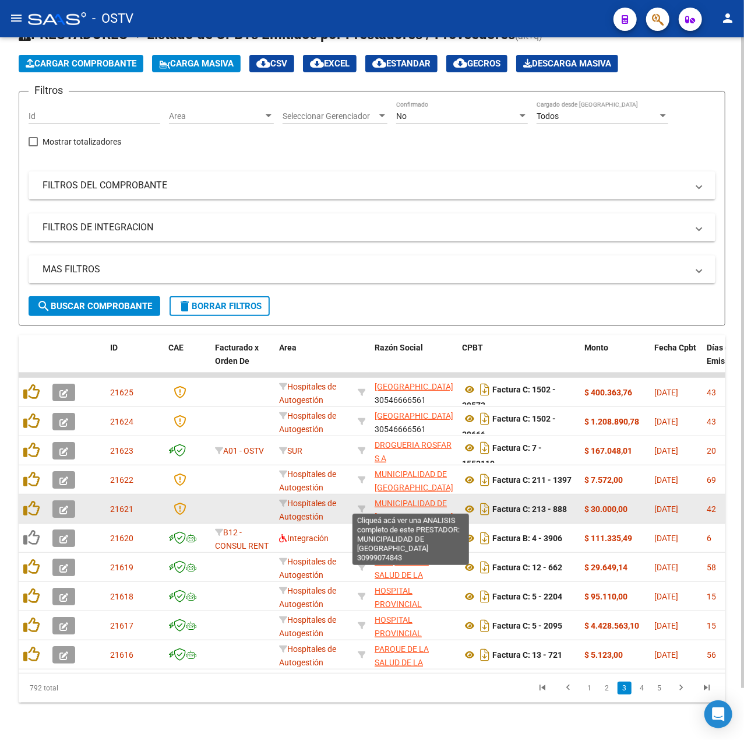
click at [395, 504] on span "MUNICIPALIDAD [PERSON_NAME][GEOGRAPHIC_DATA]" at bounding box center [414, 509] width 79 height 23
type textarea "30999074843"
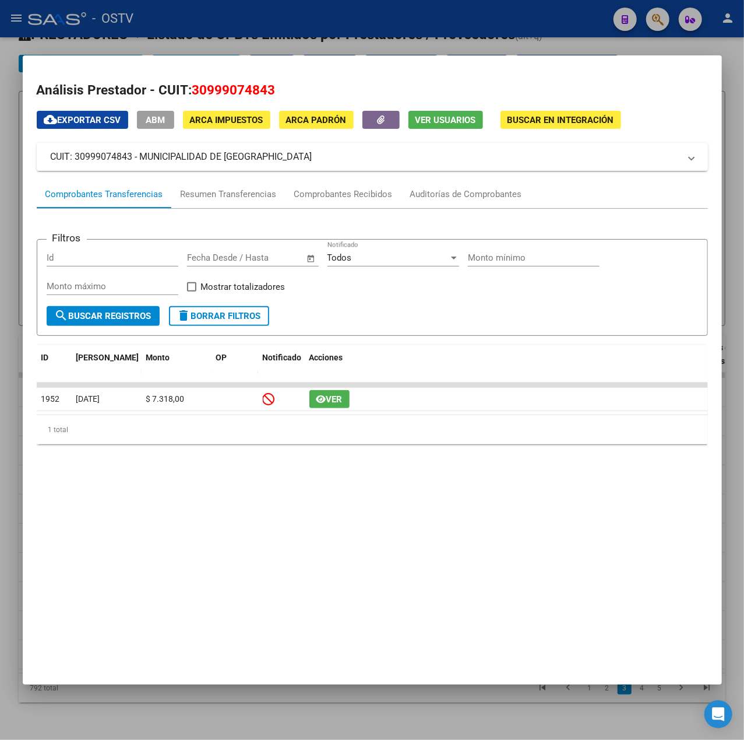
drag, startPoint x: 274, startPoint y: 154, endPoint x: 141, endPoint y: 157, distance: 132.9
click at [141, 157] on mat-panel-title "CUIT: 30999074843 - MUNICIPALIDAD DE CORDOBA" at bounding box center [366, 157] width 630 height 14
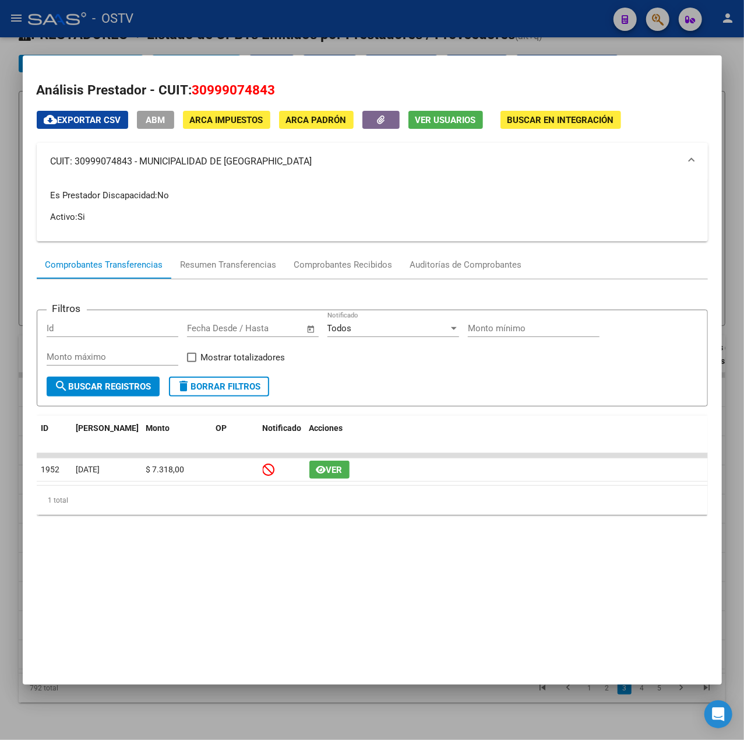
copy mat-panel-title "MUNICIPALIDAD [PERSON_NAME][GEOGRAPHIC_DATA]"
click at [311, 47] on div at bounding box center [372, 370] width 744 height 740
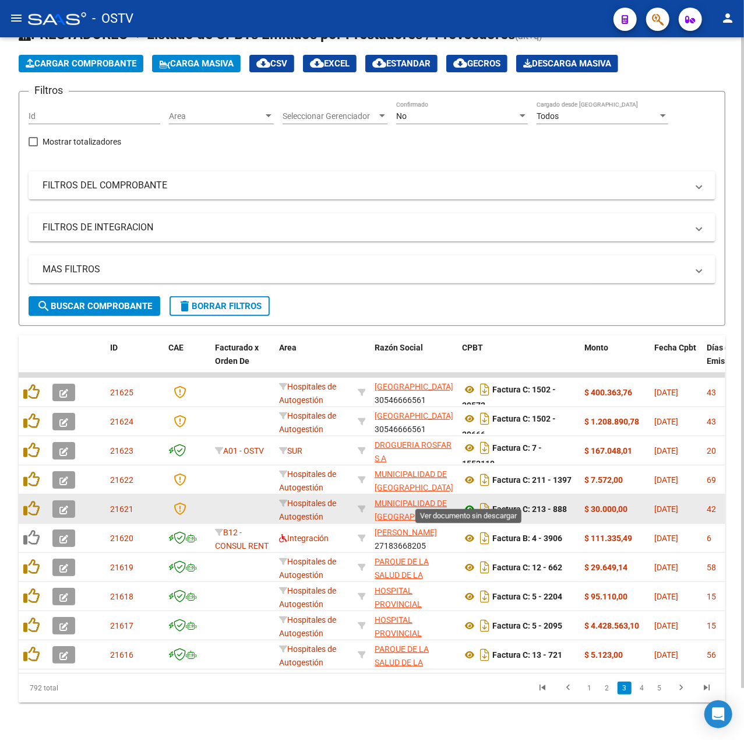
click at [470, 503] on icon at bounding box center [469, 509] width 15 height 14
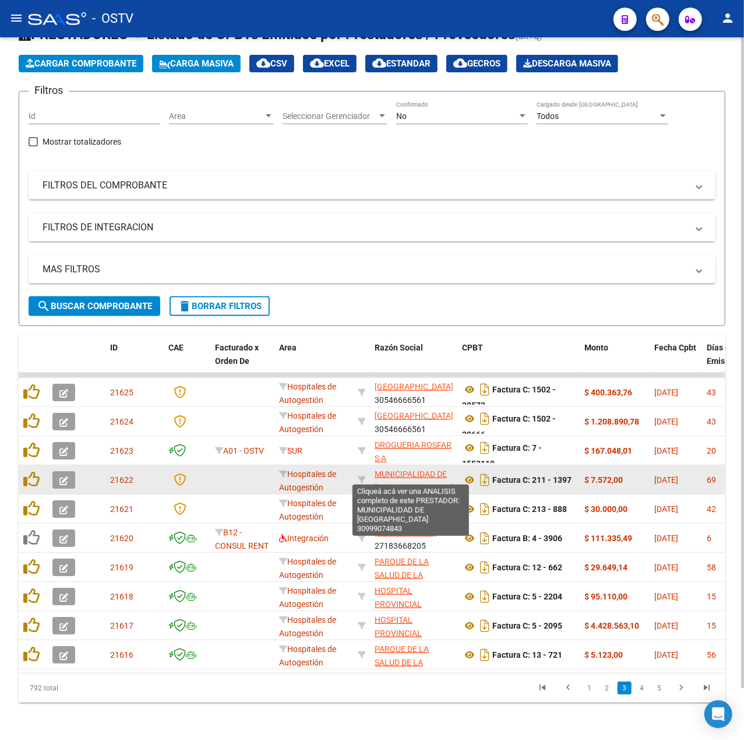
click at [397, 471] on span "MUNICIPALIDAD [PERSON_NAME][GEOGRAPHIC_DATA]" at bounding box center [414, 480] width 79 height 23
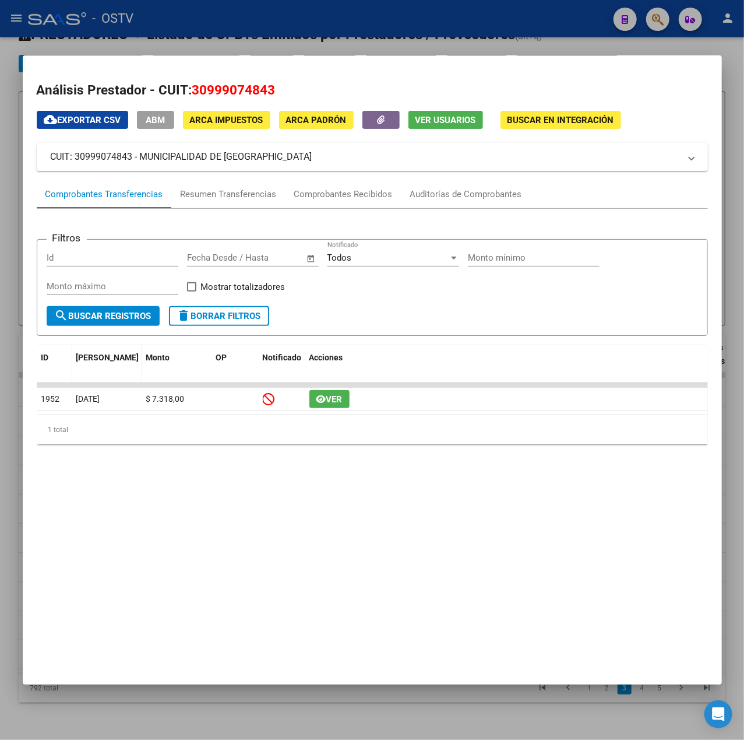
drag, startPoint x: 290, startPoint y: 84, endPoint x: 195, endPoint y: 86, distance: 95.6
click at [195, 86] on h2 "Análisis Prestador - CUIT: 30999074843" at bounding box center [373, 90] width 672 height 20
copy span "30999074843"
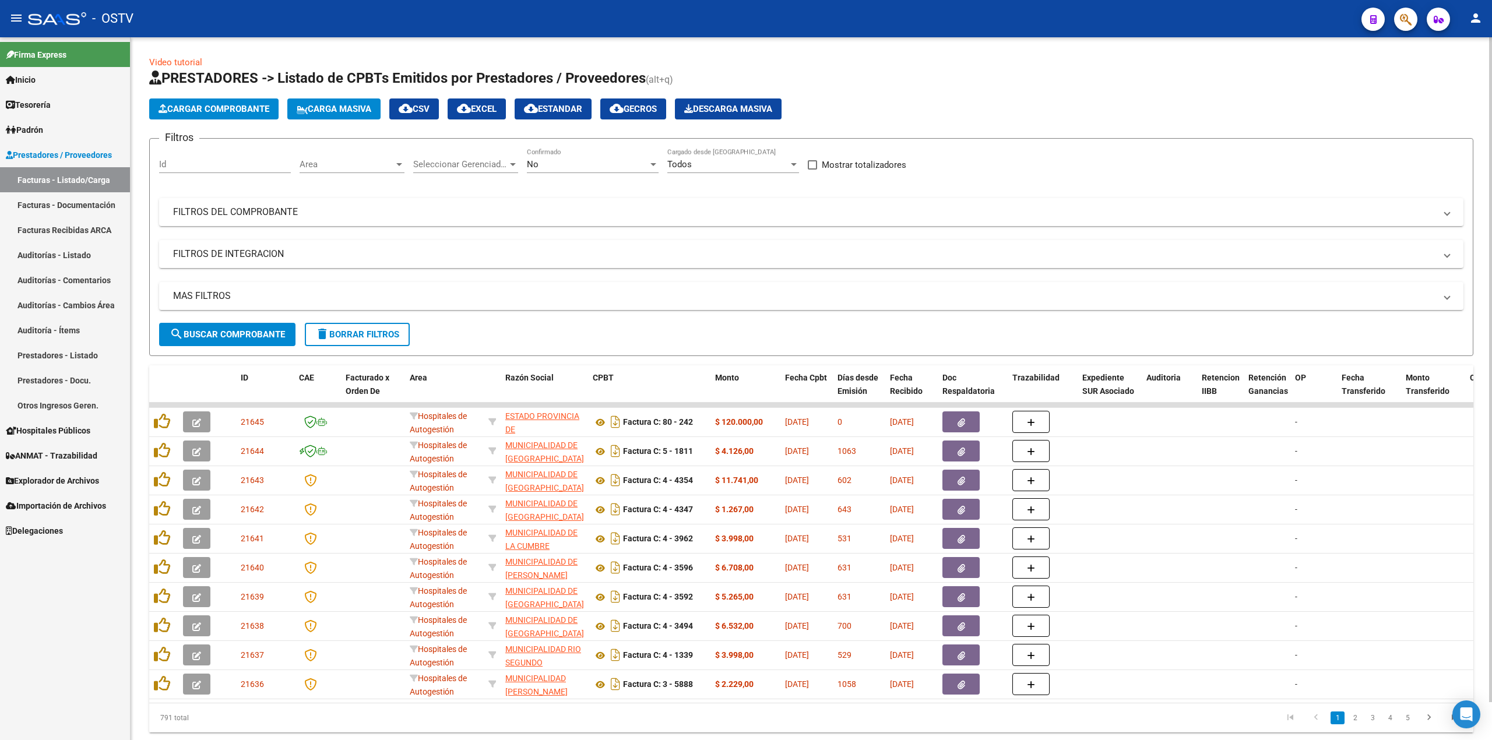
click at [607, 157] on div "No Confirmado" at bounding box center [593, 160] width 132 height 25
click at [597, 111] on span "Todos" at bounding box center [593, 112] width 132 height 26
click at [283, 326] on button "search Buscar Comprobante" at bounding box center [227, 334] width 136 height 23
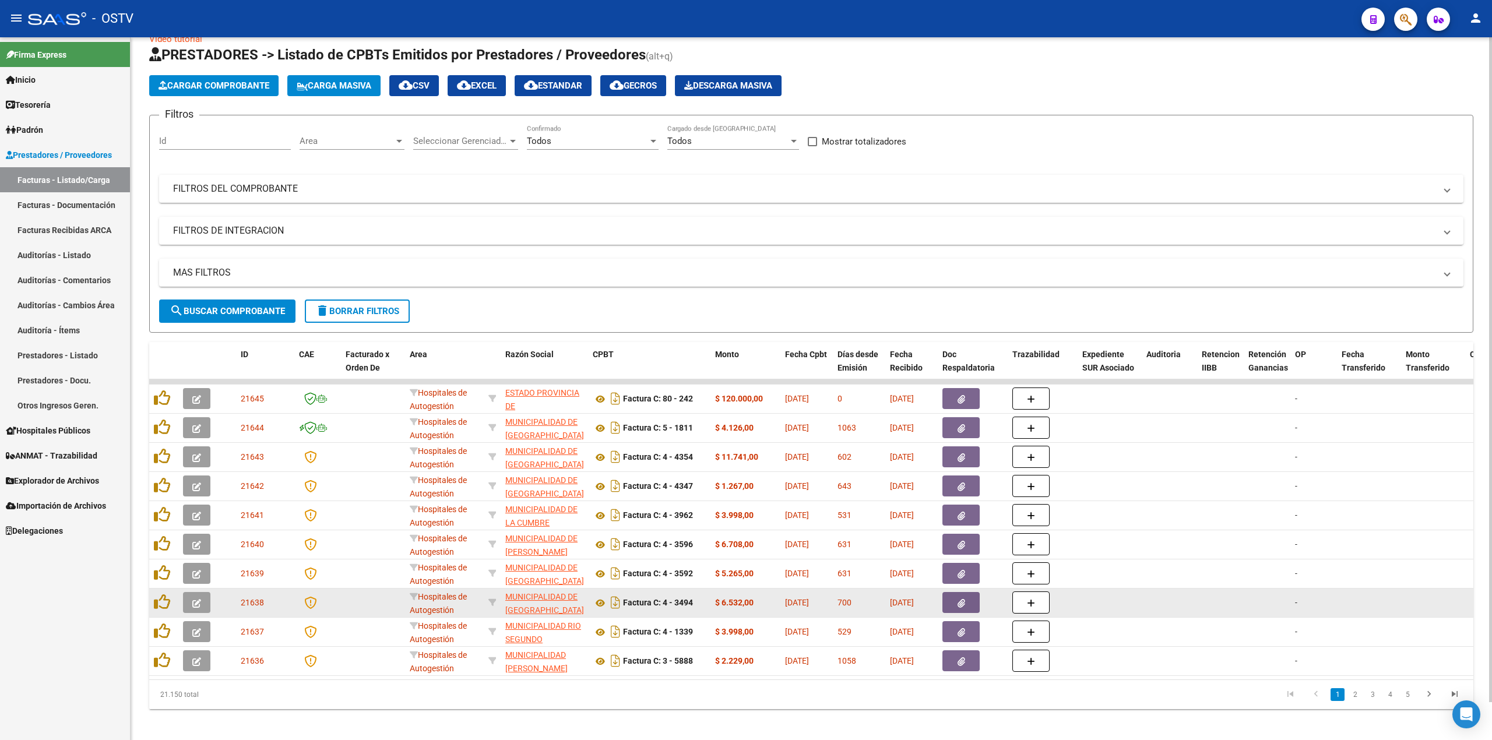
scroll to position [41, 0]
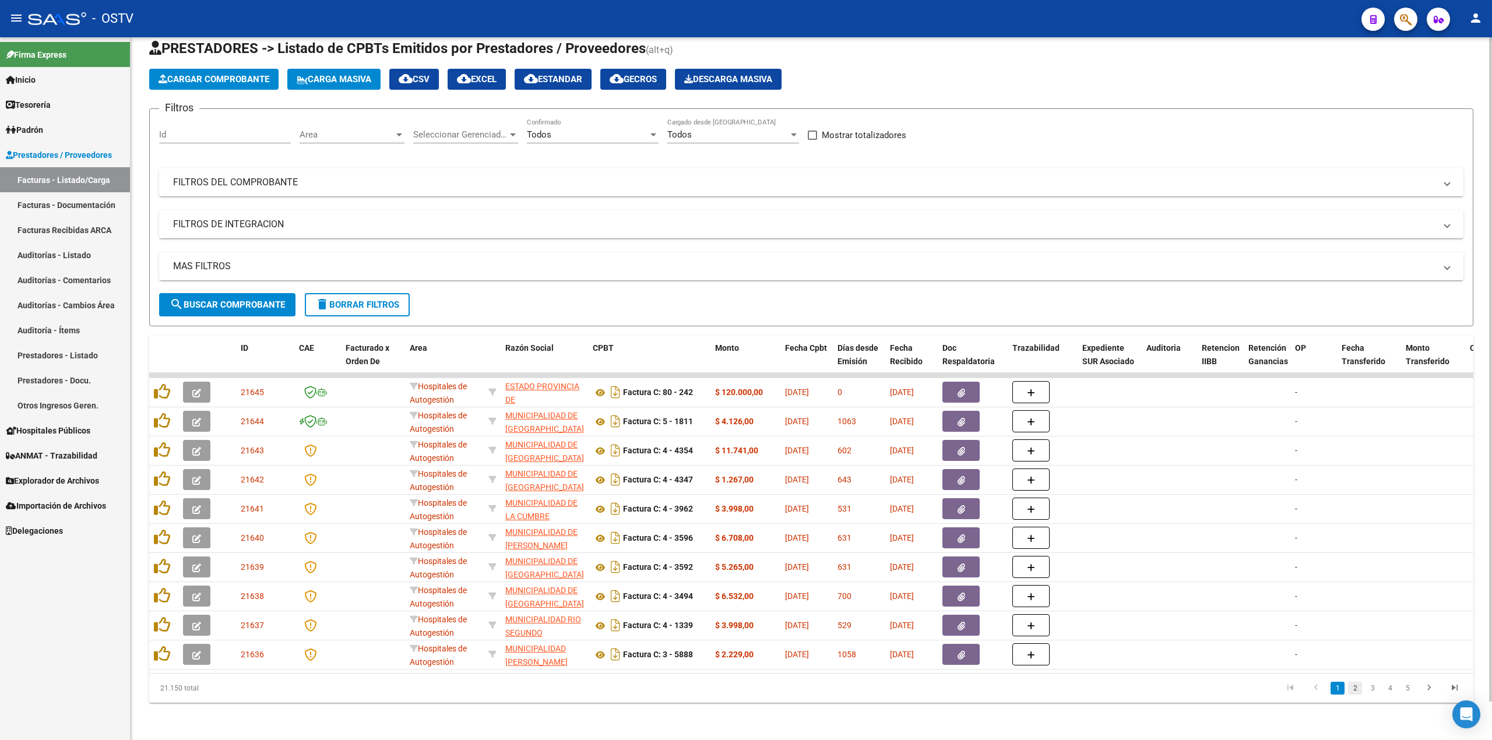
click at [1359, 688] on link "2" at bounding box center [1355, 688] width 14 height 13
click at [1370, 693] on link "3" at bounding box center [1373, 688] width 14 height 13
